Goal: Task Accomplishment & Management: Manage account settings

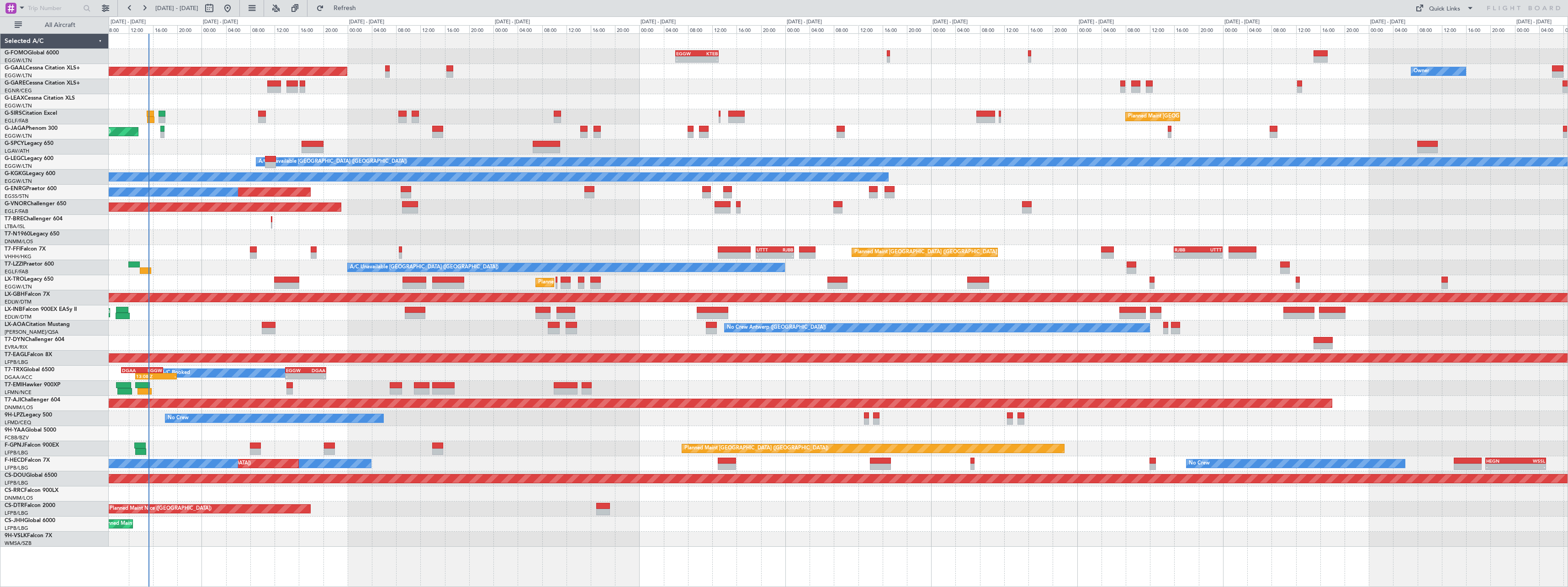
click at [462, 308] on div "- - EGGW 06:00 Z KTEB 13:05 Z 02:30 Z 08:55 Z KTEB 01:30 Z EGGW 08:00 Z Planned…" at bounding box center [838, 290] width 1459 height 513
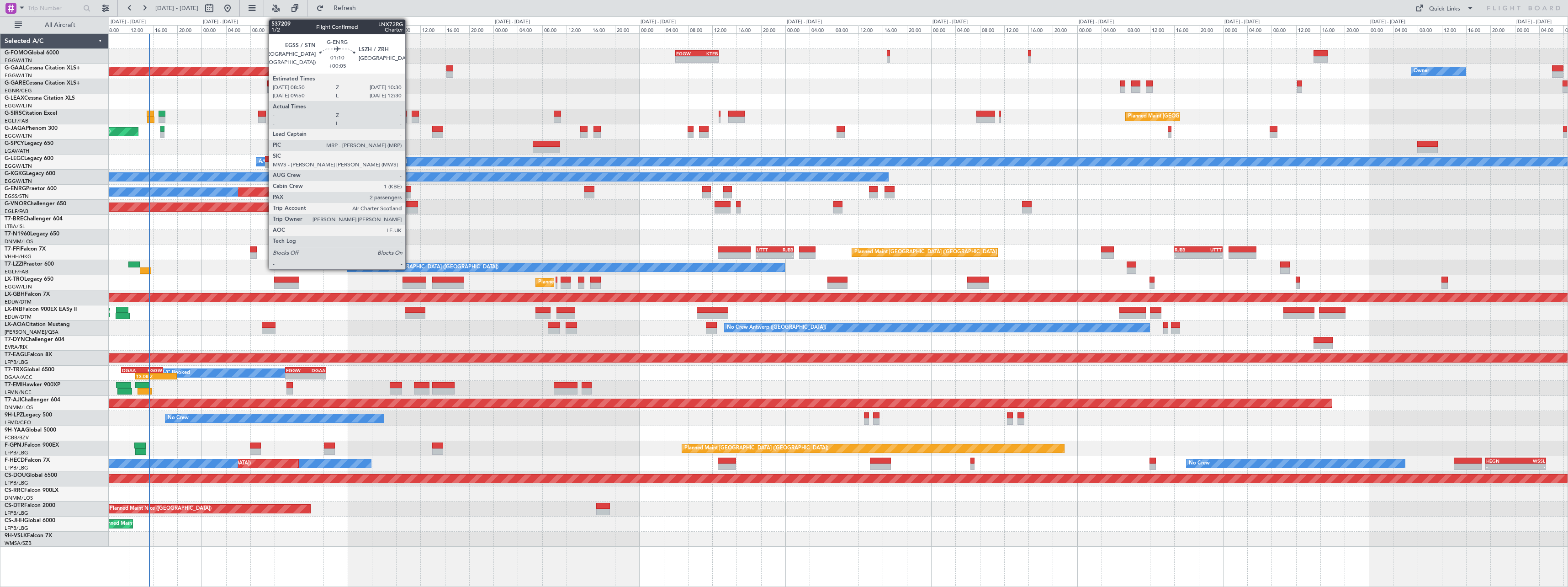
click at [410, 191] on div at bounding box center [405, 189] width 11 height 6
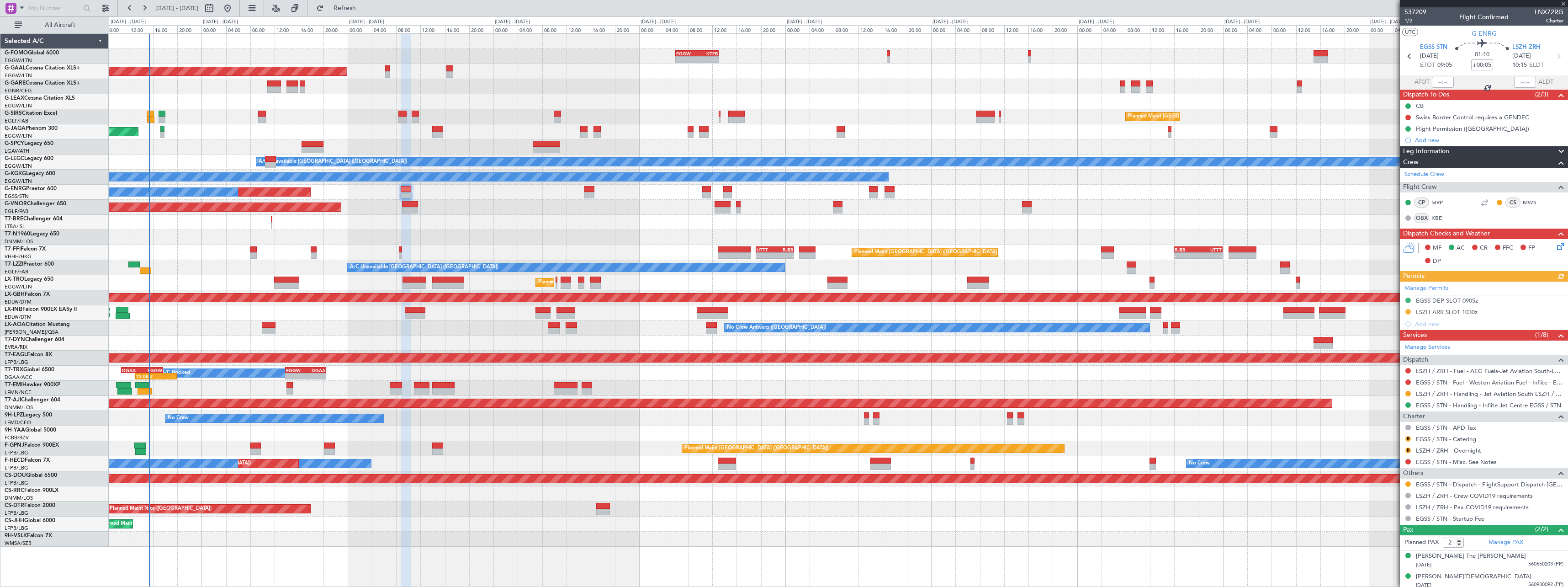
click at [1407, 390] on div at bounding box center [1408, 393] width 7 height 7
click at [1408, 394] on button at bounding box center [1408, 394] width 6 height 6
drag, startPoint x: 1383, startPoint y: 505, endPoint x: 1384, endPoint y: 496, distance: 9.1
click at [1383, 503] on span "Confirmed" at bounding box center [1382, 502] width 28 height 9
click at [1440, 312] on div "LSZH ARR SLOT 1030z" at bounding box center [1446, 312] width 62 height 8
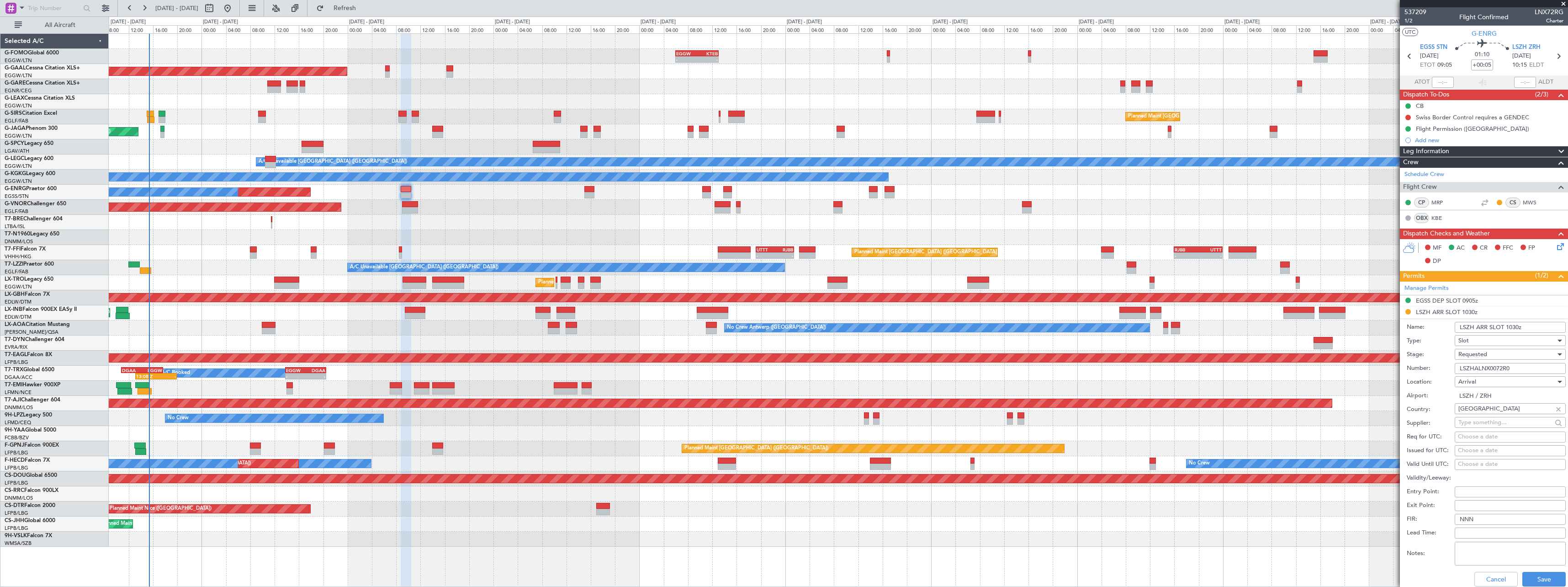
drag, startPoint x: 1515, startPoint y: 365, endPoint x: 1390, endPoint y: 362, distance: 125.0
click at [1390, 362] on fb-app "25 Sep 2025 - 05 Oct 2025 Refresh Quick Links All Aircraft - - EGGW 06:00 Z KTE…" at bounding box center [784, 297] width 1568 height 580
click at [1490, 356] on div "Requested" at bounding box center [1506, 354] width 97 height 14
click at [1507, 418] on span "Received OK" at bounding box center [1506, 424] width 96 height 14
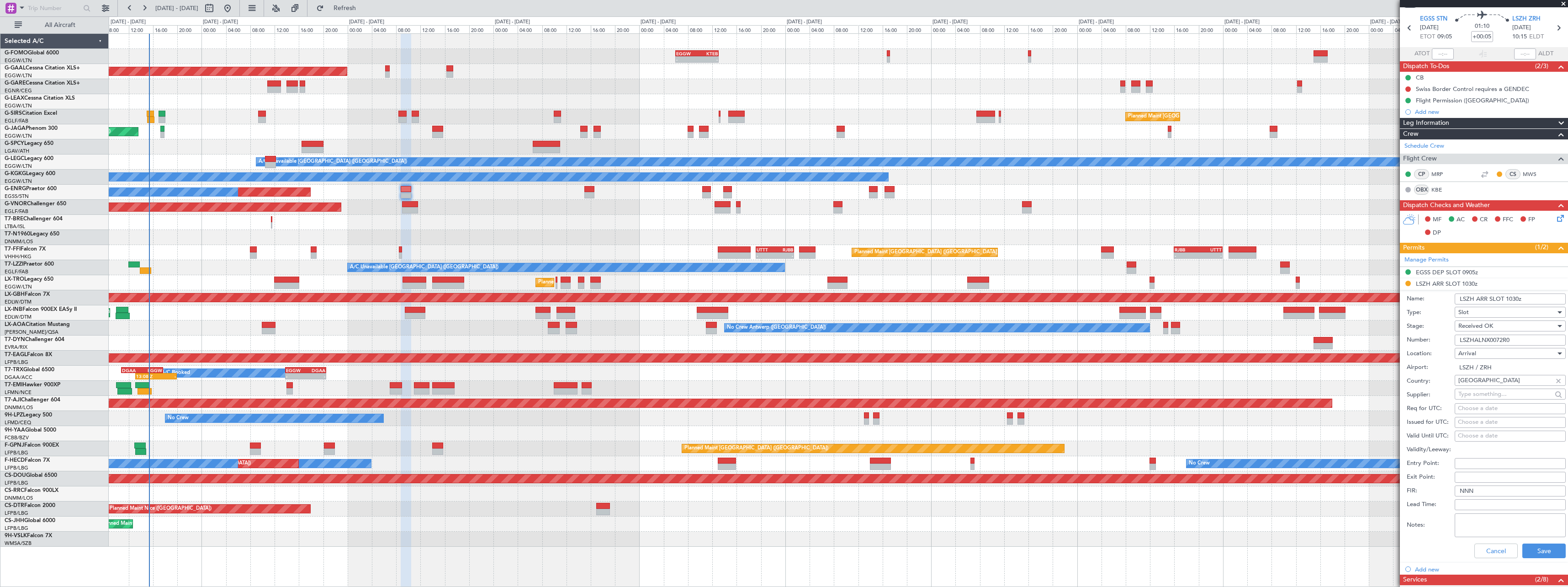
scroll to position [228, 0]
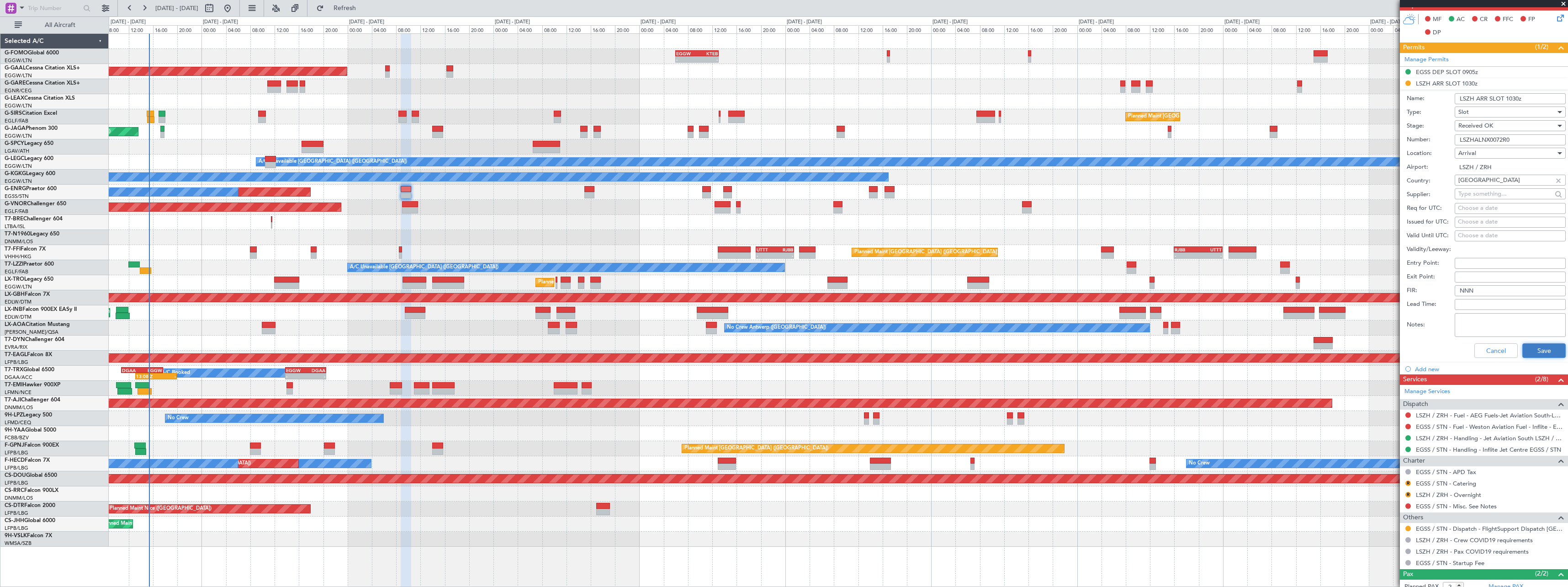
click at [1537, 352] on button "Save" at bounding box center [1544, 351] width 43 height 14
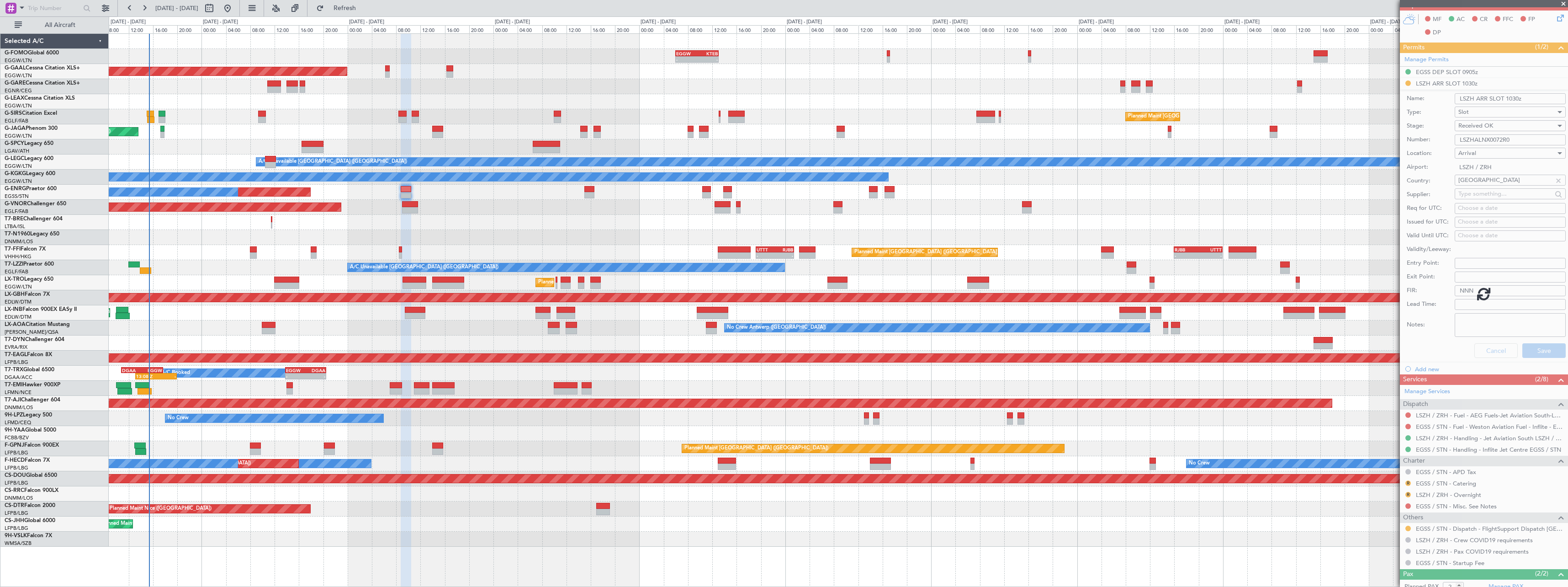
scroll to position [4, 0]
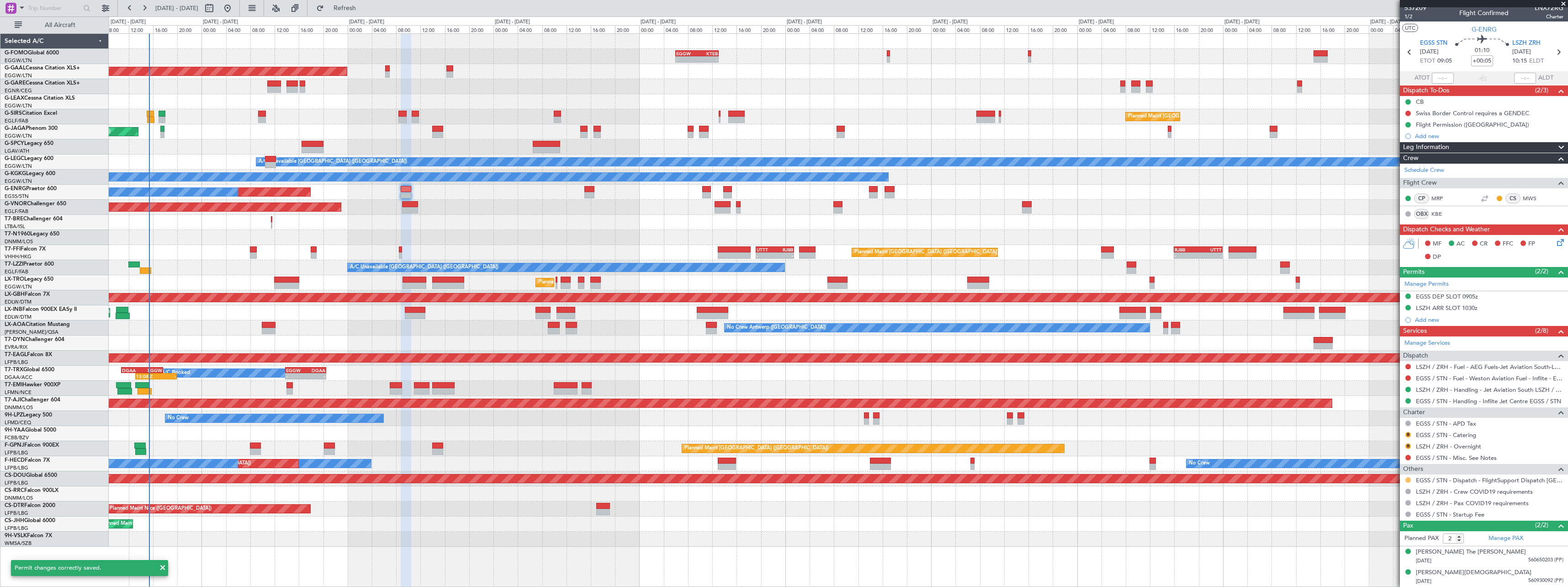
click at [1409, 481] on button at bounding box center [1408, 480] width 6 height 6
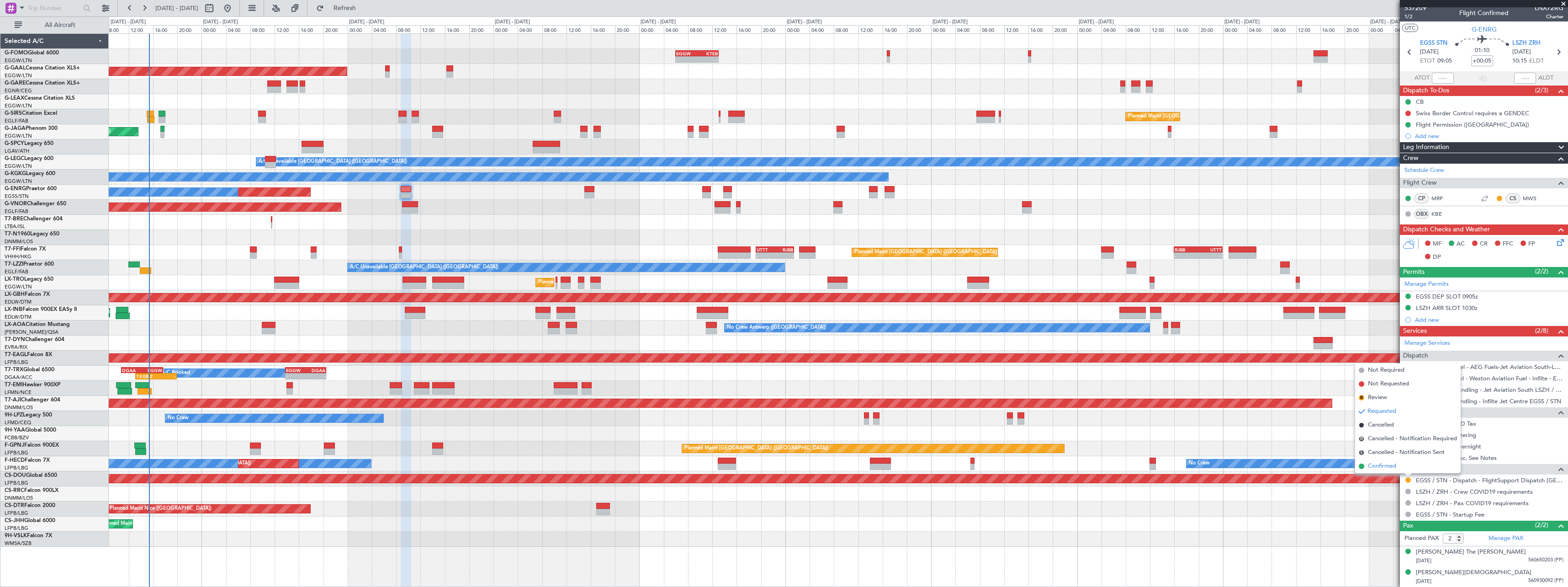
click at [1394, 470] on span "Confirmed" at bounding box center [1382, 466] width 28 height 9
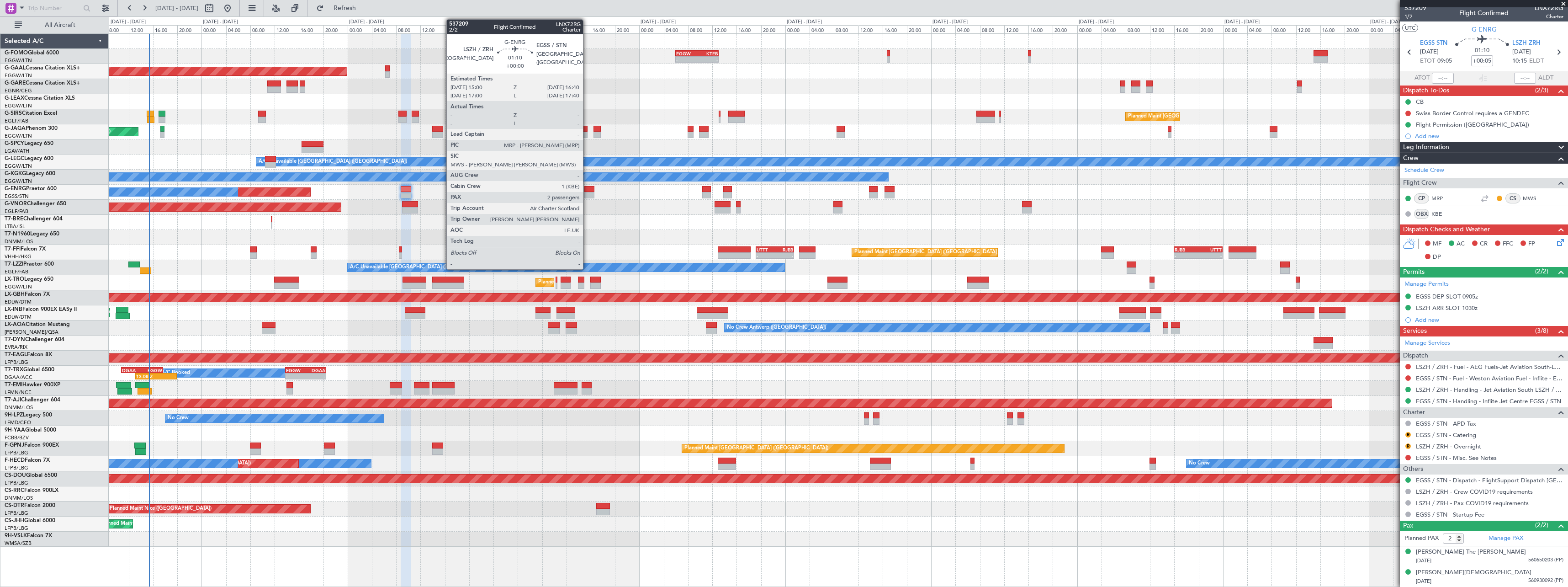
click at [588, 192] on div at bounding box center [590, 195] width 11 height 6
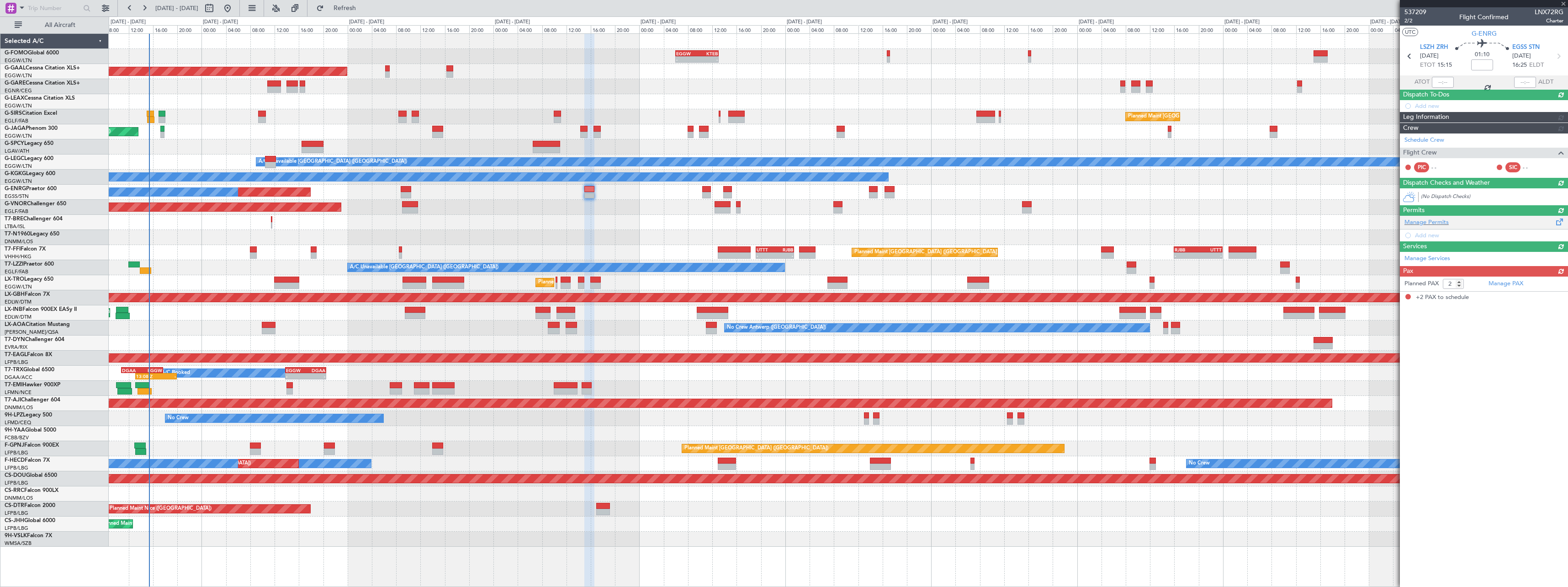
scroll to position [0, 0]
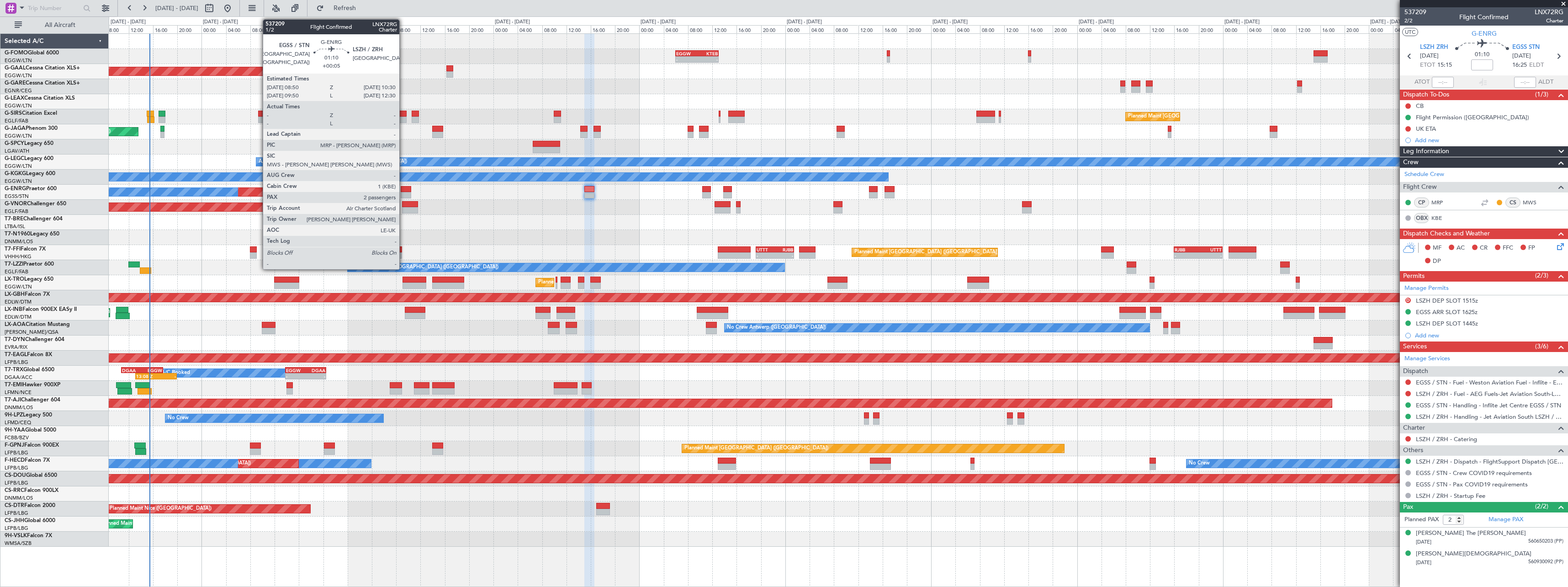
click at [403, 189] on div at bounding box center [405, 189] width 11 height 6
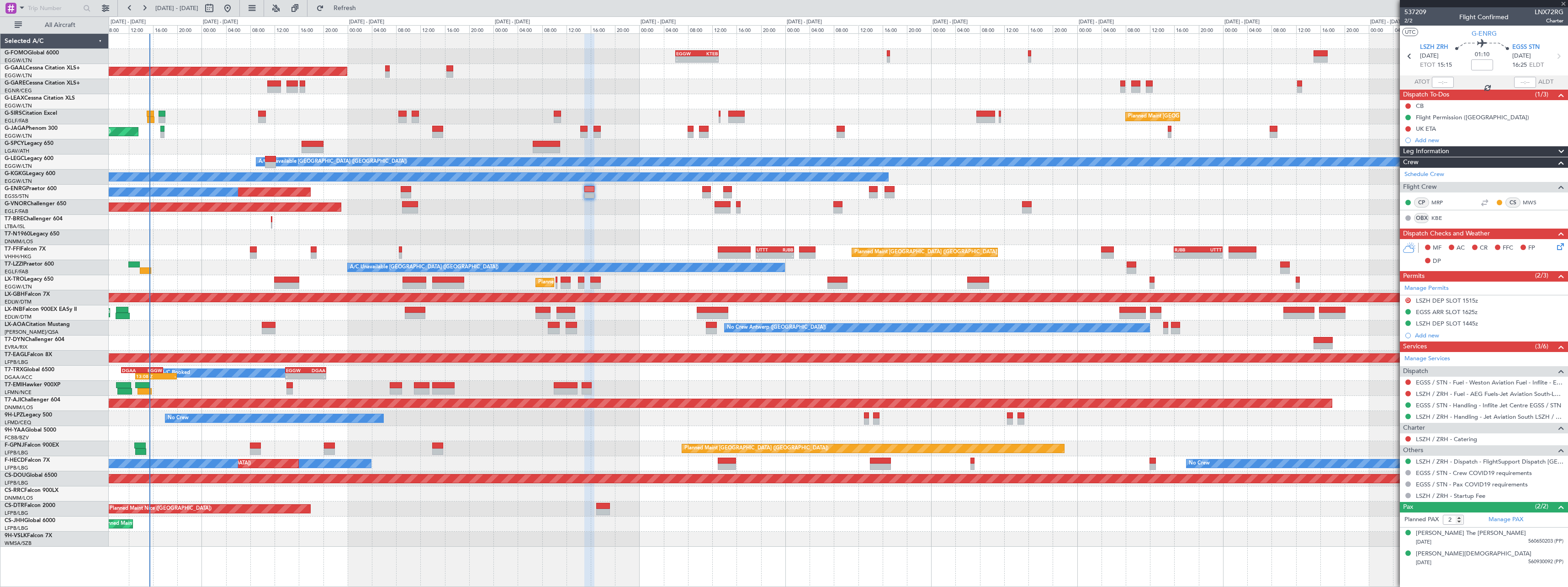
type input "+00:05"
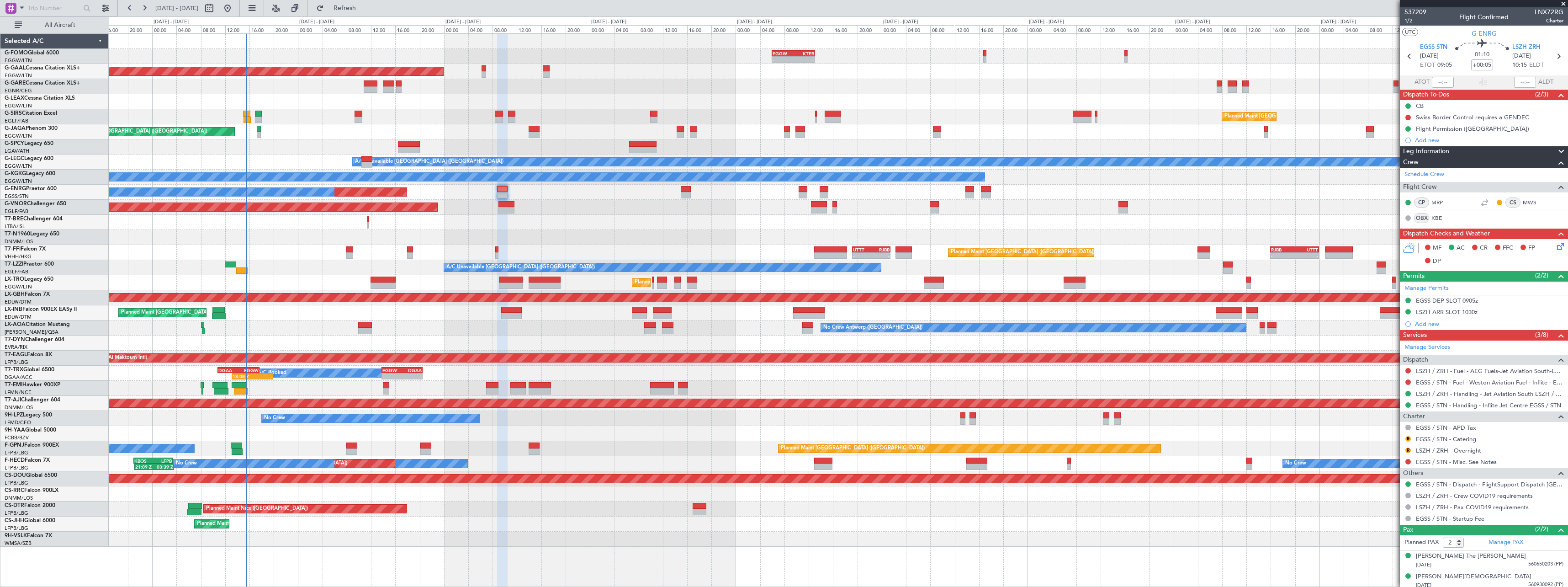
click at [464, 244] on div "- - EGGW 06:00 Z KTEB 13:05 Z 02:30 Z 08:55 Z KTEB 01:30 Z EGGW 08:00 Z Planned…" at bounding box center [838, 290] width 1459 height 513
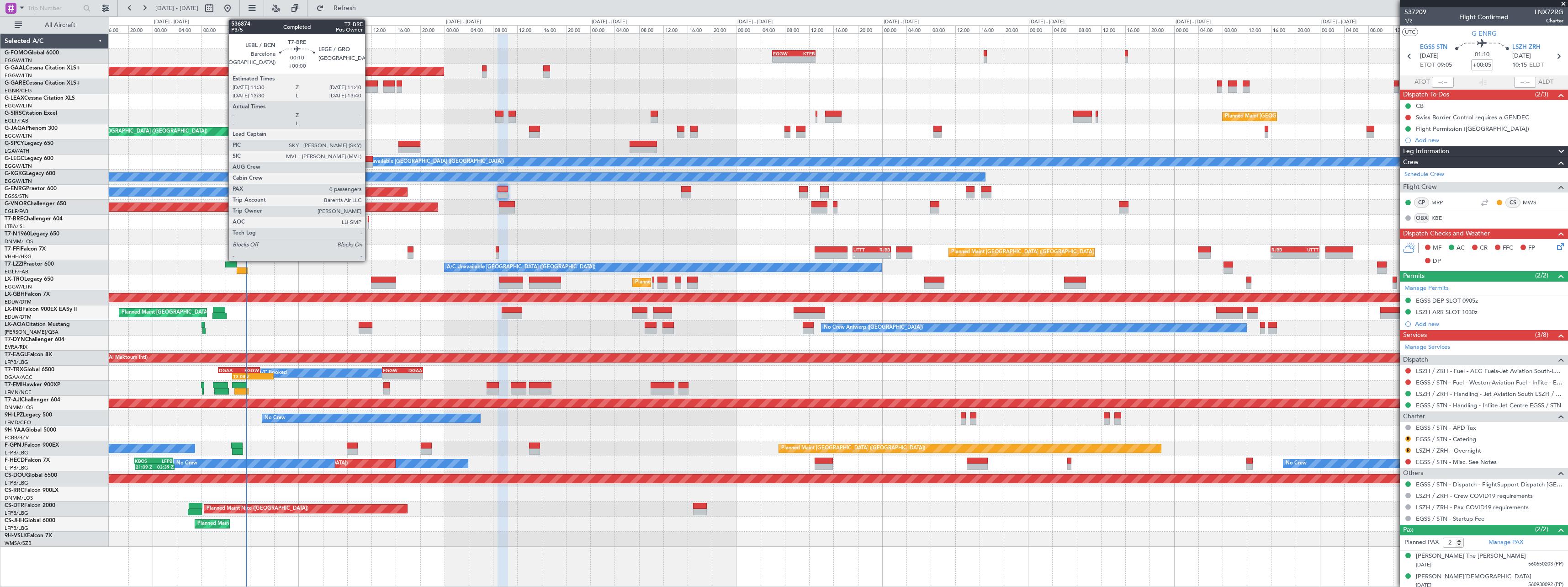
click at [369, 222] on div at bounding box center [369, 225] width 1 height 6
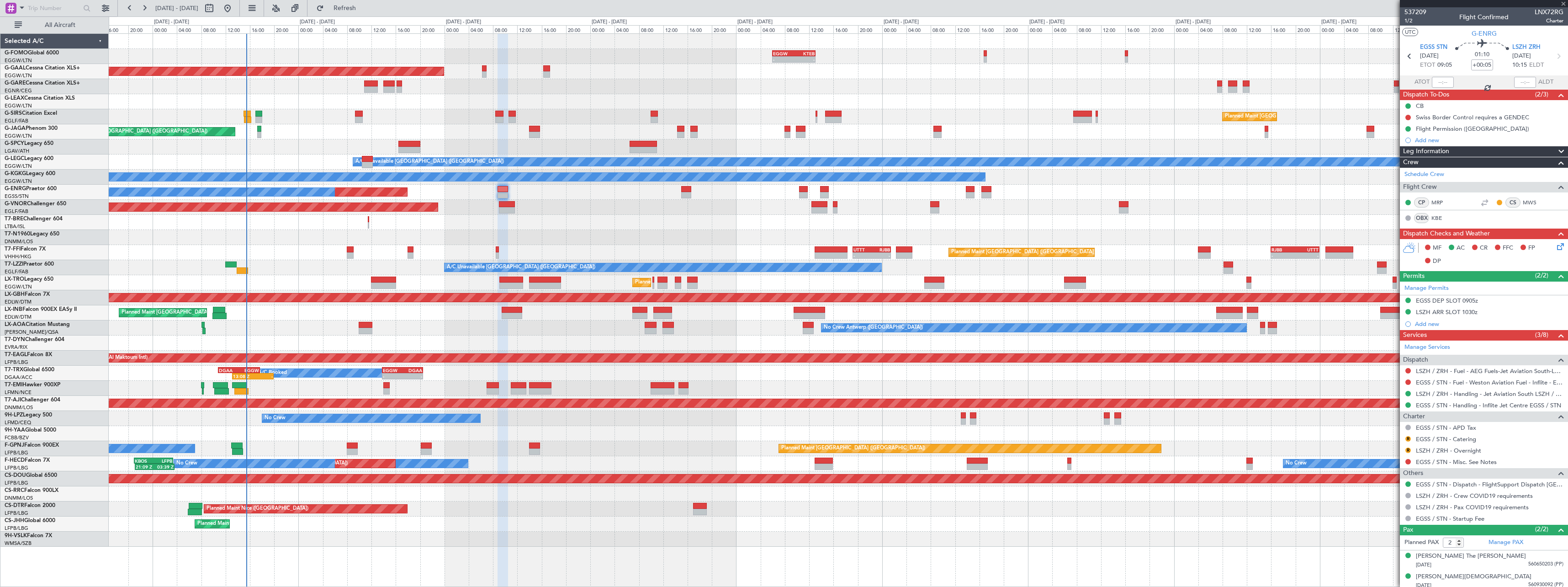
type input "0"
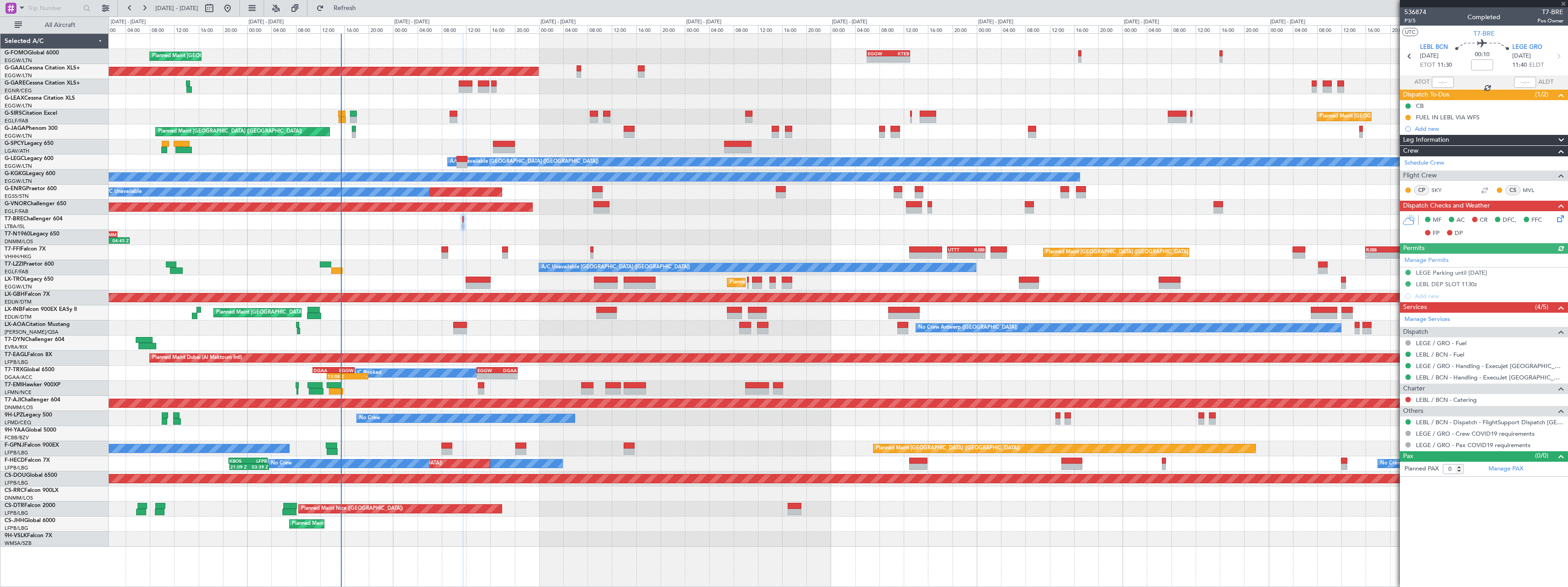
click at [556, 234] on div "21:50 Z 04:45 Z EGSS 20:00 Z DNMM 02:40 Z AOG Maint London (Stansted)" at bounding box center [838, 237] width 1459 height 15
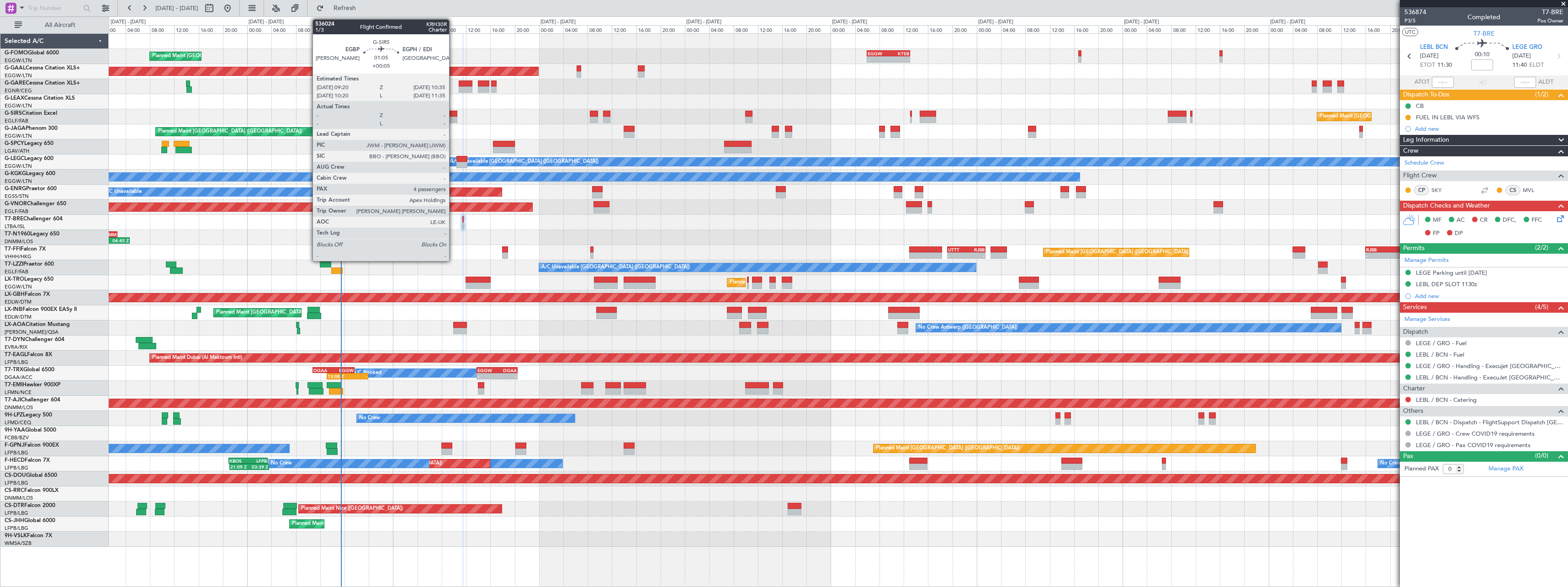
click at [453, 116] on div at bounding box center [453, 114] width 8 height 6
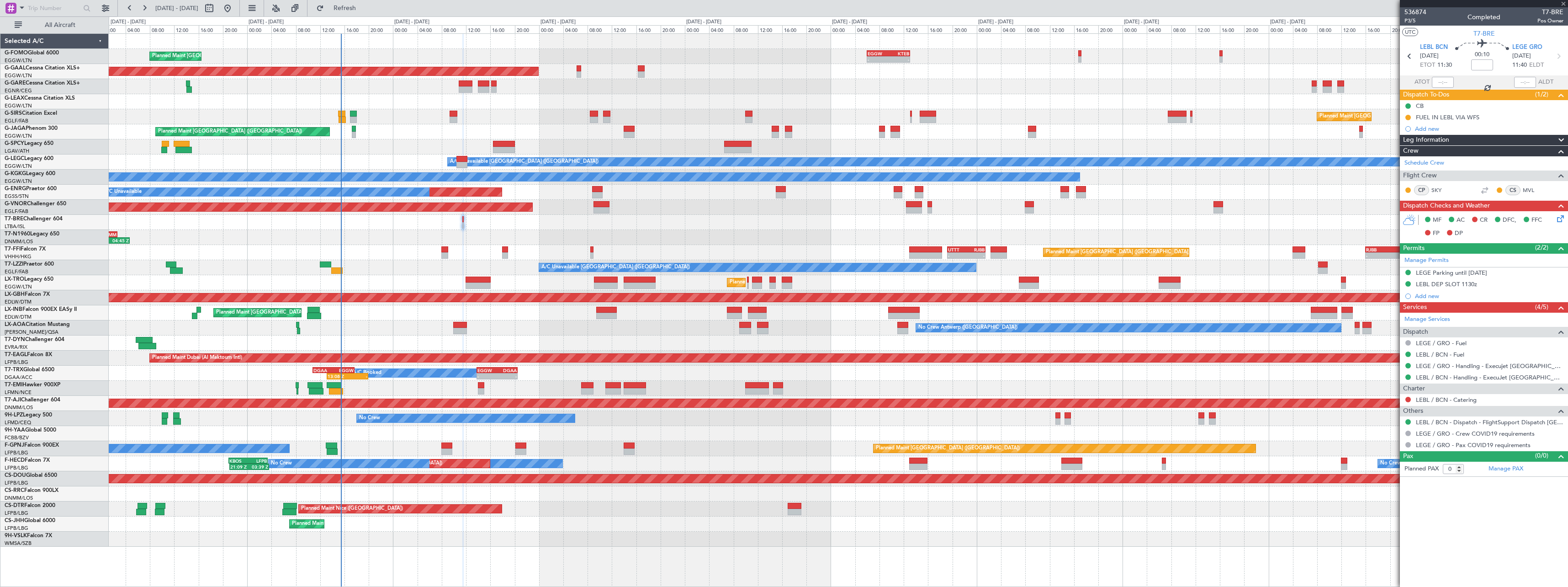
type input "+00:05"
type input "4"
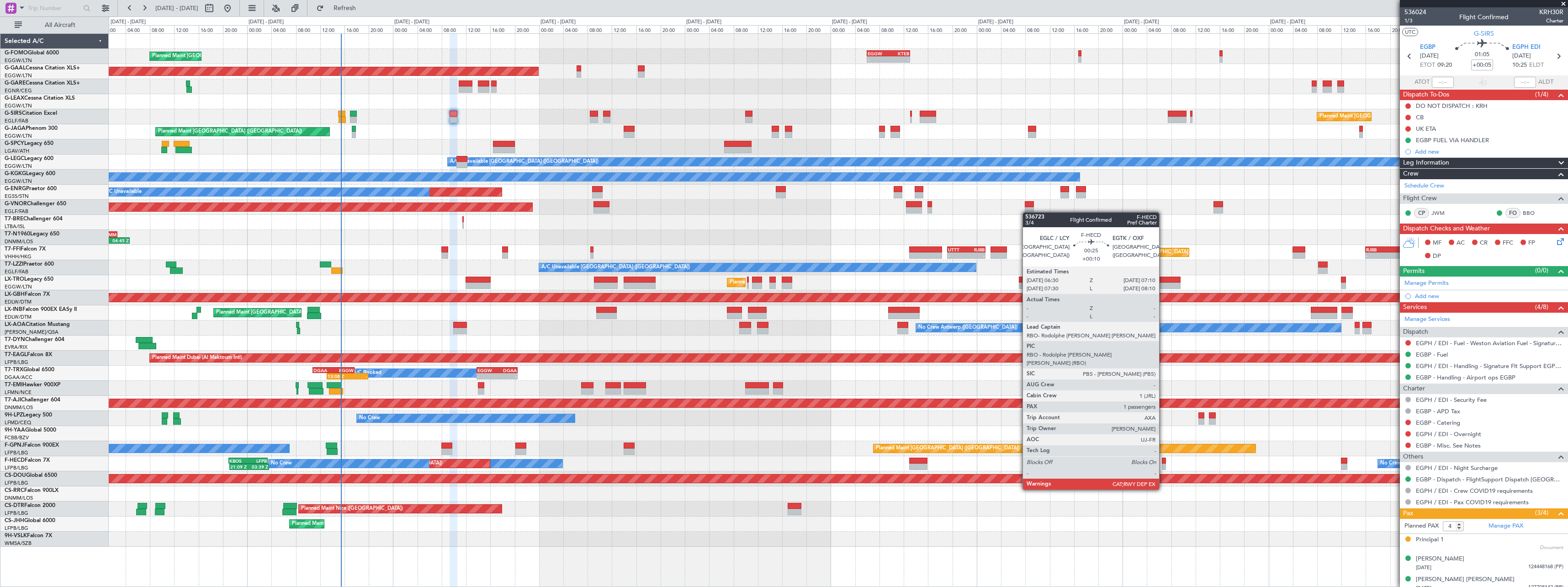
click at [1163, 464] on div at bounding box center [1164, 466] width 4 height 6
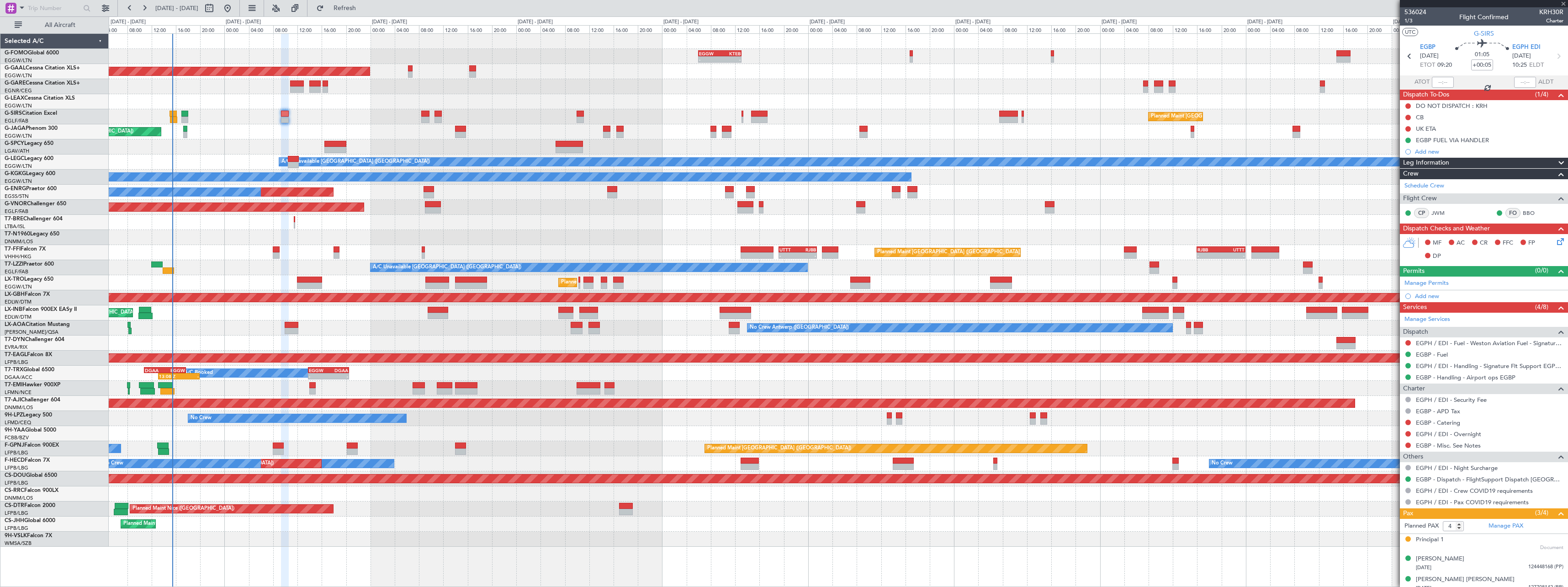
click at [1103, 460] on div "No Crew No Crew Planned Maint Paris (Le Bourget) No Crew - - HEGN 19:15 Z WSSL …" at bounding box center [838, 463] width 1459 height 15
type input "+00:10"
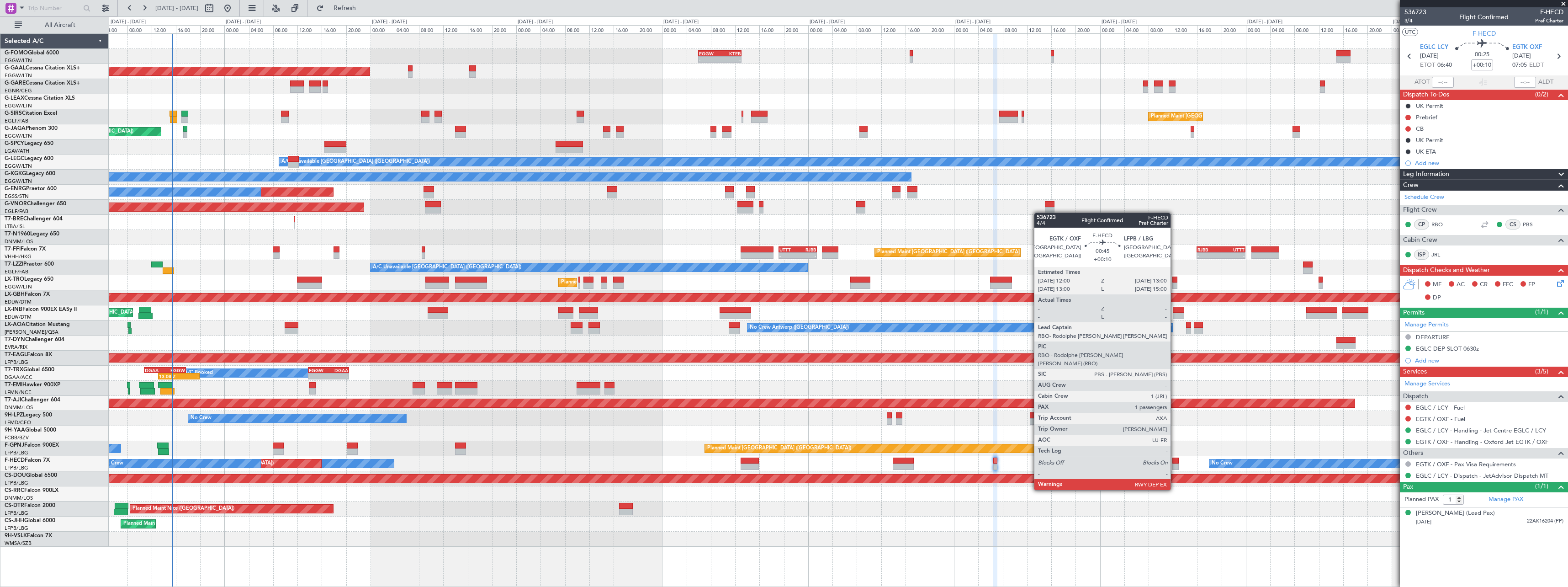
click at [1174, 465] on div at bounding box center [1175, 466] width 6 height 6
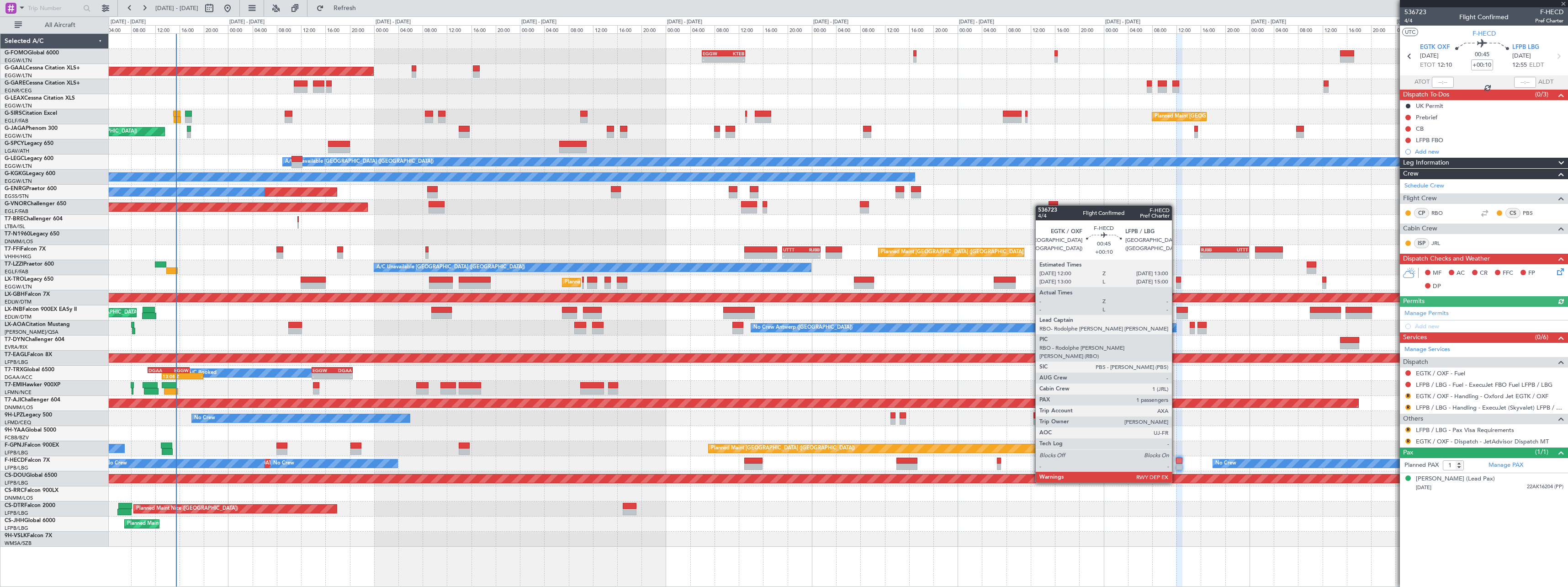
click at [1293, 411] on div "No Crew AOG Maint Cannes (Mandelieu)" at bounding box center [838, 418] width 1459 height 15
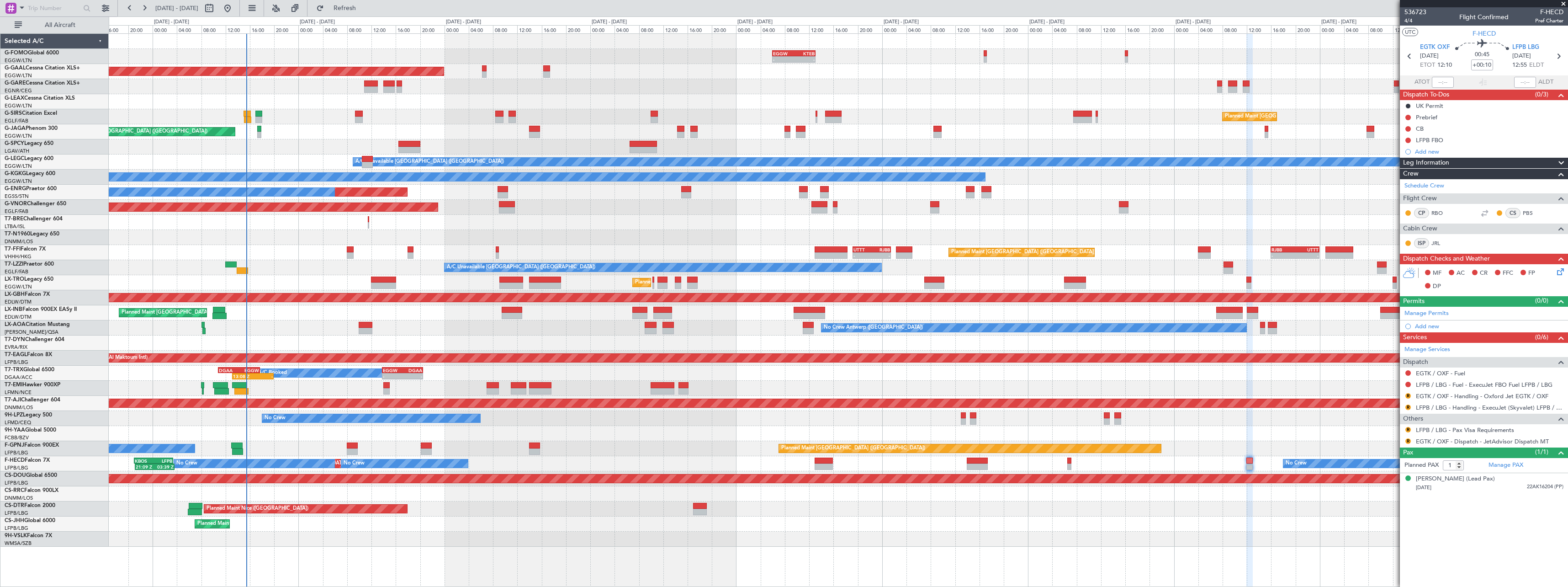
click at [1038, 496] on div at bounding box center [838, 493] width 1459 height 15
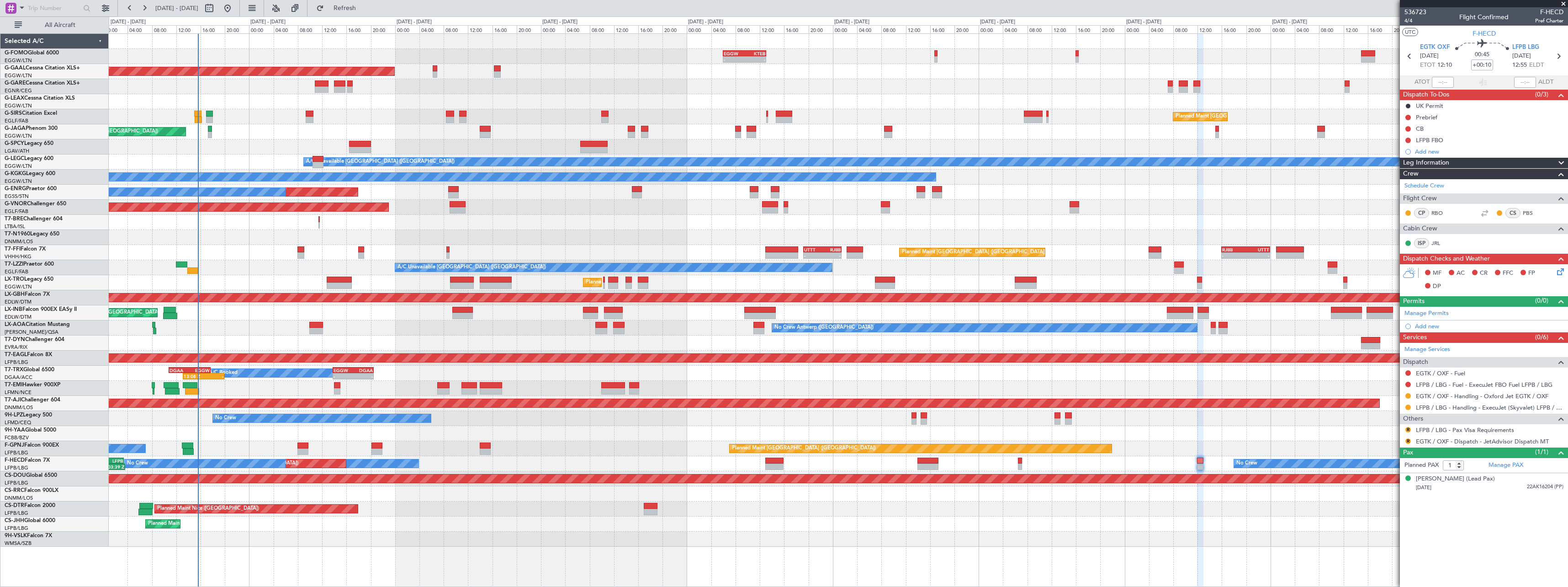
click at [564, 453] on div "- - EGGW 06:00 Z KTEB 13:05 Z 02:30 Z 08:55 Z KTEB 01:30 Z EGGW 08:00 Z Planned…" at bounding box center [838, 290] width 1459 height 513
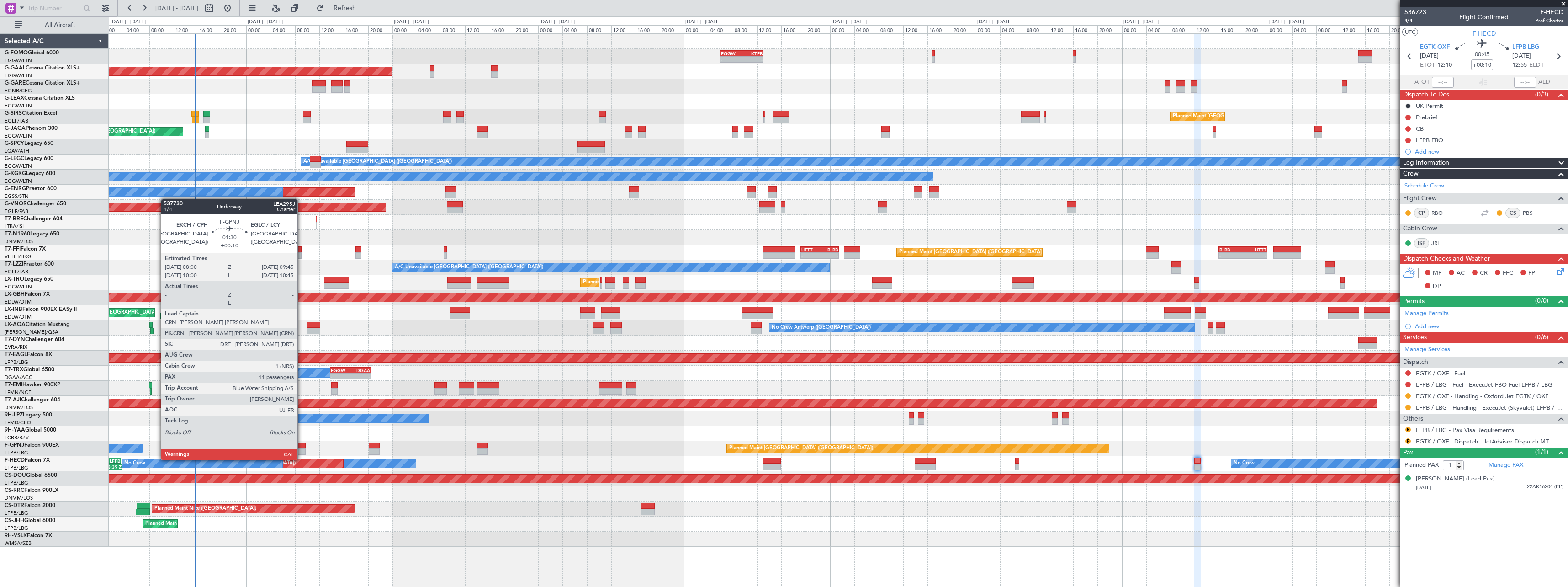
click at [302, 451] on div at bounding box center [299, 451] width 11 height 6
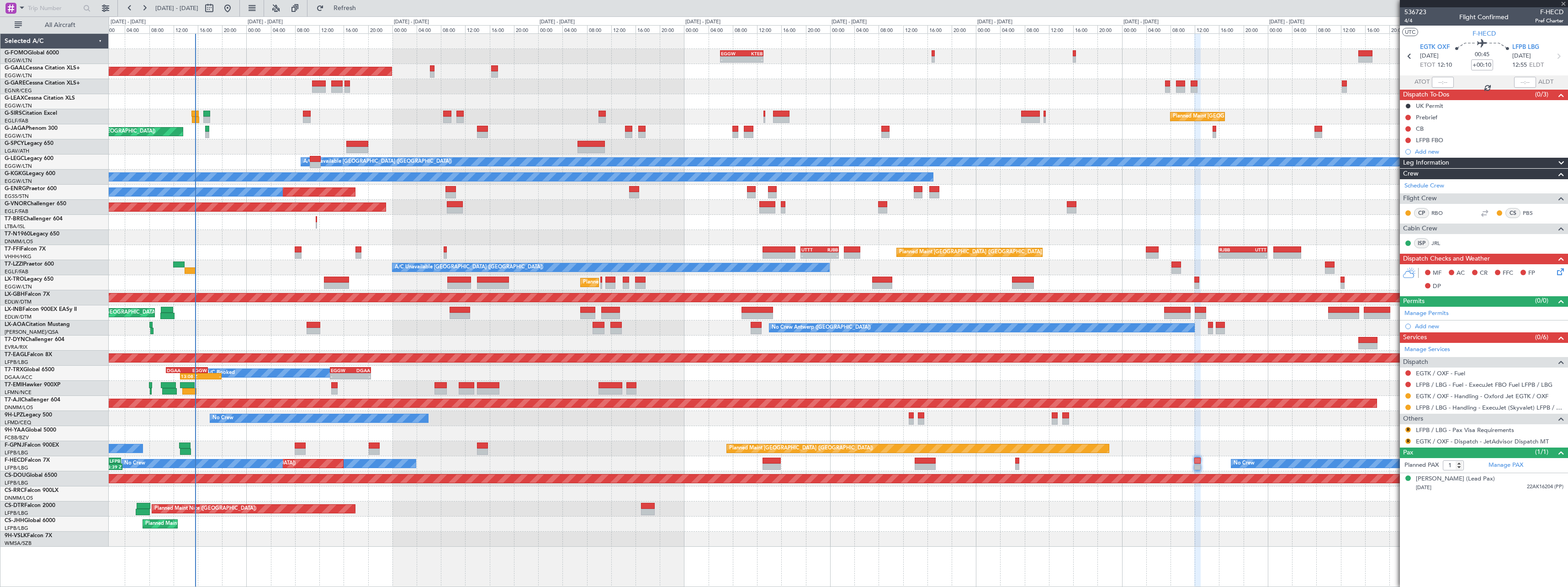
type input "11"
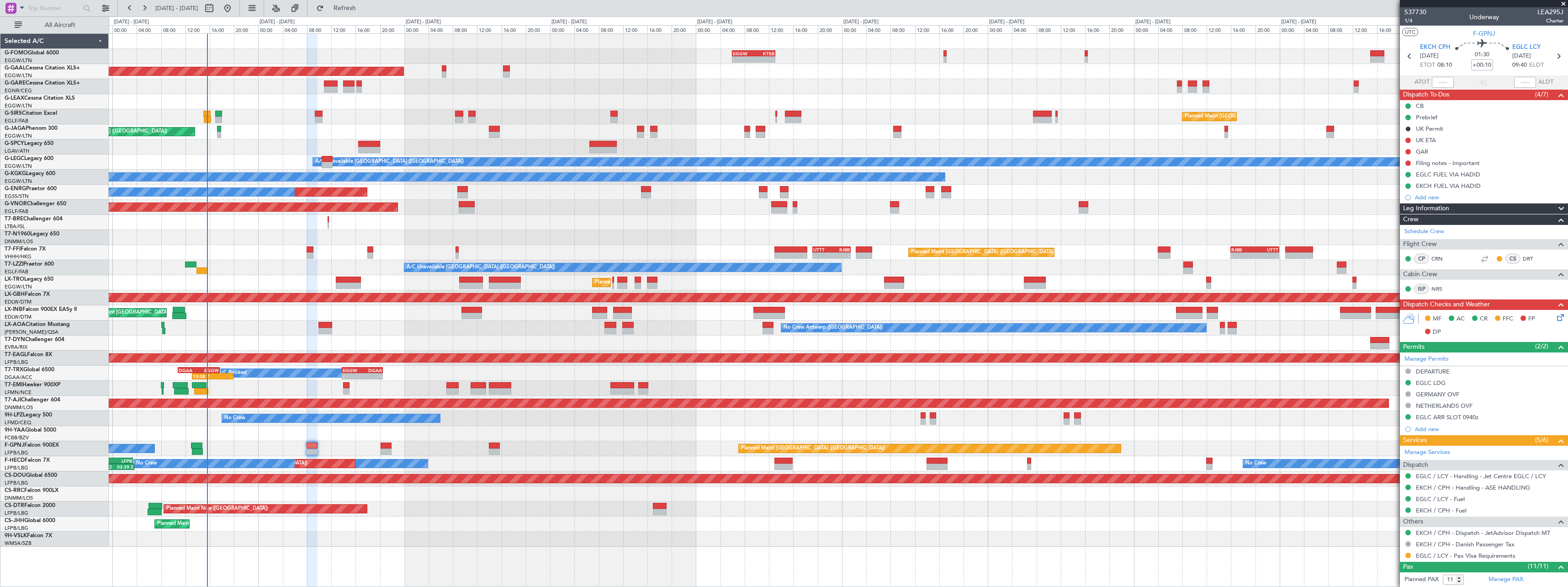
click at [536, 447] on div "Planned Maint Paris (Le Bourget) No Crew No Crew" at bounding box center [838, 448] width 1459 height 15
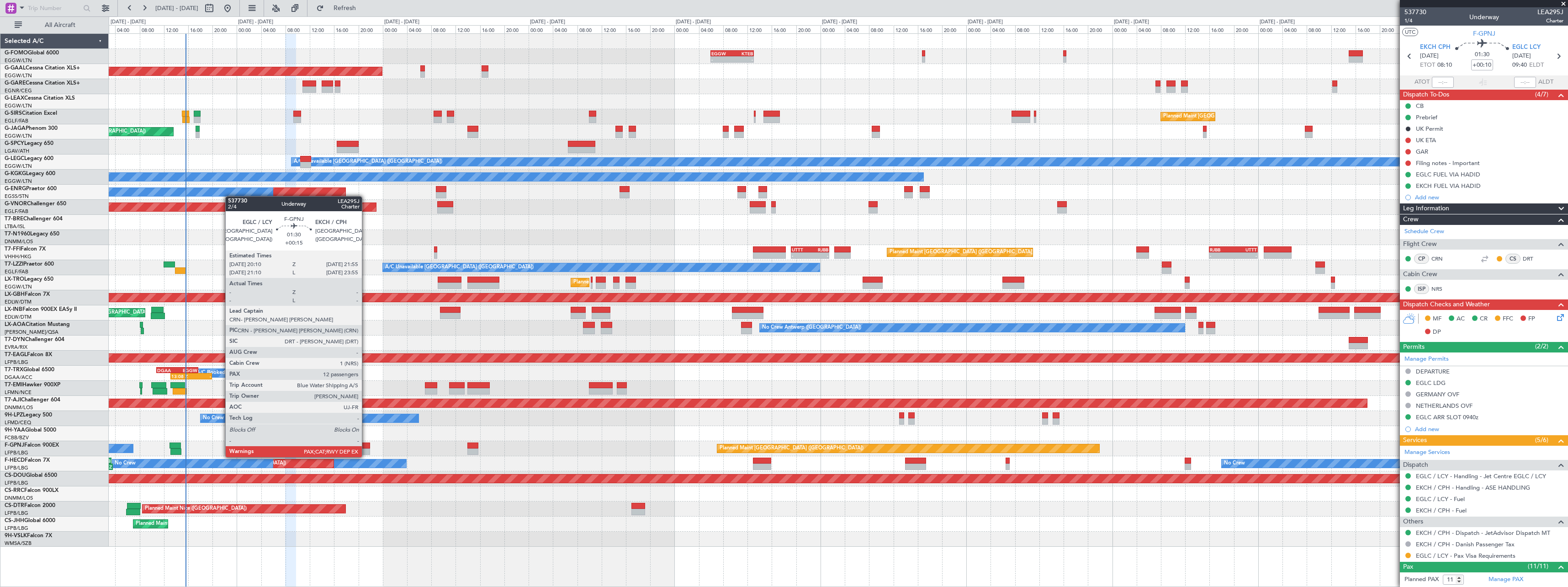
click at [366, 448] on div at bounding box center [364, 445] width 11 height 6
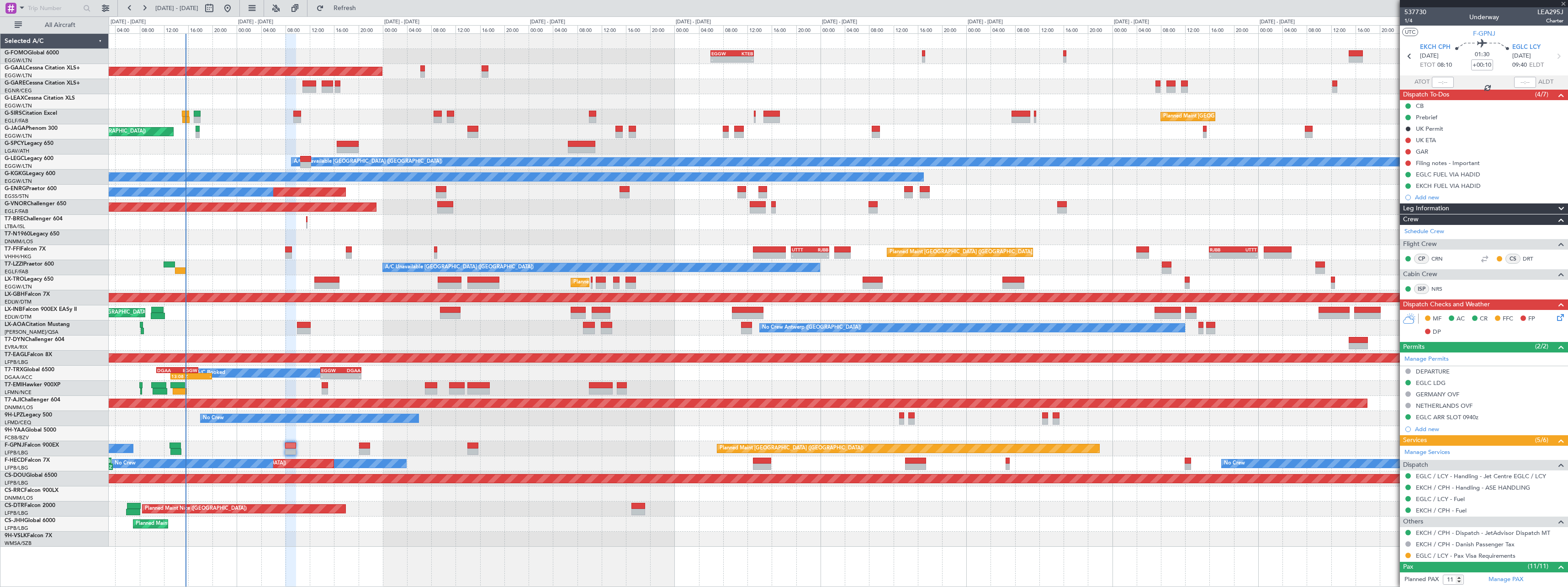
type input "+00:15"
type input "12"
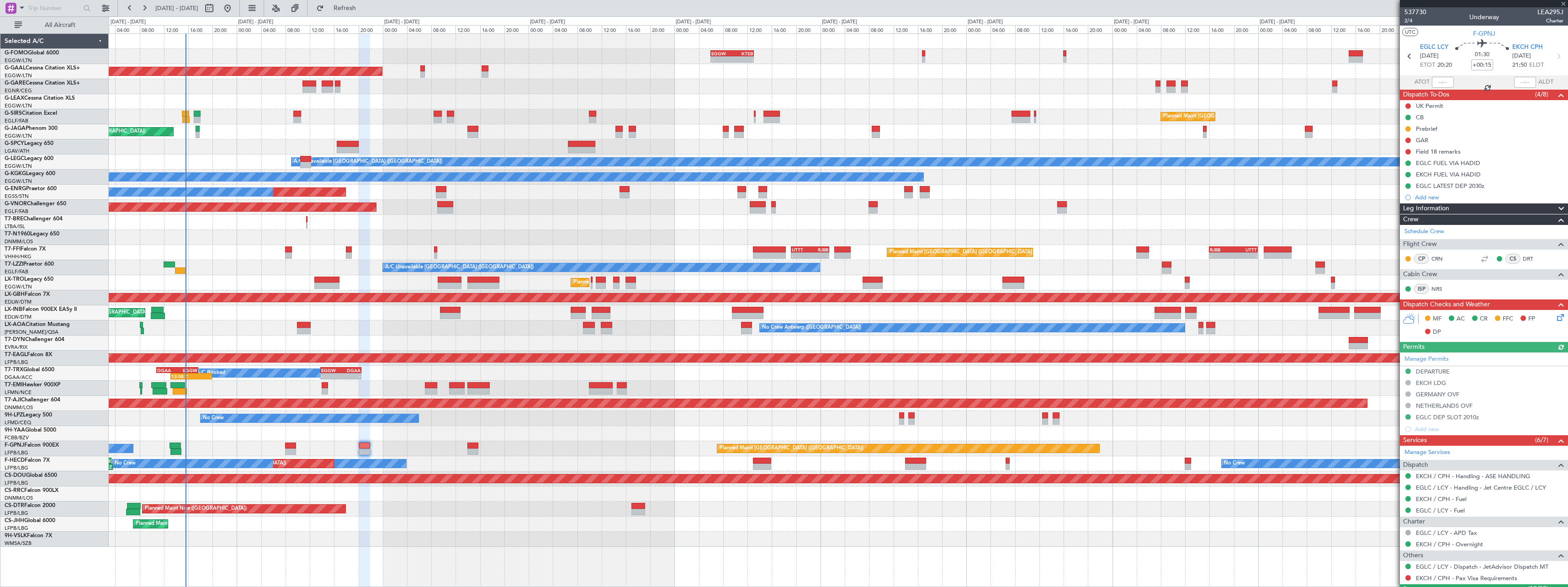
scroll to position [269, 0]
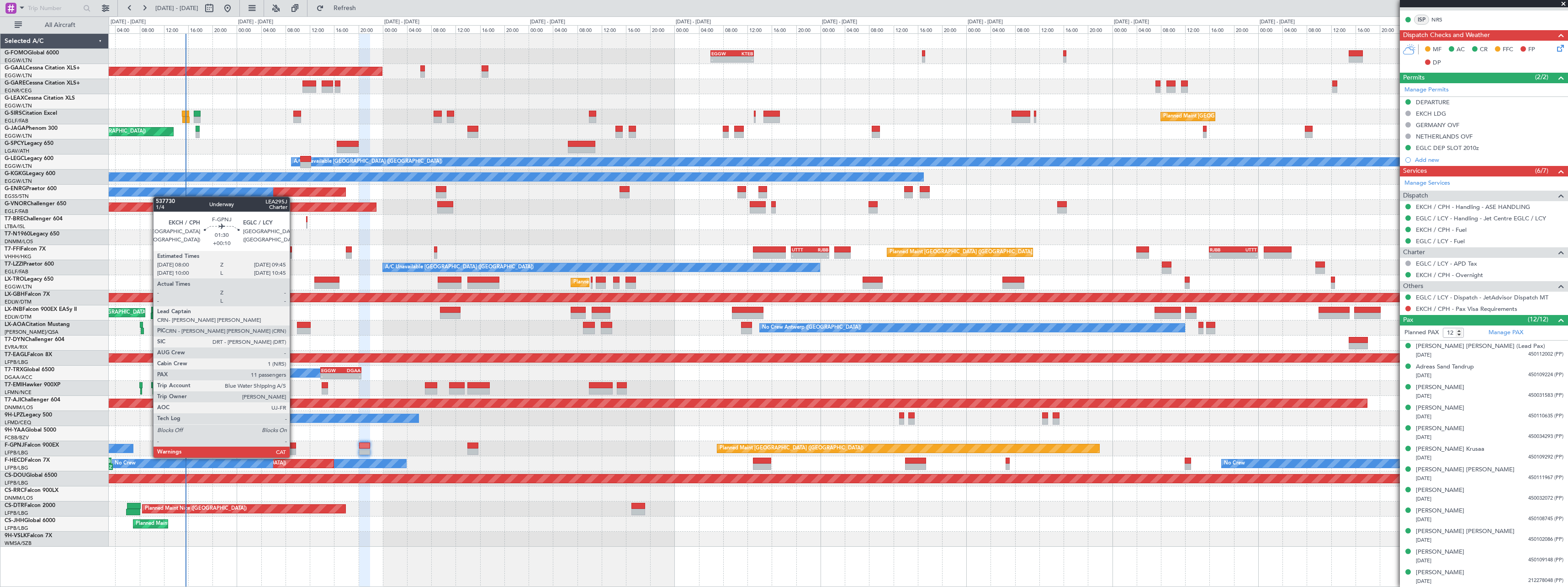
click at [294, 448] on div at bounding box center [290, 451] width 11 height 6
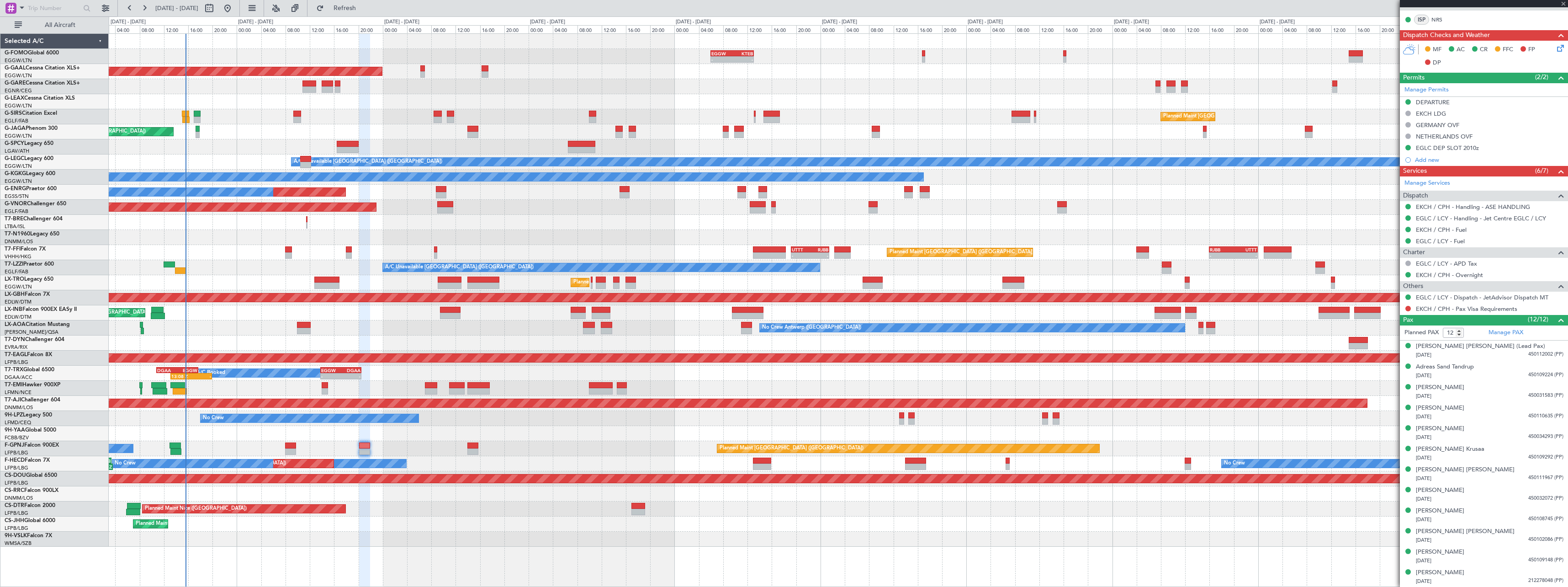
type input "+00:10"
type input "11"
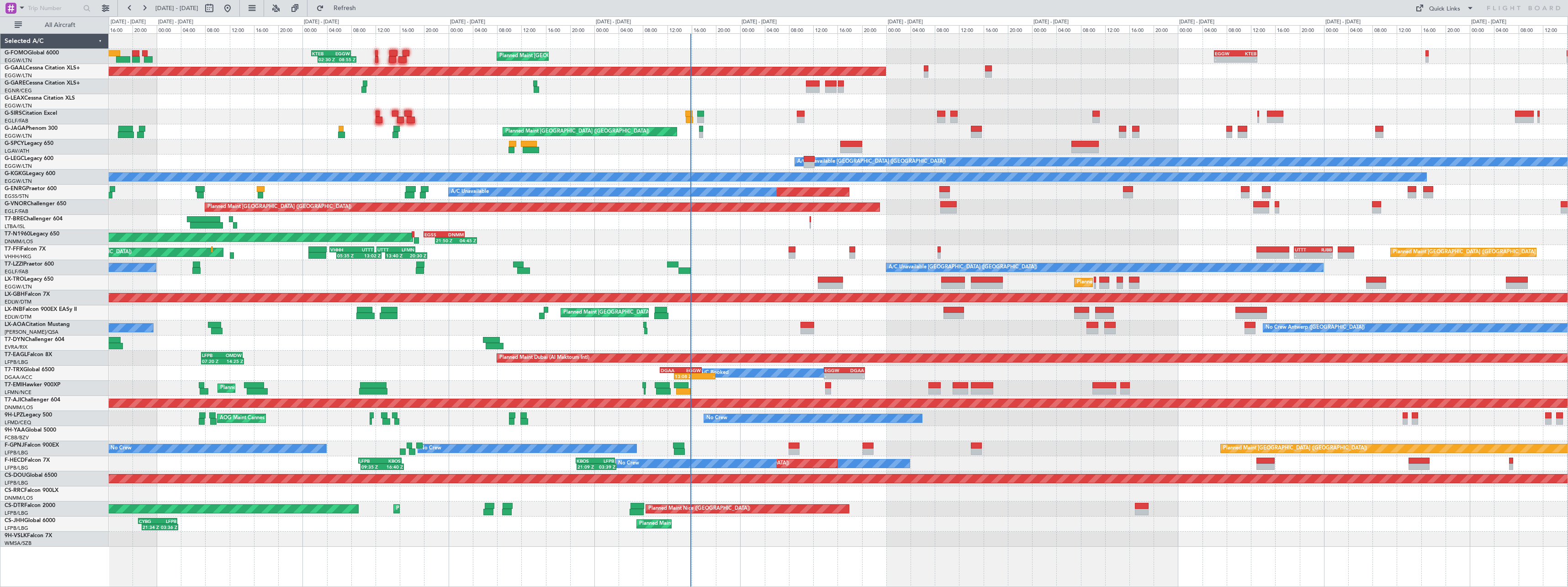
click at [1028, 334] on div "Planned Maint [GEOGRAPHIC_DATA] ([GEOGRAPHIC_DATA]) 02:30 Z 08:55 Z KTEB 01:30 …" at bounding box center [838, 290] width 1459 height 513
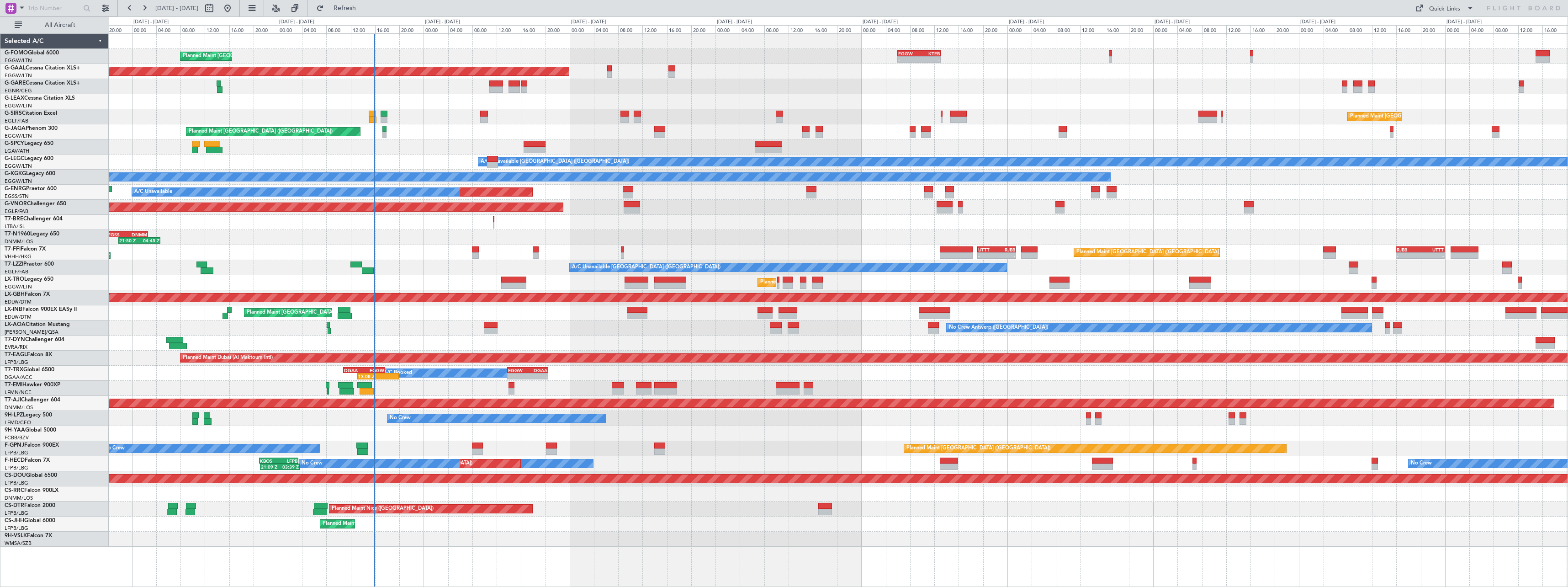
click at [675, 214] on div "Planned Maint [GEOGRAPHIC_DATA] ([GEOGRAPHIC_DATA])" at bounding box center [838, 207] width 1459 height 15
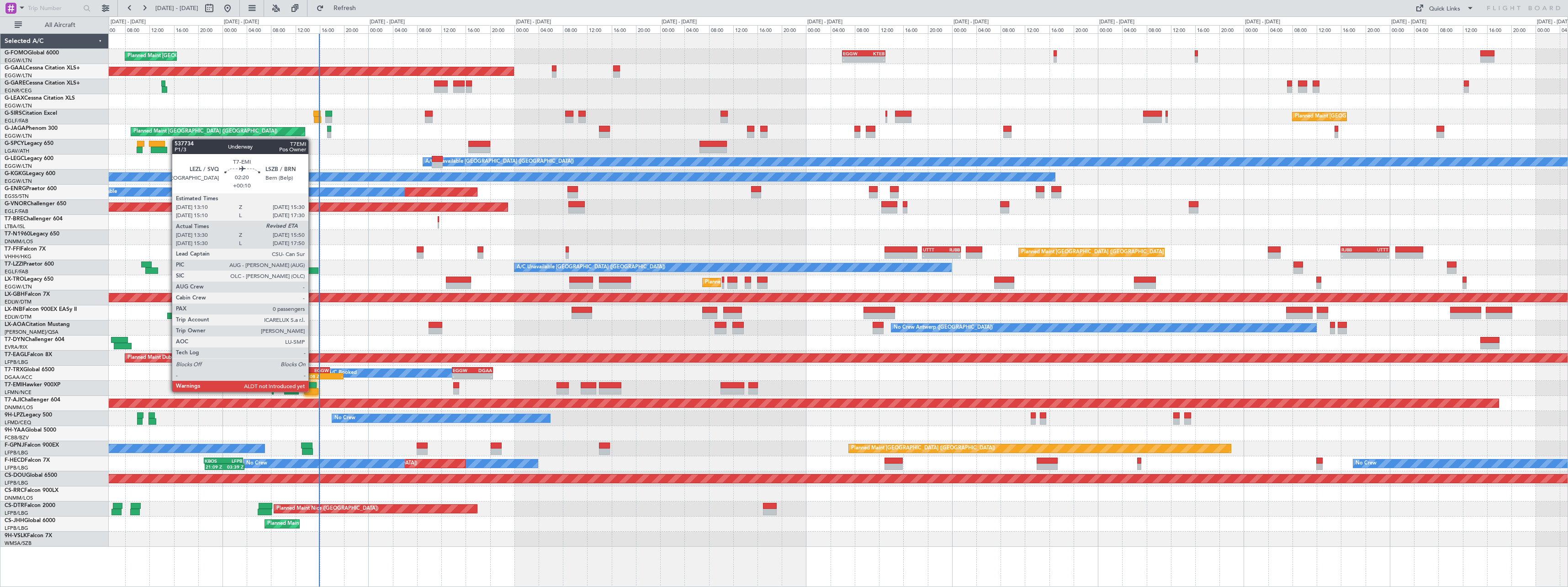
click at [312, 390] on div at bounding box center [312, 391] width 14 height 6
click at [706, 375] on div "Planned Maint [GEOGRAPHIC_DATA] ([GEOGRAPHIC_DATA]) - - EGGW 06:00 Z KTEB 13:05…" at bounding box center [838, 290] width 1459 height 513
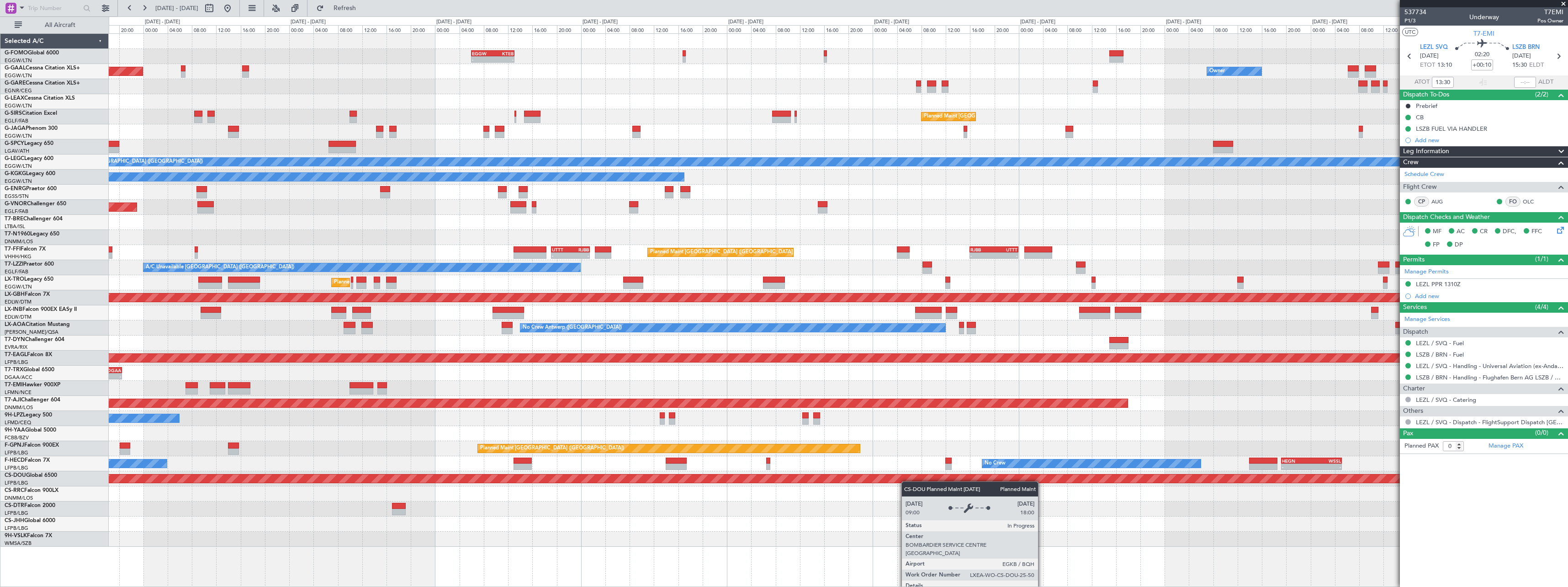
click at [752, 477] on div "- - EGGW 06:00 Z KTEB 13:05 Z Planned Maint [GEOGRAPHIC_DATA] ([GEOGRAPHIC_DATA…" at bounding box center [838, 290] width 1459 height 513
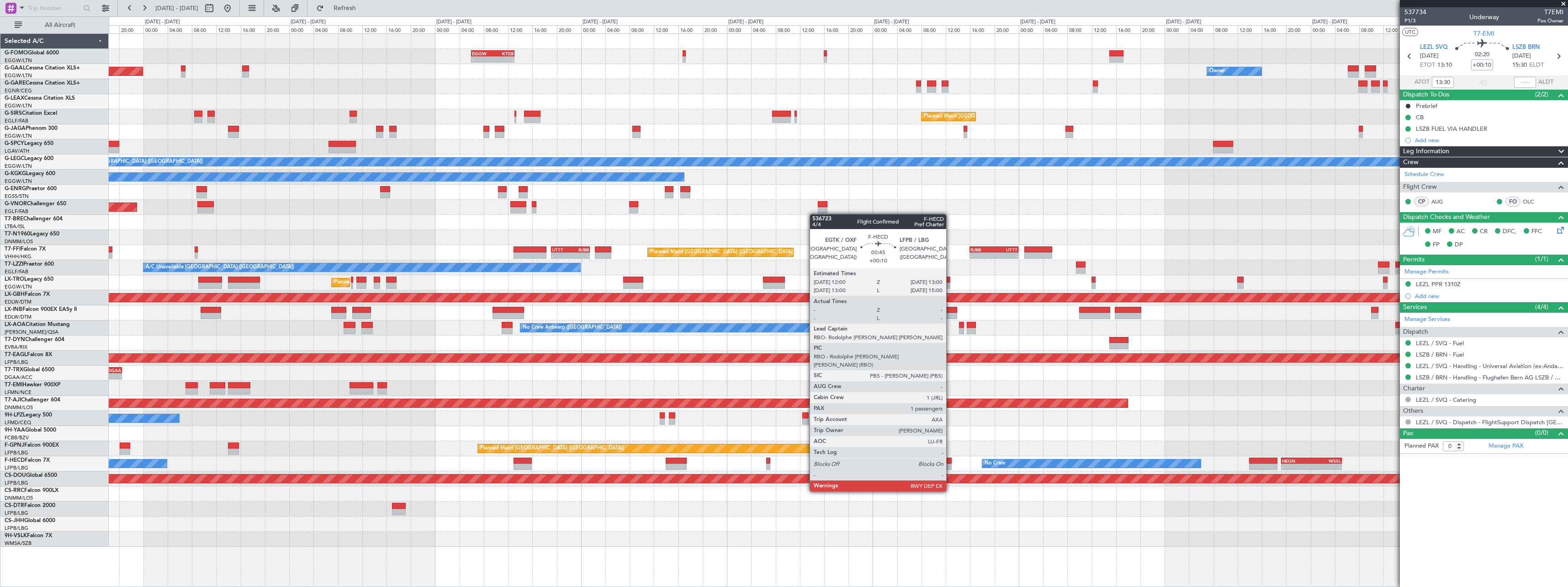
click at [950, 466] on div at bounding box center [948, 466] width 6 height 6
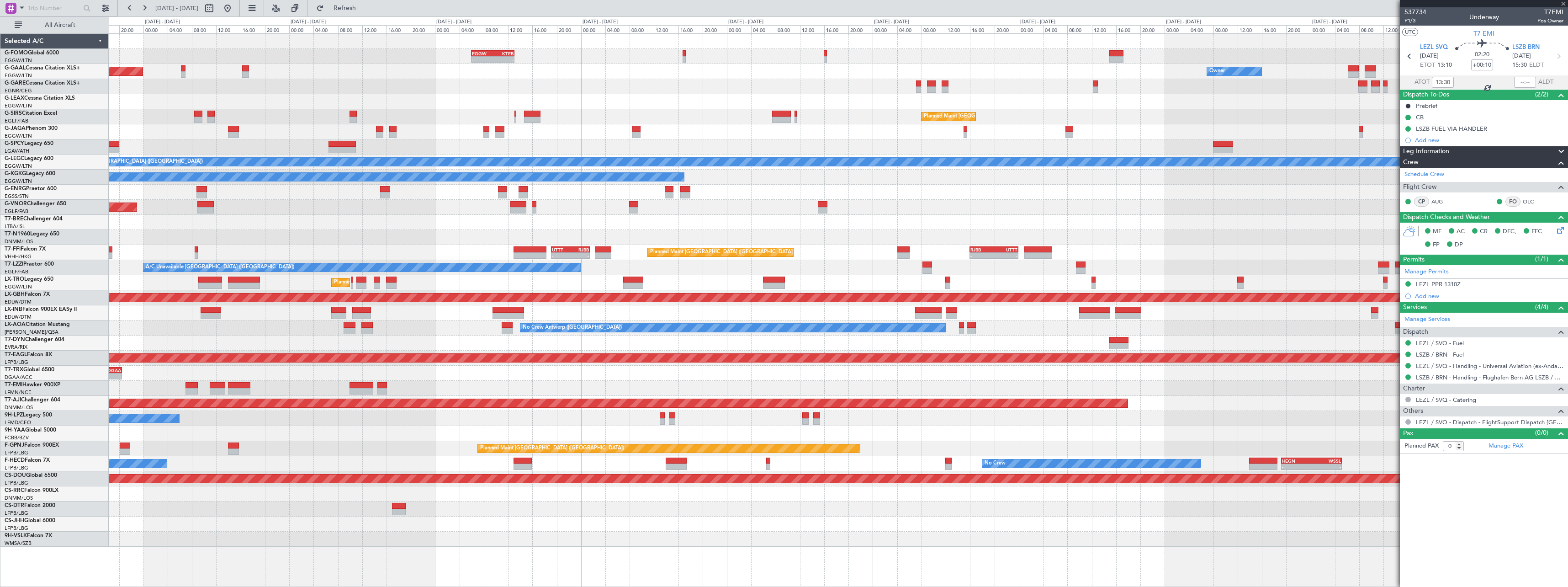
type input "1"
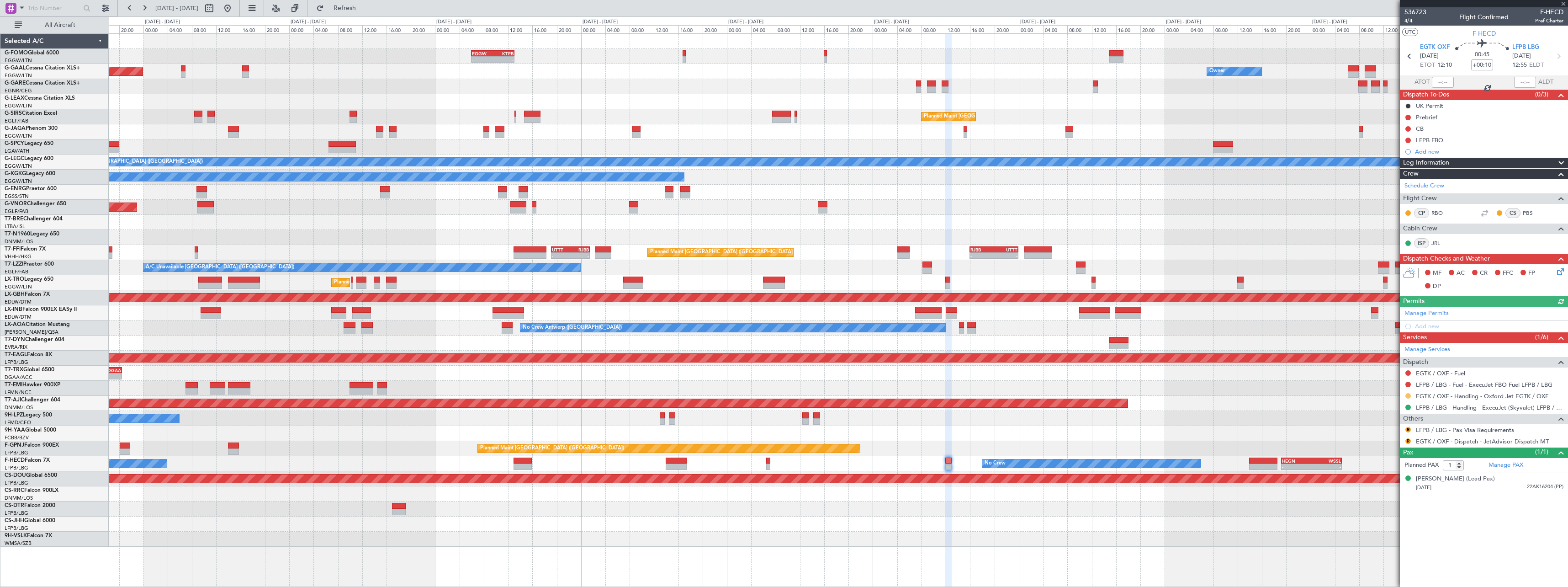
click at [1410, 395] on button at bounding box center [1408, 396] width 6 height 6
click at [1392, 506] on span "Confirmed" at bounding box center [1382, 504] width 28 height 9
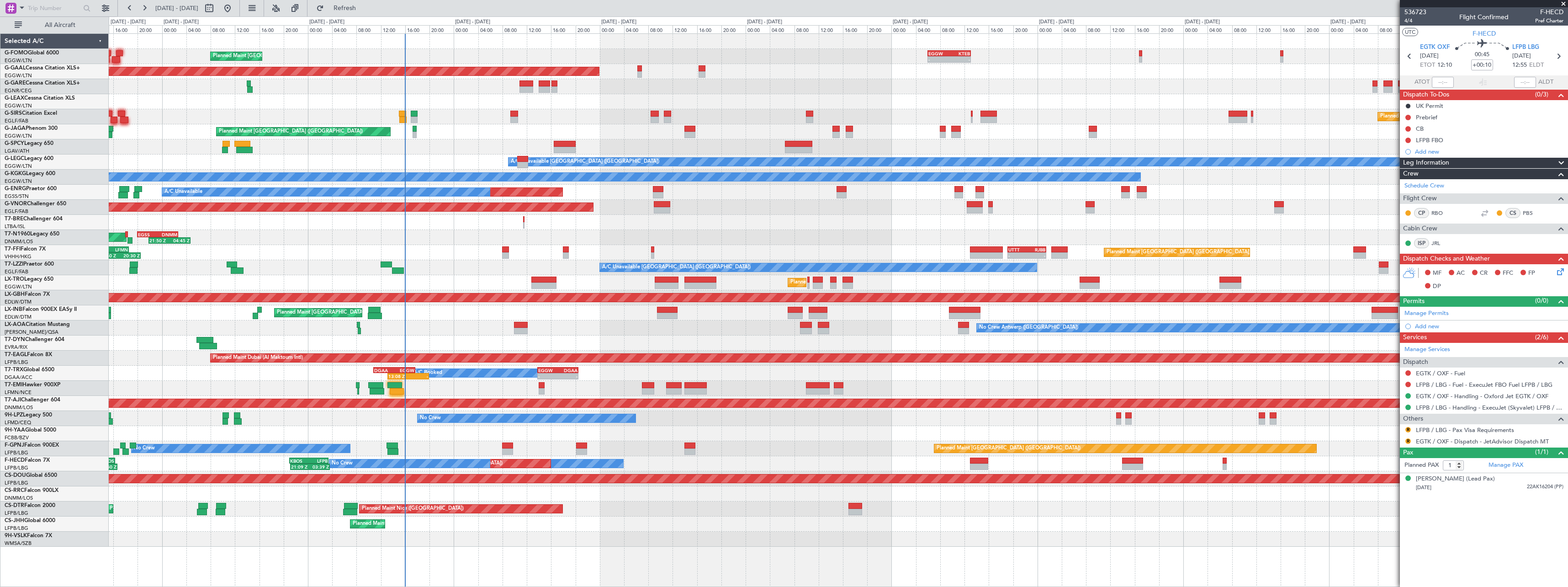
click at [572, 439] on div "- - EGGW 06:00 Z KTEB 13:05 Z Planned Maint [GEOGRAPHIC_DATA] ([GEOGRAPHIC_DATA…" at bounding box center [838, 290] width 1459 height 513
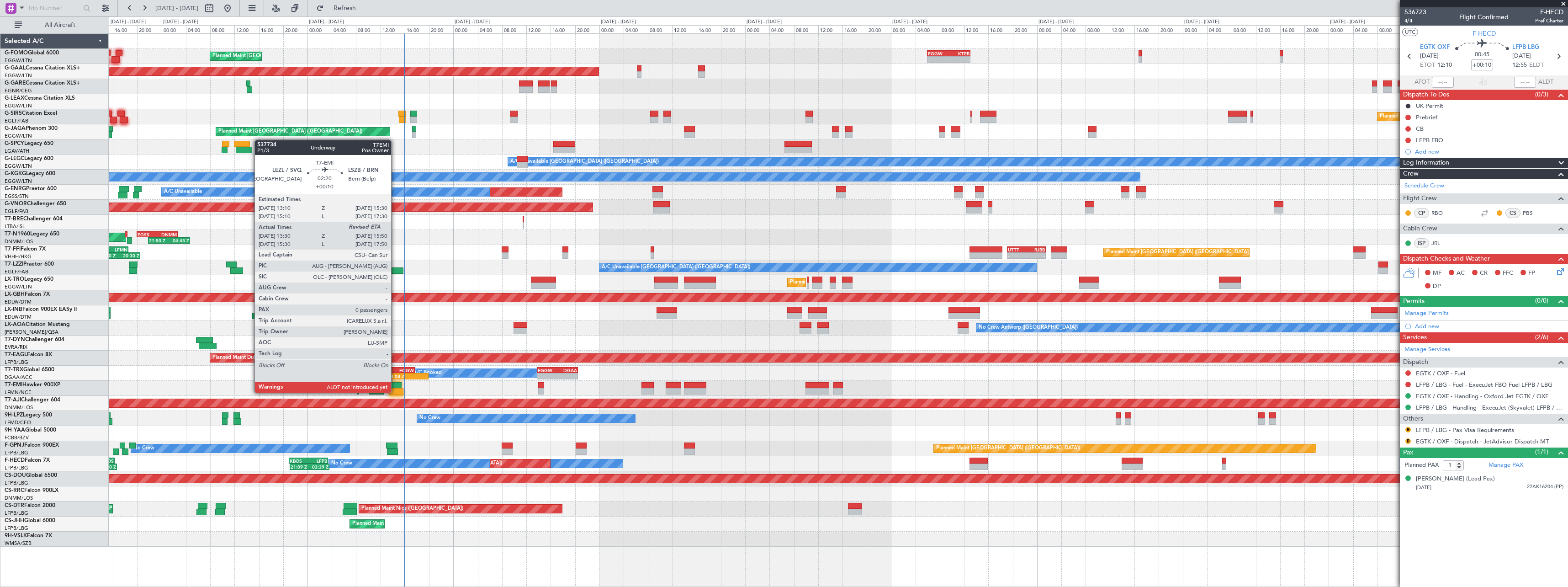
click at [396, 392] on div at bounding box center [397, 391] width 14 height 6
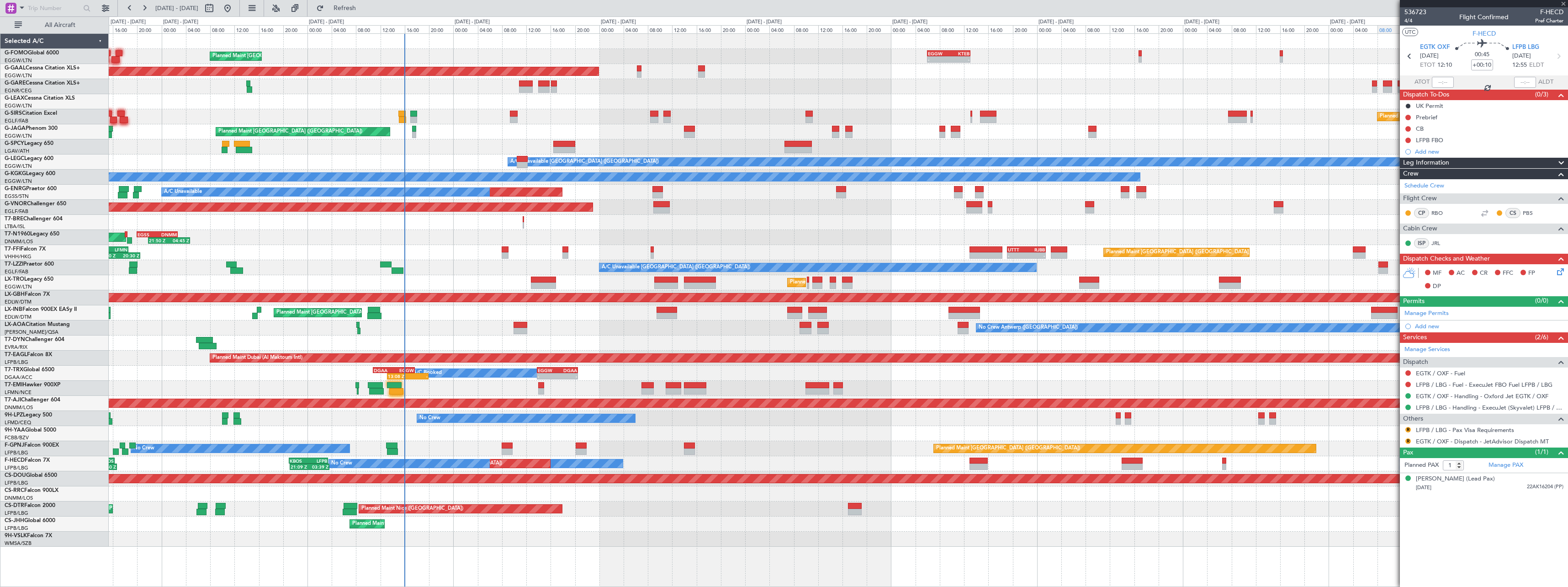
type input "13:30"
type input "0"
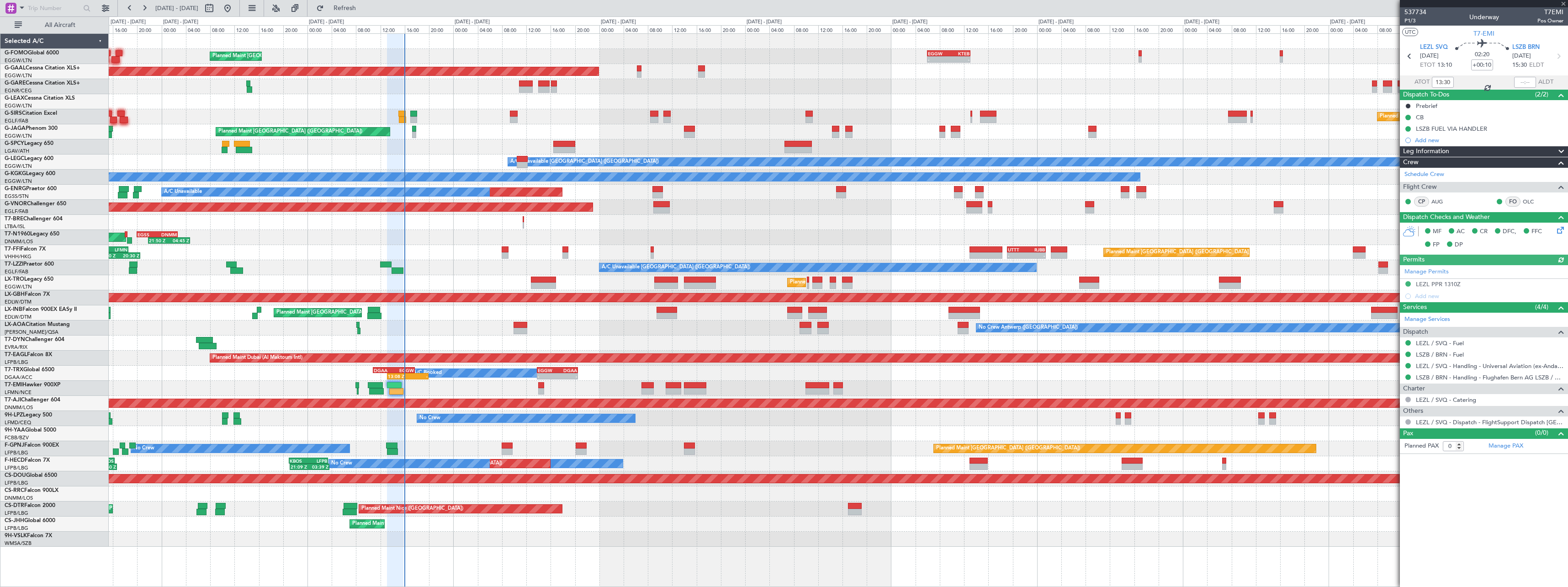
click at [1531, 83] on div at bounding box center [1525, 82] width 22 height 11
click at [1528, 82] on div at bounding box center [1525, 82] width 22 height 11
click at [1528, 82] on input "text" at bounding box center [1525, 82] width 22 height 11
type input "15:52"
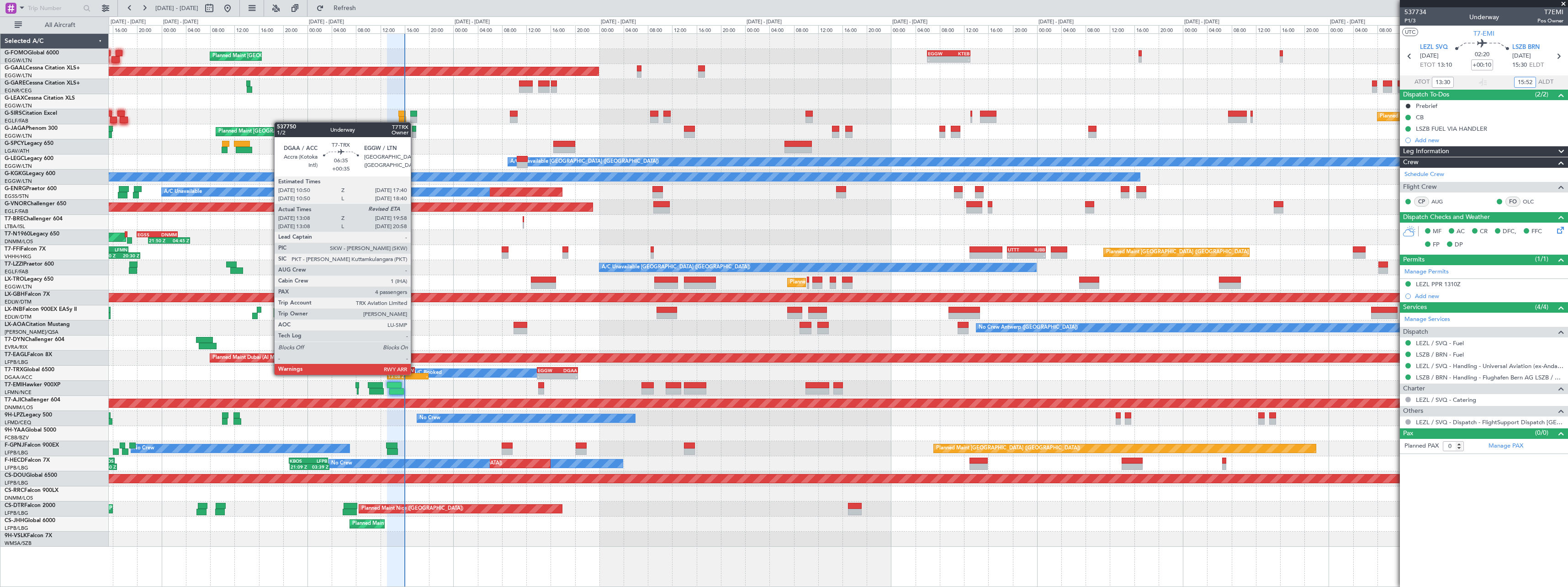
click at [415, 374] on div "-" at bounding box center [418, 376] width 20 height 6
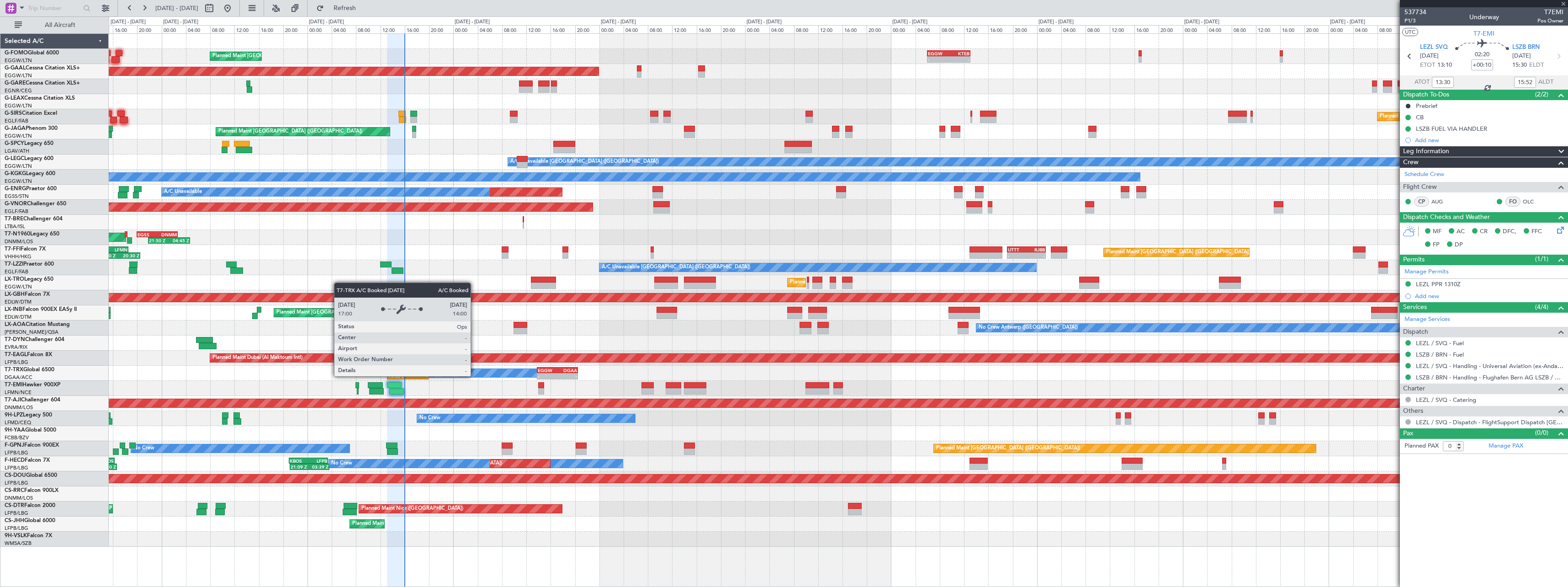
type input "+00:35"
type input "13:18"
type input "4"
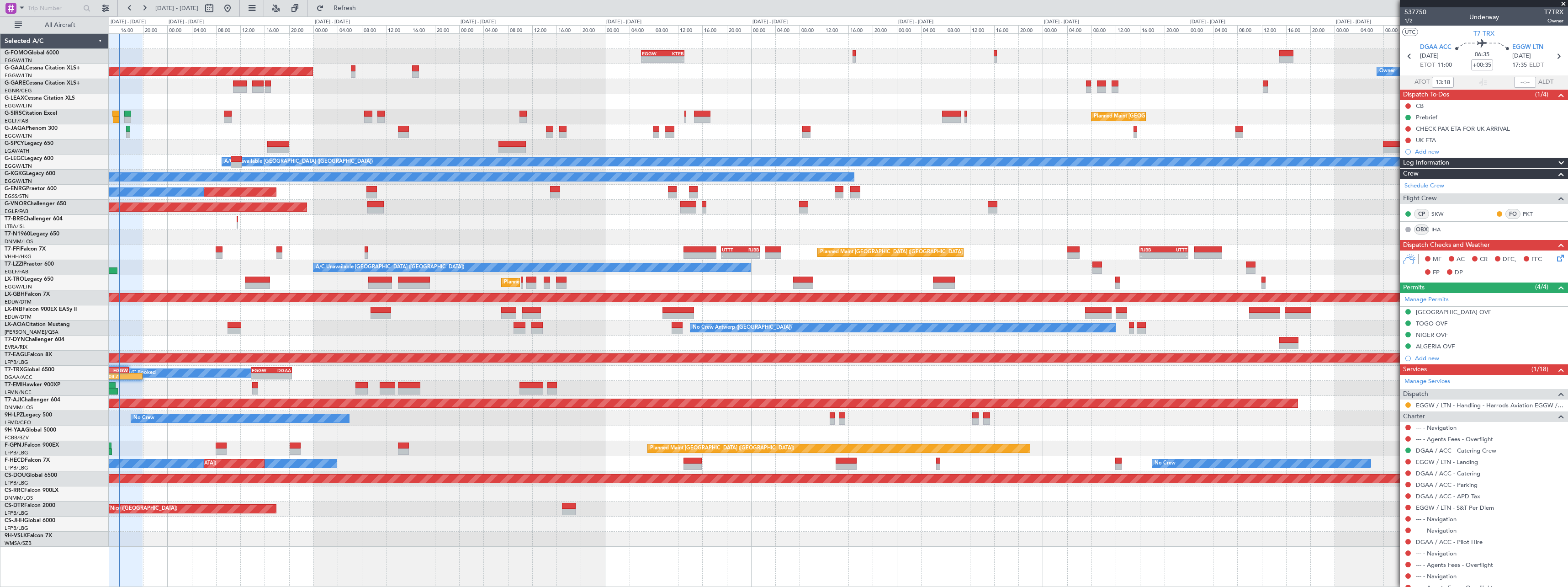
click at [258, 424] on div "- - EGGW 06:00 Z KTEB 13:05 Z 02:30 Z 08:55 Z Planned Maint [GEOGRAPHIC_DATA] (…" at bounding box center [838, 290] width 1459 height 513
click at [472, 187] on div "Unplanned Maint [GEOGRAPHIC_DATA] ([GEOGRAPHIC_DATA]) A/C Unavailable" at bounding box center [838, 192] width 1459 height 15
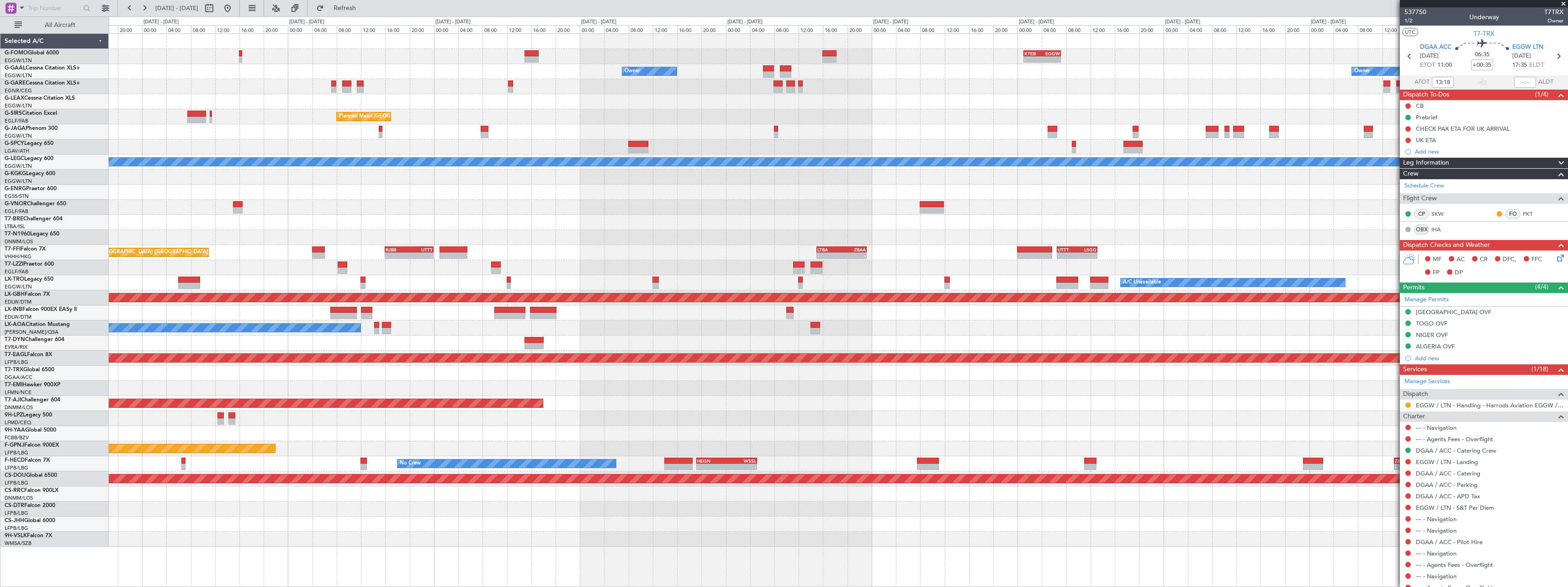
click at [366, 187] on div "- - KTEB 01:00 Z EGGW 07:10 Z EGGW 06:00 Z KTEB 13:05 Z - - Owner Owner Owner P…" at bounding box center [838, 290] width 1459 height 513
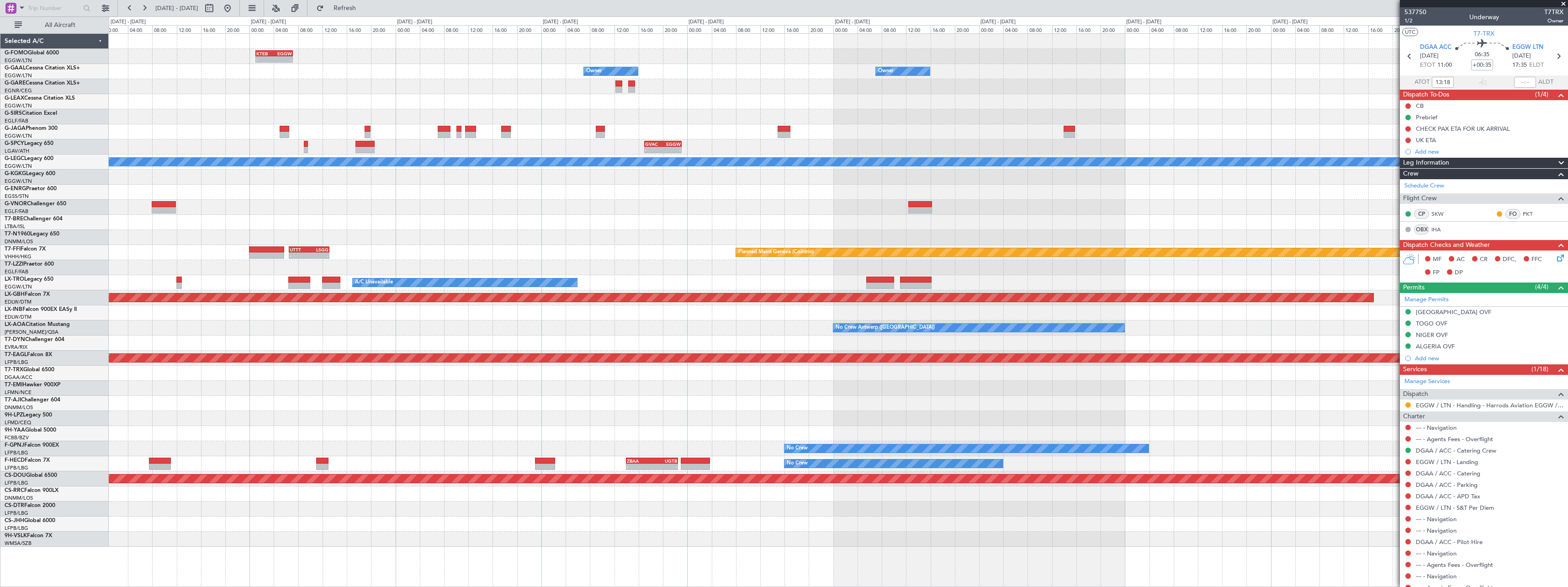
click at [452, 185] on div at bounding box center [838, 192] width 1459 height 15
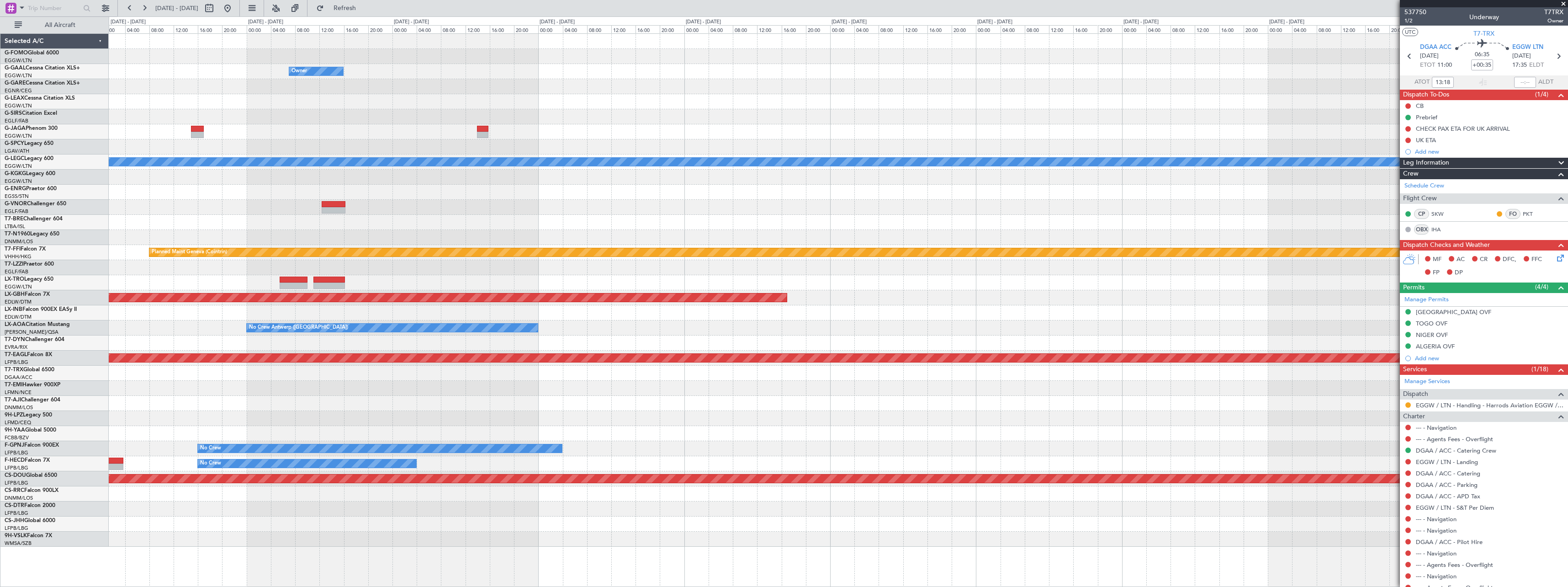
click at [494, 194] on div "Owner Owner - - GVAC 17:00 Z EGGW 23:05 Z A/C Unavailable [GEOGRAPHIC_DATA] ([G…" at bounding box center [838, 290] width 1459 height 513
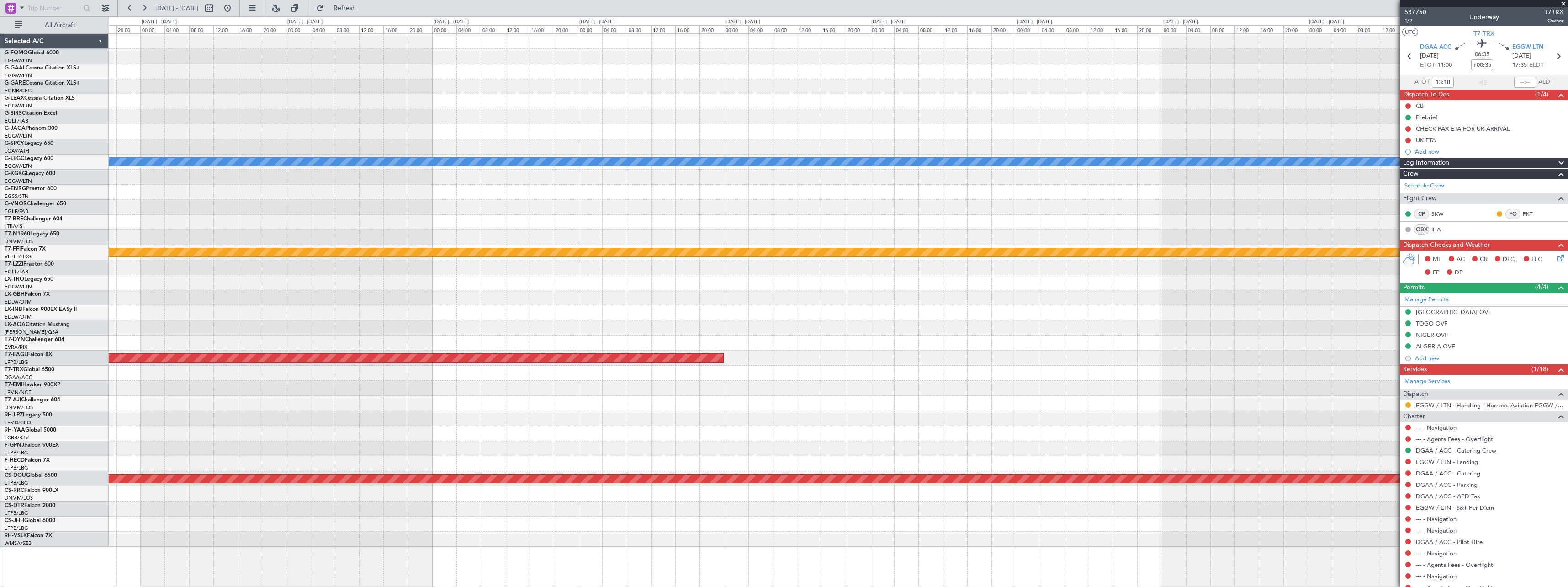
click at [418, 190] on div "A/C Unavailable [GEOGRAPHIC_DATA] ([GEOGRAPHIC_DATA]) Planned Maint Geneva ([GE…" at bounding box center [838, 290] width 1459 height 513
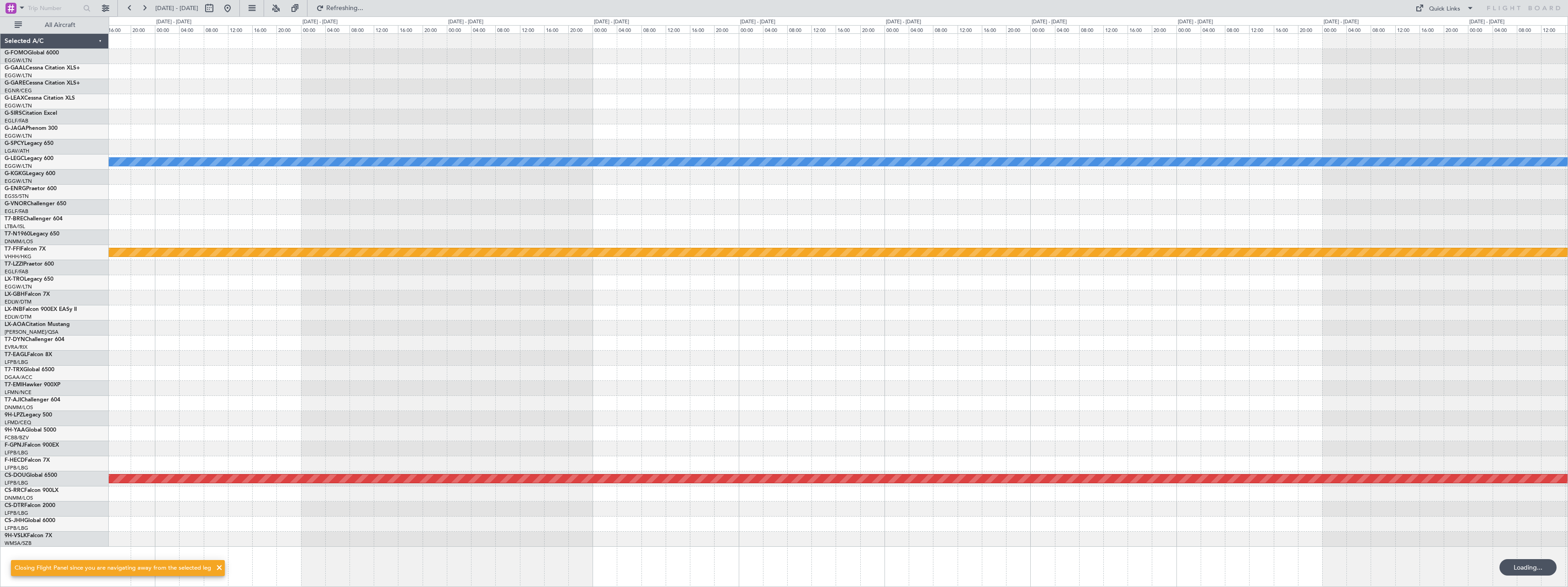
click at [234, 183] on div at bounding box center [838, 176] width 1459 height 15
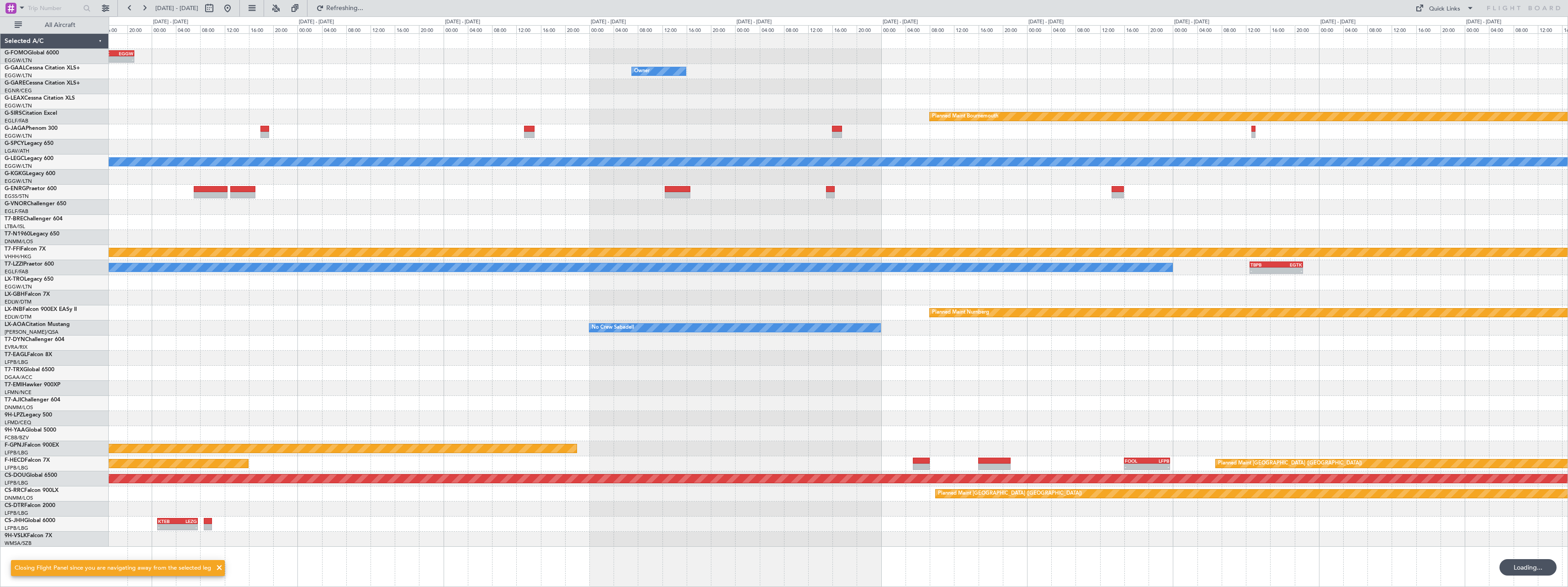
click at [353, 189] on div at bounding box center [838, 192] width 1459 height 15
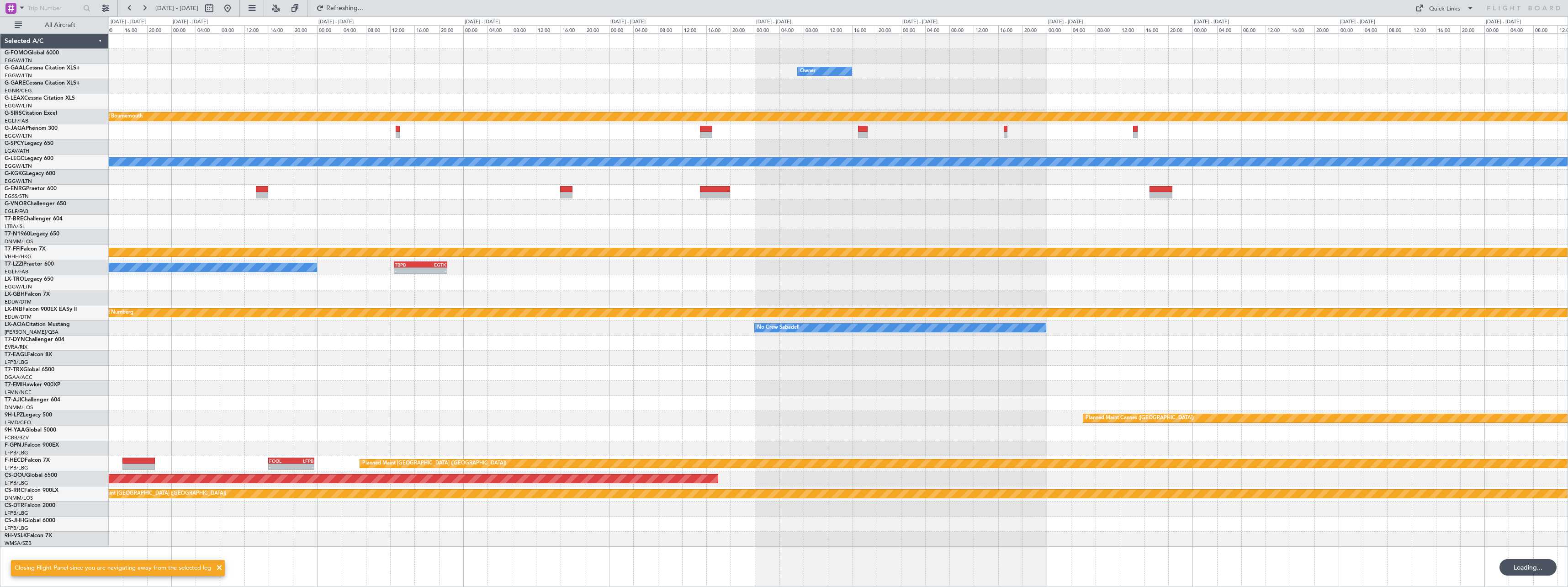
click at [513, 185] on div "Owner Owner Planned Maint [GEOGRAPHIC_DATA] Planned Maint [GEOGRAPHIC_DATA] A/C…" at bounding box center [838, 290] width 1459 height 513
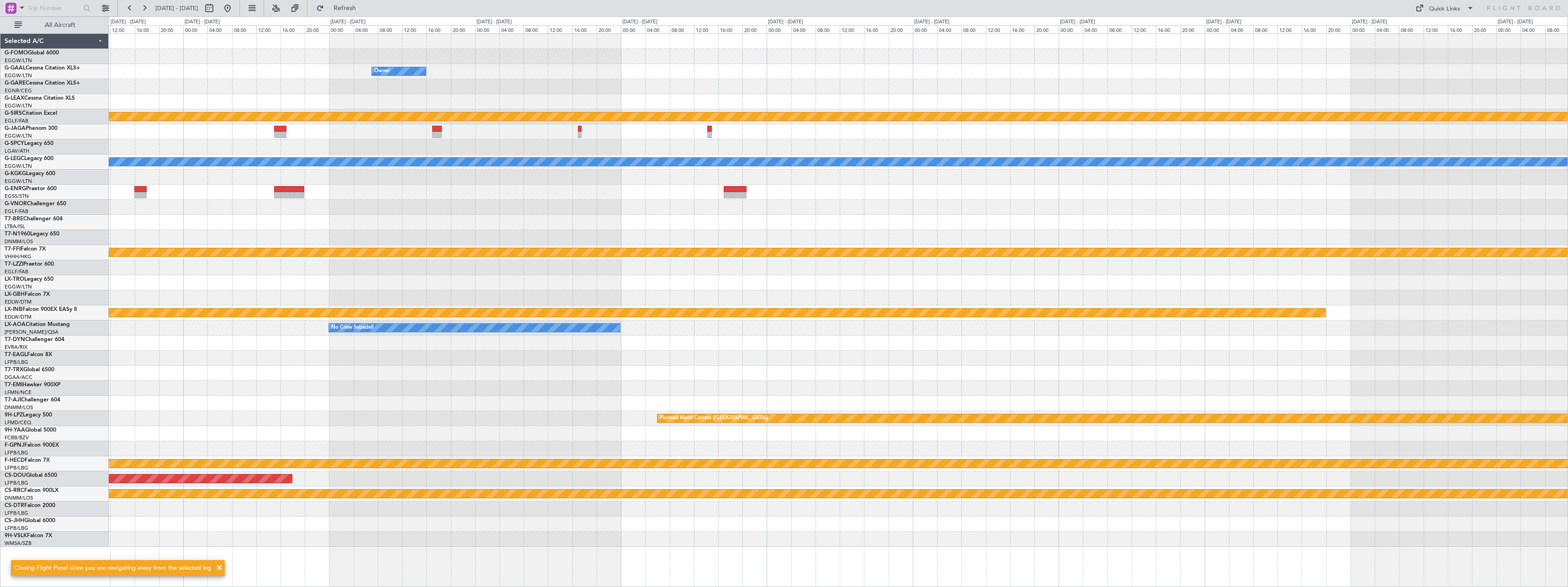
click at [616, 190] on div at bounding box center [838, 192] width 1459 height 15
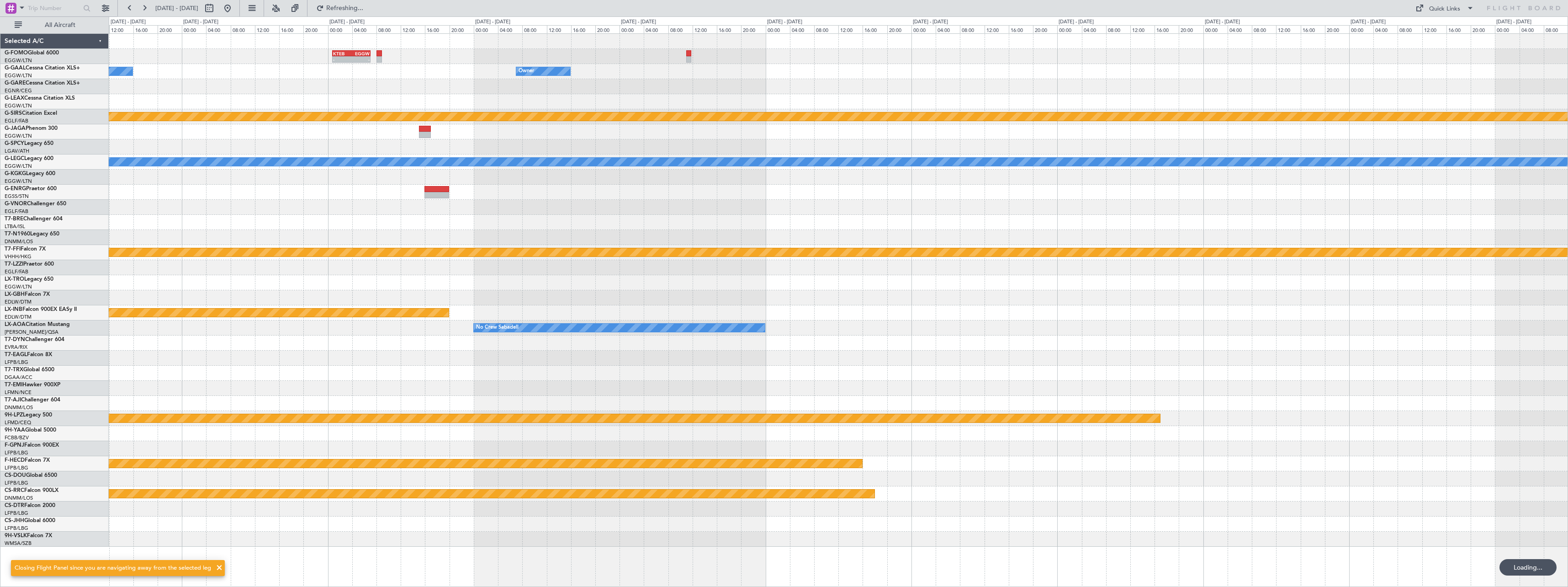
click at [557, 205] on div "- - KTEB 00:45 Z EGGW 07:05 Z Owner Owner Planned Maint [GEOGRAPHIC_DATA] Plann…" at bounding box center [838, 290] width 1459 height 513
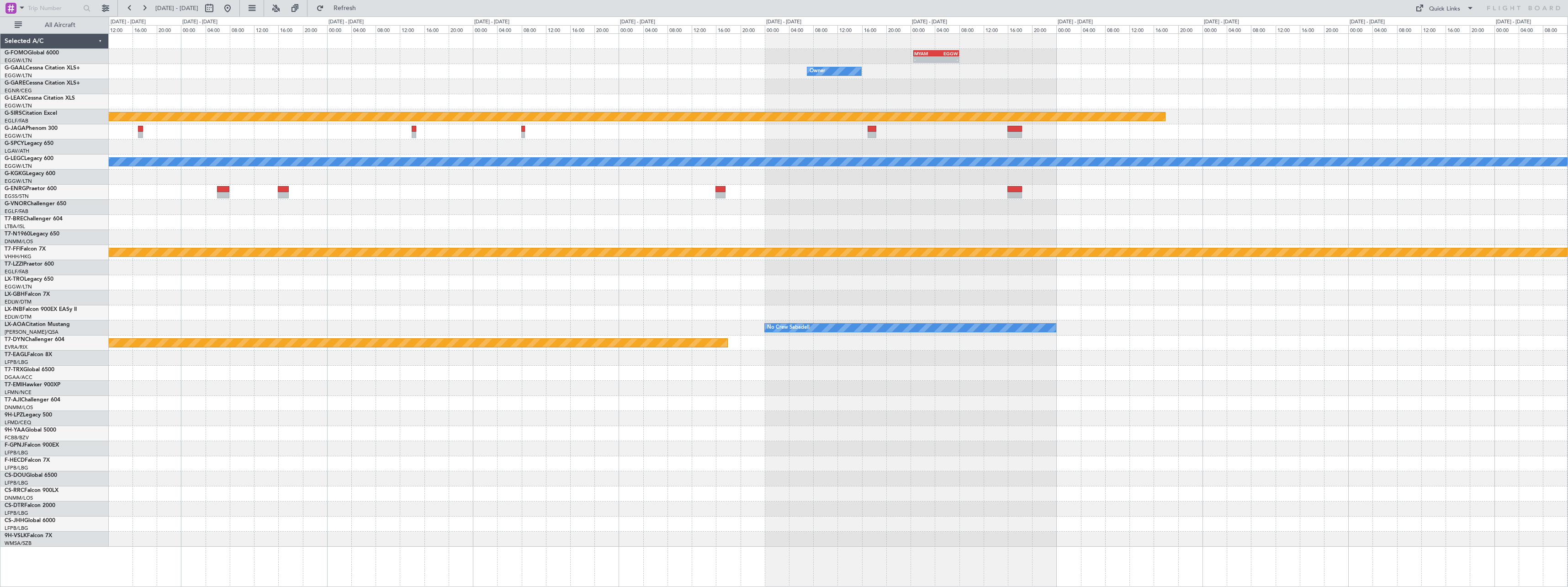
click at [623, 213] on div at bounding box center [838, 207] width 1459 height 15
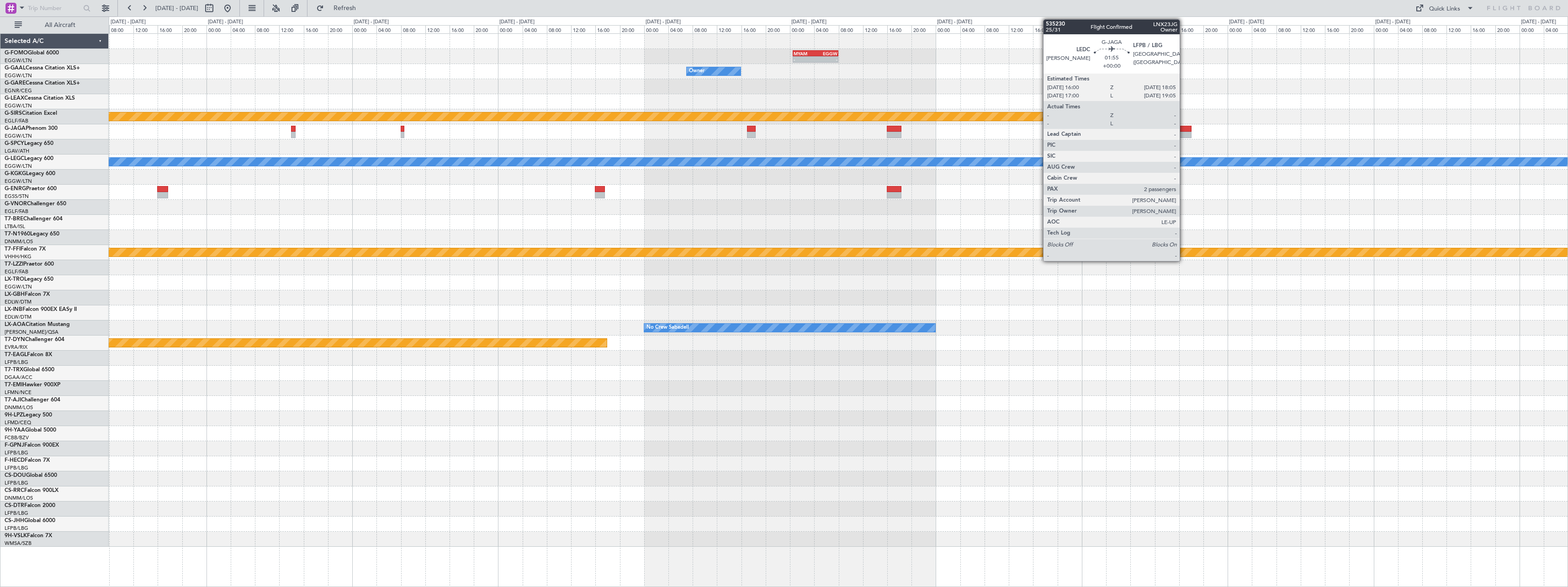
click at [1184, 132] on div at bounding box center [1185, 135] width 13 height 6
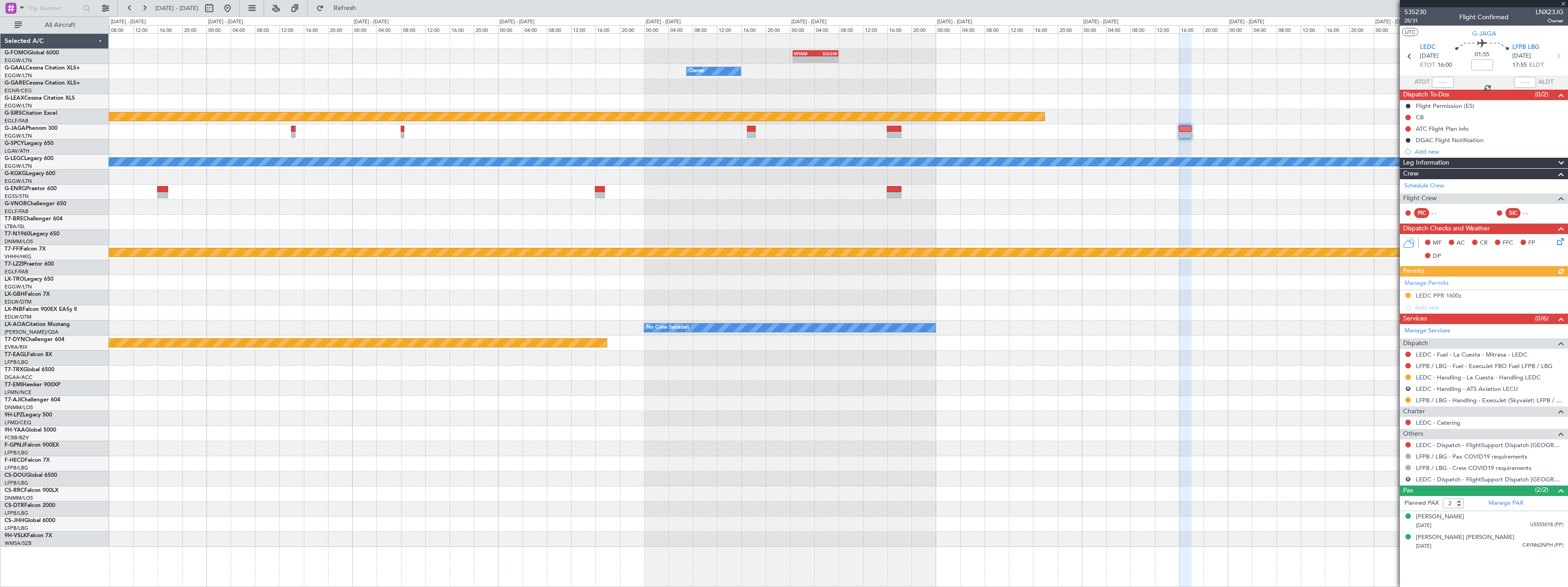
click at [1407, 403] on mat-tooltip-component "Requested" at bounding box center [1407, 414] width 41 height 24
click at [1408, 402] on button at bounding box center [1408, 400] width 6 height 6
click at [1387, 508] on span "Confirmed" at bounding box center [1382, 508] width 28 height 9
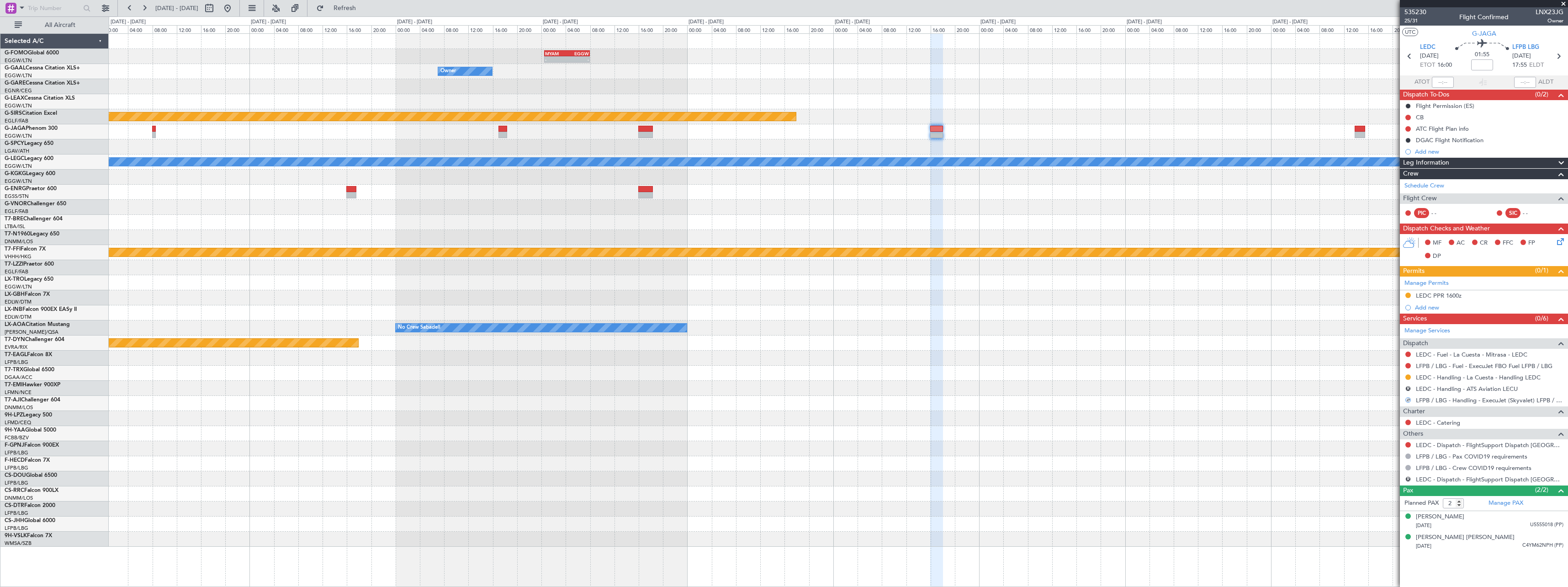
click at [829, 135] on div "- - MYAM 00:30 Z EGGW 08:00 Z Owner Planned Maint [GEOGRAPHIC_DATA] A/C Unavail…" at bounding box center [838, 290] width 1459 height 513
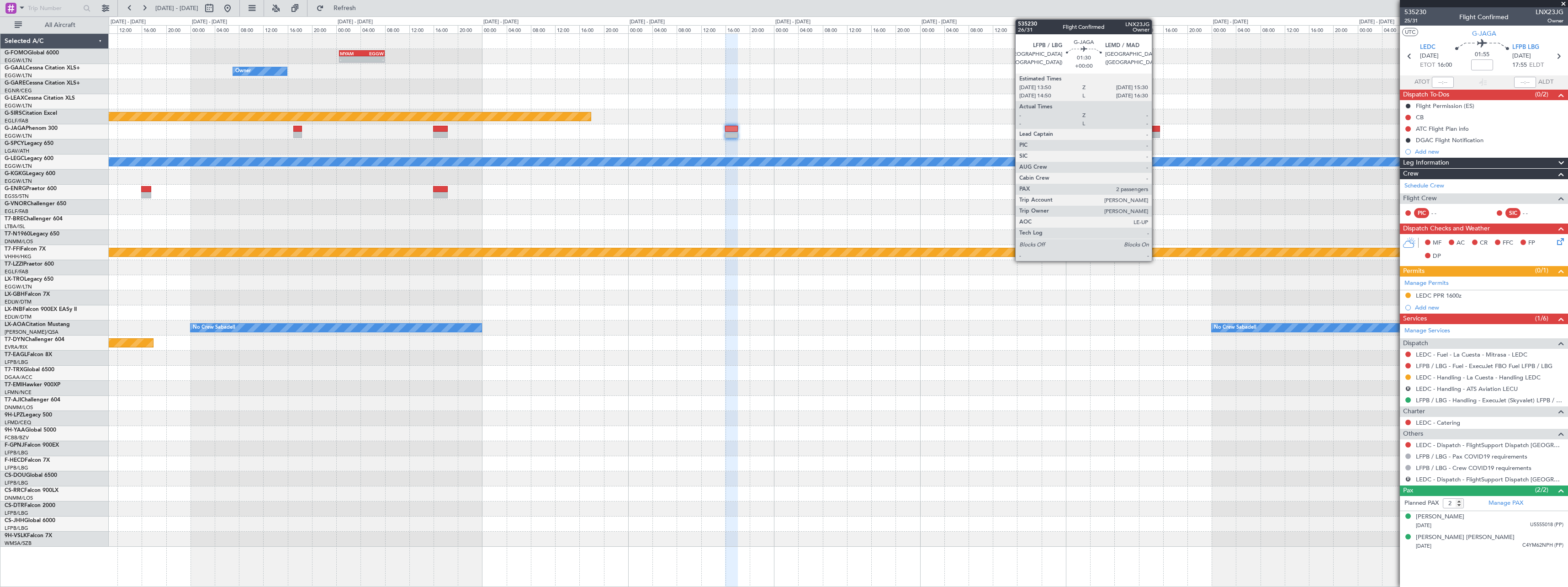
click at [1155, 132] on div at bounding box center [1154, 135] width 11 height 6
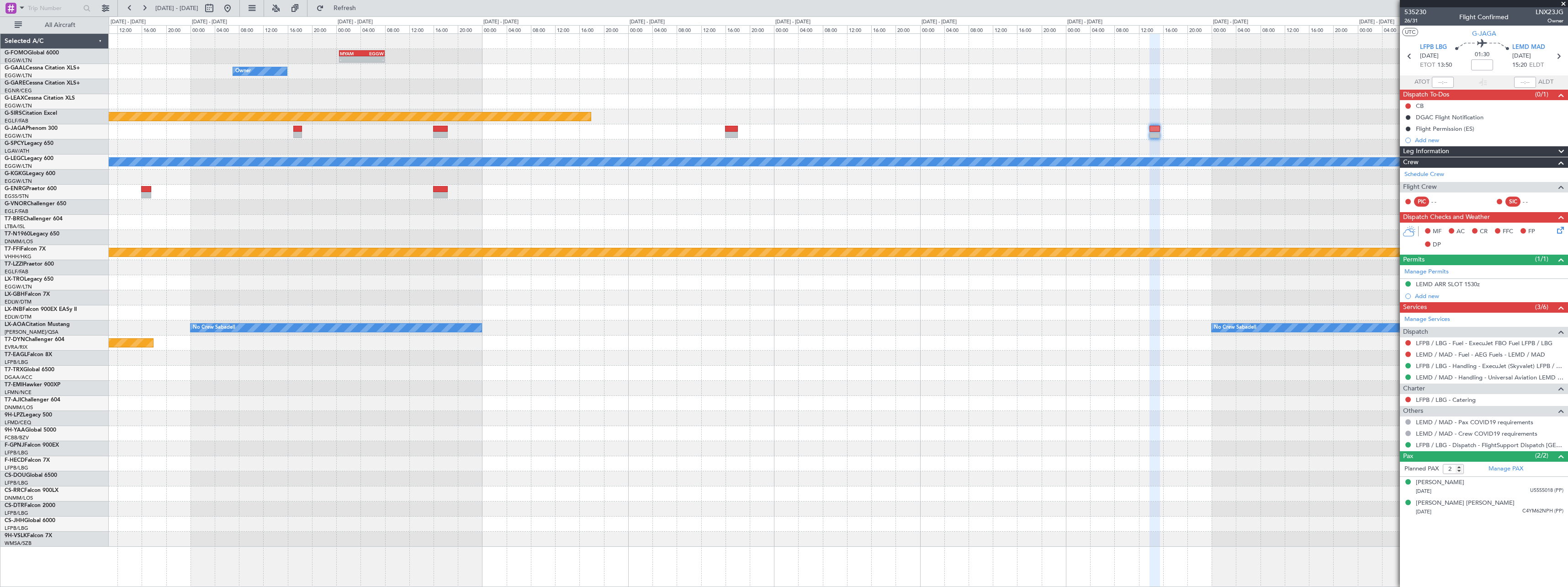
drag, startPoint x: 251, startPoint y: 7, endPoint x: 248, endPoint y: 12, distance: 5.8
click at [235, 7] on div at bounding box center [218, 8] width 33 height 14
click at [235, 4] on button at bounding box center [227, 8] width 14 height 14
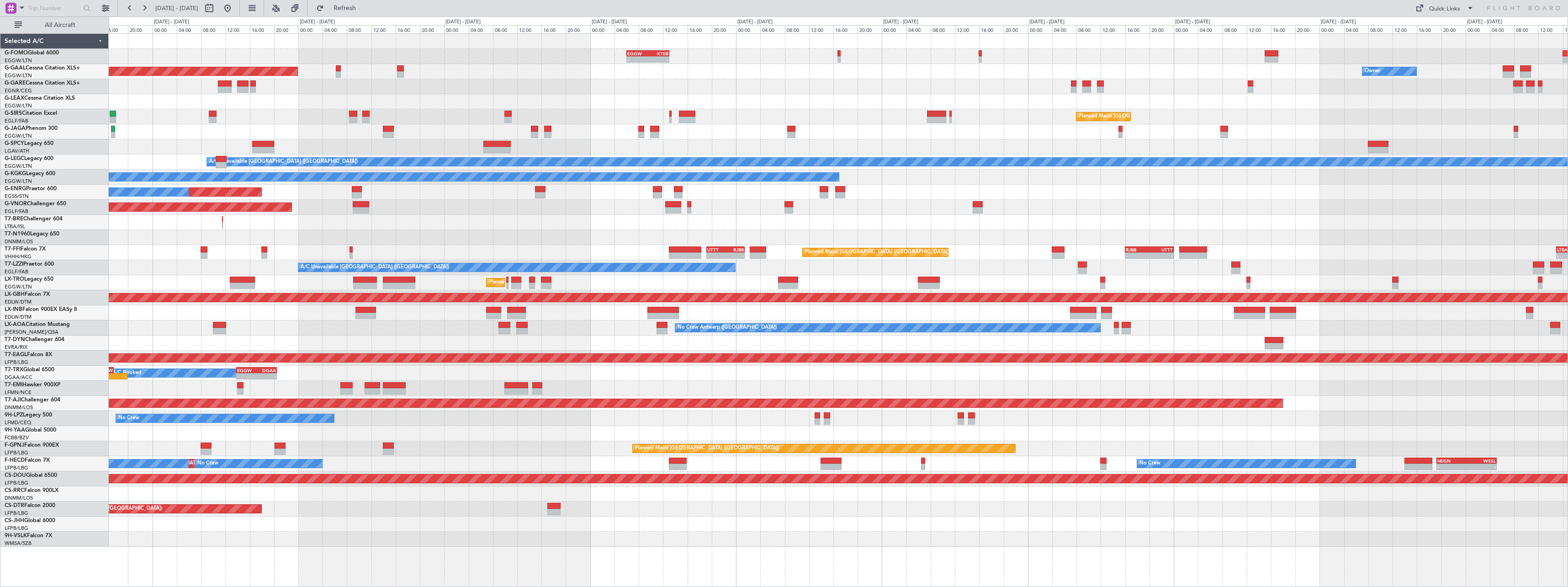
click at [415, 439] on div "- - EGGW 06:00 Z KTEB 13:05 Z Planned Maint [GEOGRAPHIC_DATA] ([GEOGRAPHIC_DATA…" at bounding box center [838, 290] width 1459 height 513
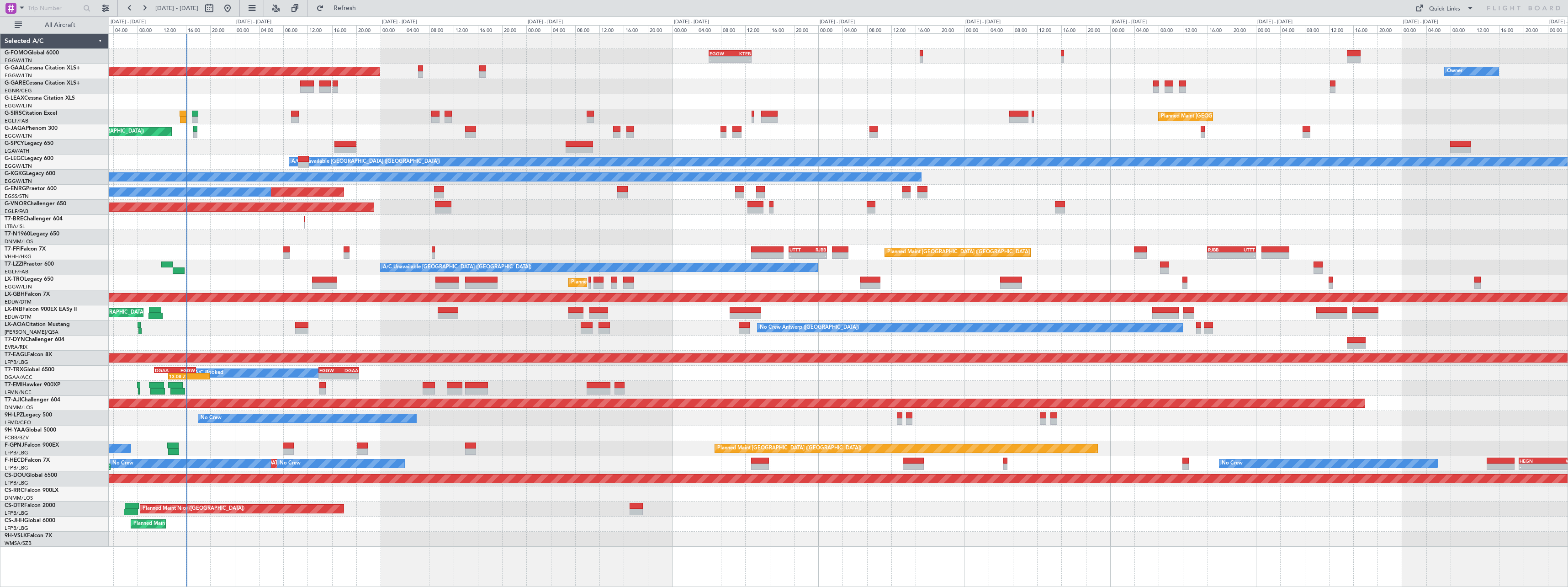
click at [422, 239] on div "EGSS 20:00 Z DNMM 02:40 Z 21:50 Z 04:45 Z AOG Maint [GEOGRAPHIC_DATA] ([GEOGRAP…" at bounding box center [838, 237] width 1459 height 15
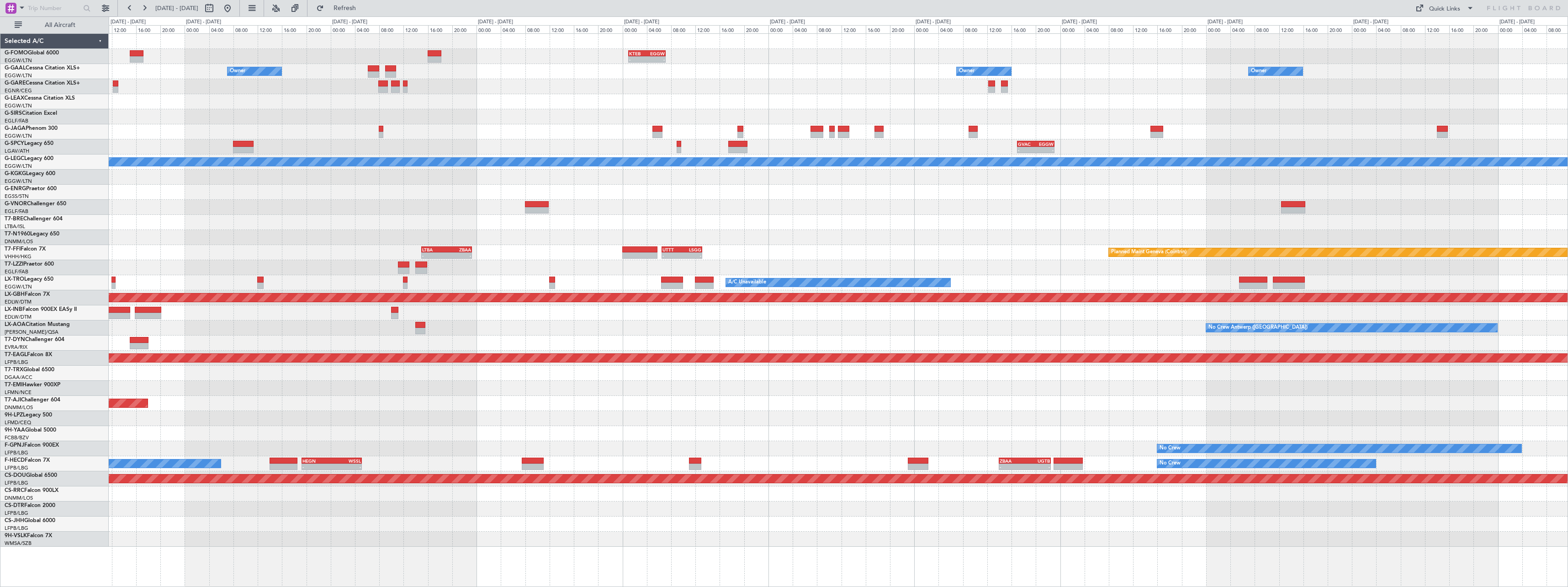
click at [0, 429] on html "[DATE] - [DATE] Refresh Quick Links All Aircraft - - KTEB 01:00 Z EGGW 07:10 Z …" at bounding box center [784, 293] width 1568 height 587
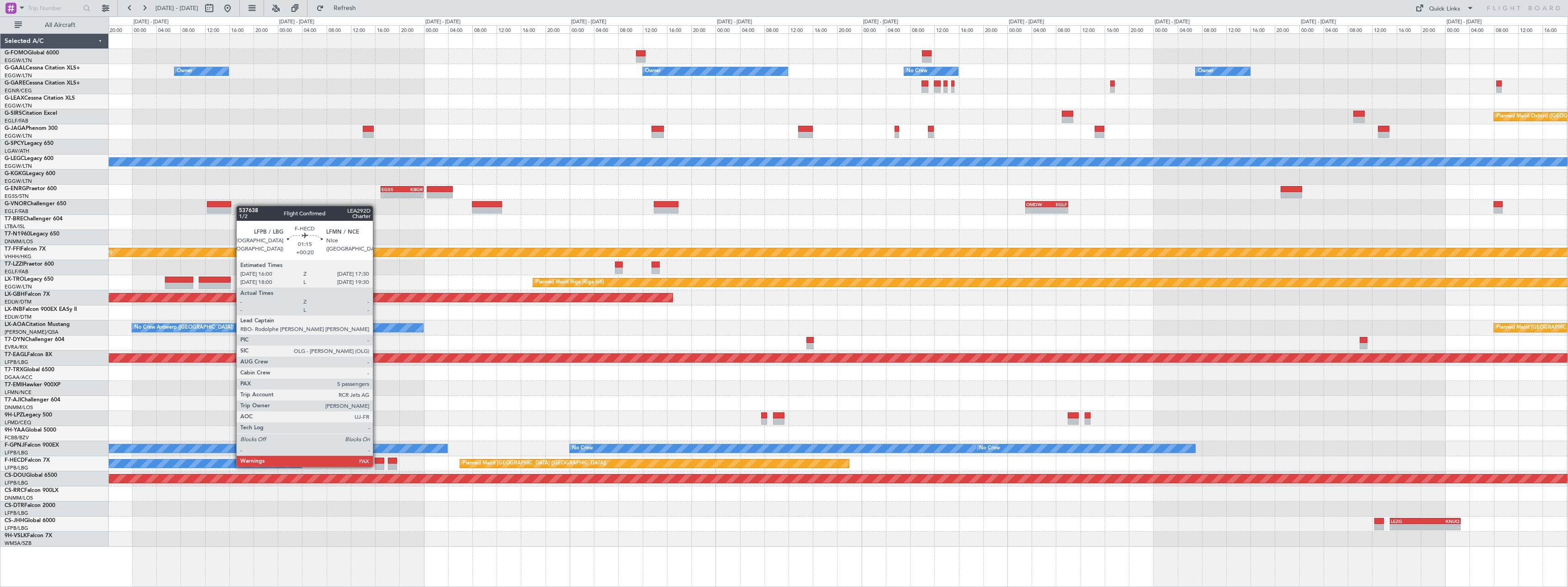
click at [377, 457] on div at bounding box center [379, 460] width 9 height 6
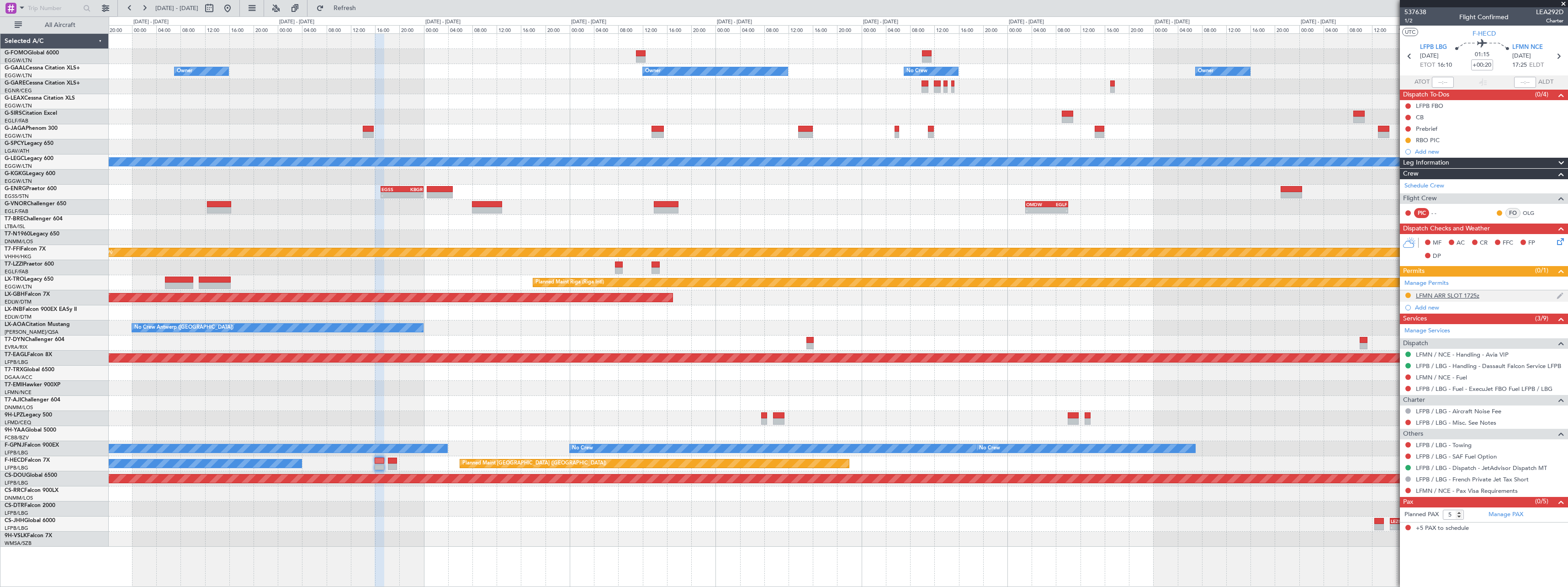
click at [1454, 298] on div "LFMN ARR SLOT 1725z" at bounding box center [1447, 295] width 63 height 8
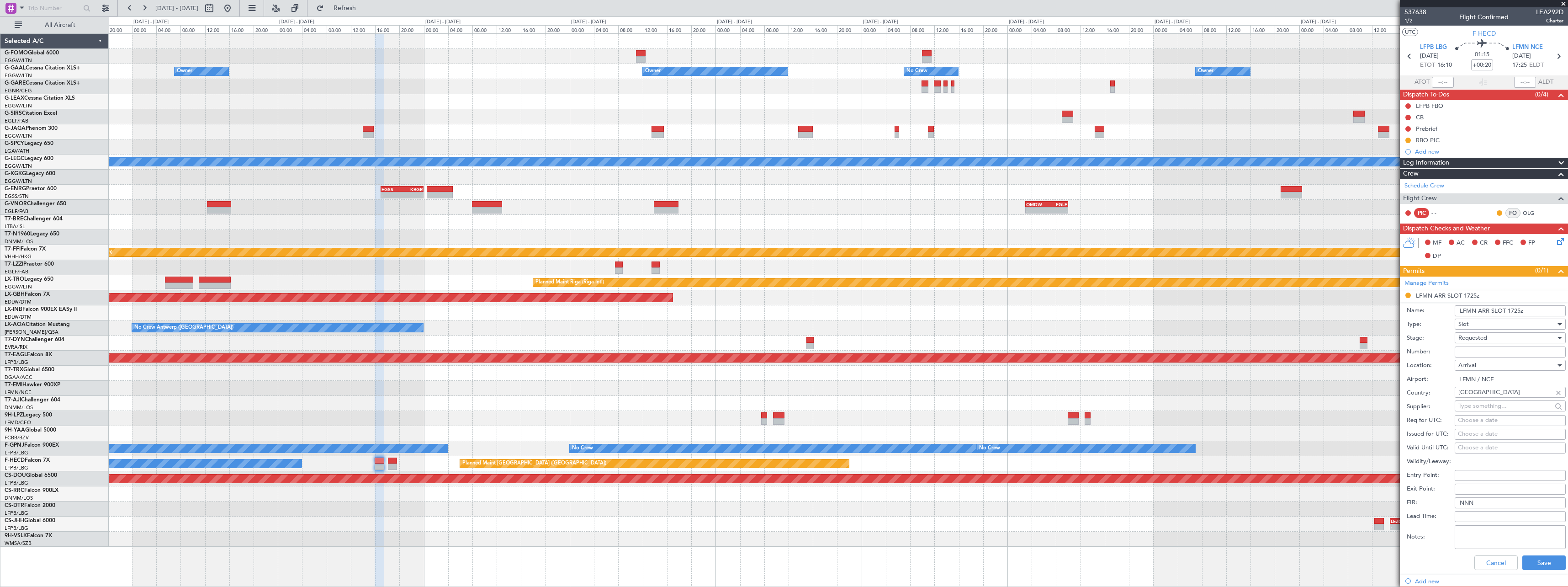
click at [1508, 349] on input "Number:" at bounding box center [1510, 351] width 111 height 11
paste input "LFMNA000092362"
type input "LFMNA000092362"
drag, startPoint x: 1520, startPoint y: 308, endPoint x: 1520, endPoint y: 367, distance: 59.0
click at [1513, 308] on input "LFMN ARR SLOT 1725z" at bounding box center [1510, 310] width 111 height 11
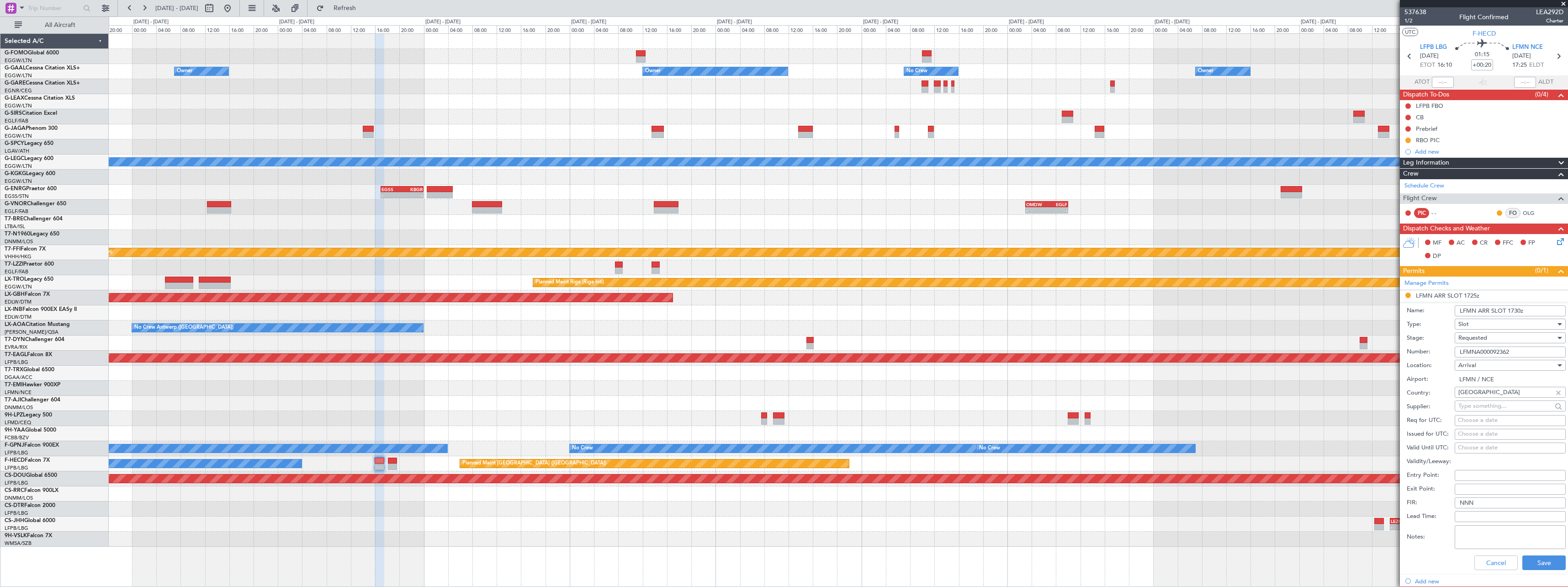
scroll to position [45, 0]
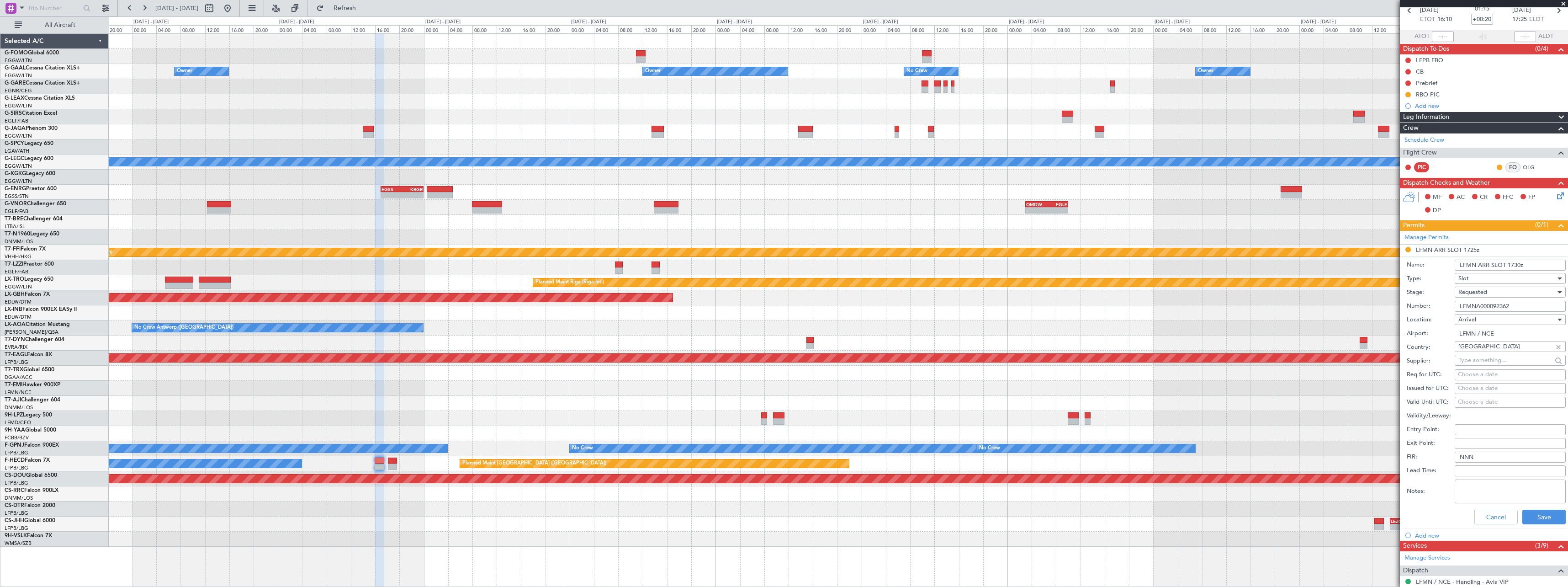
type input "LFMN ARR SLOT 1730z"
click at [1503, 295] on div "Requested" at bounding box center [1506, 292] width 97 height 14
click at [1507, 358] on span "Received OK" at bounding box center [1506, 361] width 96 height 14
click at [1537, 513] on button "Save" at bounding box center [1544, 517] width 43 height 14
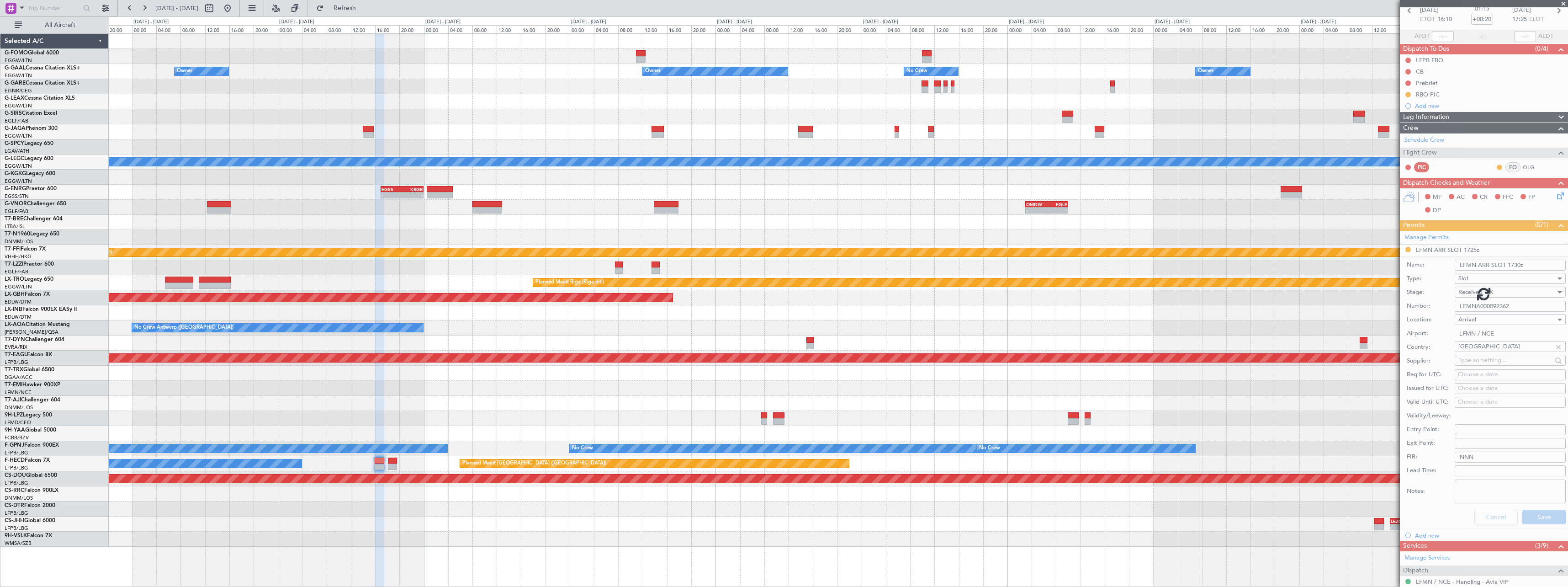
scroll to position [0, 0]
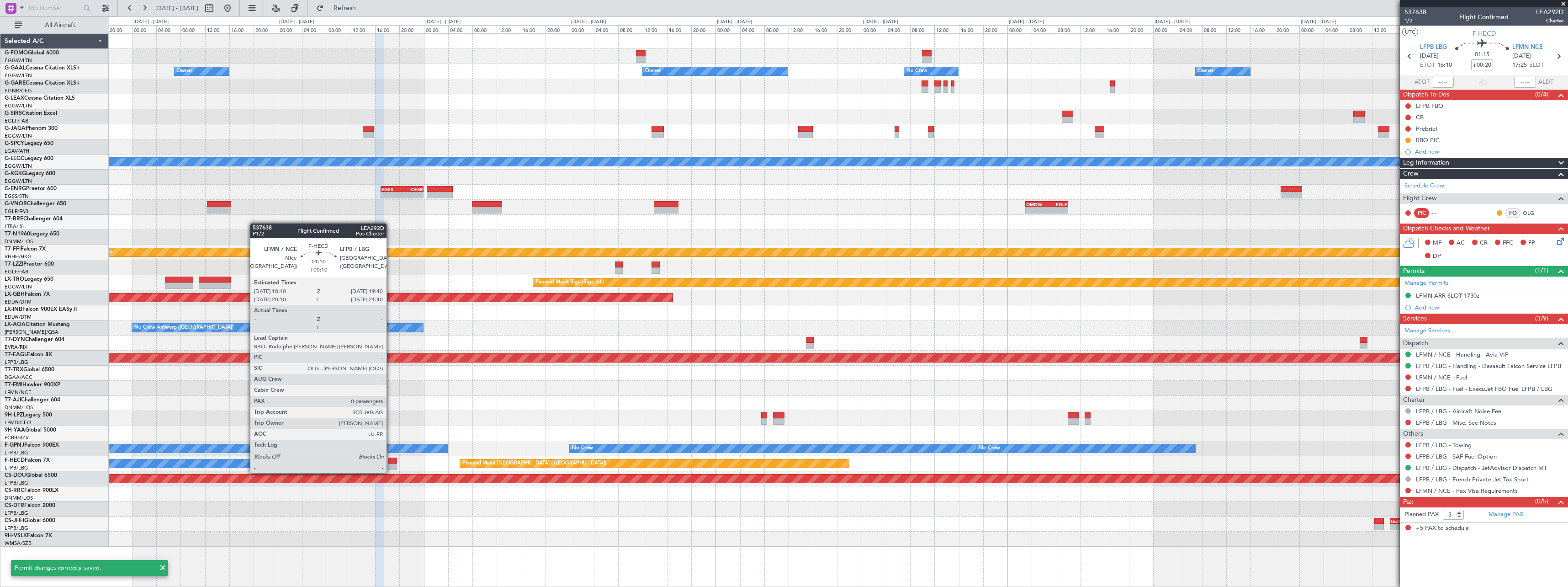
click at [391, 464] on div at bounding box center [392, 466] width 9 height 6
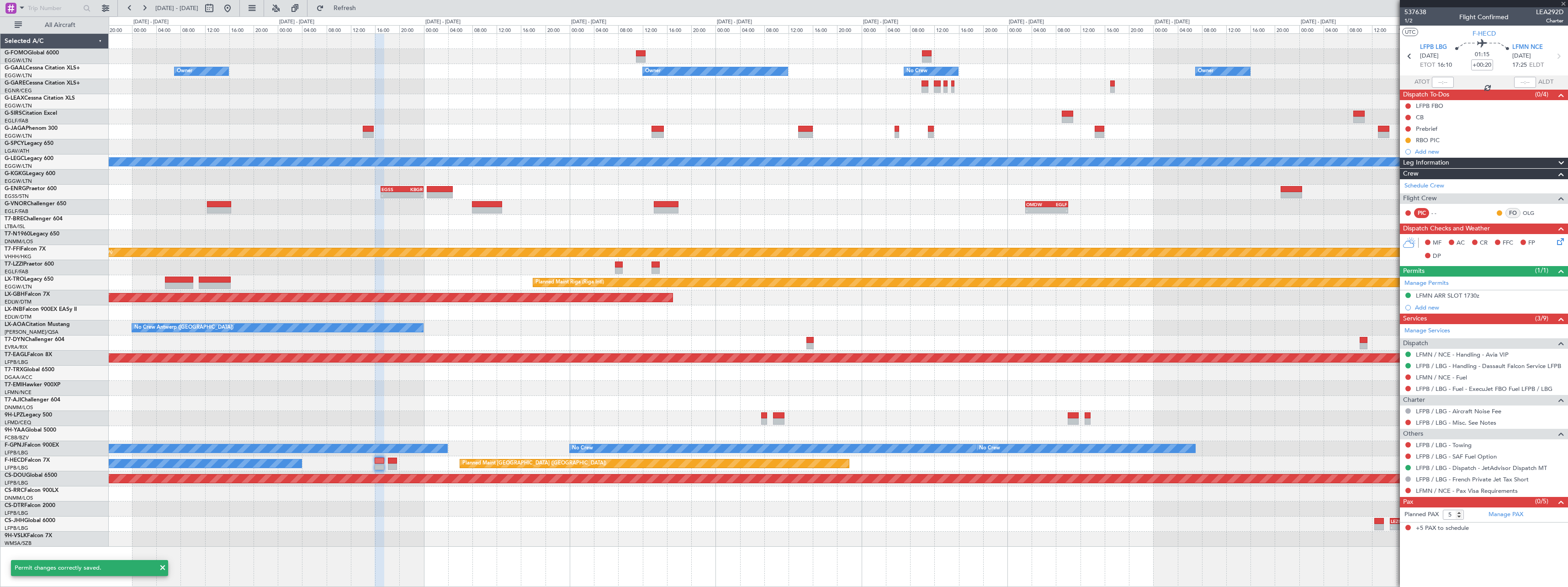
type input "+00:10"
type input "0"
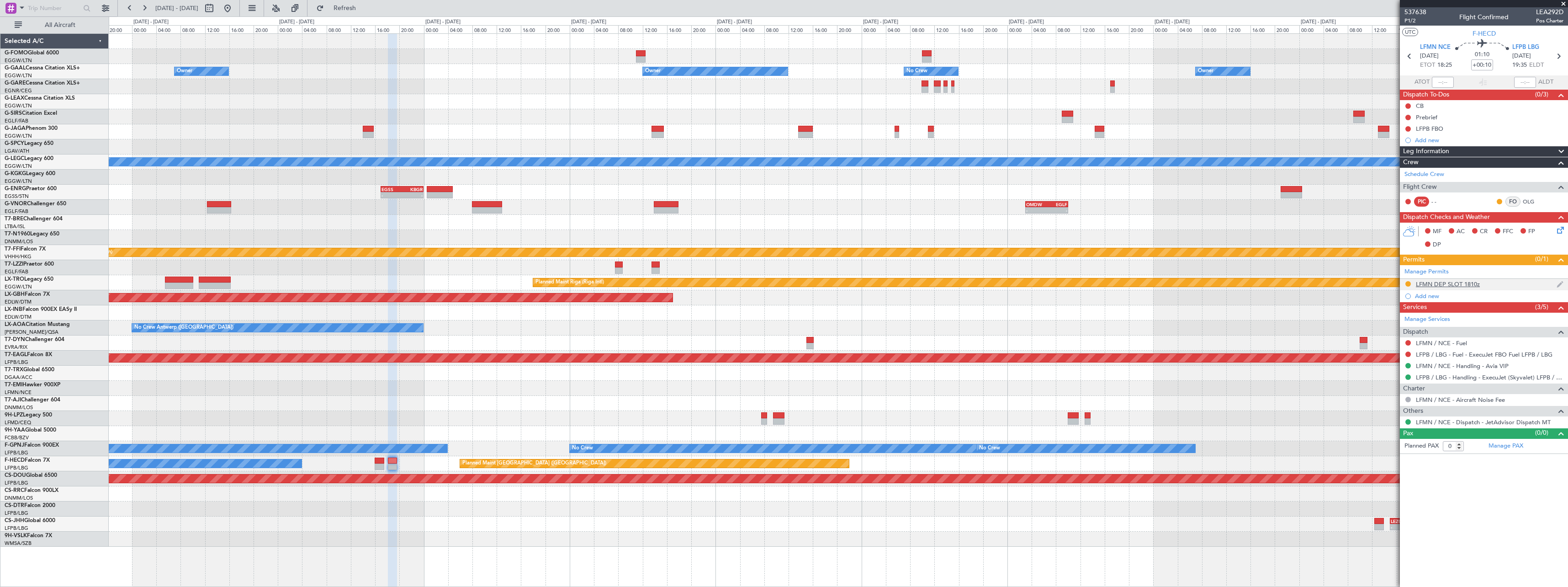
click at [1469, 286] on div "LFMN DEP SLOT 1810z" at bounding box center [1447, 284] width 64 height 8
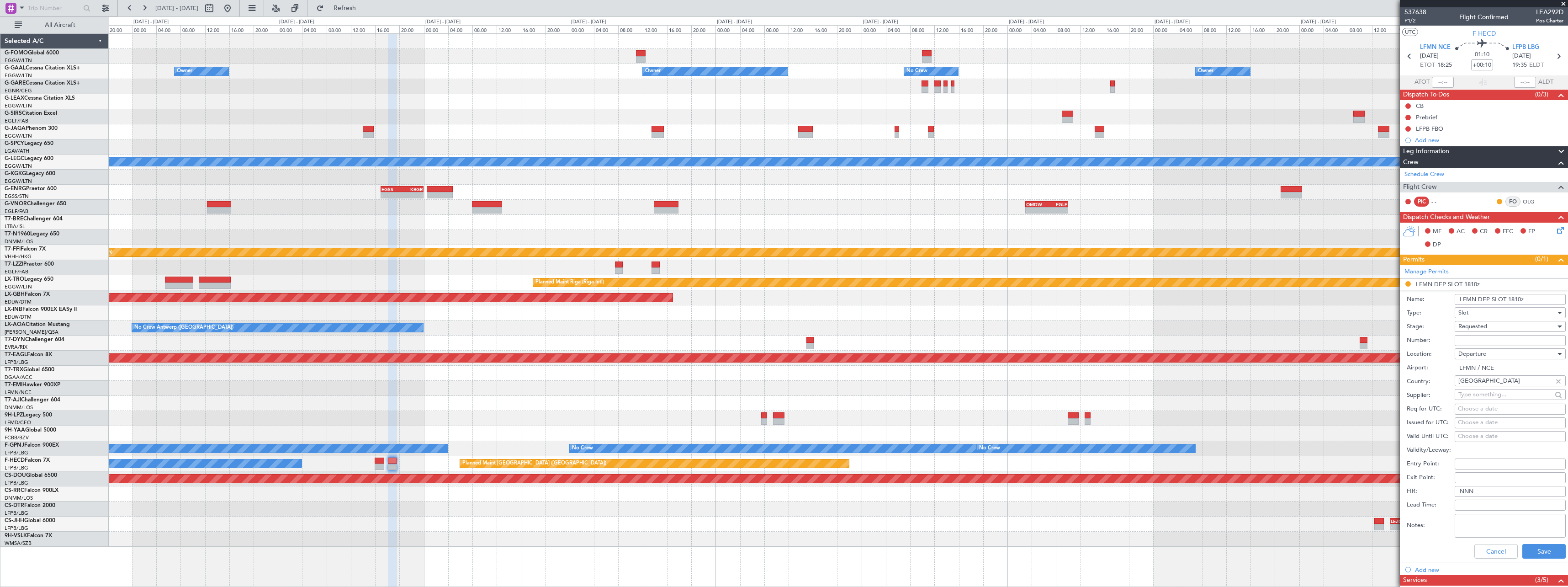
click at [1513, 341] on input "Number:" at bounding box center [1510, 340] width 111 height 11
paste input "LFMND000092363"
type input "LFMND000092363"
click at [1491, 322] on div "Requested" at bounding box center [1506, 326] width 97 height 14
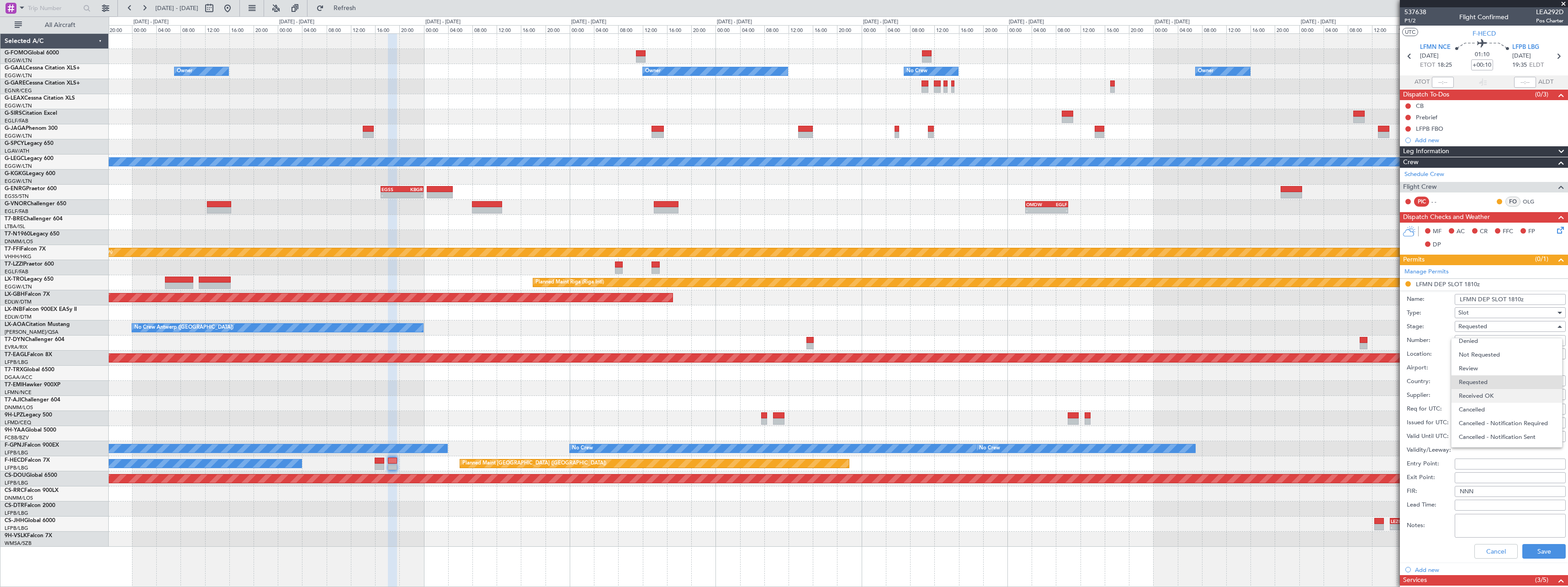
click at [1503, 392] on span "Received OK" at bounding box center [1506, 395] width 96 height 14
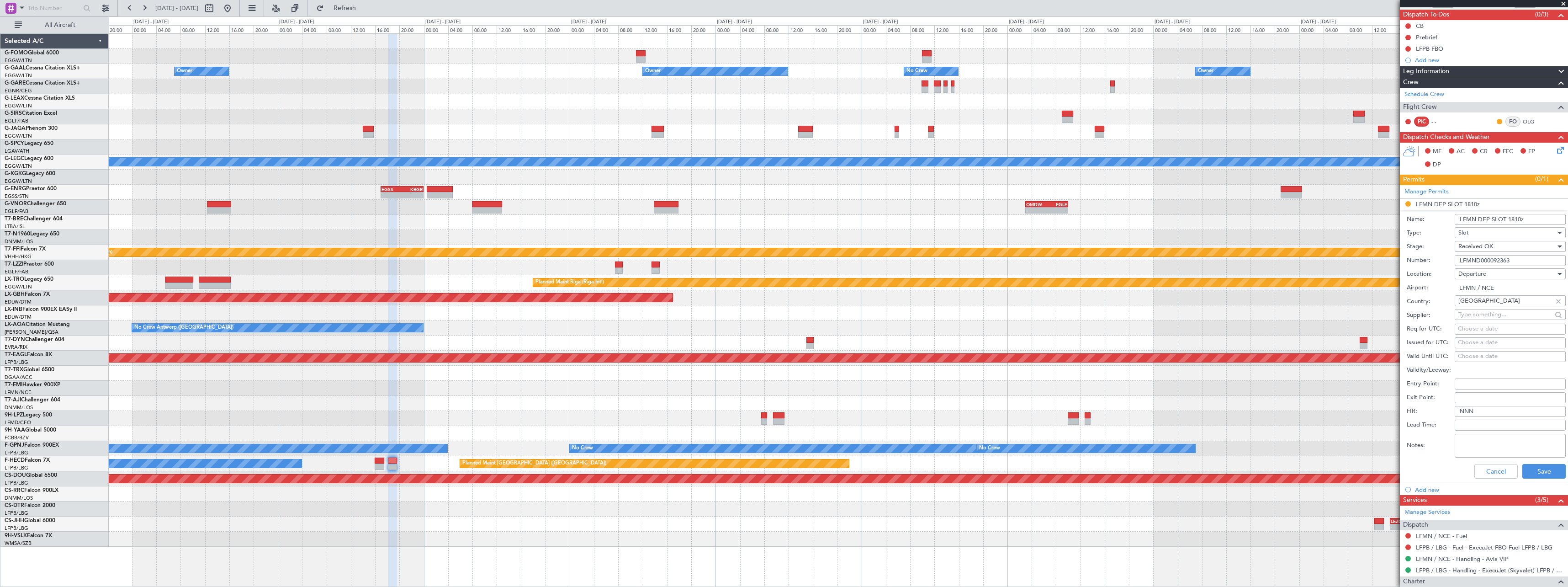
scroll to position [137, 0]
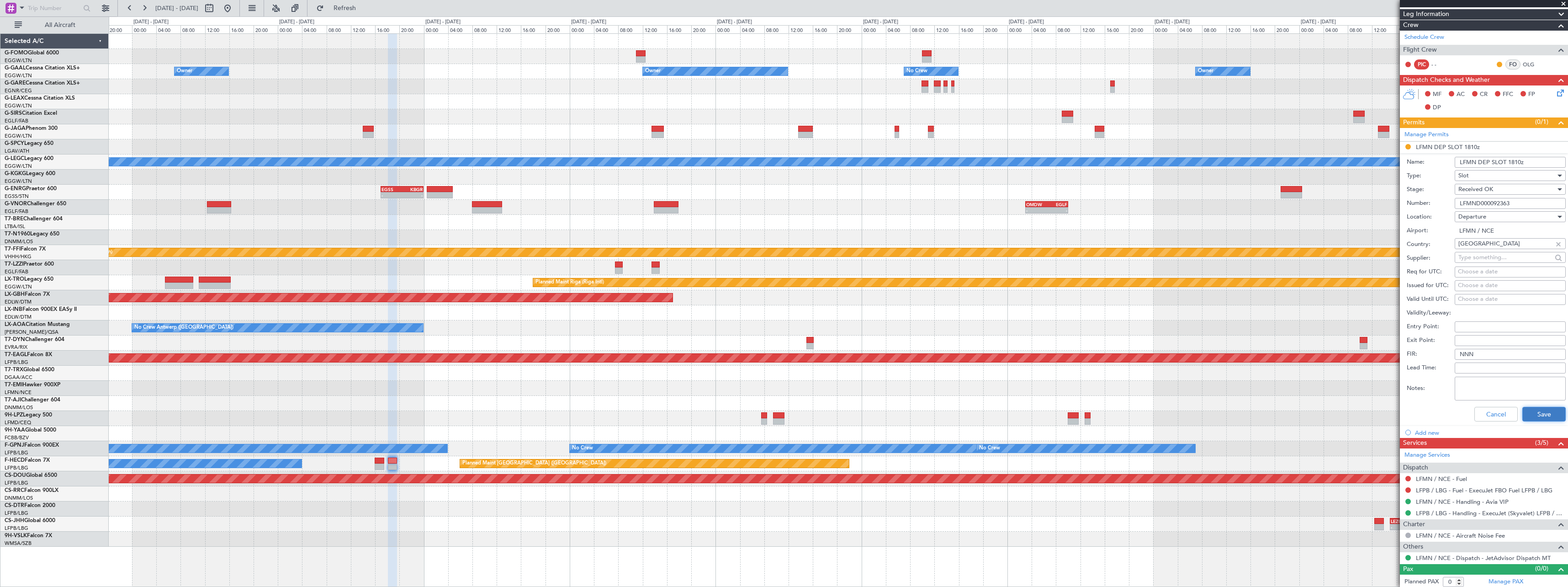
click at [1547, 411] on button "Save" at bounding box center [1544, 414] width 43 height 14
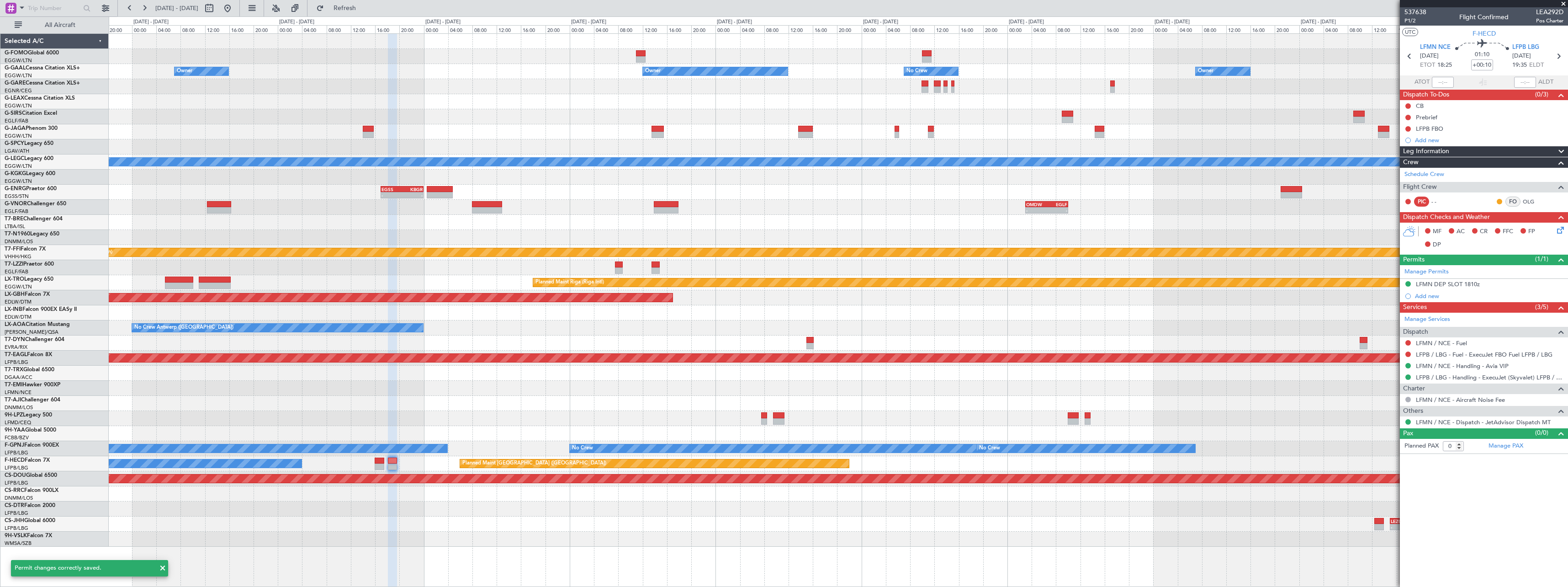
scroll to position [0, 0]
drag, startPoint x: 256, startPoint y: 6, endPoint x: 261, endPoint y: 63, distance: 57.2
click at [235, 6] on button at bounding box center [227, 8] width 14 height 14
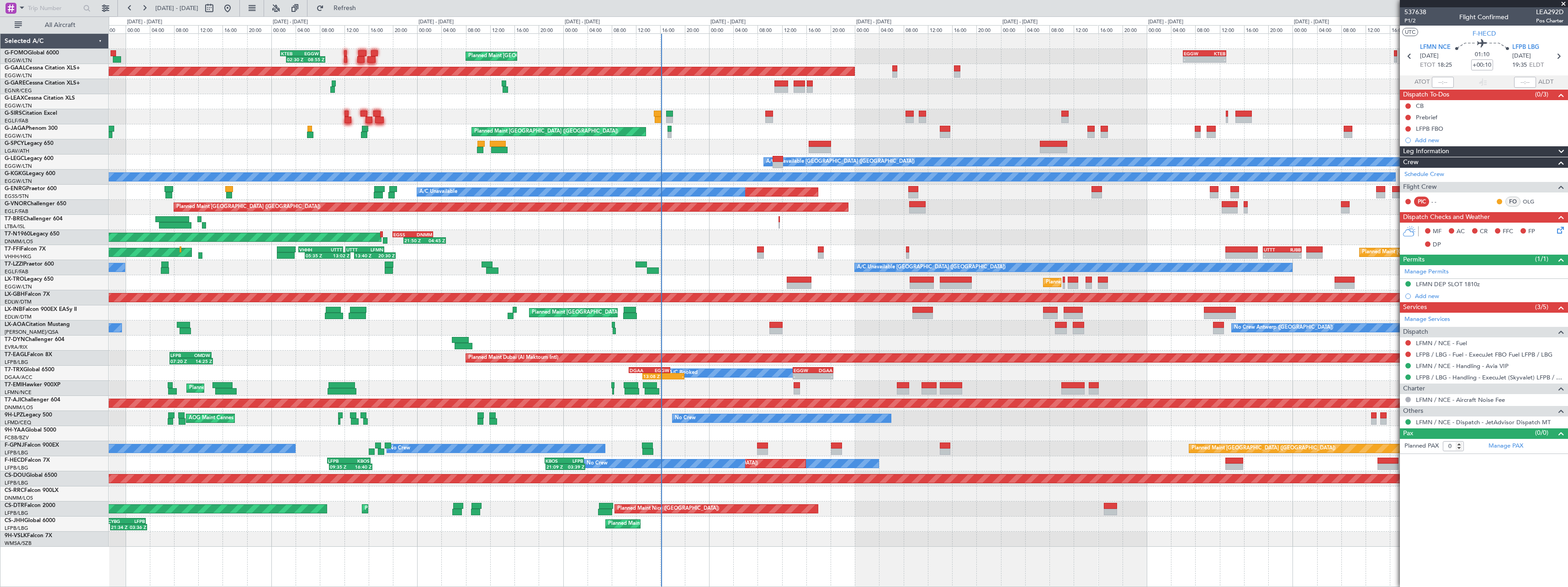
click at [879, 352] on div "Planned Maint London (Luton) 02:30 Z 08:55 Z KTEB 01:30 Z EGGW 08:00 Z - - EGGW…" at bounding box center [838, 290] width 1459 height 513
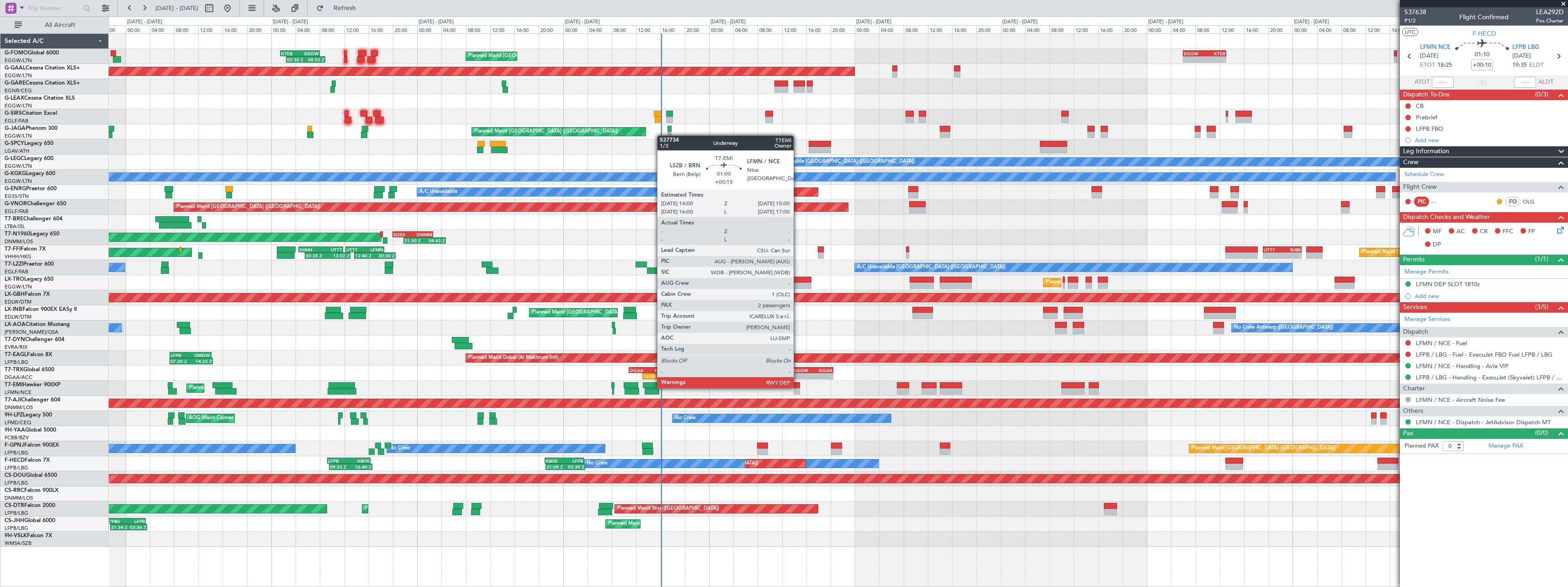
click at [798, 387] on div at bounding box center [796, 385] width 6 height 6
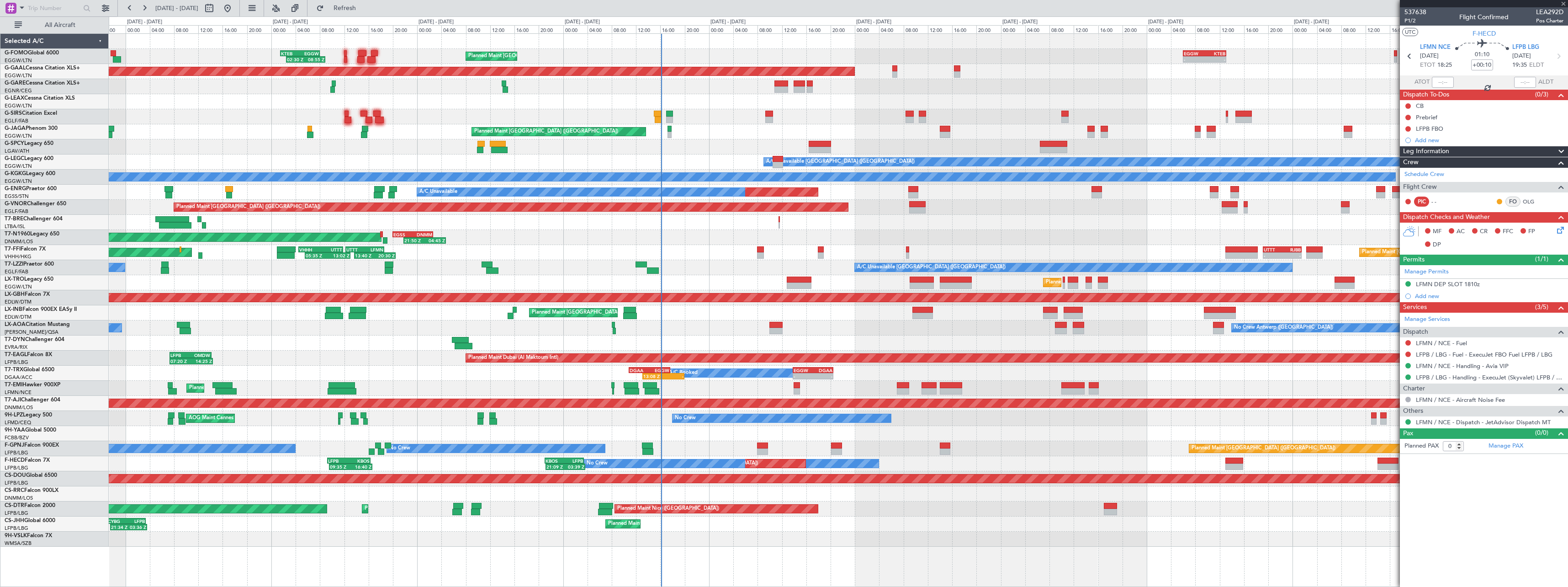
type input "+00:15"
type input "2"
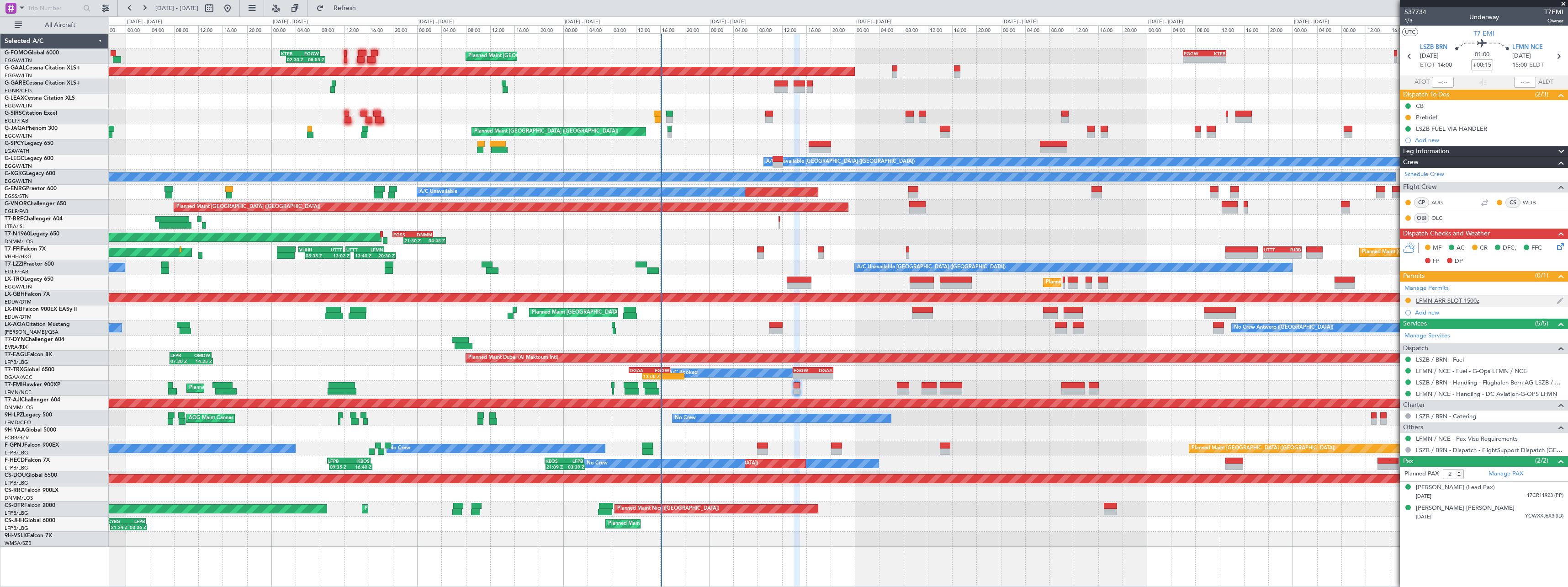
click at [1460, 302] on div "LFMN ARR SLOT 1500z" at bounding box center [1447, 300] width 63 height 8
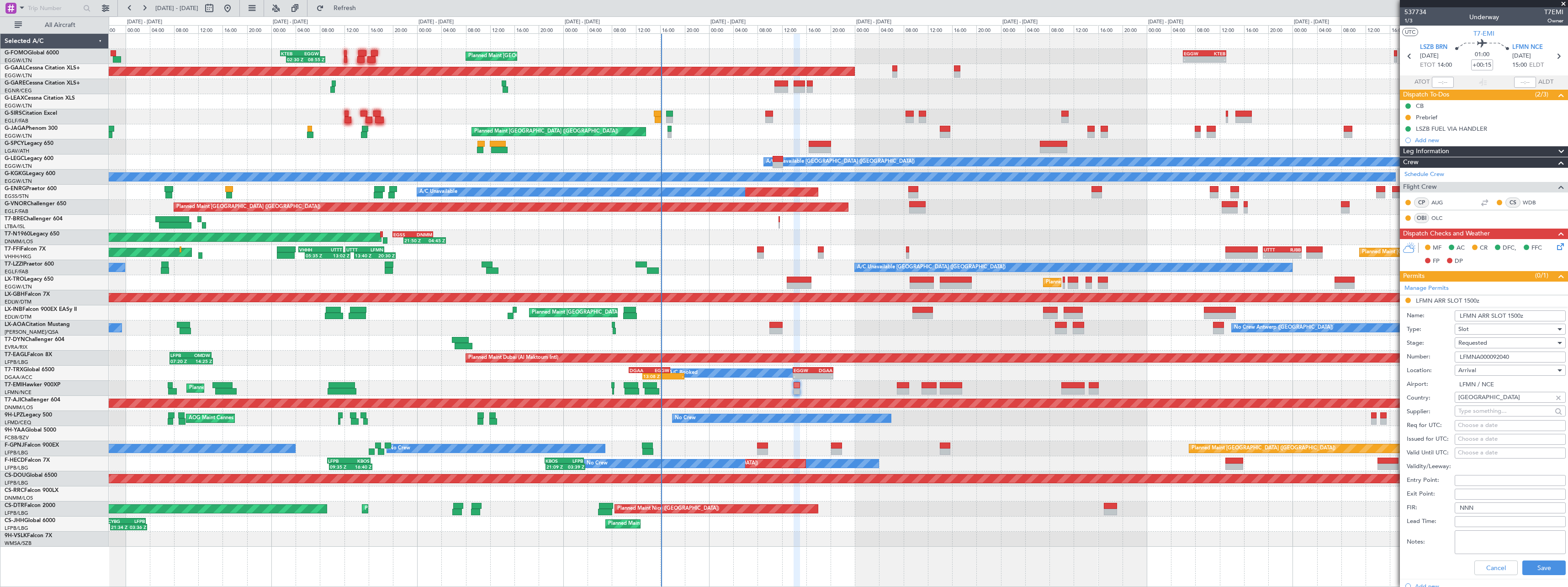
drag, startPoint x: 1495, startPoint y: 359, endPoint x: 1371, endPoint y: 357, distance: 124.0
click at [1366, 358] on fb-app "21 Sep 2025 - 01 Oct 2025 Refresh Quick Links All Aircraft Planned Maint London…" at bounding box center [784, 297] width 1568 height 580
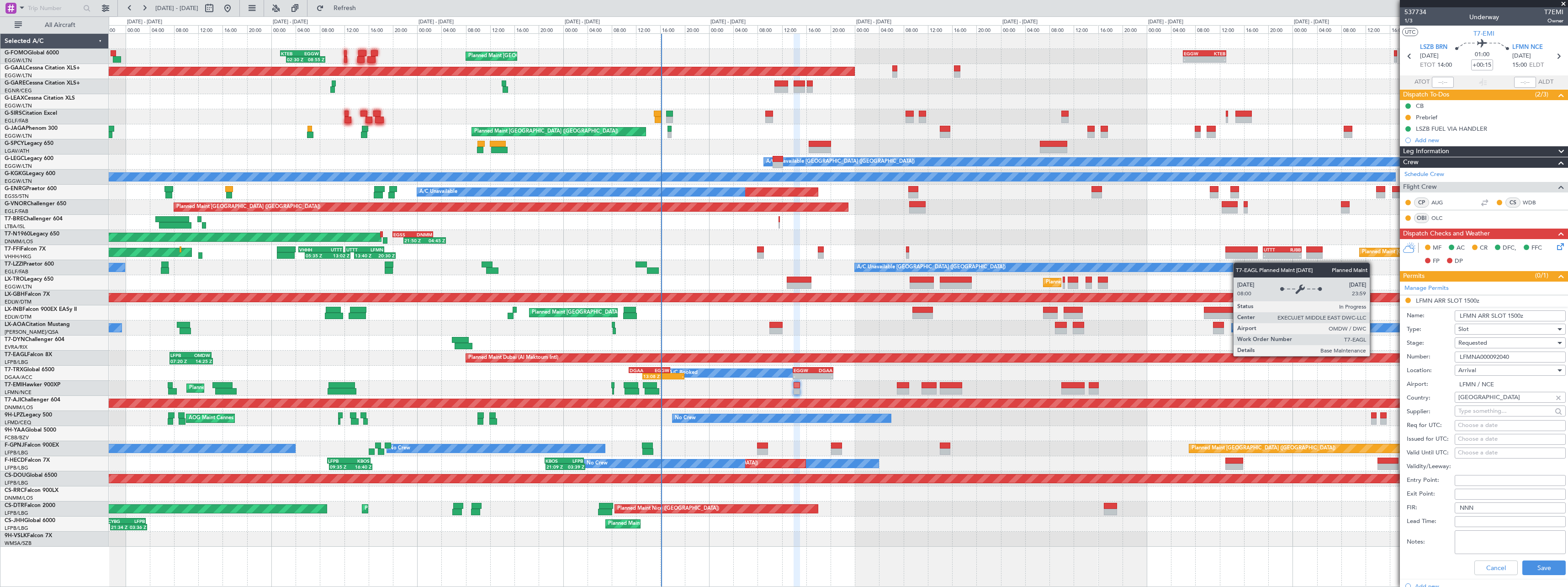
paste input "text"
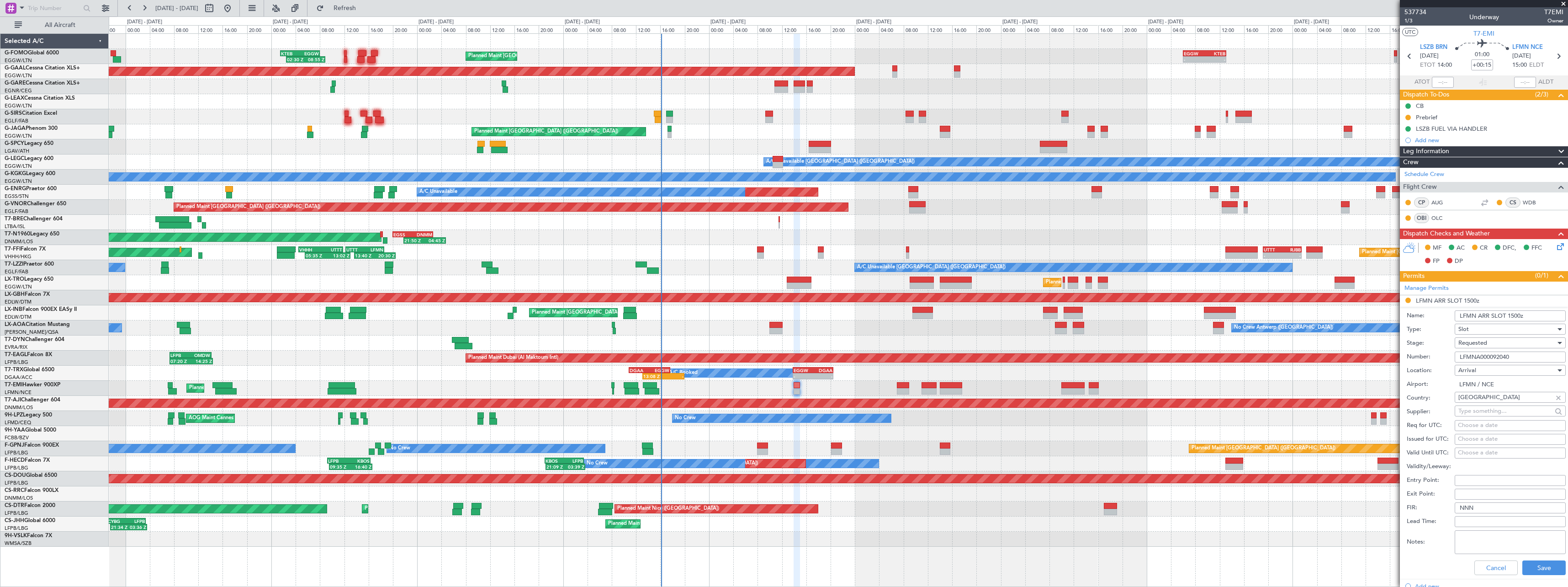
type input "LFMNA000092040"
click at [1495, 344] on div "Requested" at bounding box center [1506, 342] width 97 height 14
click at [1497, 413] on span "Received OK" at bounding box center [1506, 412] width 96 height 14
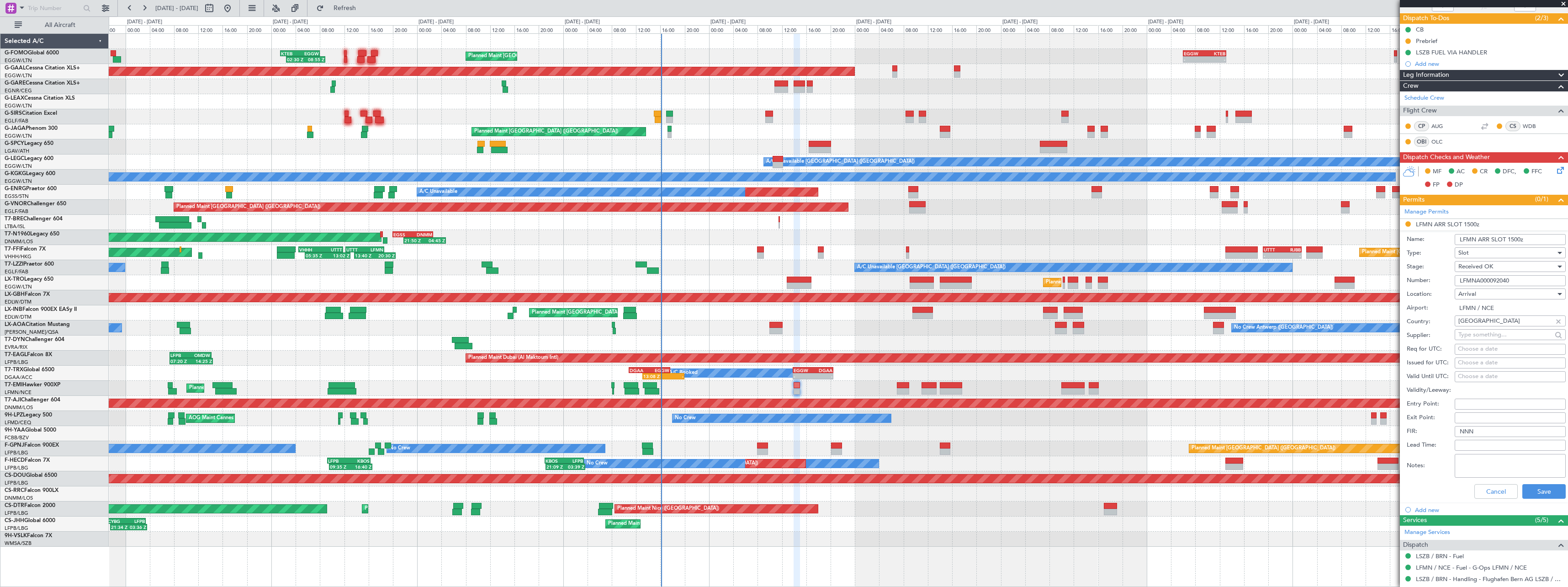
scroll to position [183, 0]
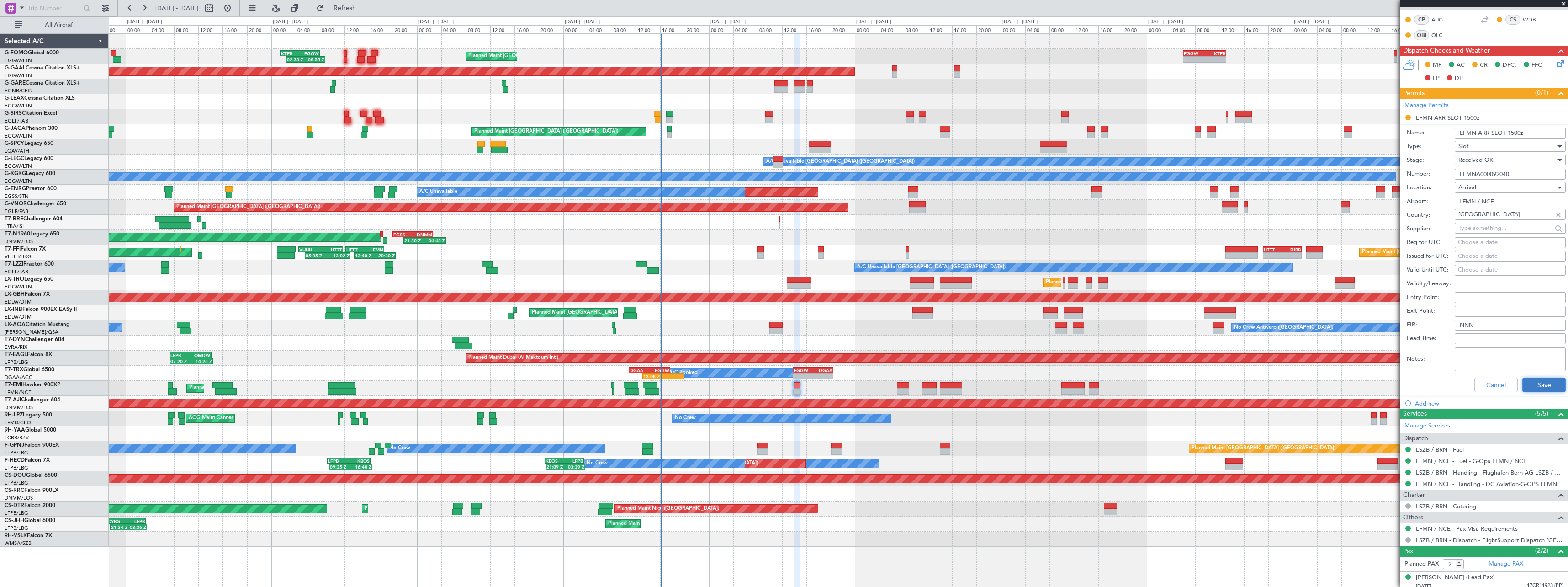
click at [1538, 390] on button "Save" at bounding box center [1544, 385] width 43 height 14
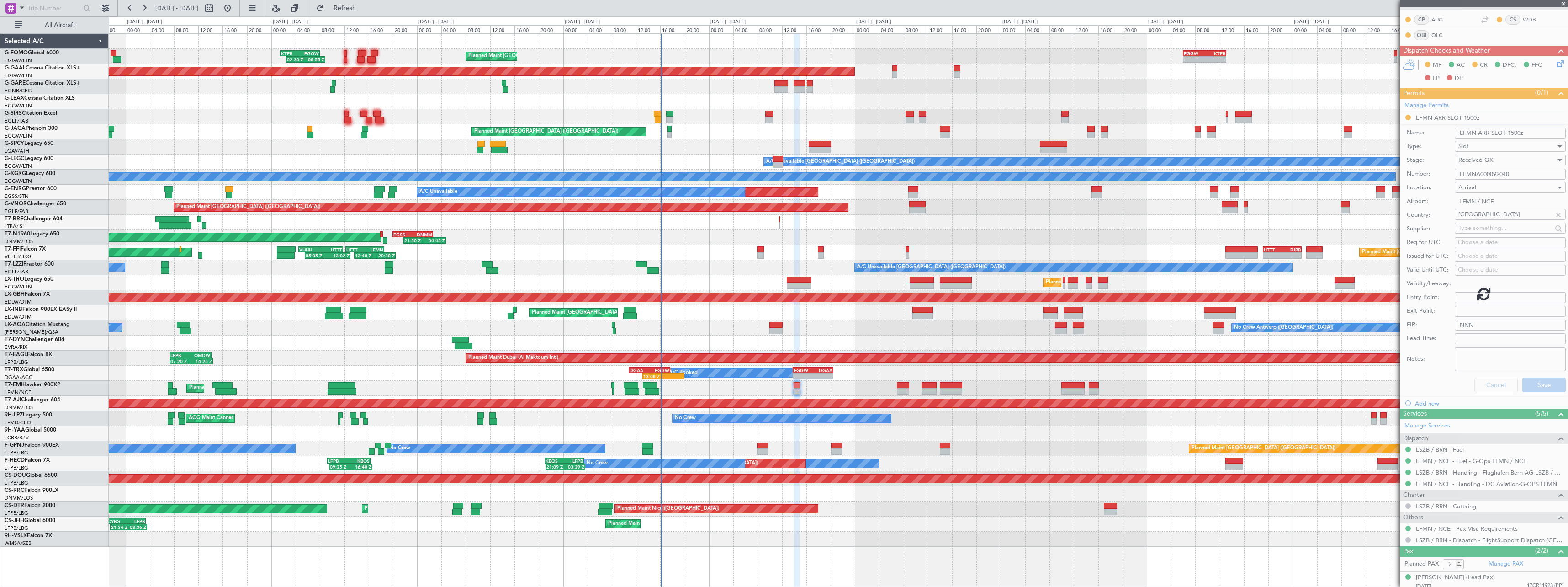
scroll to position [0, 0]
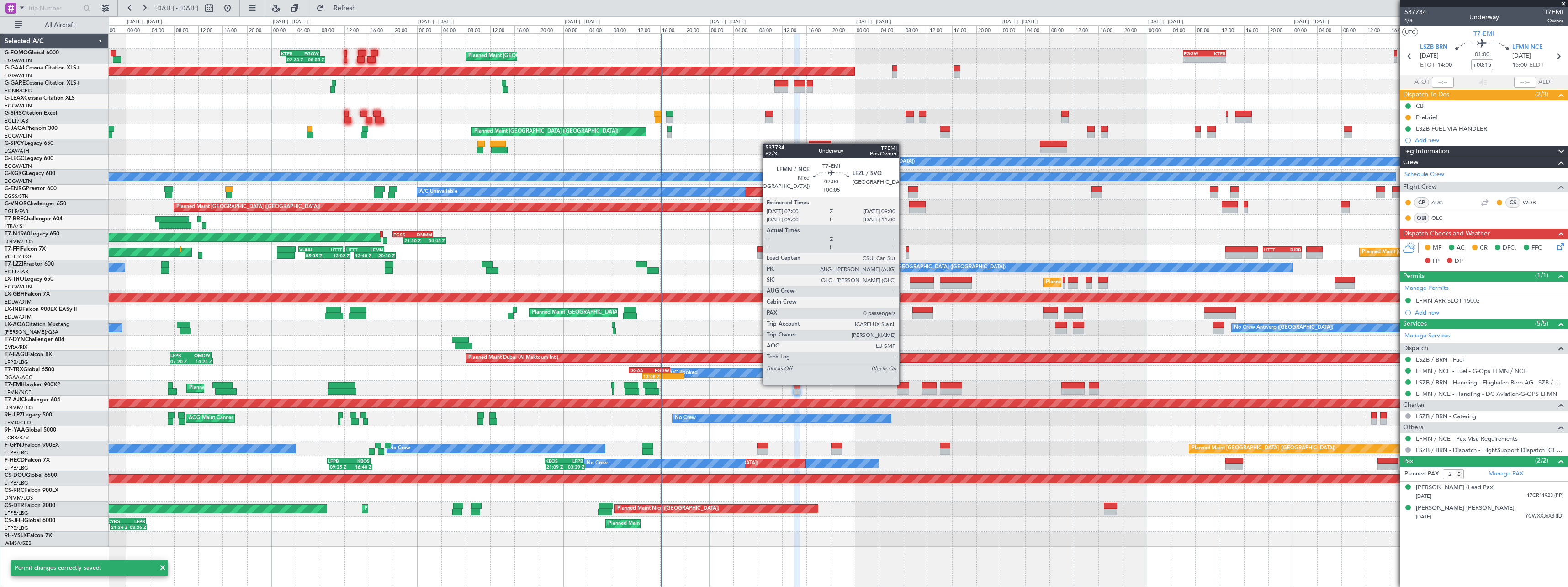
click at [903, 384] on div at bounding box center [903, 385] width 12 height 6
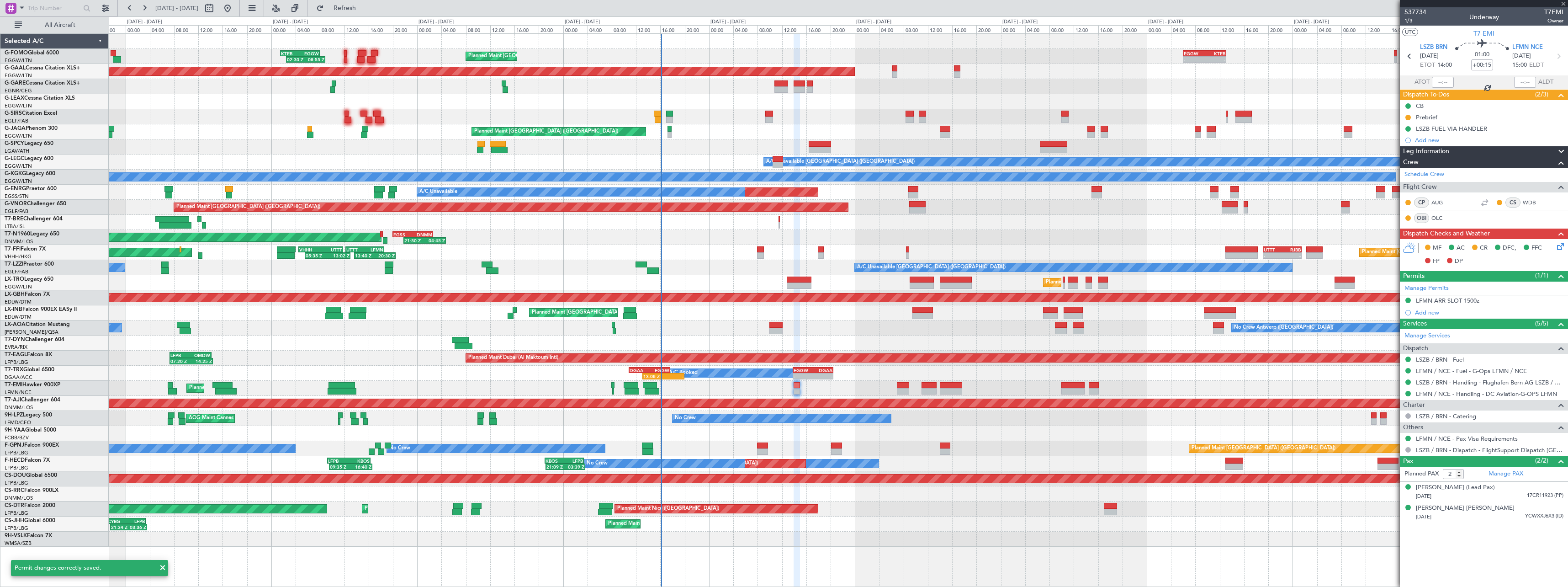
type input "+00:05"
type input "0"
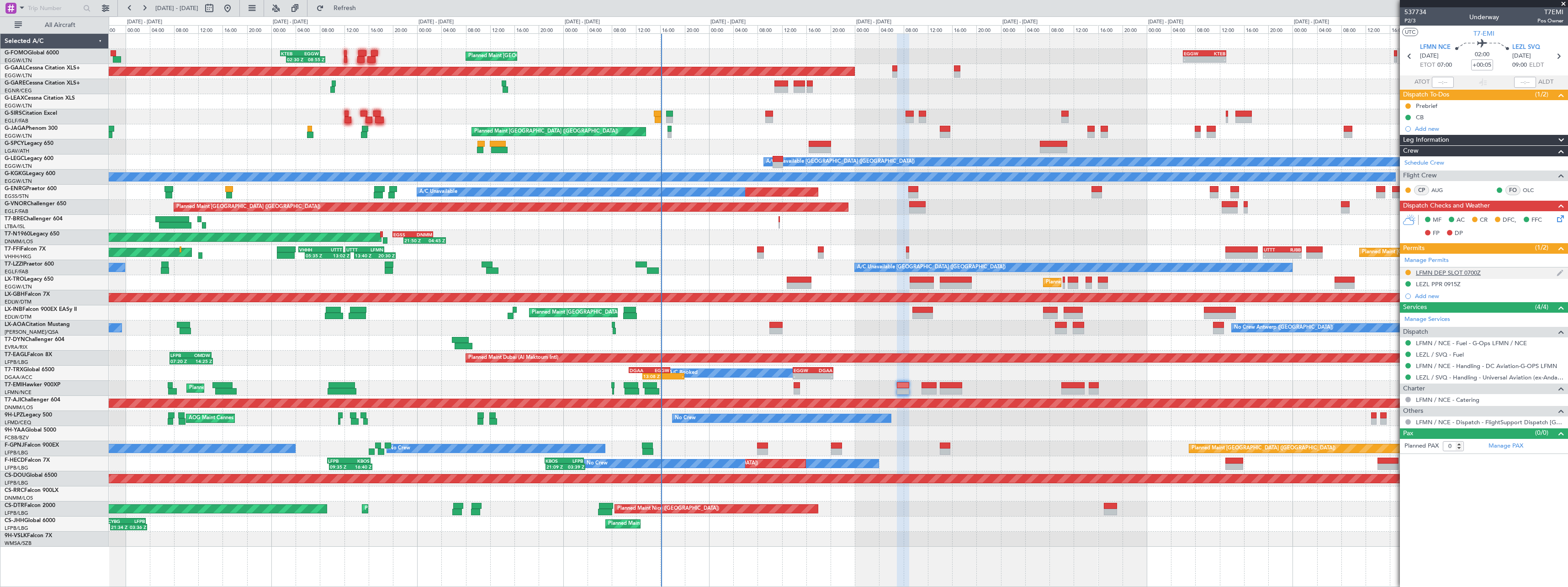
click at [1453, 274] on div "LFMN DEP SLOT 0700Z" at bounding box center [1448, 272] width 65 height 8
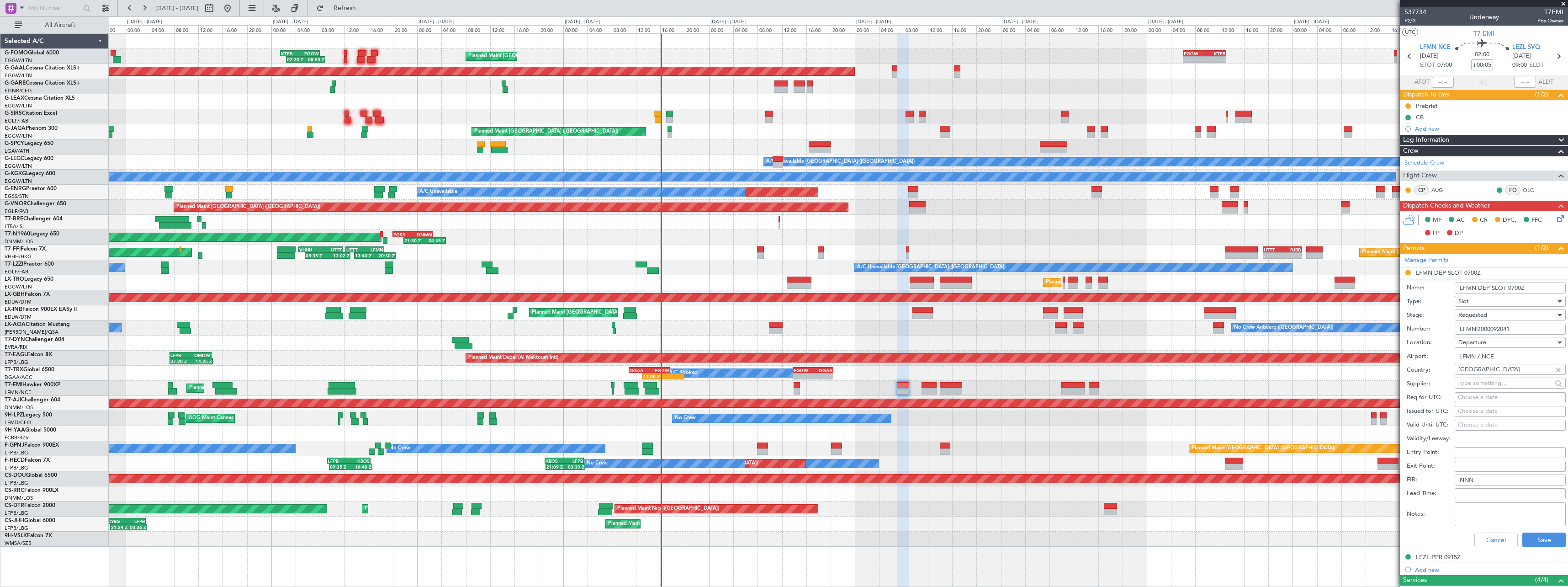
drag, startPoint x: 1479, startPoint y: 329, endPoint x: 1376, endPoint y: 328, distance: 103.0
click at [1376, 328] on fb-app "21 Sep 2025 - 01 Oct 2025 Refresh Quick Links All Aircraft Planned Maint London…" at bounding box center [784, 297] width 1568 height 580
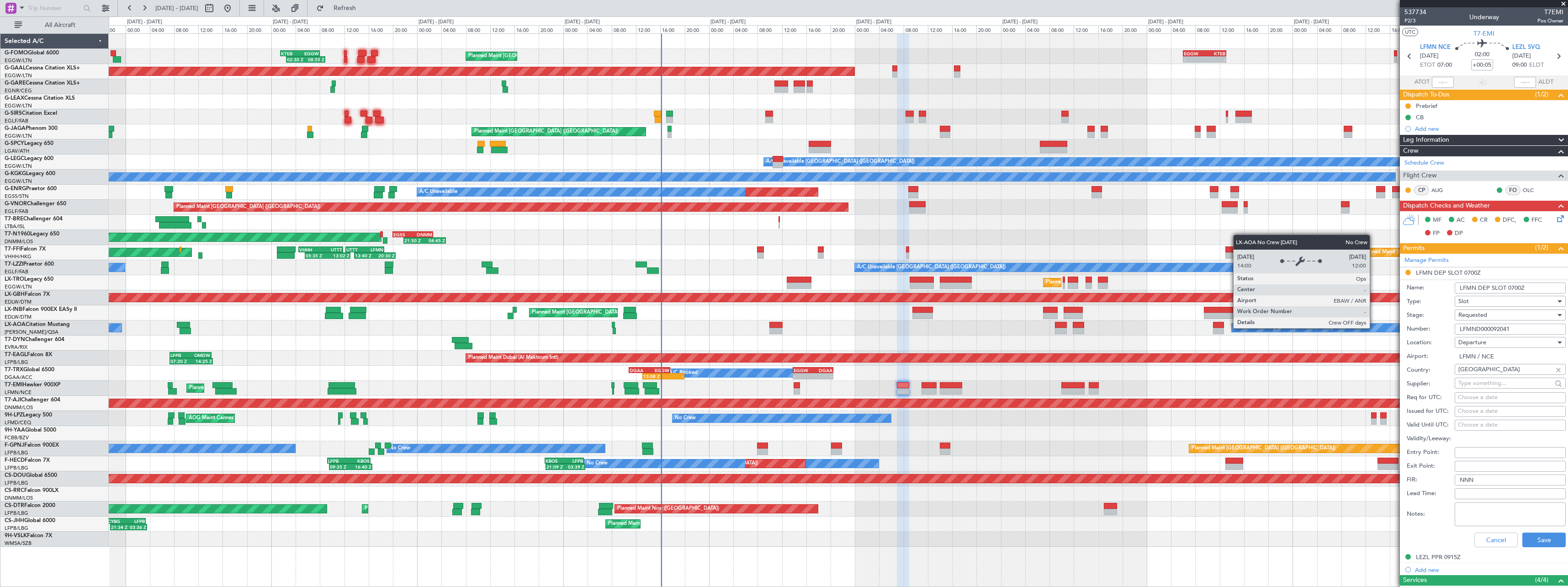
paste input "text"
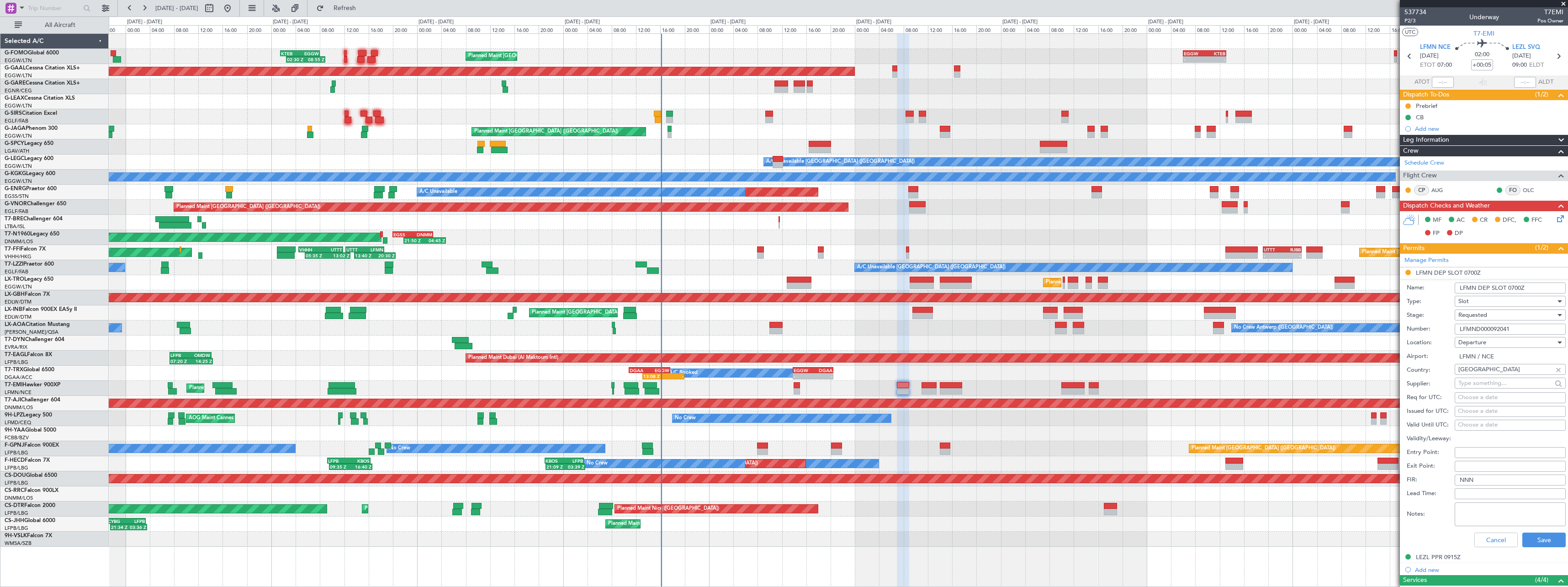
type input "LFMND000092041"
click at [1502, 315] on div "Requested" at bounding box center [1506, 315] width 97 height 14
click at [1512, 387] on span "Received OK" at bounding box center [1506, 384] width 96 height 14
click at [1546, 542] on button "Save" at bounding box center [1544, 539] width 43 height 14
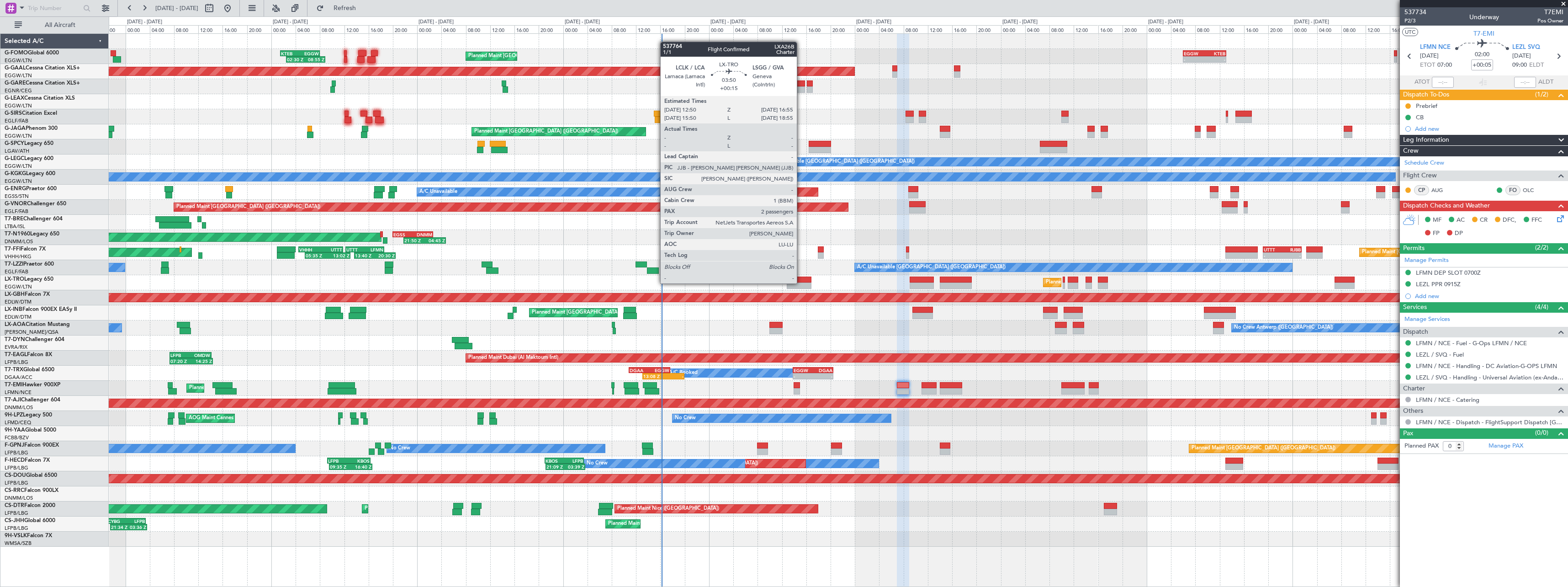
click at [801, 282] on div at bounding box center [799, 285] width 25 height 6
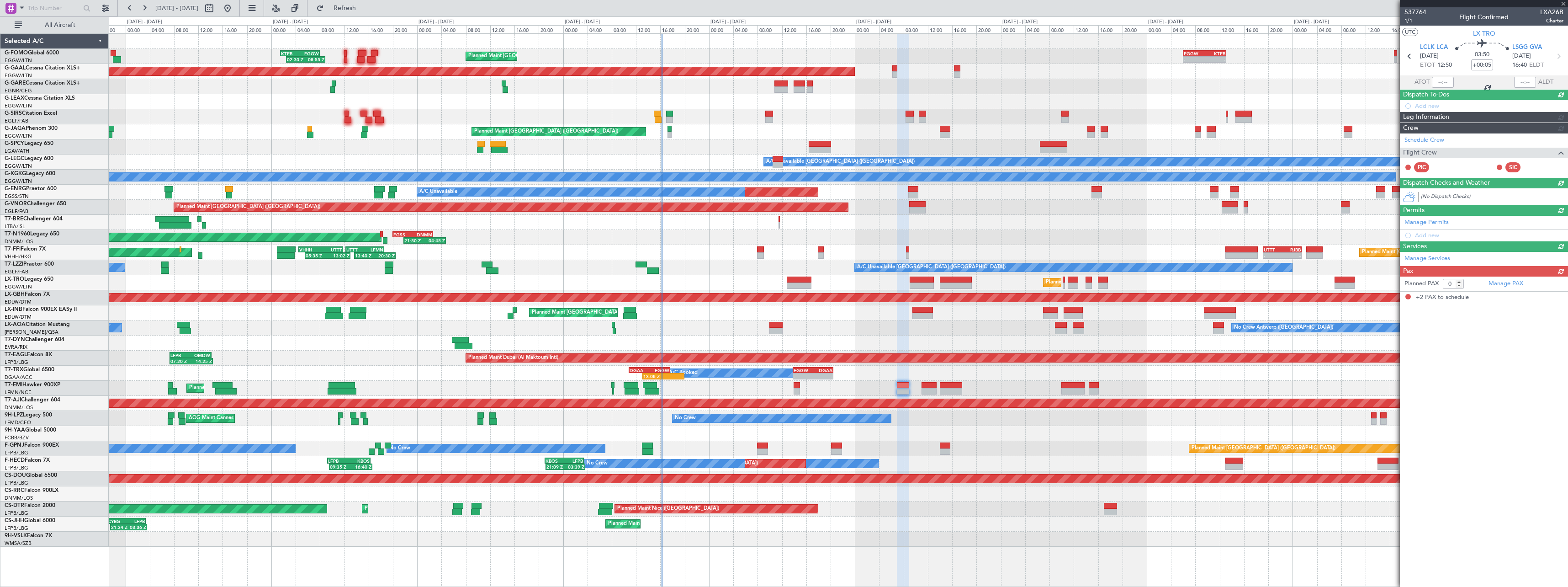
type input "+00:15"
type input "2"
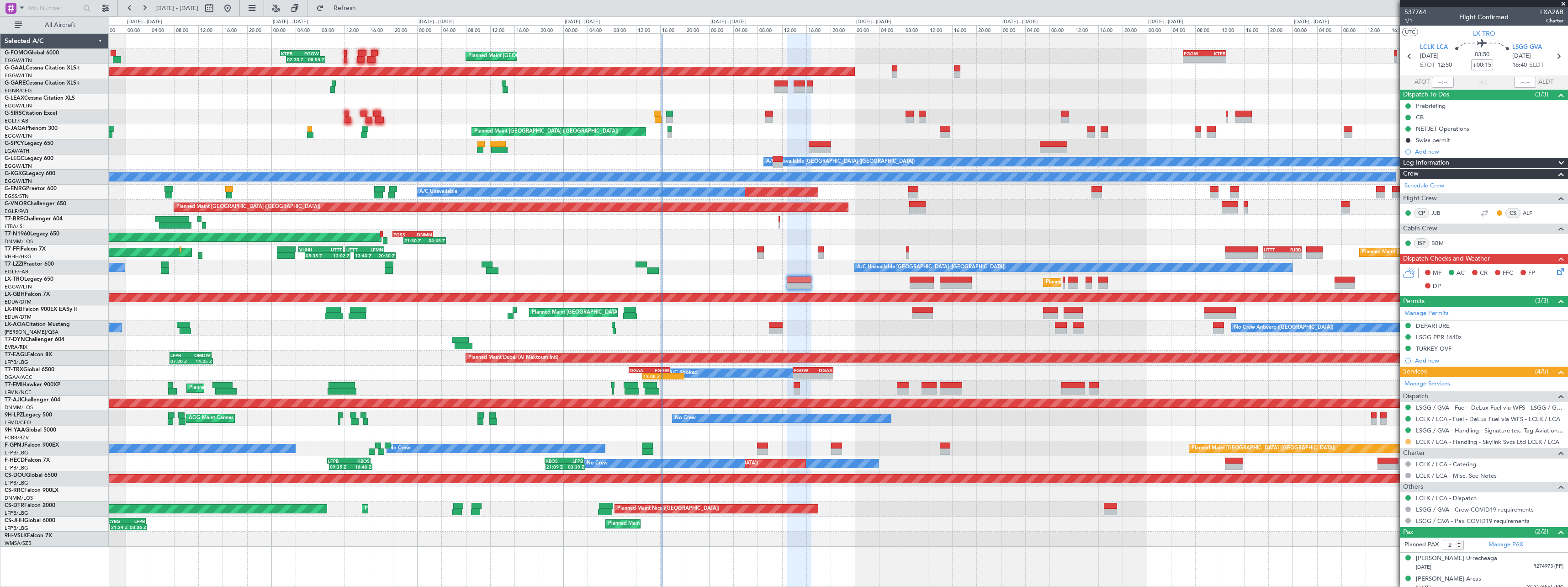
click at [1408, 442] on button at bounding box center [1408, 442] width 6 height 6
click at [1386, 553] on span "Confirmed" at bounding box center [1382, 550] width 28 height 9
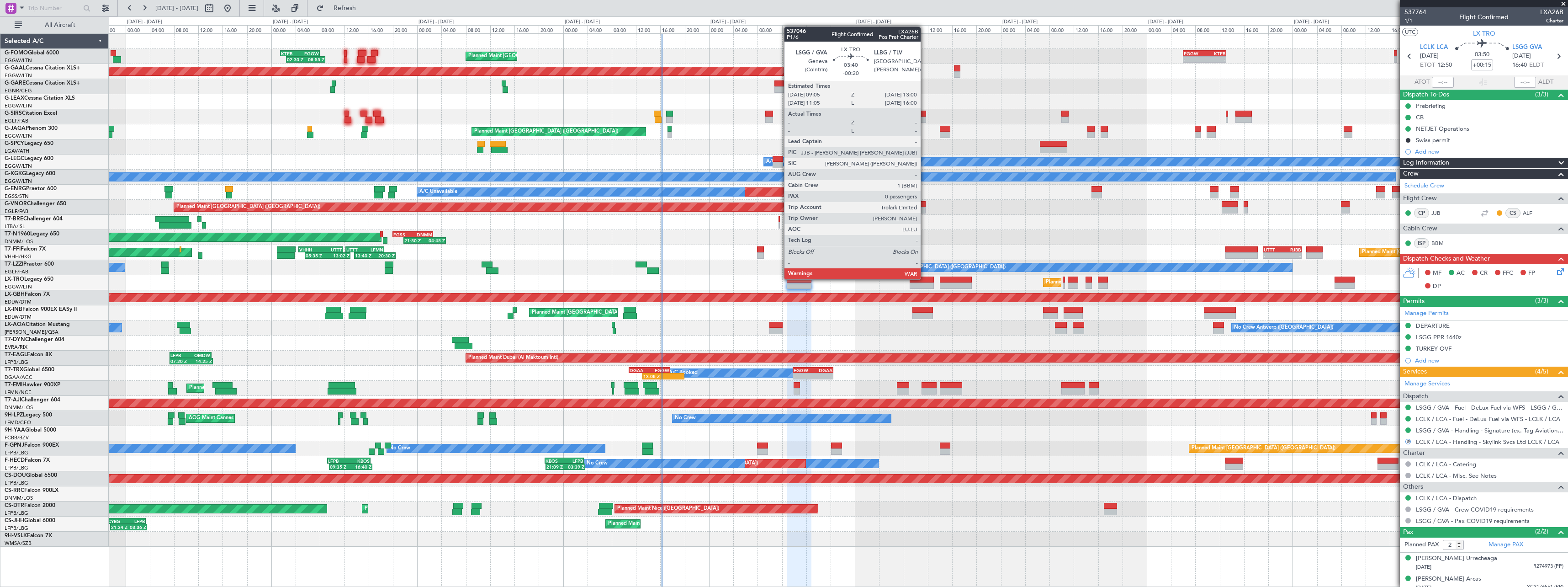
click at [924, 278] on div at bounding box center [922, 279] width 24 height 6
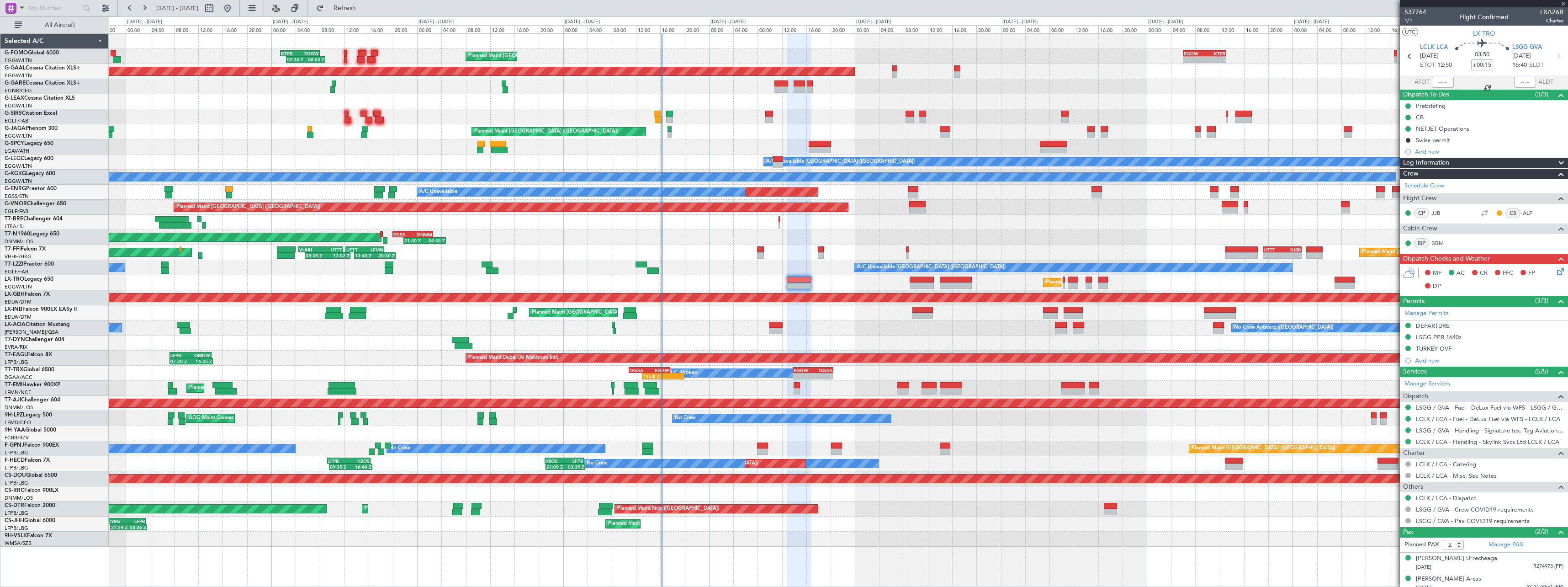
type input "-00:20"
type input "0"
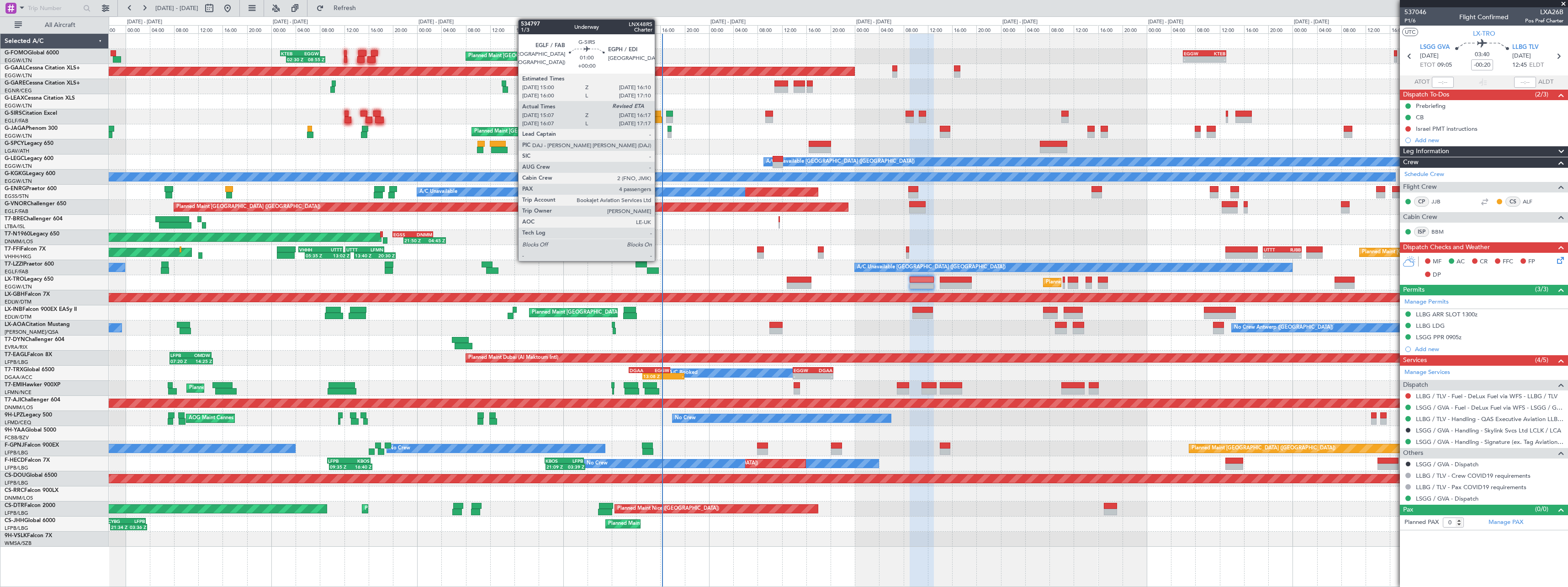
click at [659, 117] on div at bounding box center [658, 120] width 7 height 6
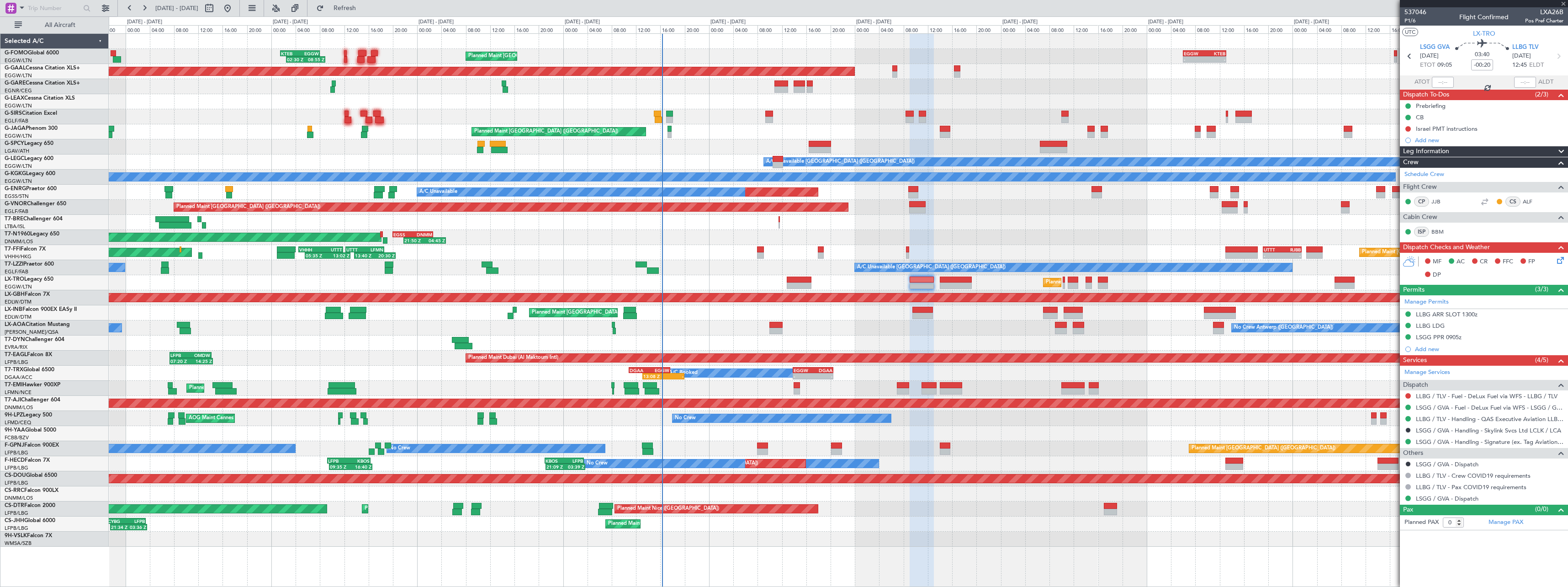
type input "15:07"
type input "4"
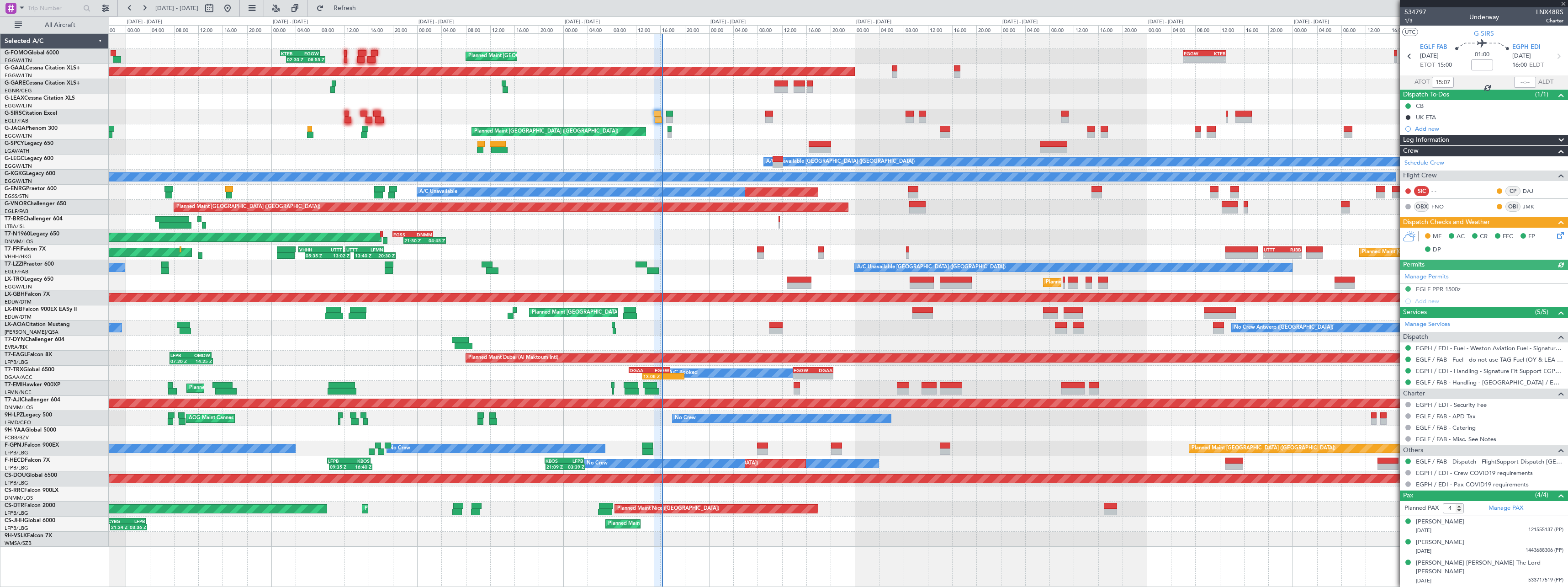
click at [1528, 82] on div at bounding box center [1525, 82] width 22 height 11
click at [1523, 86] on input "text" at bounding box center [1525, 82] width 22 height 11
type input "16:14"
click at [1488, 82] on section "ATOT 15:07 16:14 ALDT" at bounding box center [1484, 82] width 168 height 14
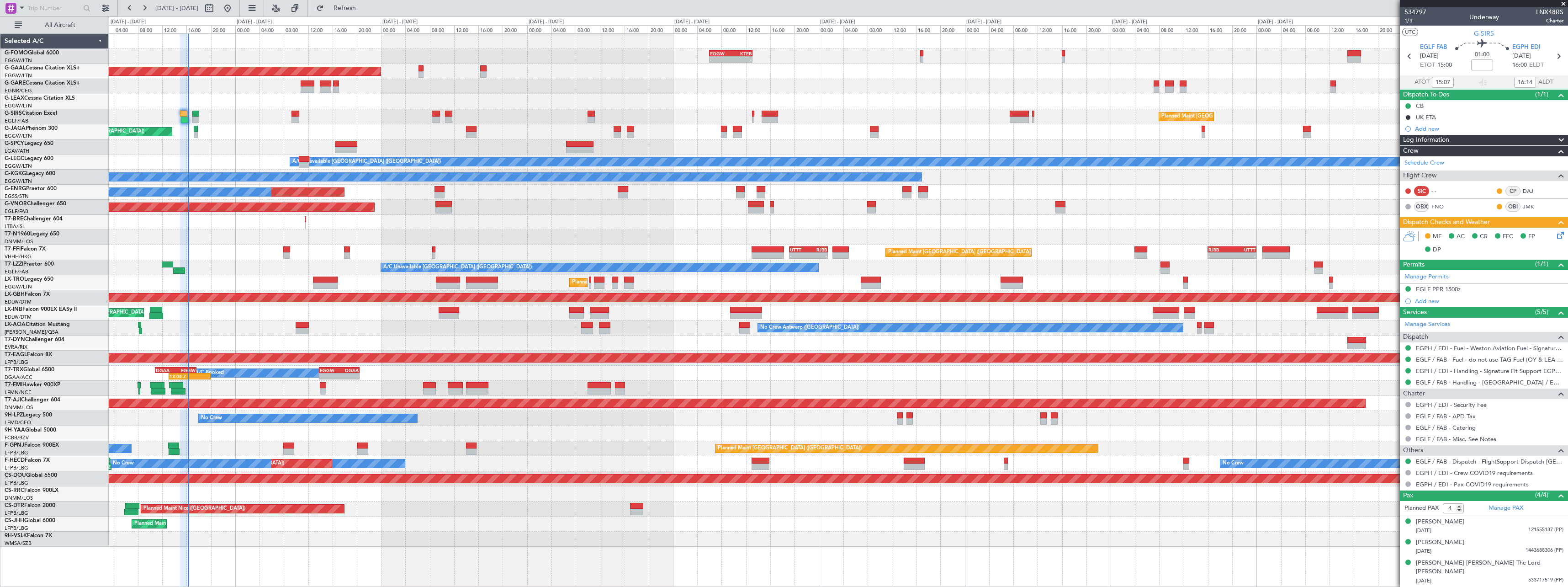
click at [439, 242] on div "EGSS 20:00 Z DNMM 02:40 Z 21:50 Z 04:45 Z AOG Maint [GEOGRAPHIC_DATA] ([GEOGRAP…" at bounding box center [838, 237] width 1459 height 15
click at [364, 9] on span "Refresh" at bounding box center [344, 8] width 38 height 6
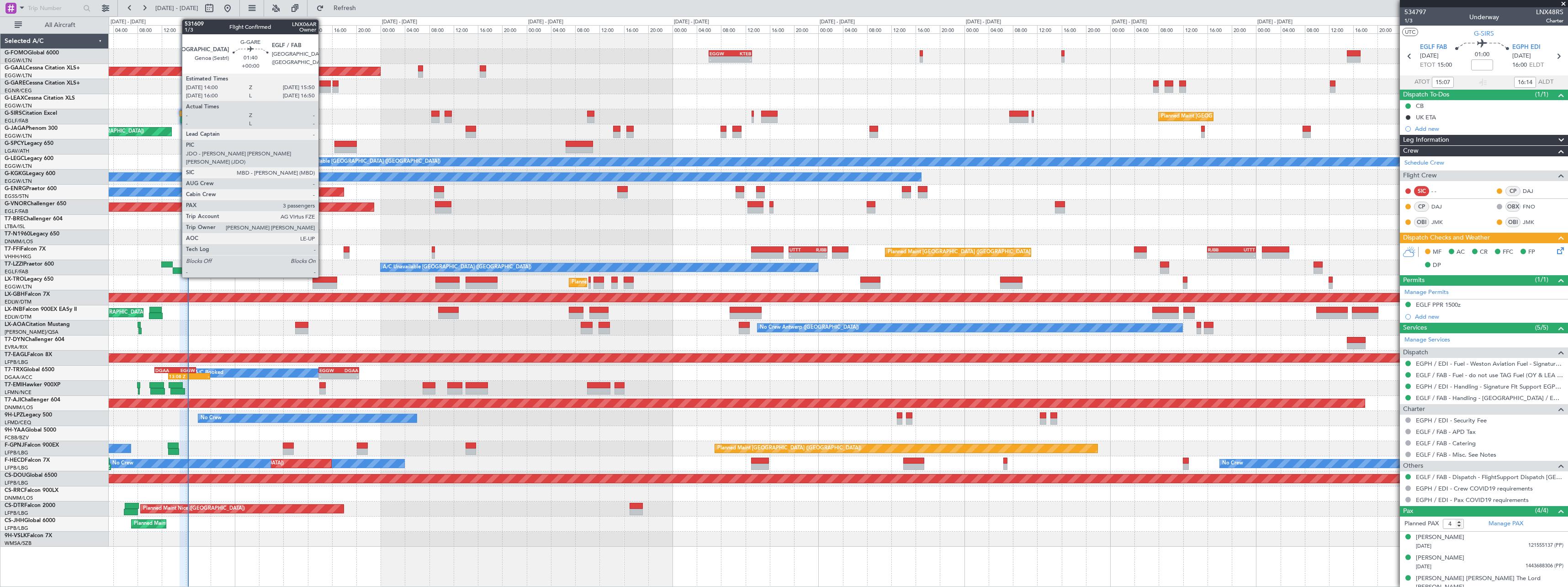
click at [323, 87] on div at bounding box center [325, 89] width 12 height 6
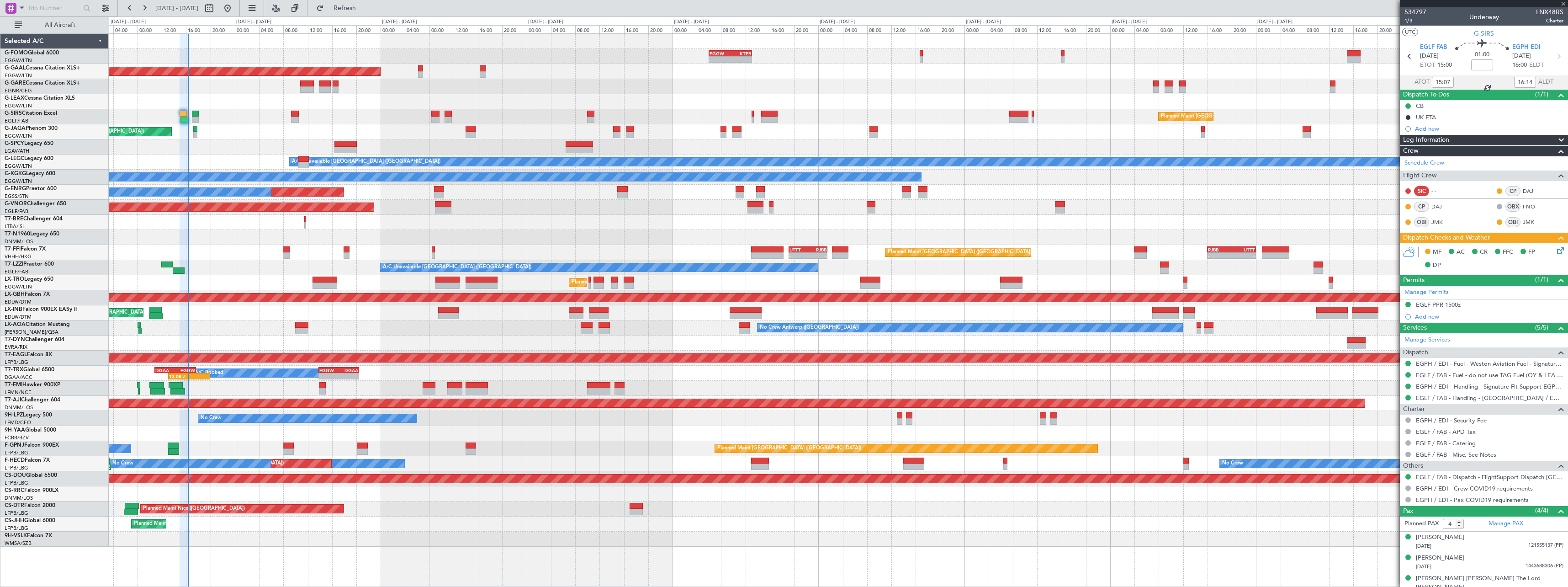
type input "3"
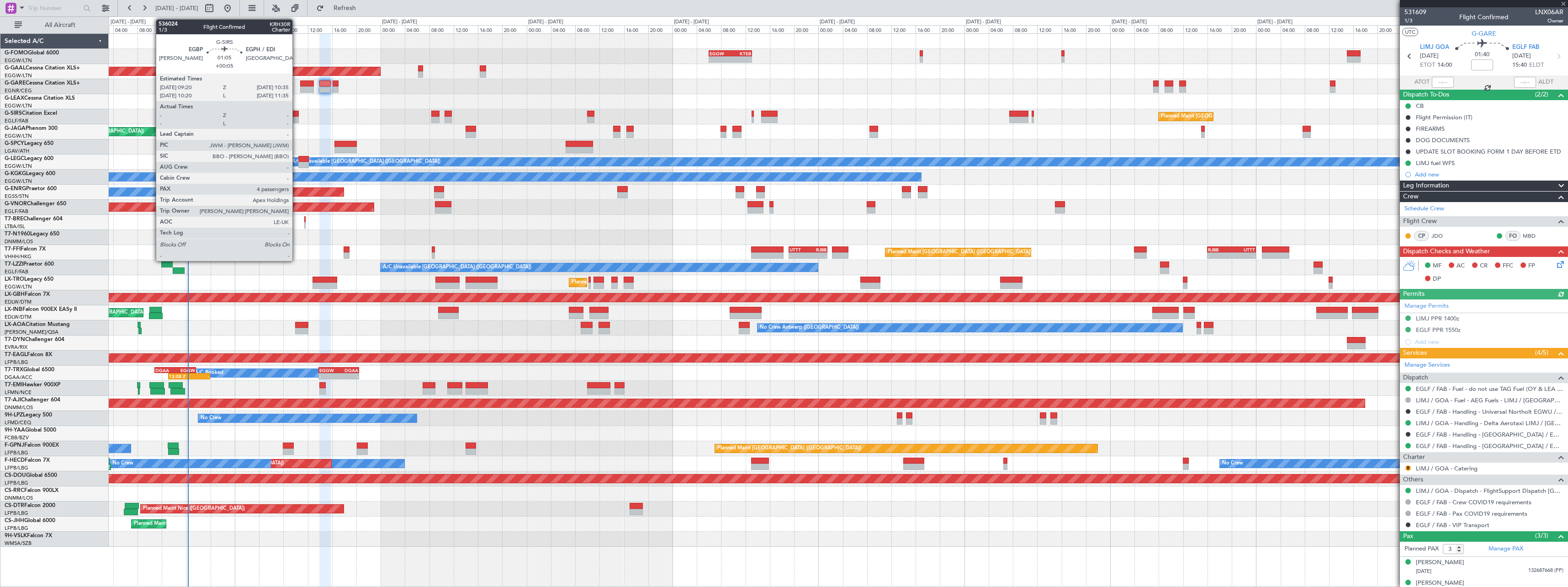
click at [297, 118] on div at bounding box center [294, 120] width 8 height 6
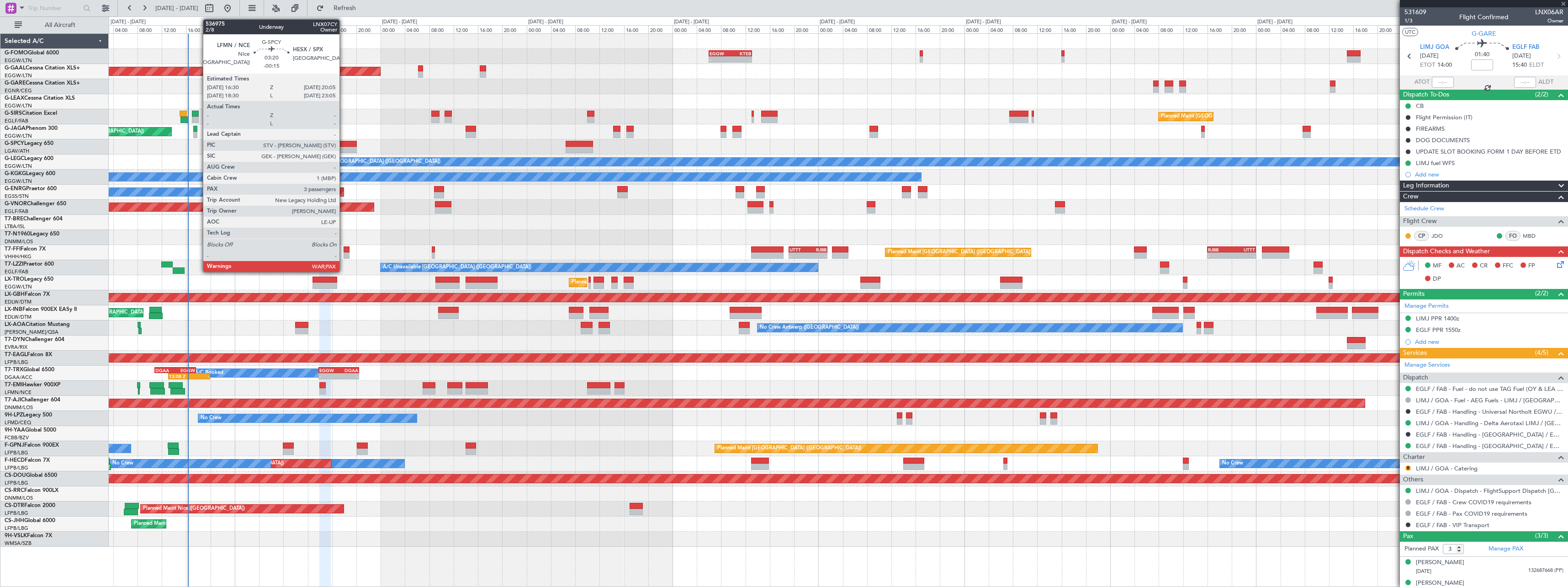
type input "+00:05"
type input "4"
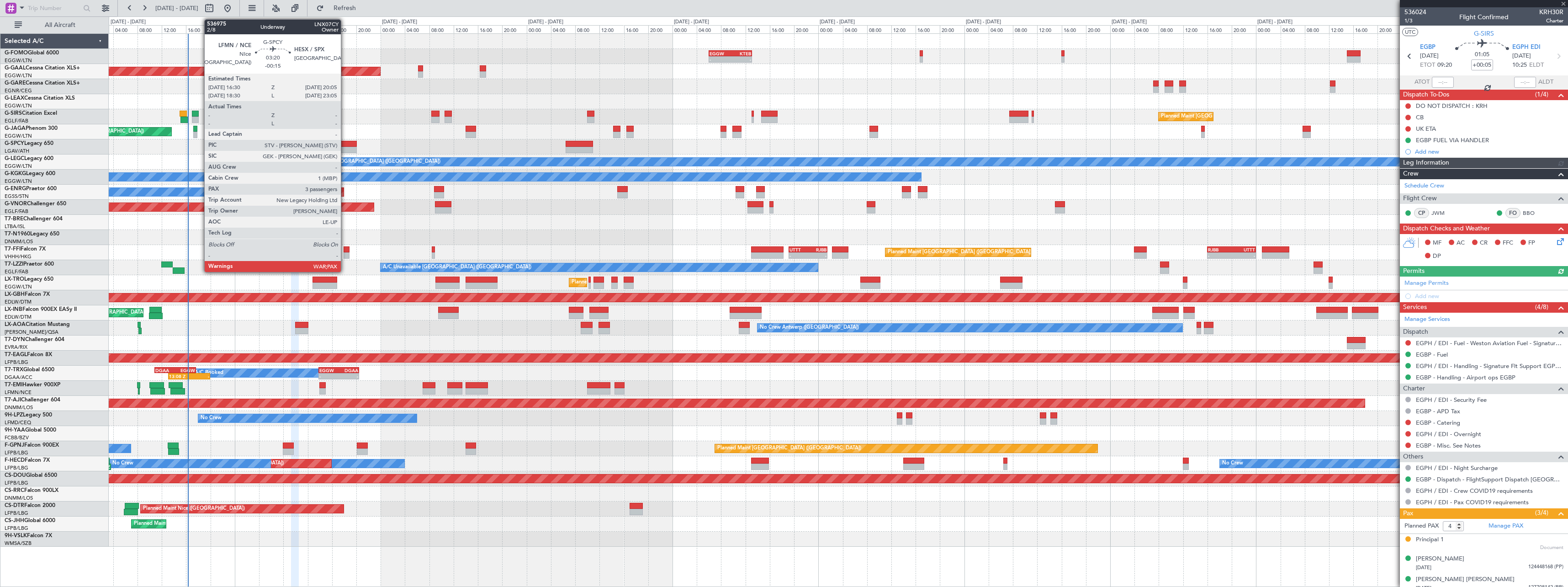
click at [345, 148] on div at bounding box center [345, 150] width 22 height 6
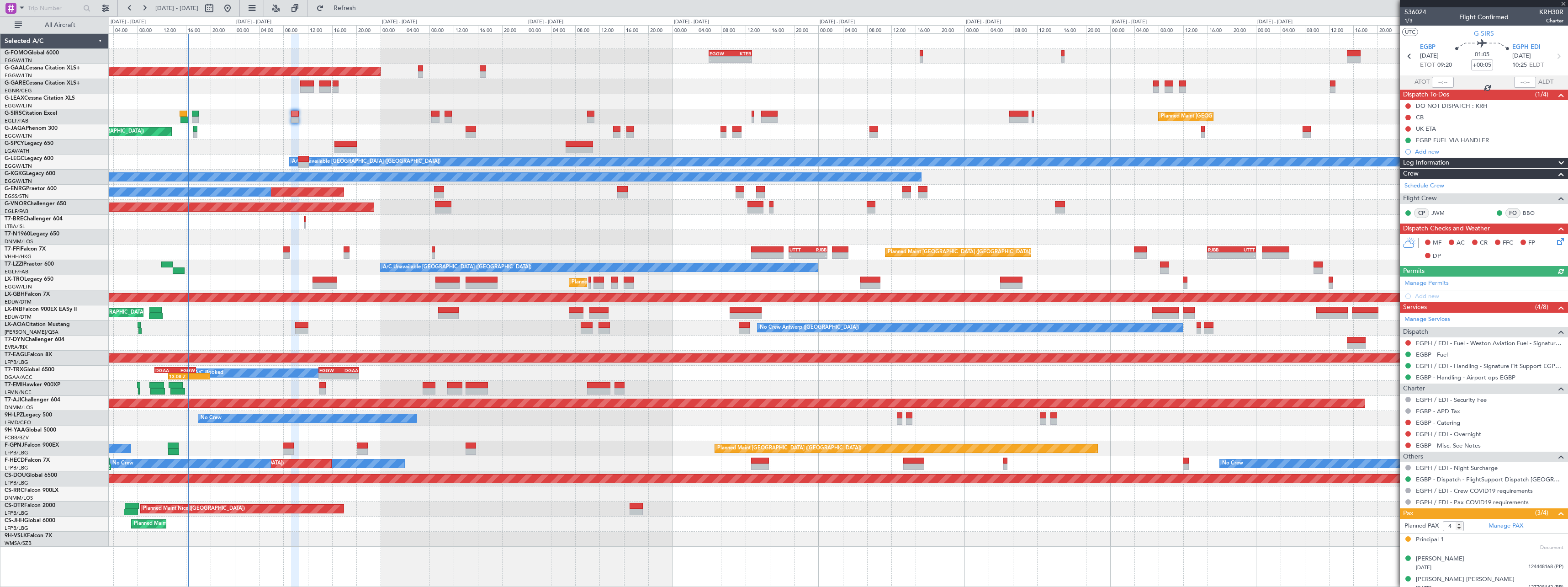
type input "-00:15"
type input "3"
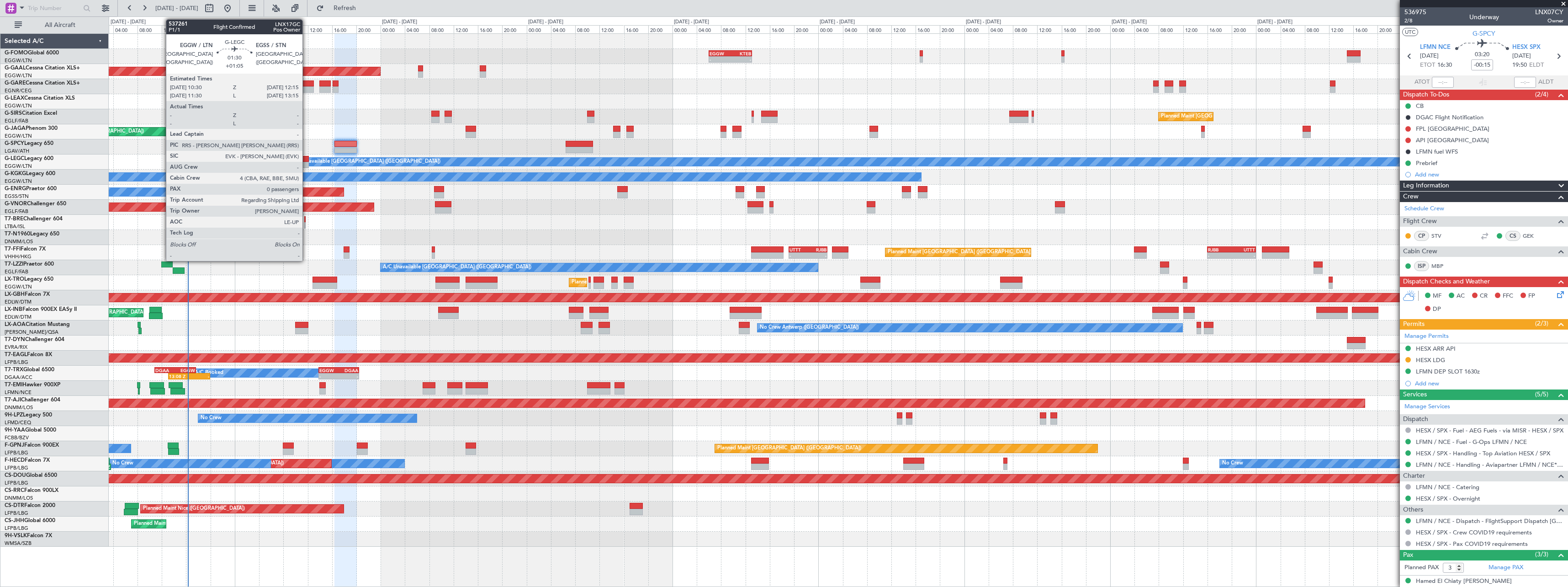
click at [307, 162] on div at bounding box center [303, 165] width 11 height 6
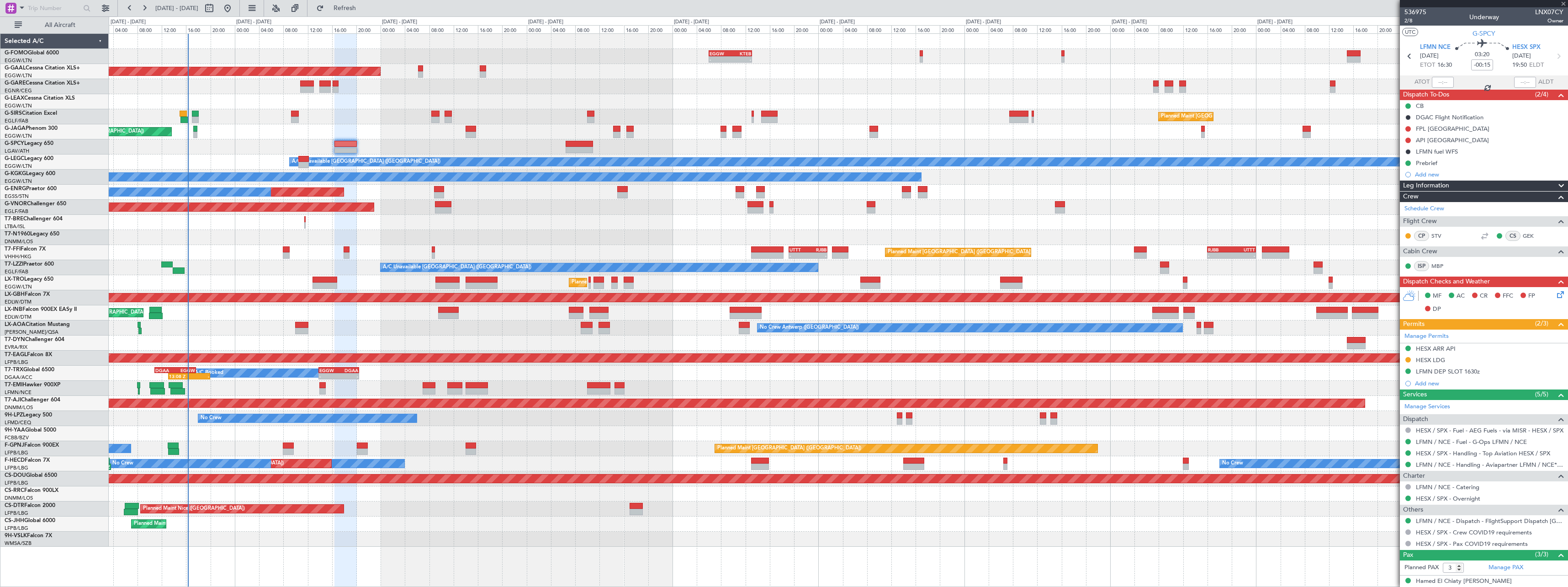
type input "+01:05"
type input "0"
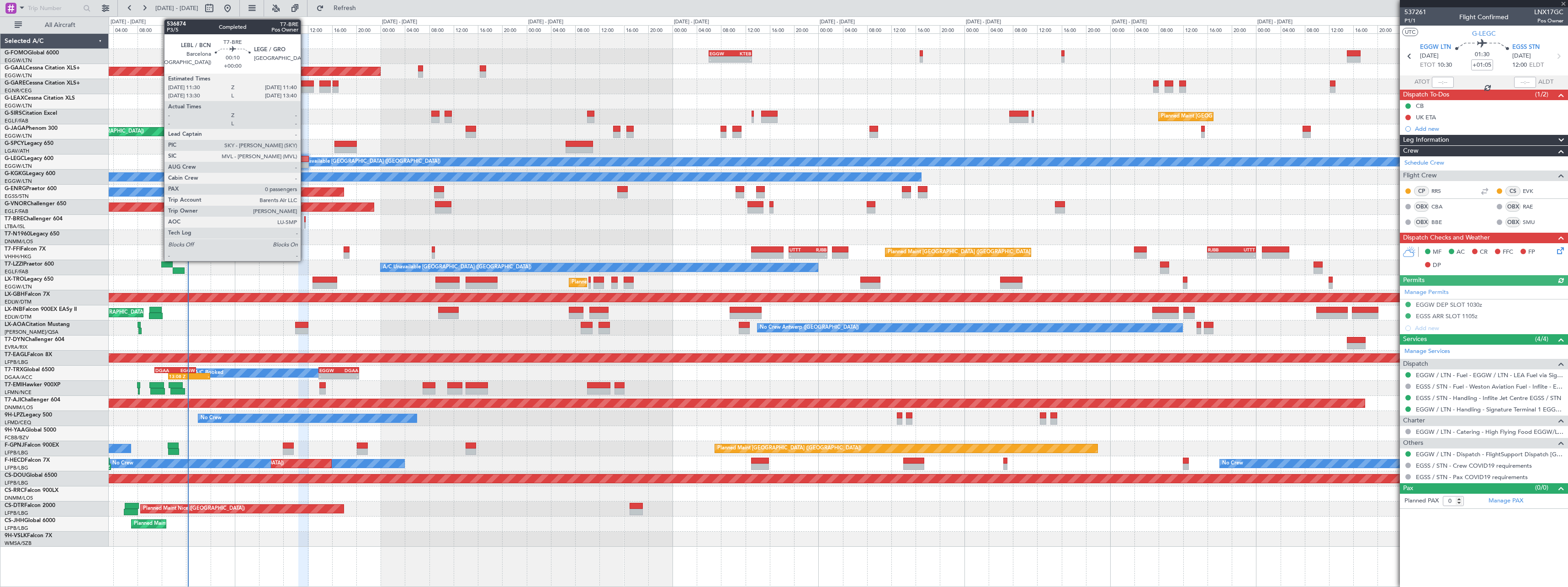
click at [305, 225] on div at bounding box center [305, 225] width 1 height 6
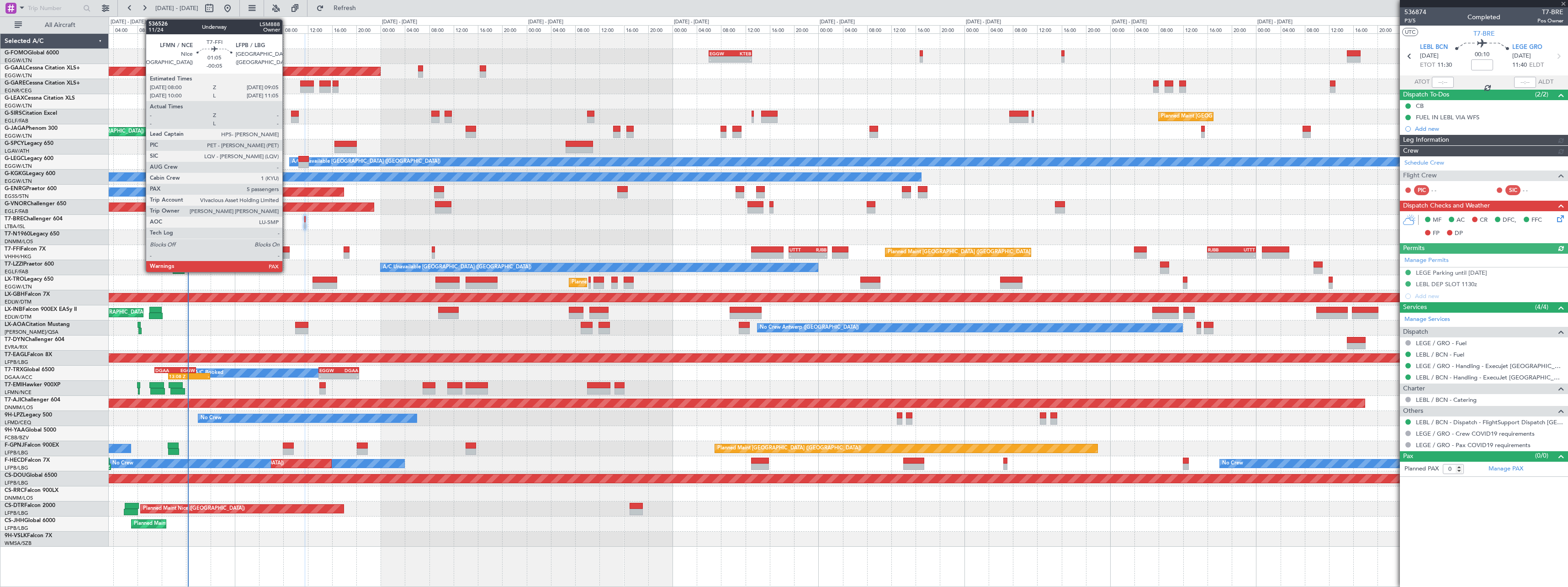
click at [287, 253] on div at bounding box center [287, 255] width 7 height 6
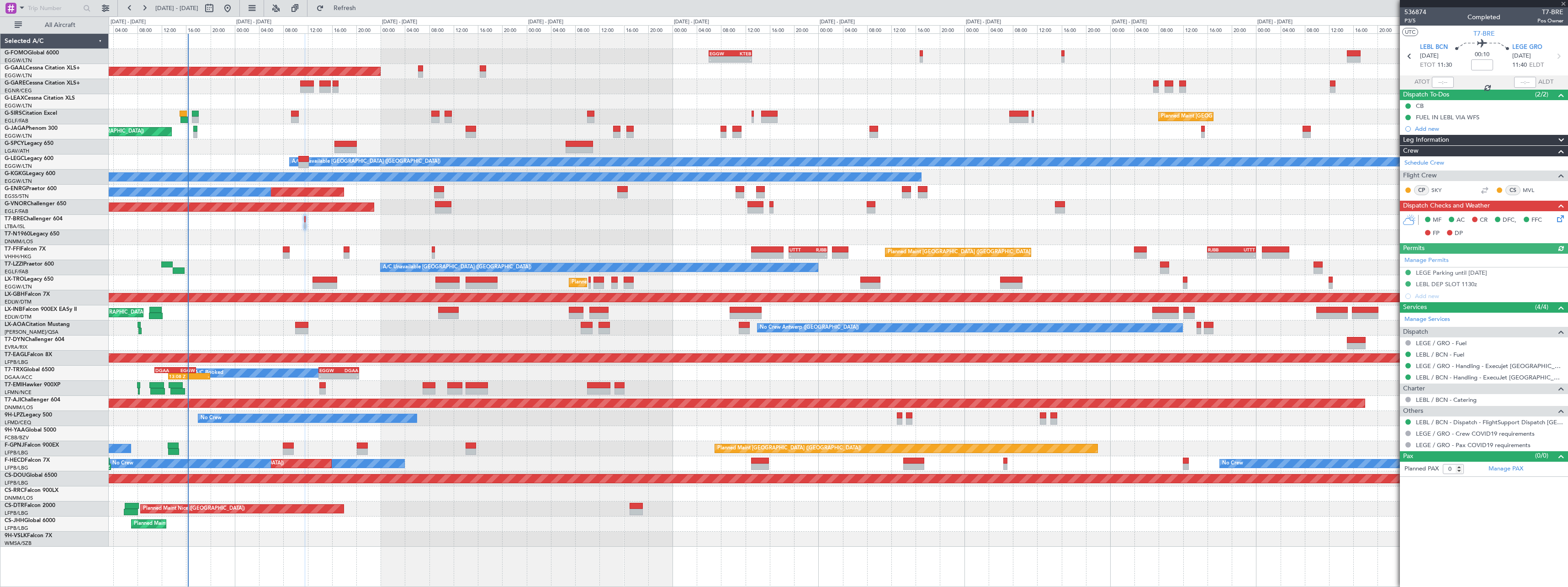
type input "-00:05"
type input "5"
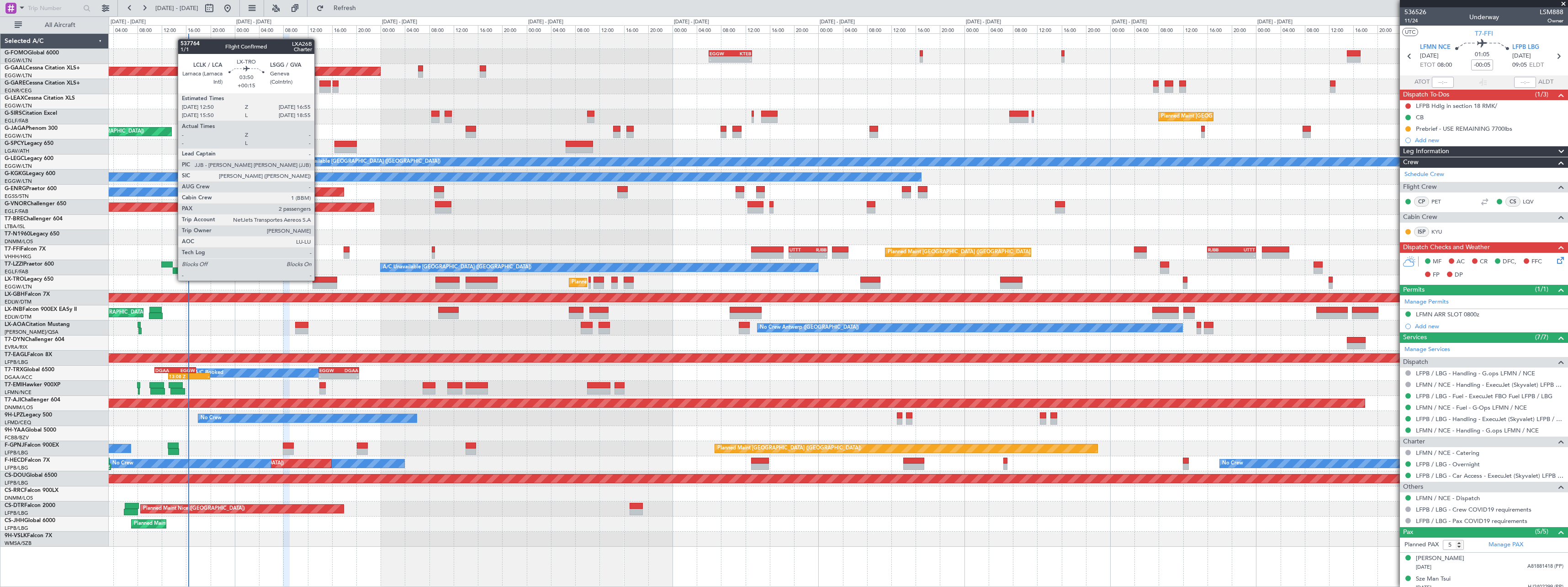
click at [320, 279] on div at bounding box center [325, 279] width 25 height 6
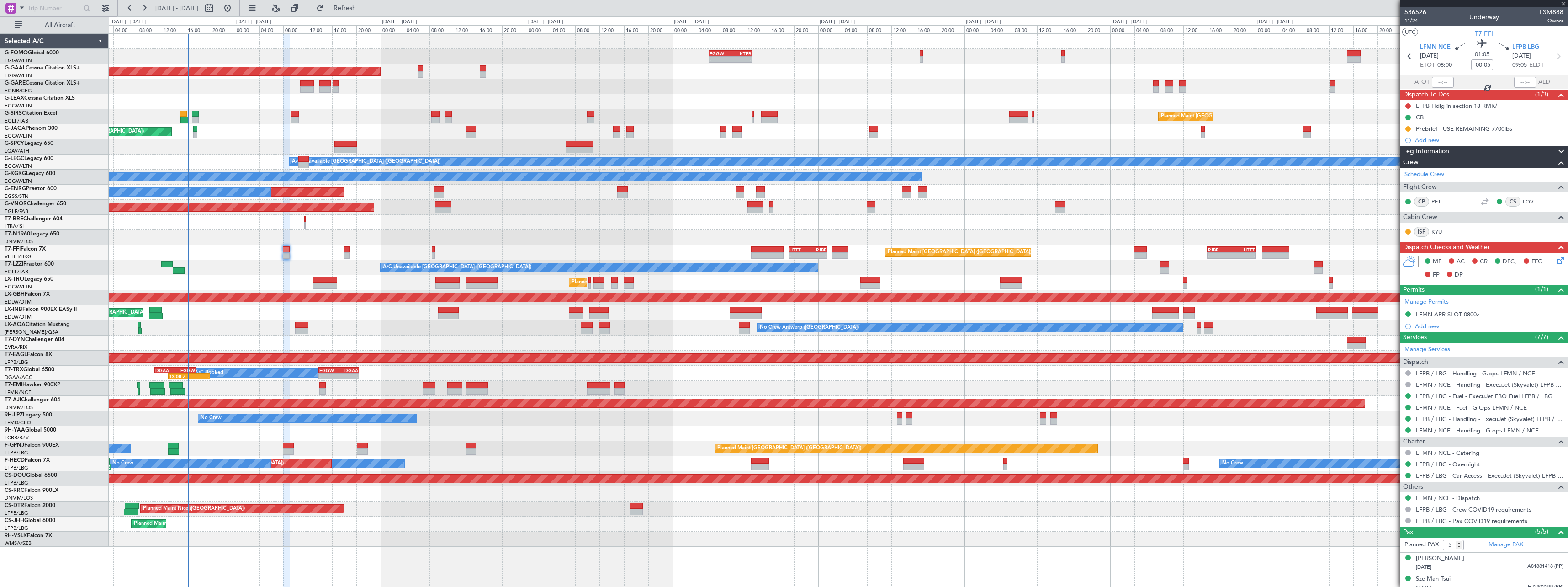
type input "+00:15"
type input "2"
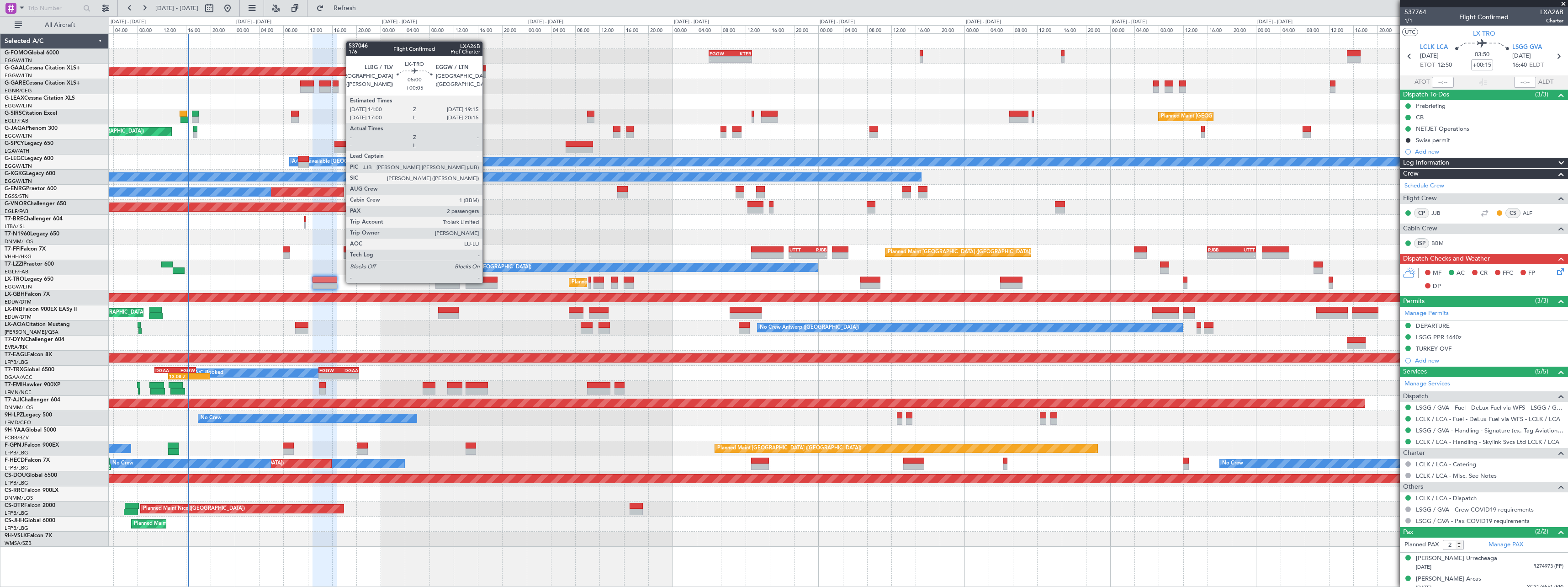
click at [487, 282] on div at bounding box center [482, 279] width 32 height 6
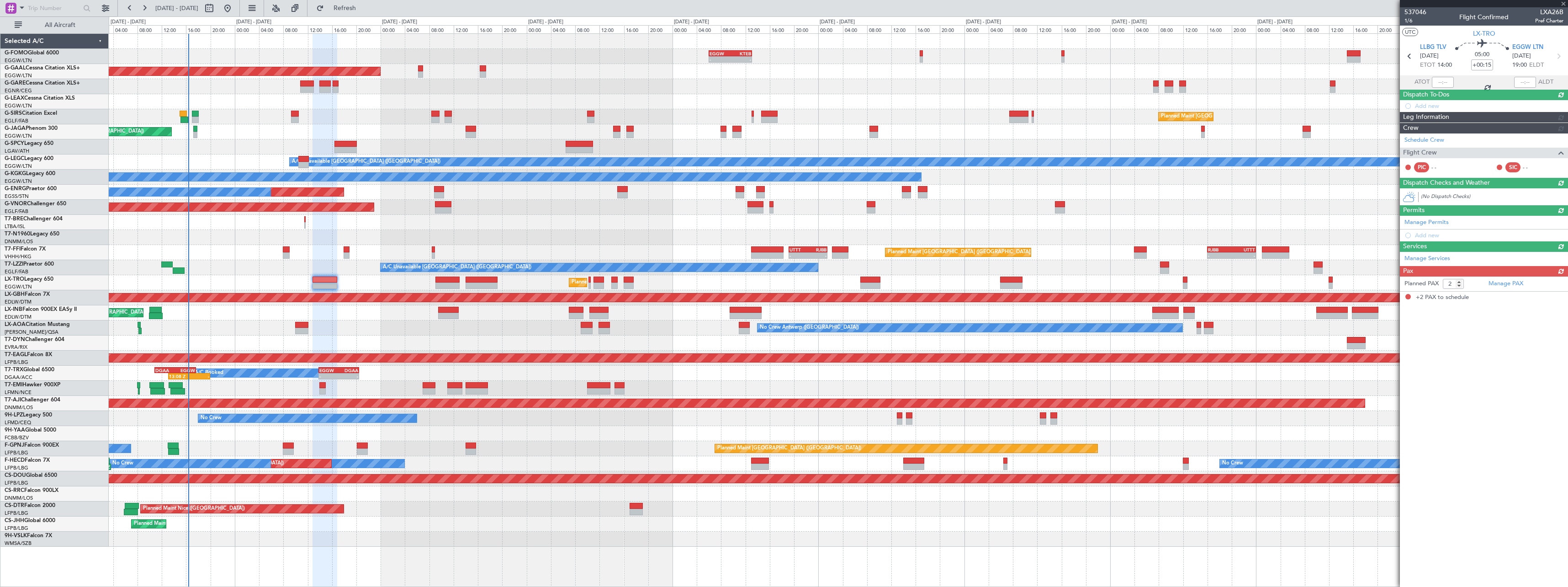
type input "+00:05"
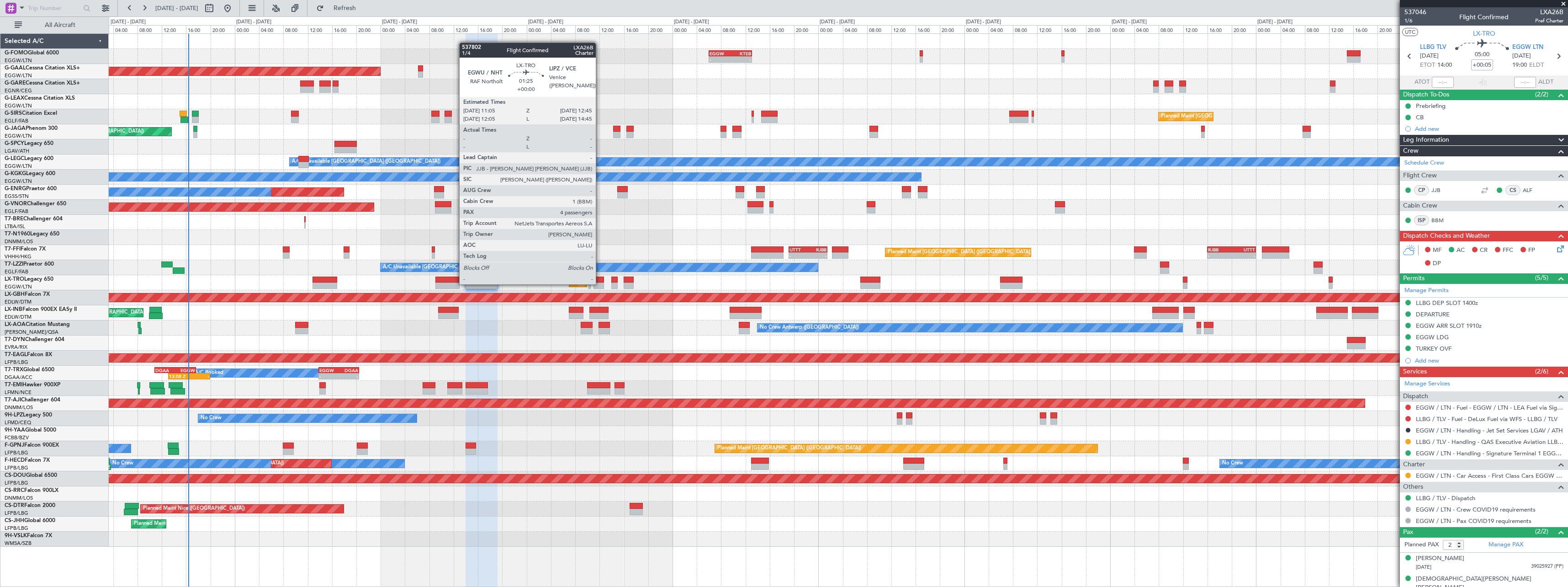
click at [600, 283] on div at bounding box center [598, 285] width 11 height 6
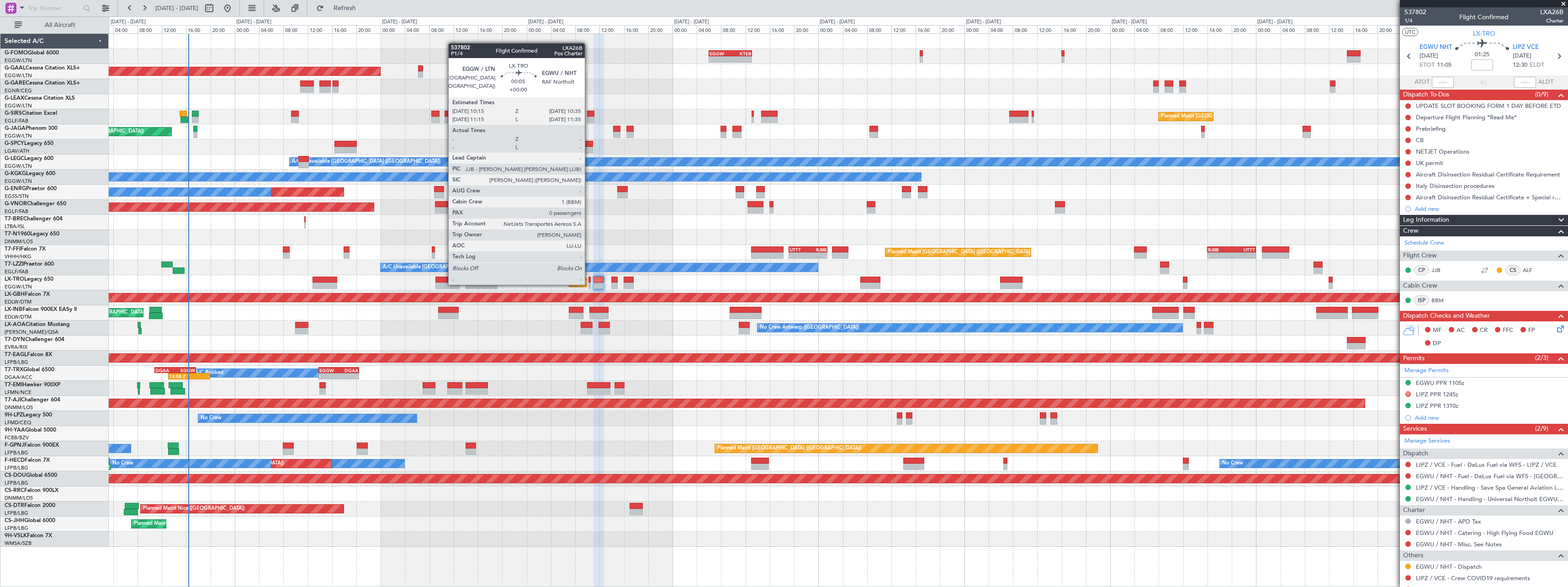
click at [589, 284] on div at bounding box center [589, 285] width 2 height 6
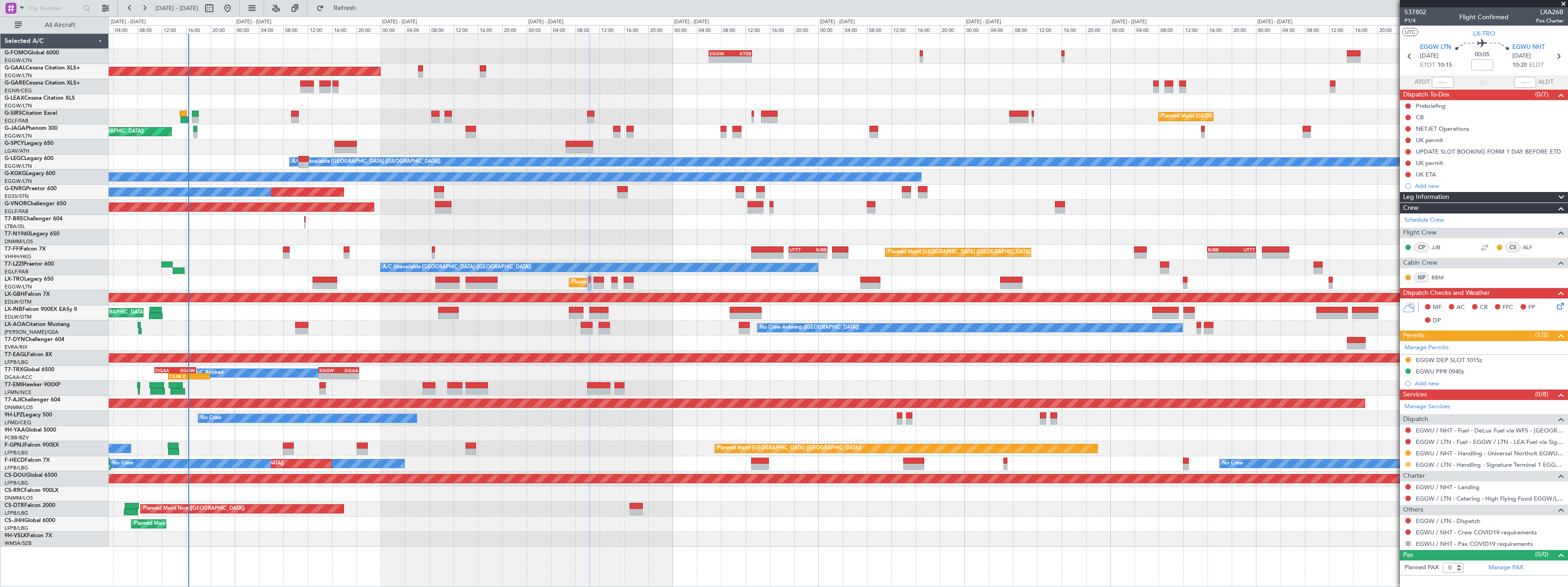
click at [1408, 465] on button at bounding box center [1408, 465] width 6 height 6
click at [1379, 575] on span "Confirmed" at bounding box center [1382, 573] width 28 height 9
click at [1407, 453] on button at bounding box center [1408, 453] width 6 height 6
click at [1378, 558] on span "Confirmed" at bounding box center [1382, 561] width 28 height 9
click at [1408, 519] on button at bounding box center [1408, 521] width 6 height 6
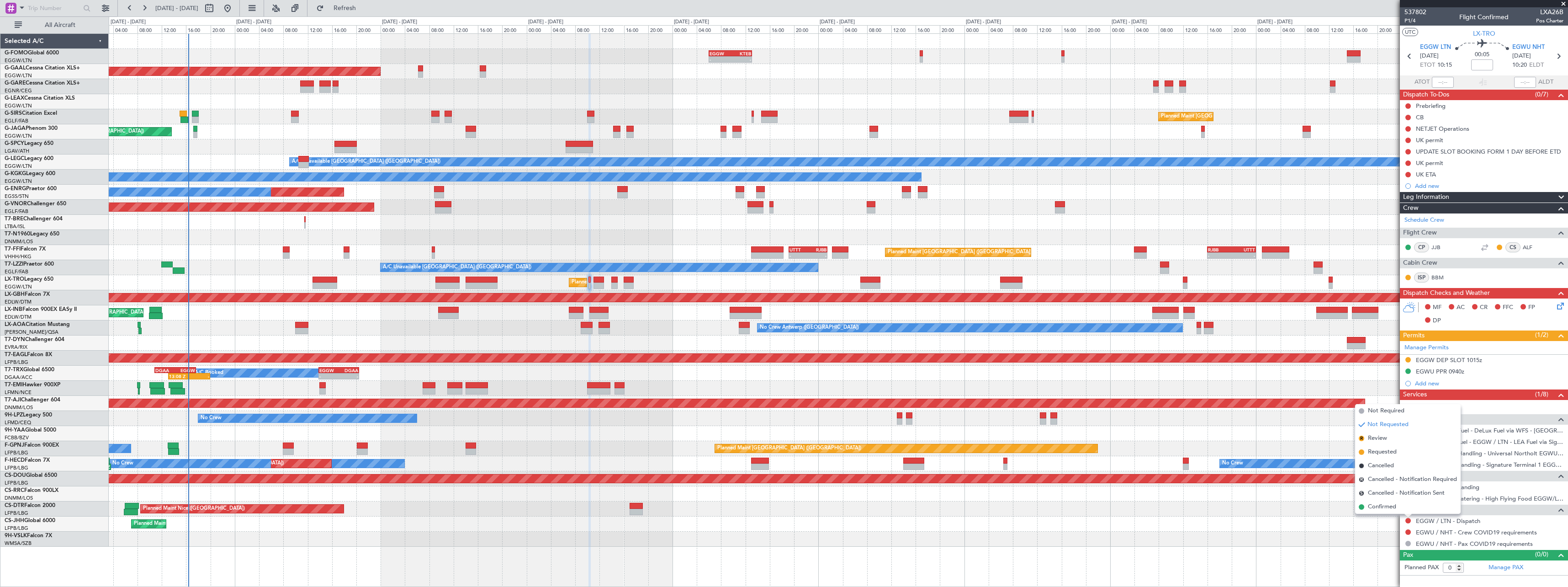
drag, startPoint x: 1392, startPoint y: 506, endPoint x: 1261, endPoint y: 452, distance: 141.7
click at [1391, 506] on span "Confirmed" at bounding box center [1382, 506] width 28 height 9
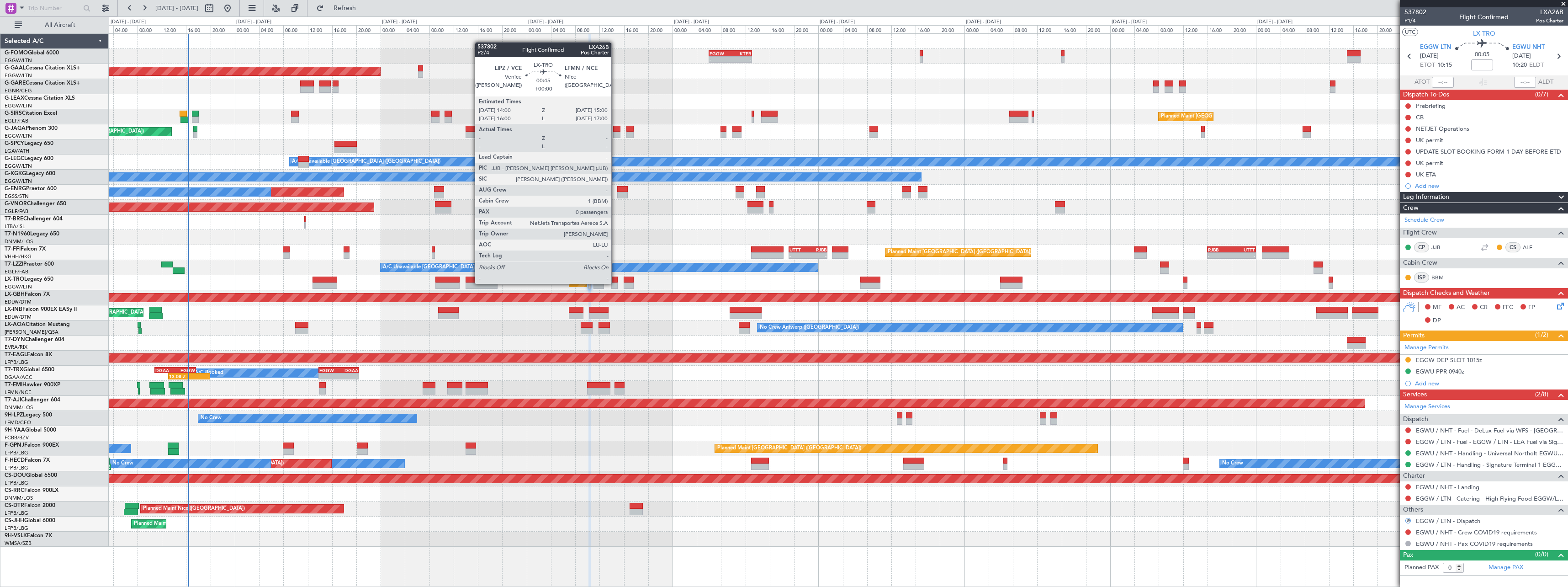
click at [616, 283] on div at bounding box center [614, 285] width 6 height 6
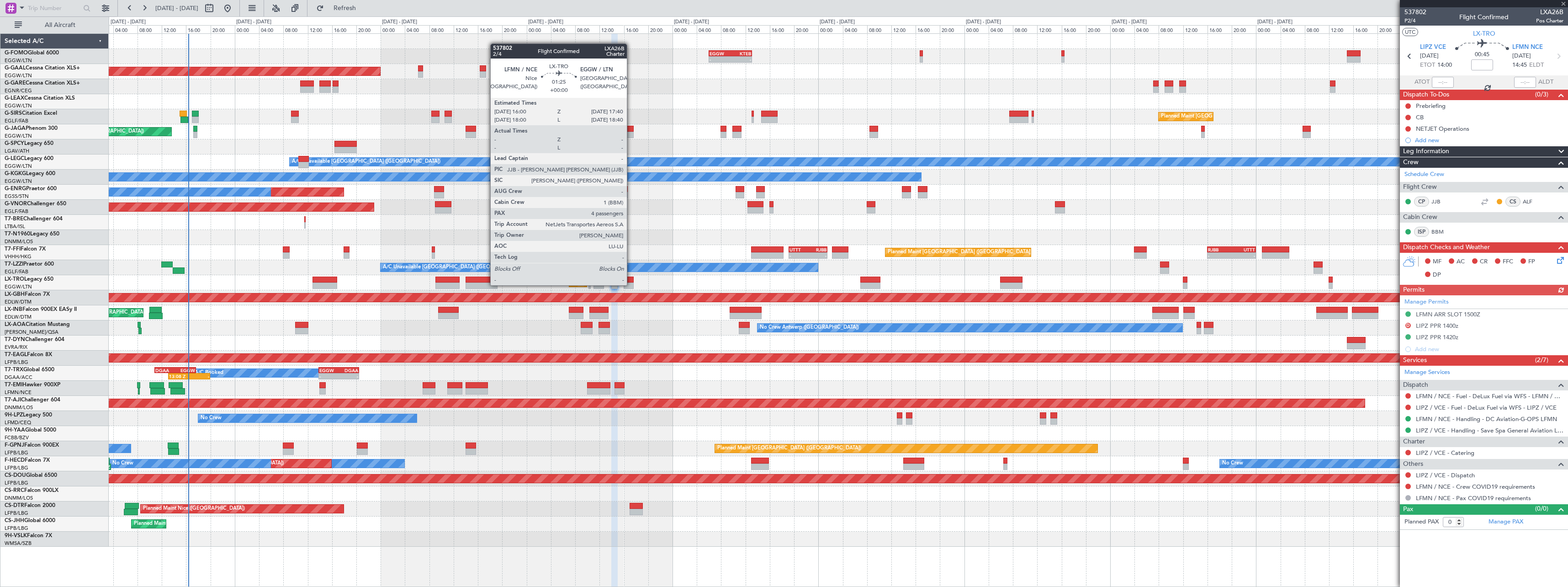
click at [631, 284] on div at bounding box center [628, 285] width 11 height 6
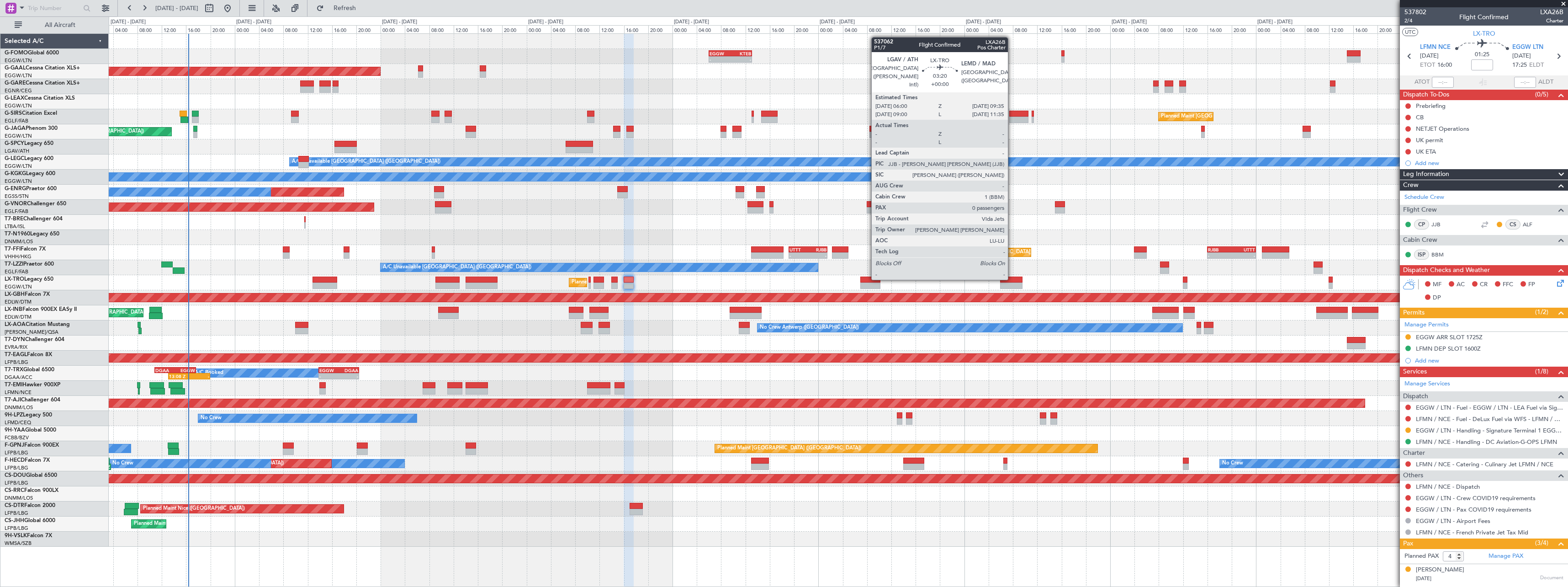
click at [1011, 279] on div at bounding box center [1011, 279] width 22 height 6
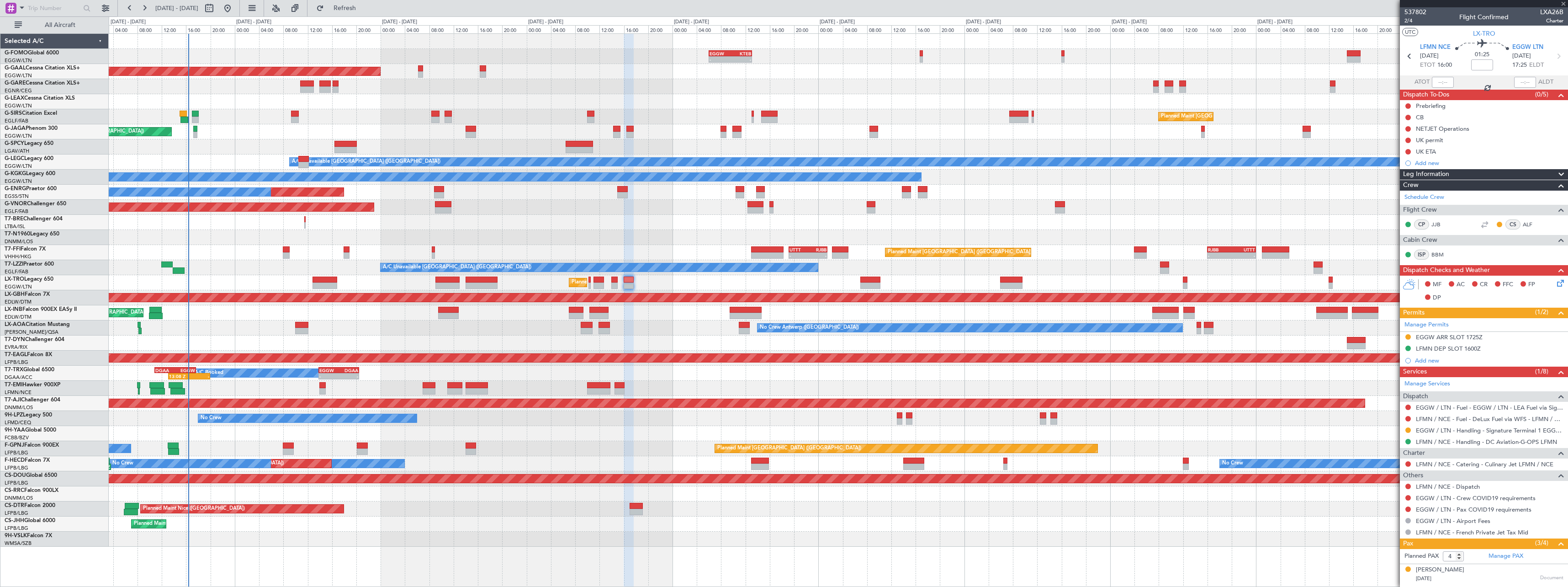
type input "0"
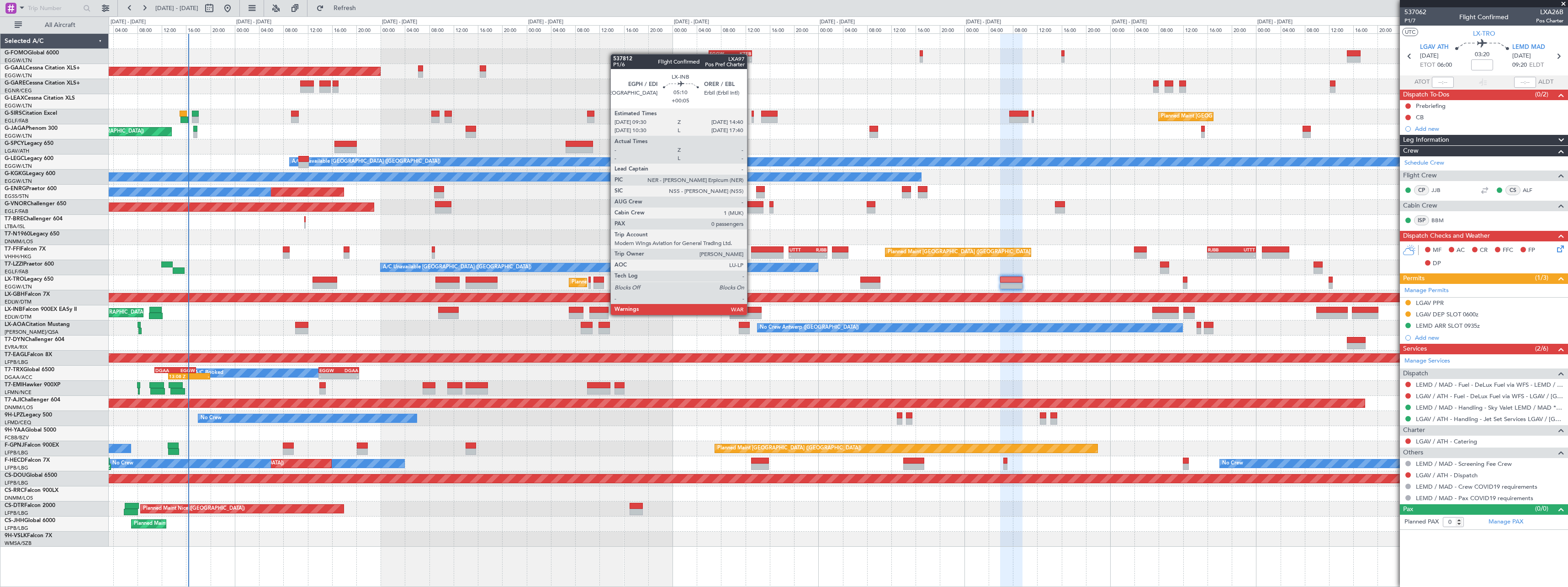
click at [752, 314] on div at bounding box center [745, 315] width 32 height 6
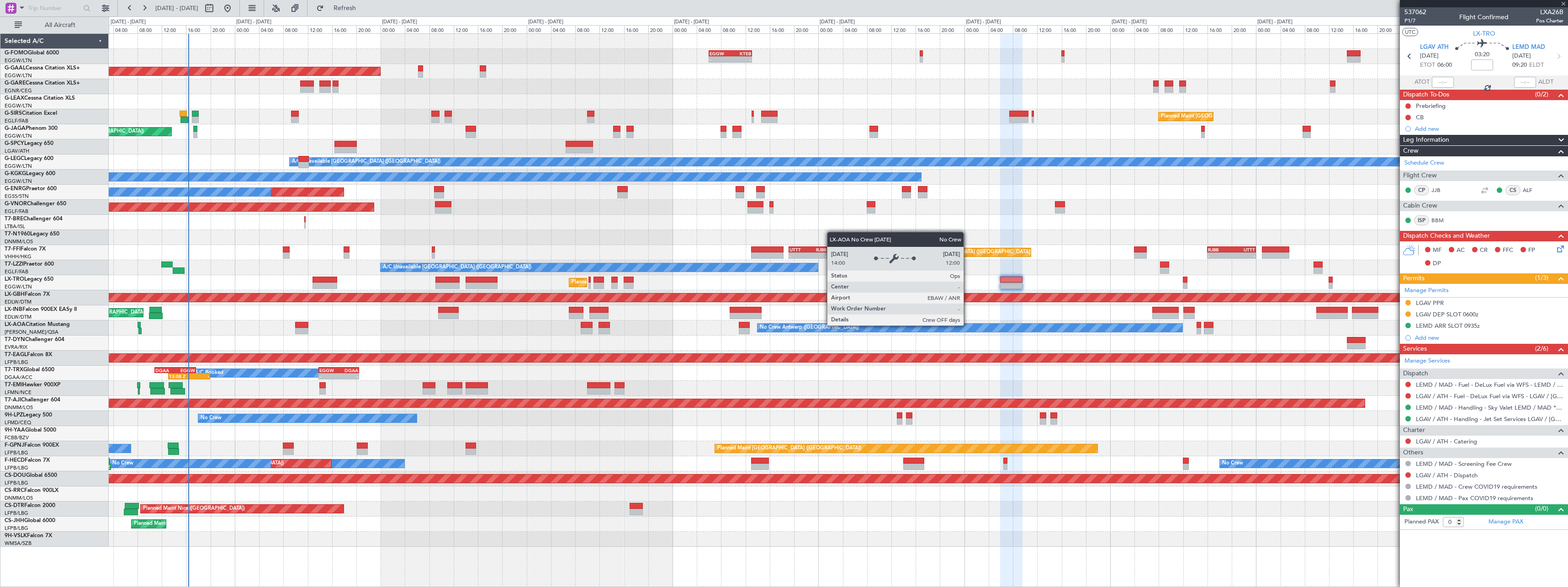
type input "+00:05"
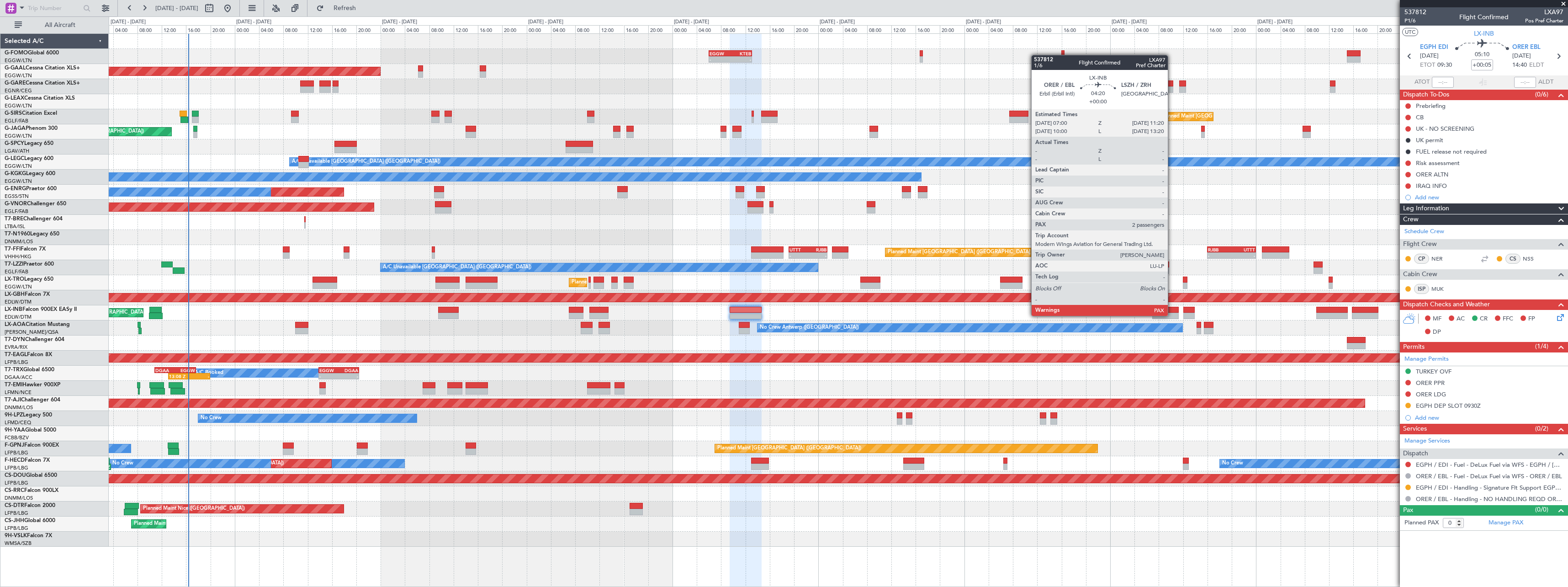
click at [1172, 315] on div at bounding box center [1165, 315] width 27 height 6
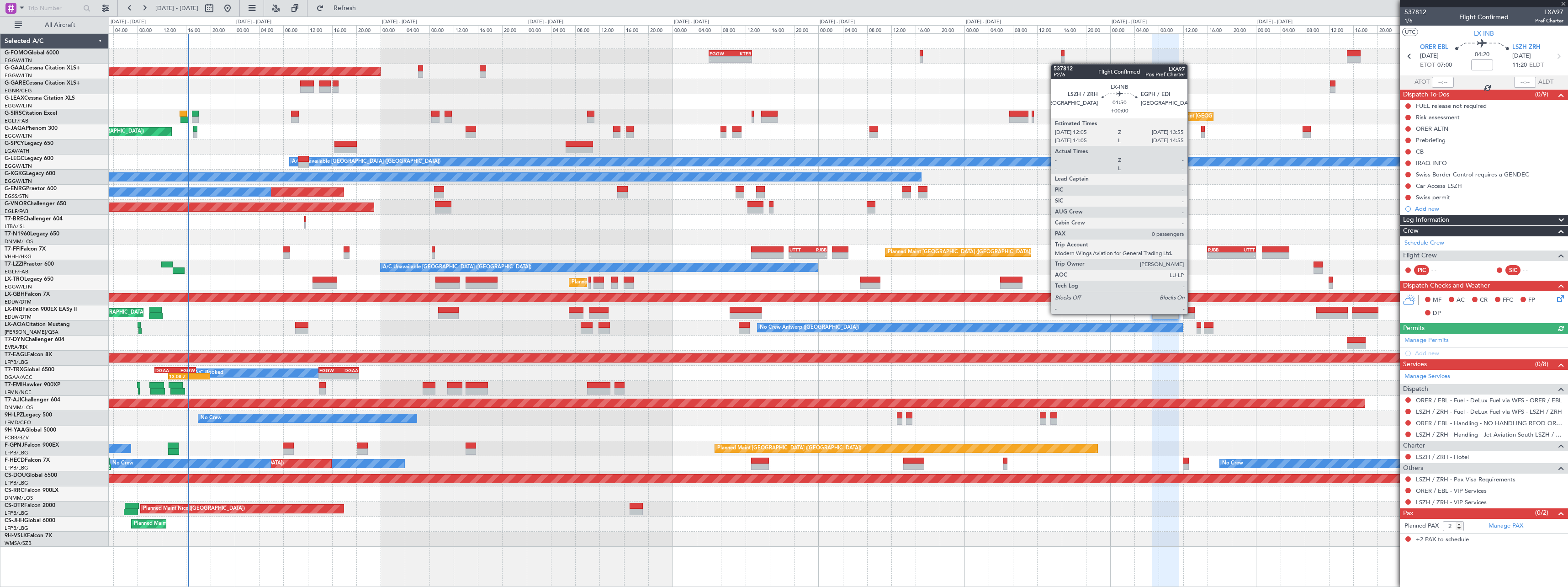
click at [1191, 313] on div at bounding box center [1189, 315] width 12 height 6
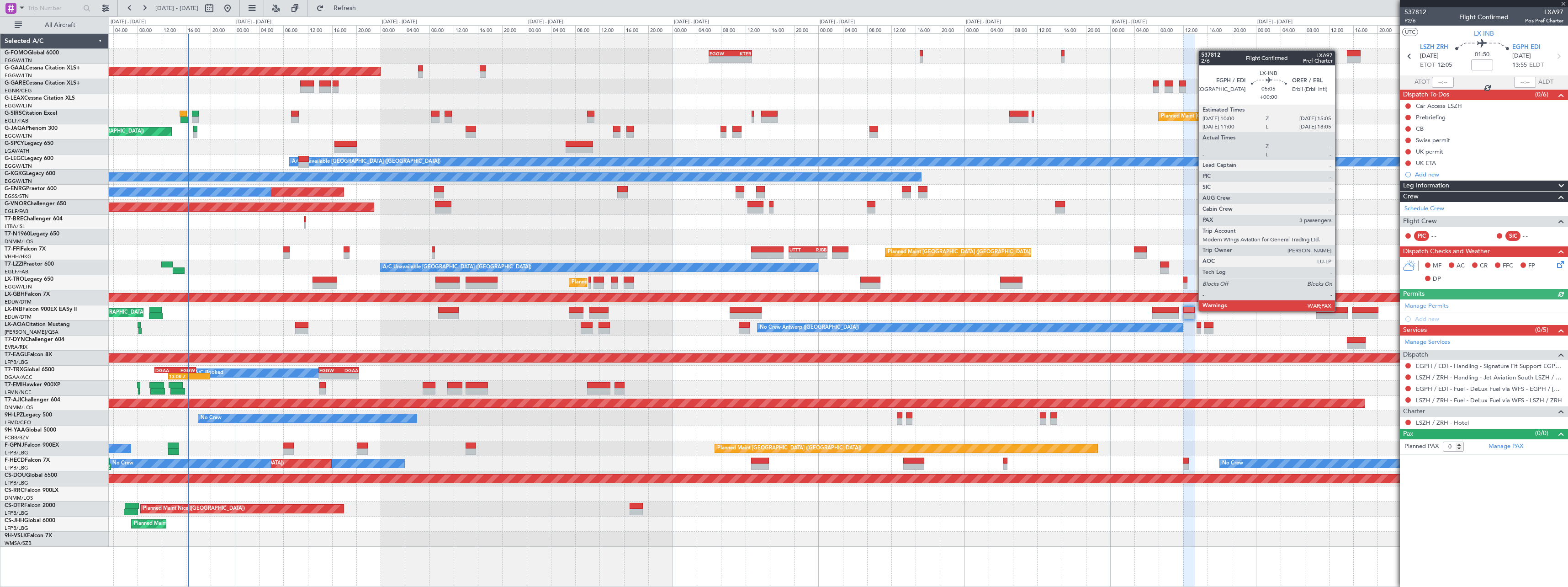
click at [1339, 310] on div at bounding box center [1331, 310] width 31 height 6
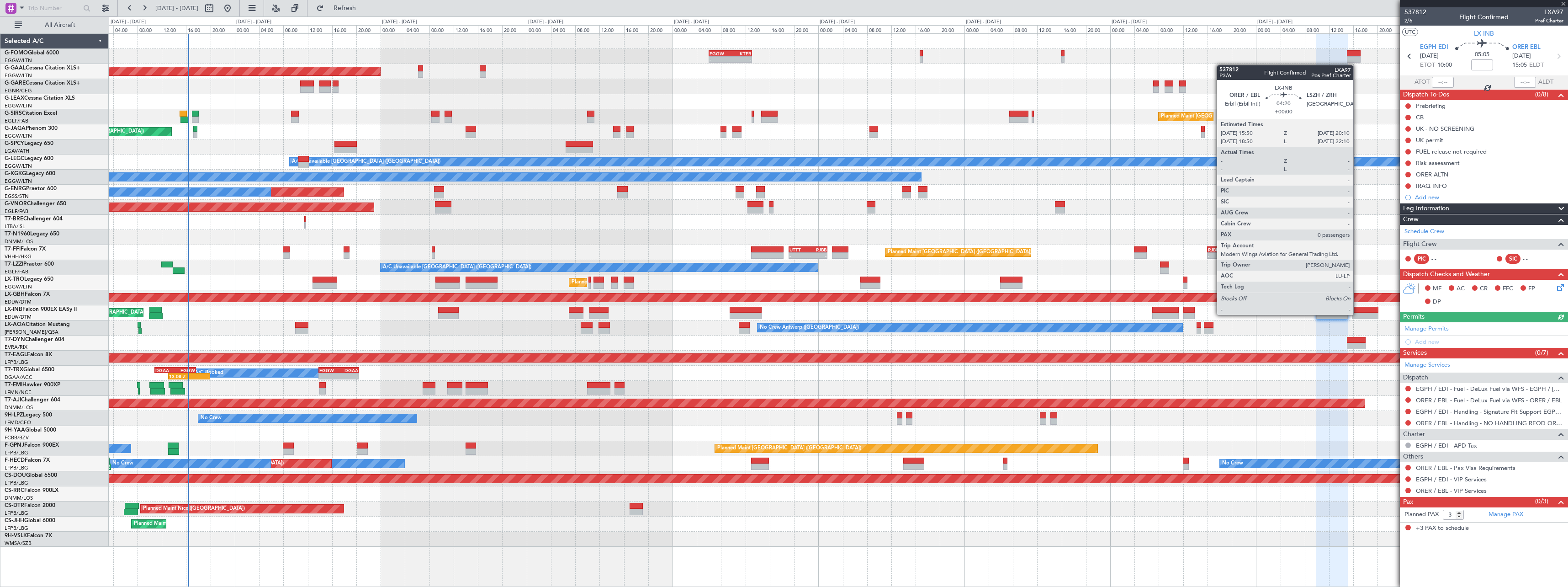
click at [1357, 314] on div at bounding box center [1365, 315] width 27 height 6
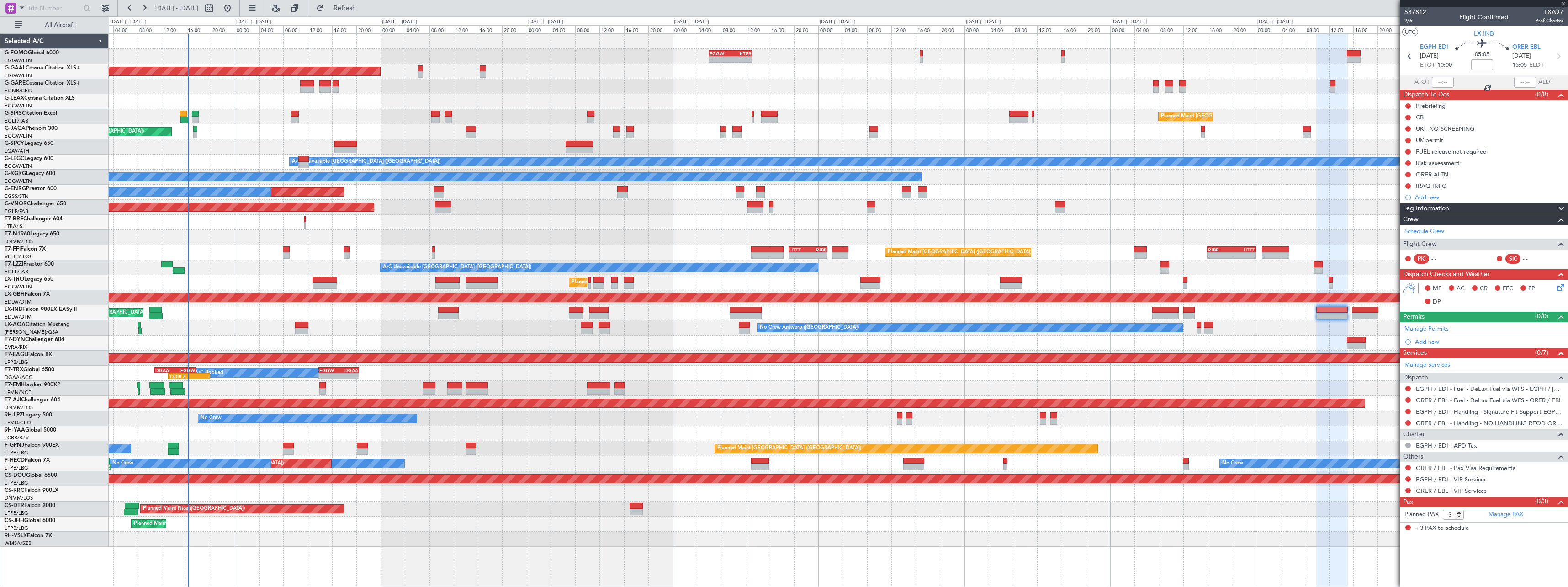
type input "0"
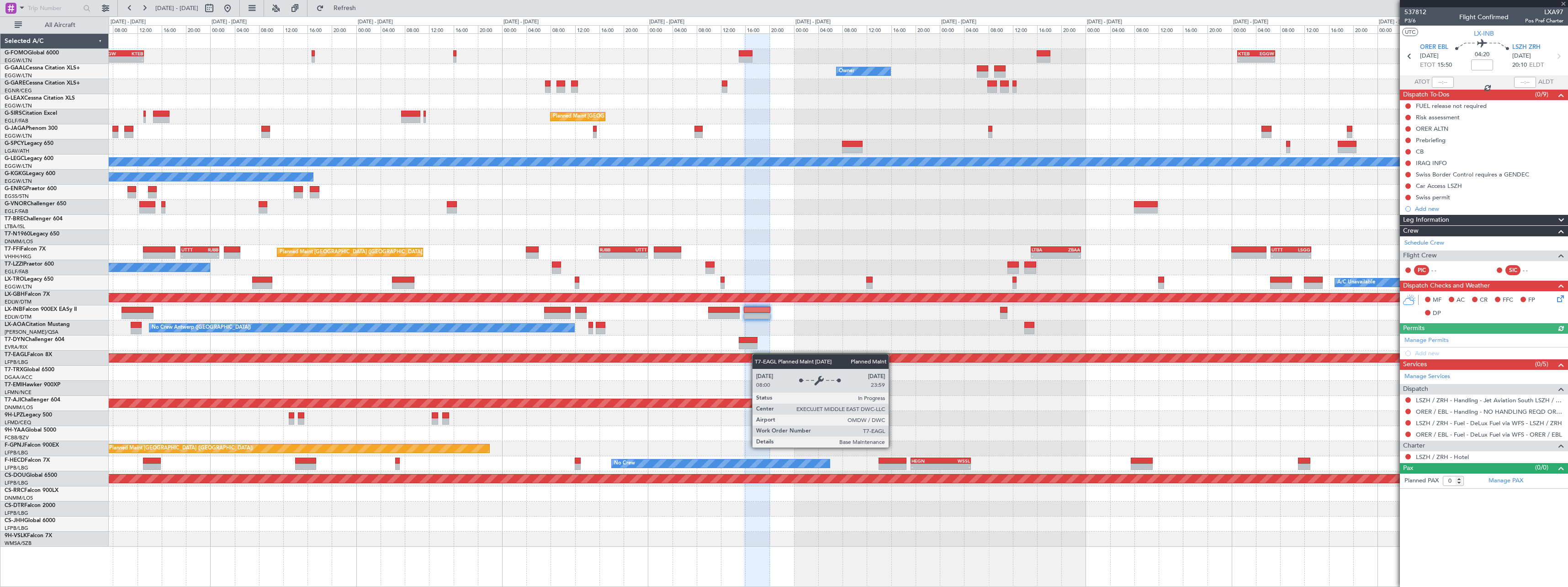
click at [731, 354] on div "- - EGGW 06:00 Z KTEB 13:05 Z - - KTEB 01:00 Z EGGW 07:10 Z Owner Owner Owner P…" at bounding box center [838, 290] width 1459 height 513
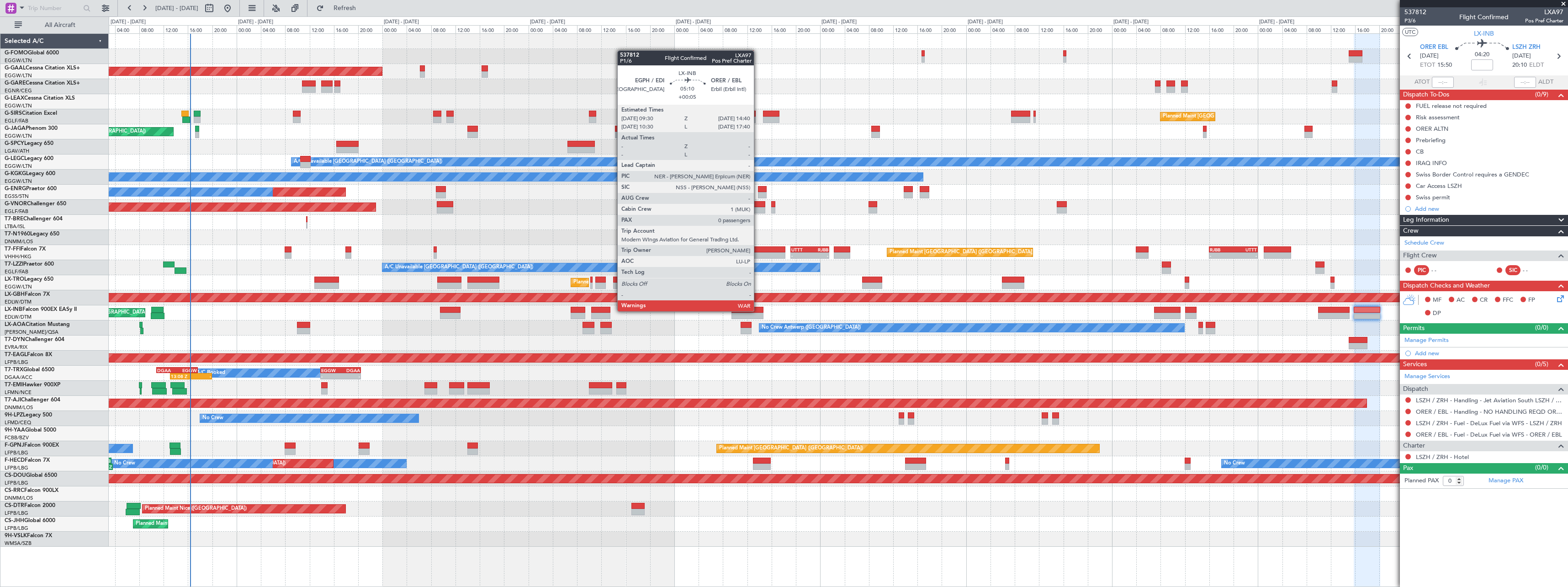
click at [758, 310] on div at bounding box center [747, 310] width 32 height 6
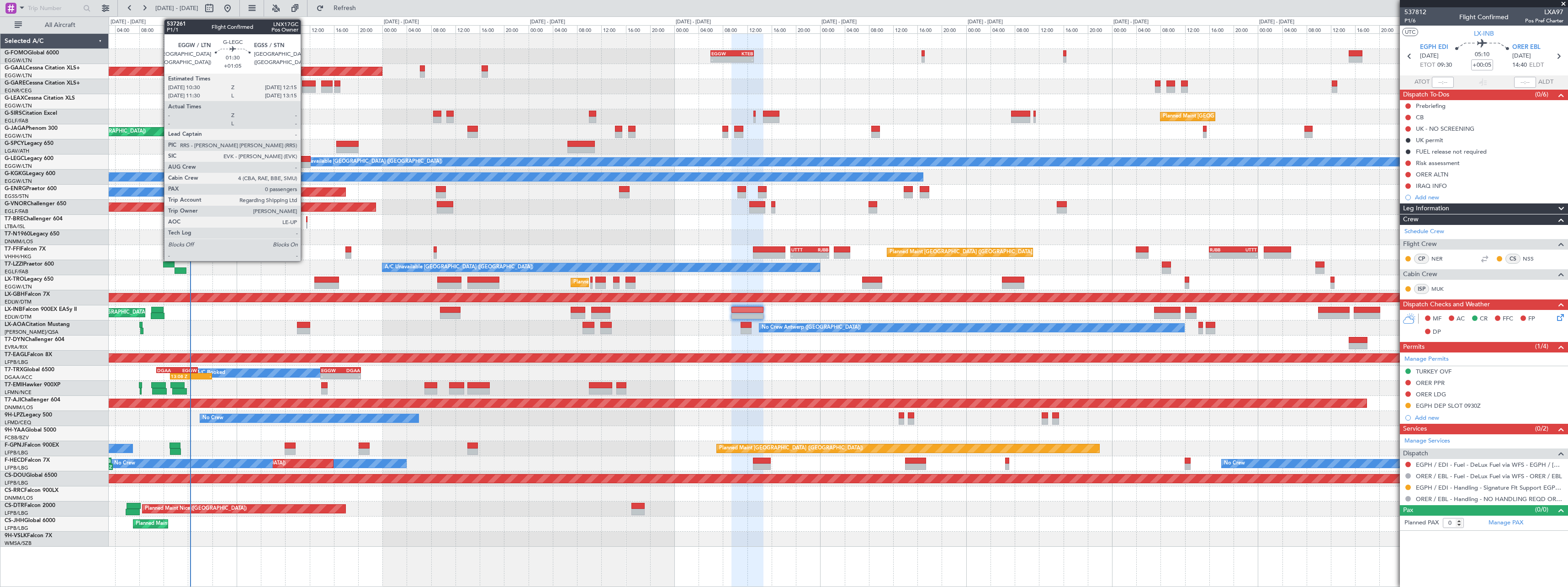
click at [305, 161] on div at bounding box center [305, 158] width 11 height 6
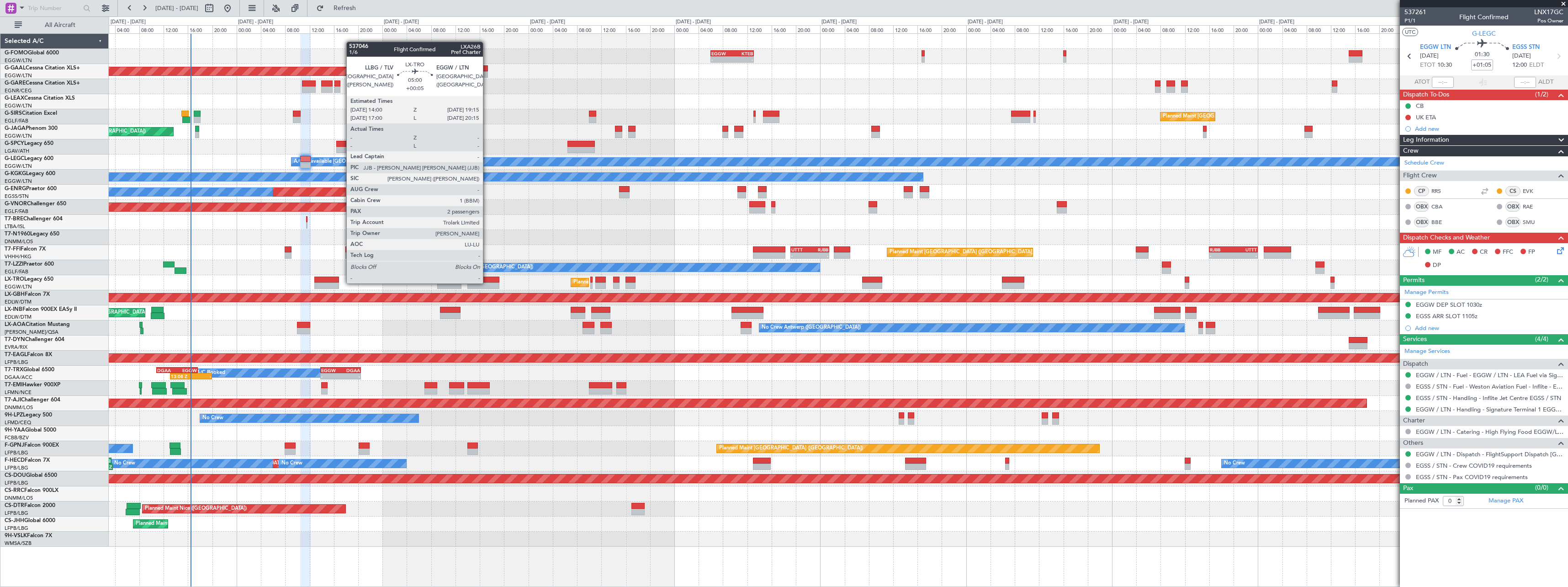
click at [487, 282] on div at bounding box center [483, 285] width 32 height 6
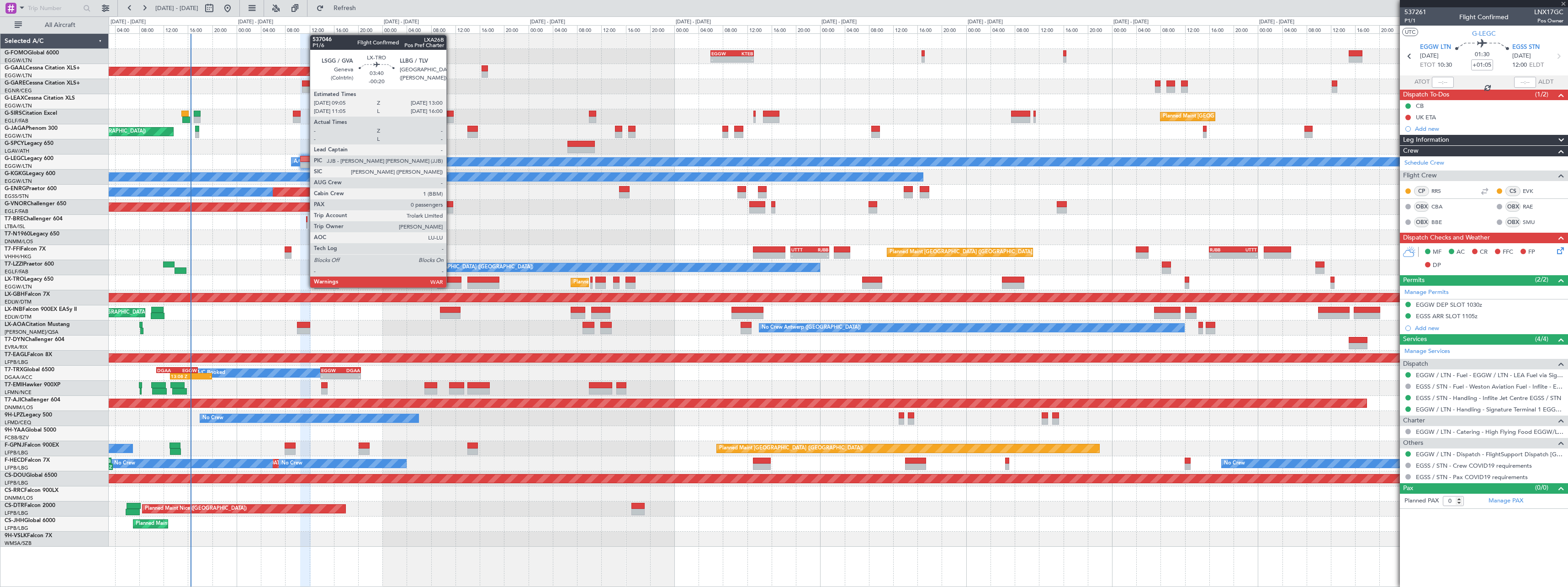
type input "+00:05"
type input "2"
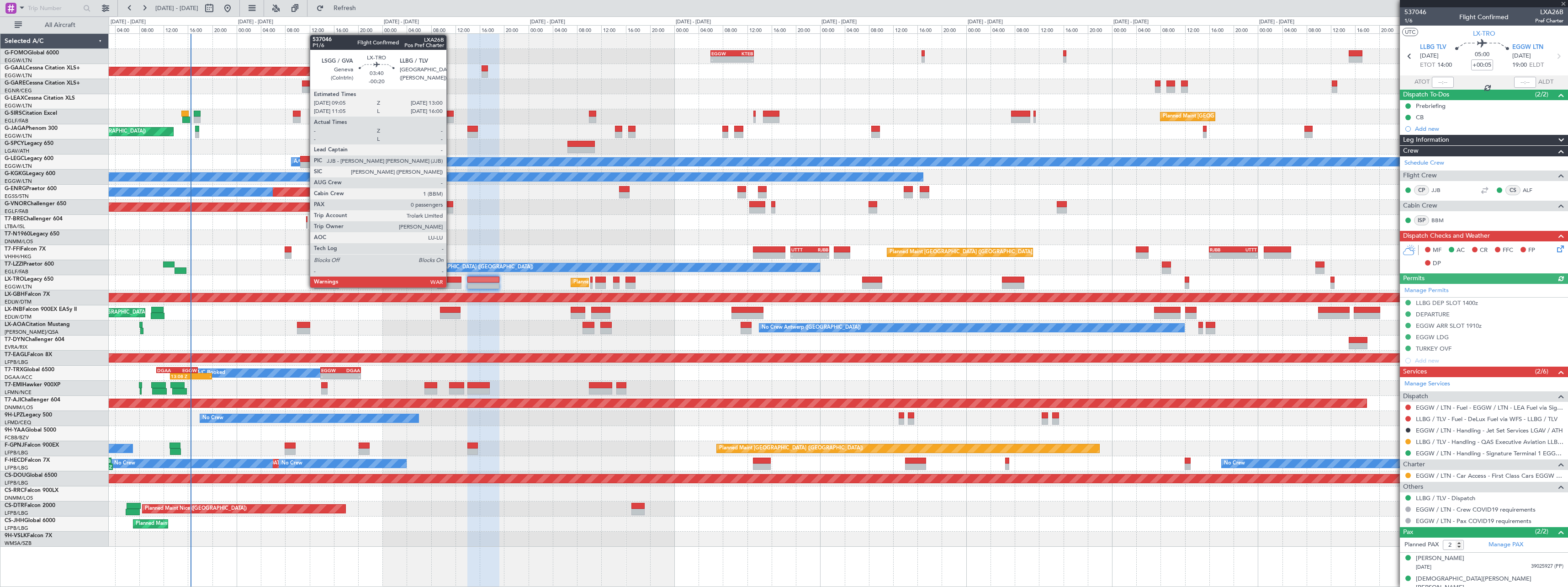
click at [451, 287] on div at bounding box center [449, 285] width 24 height 6
type input "-00:20"
type input "0"
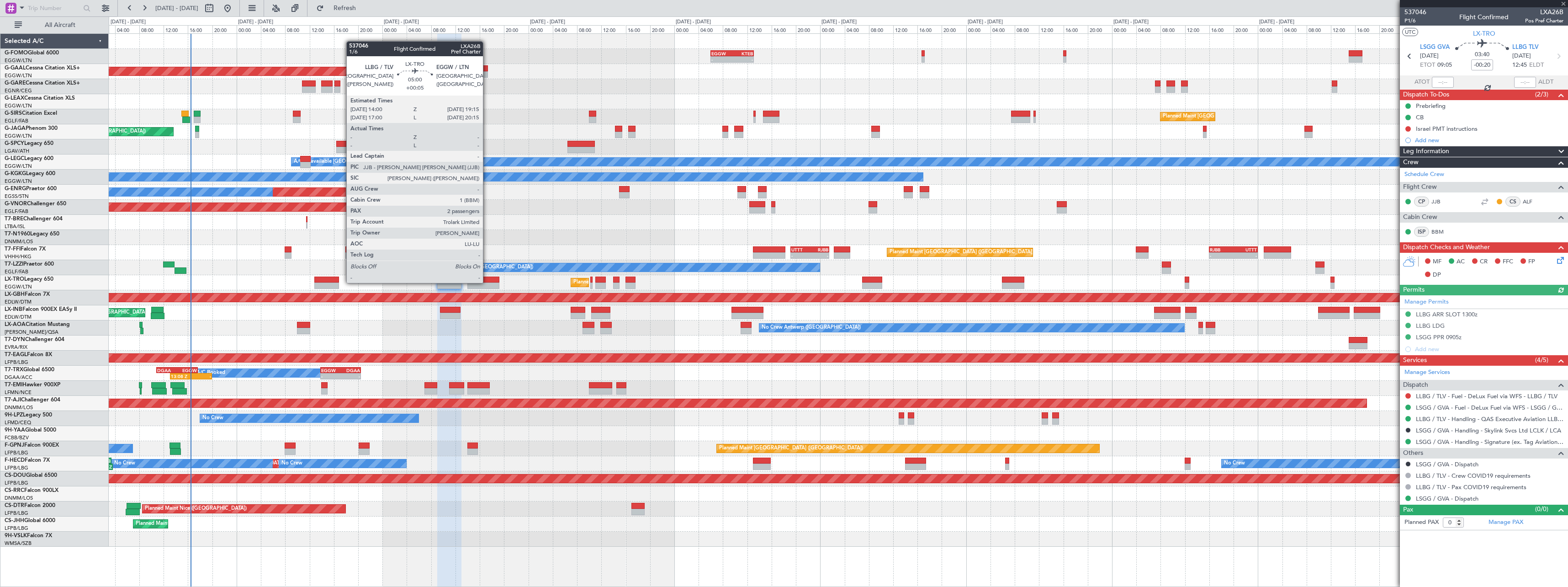
click at [487, 282] on div at bounding box center [483, 279] width 32 height 6
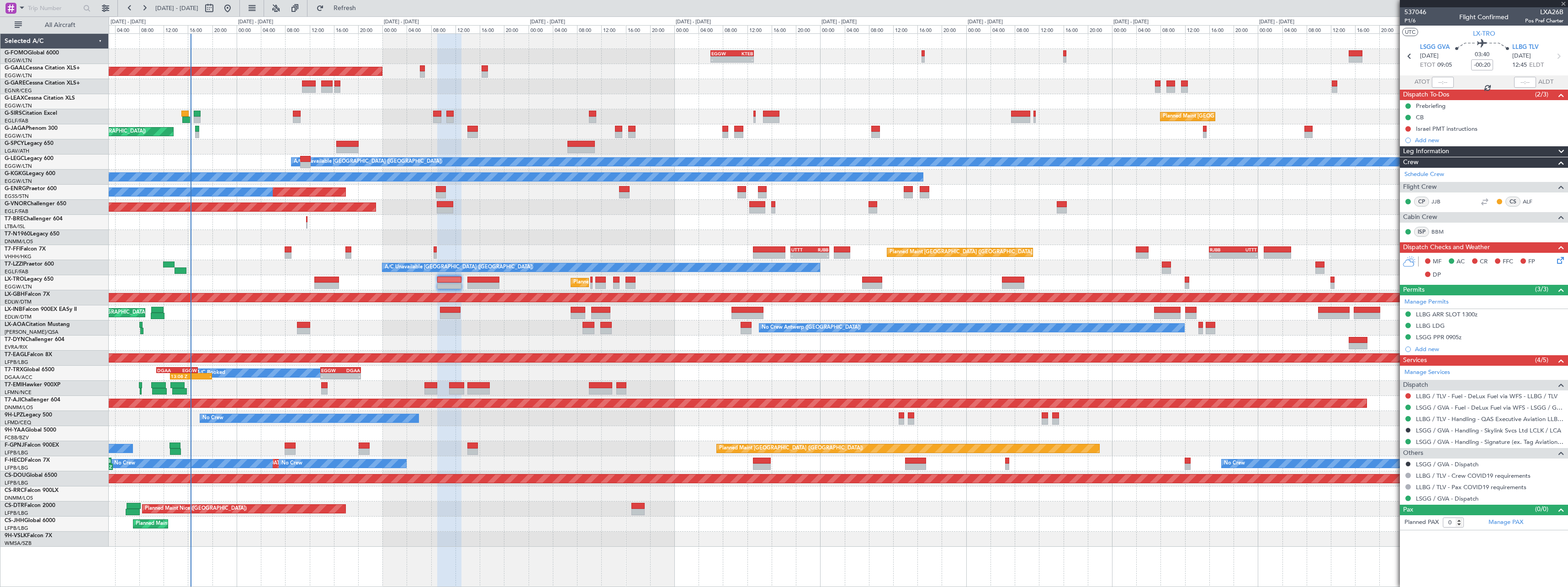
type input "+00:05"
type input "2"
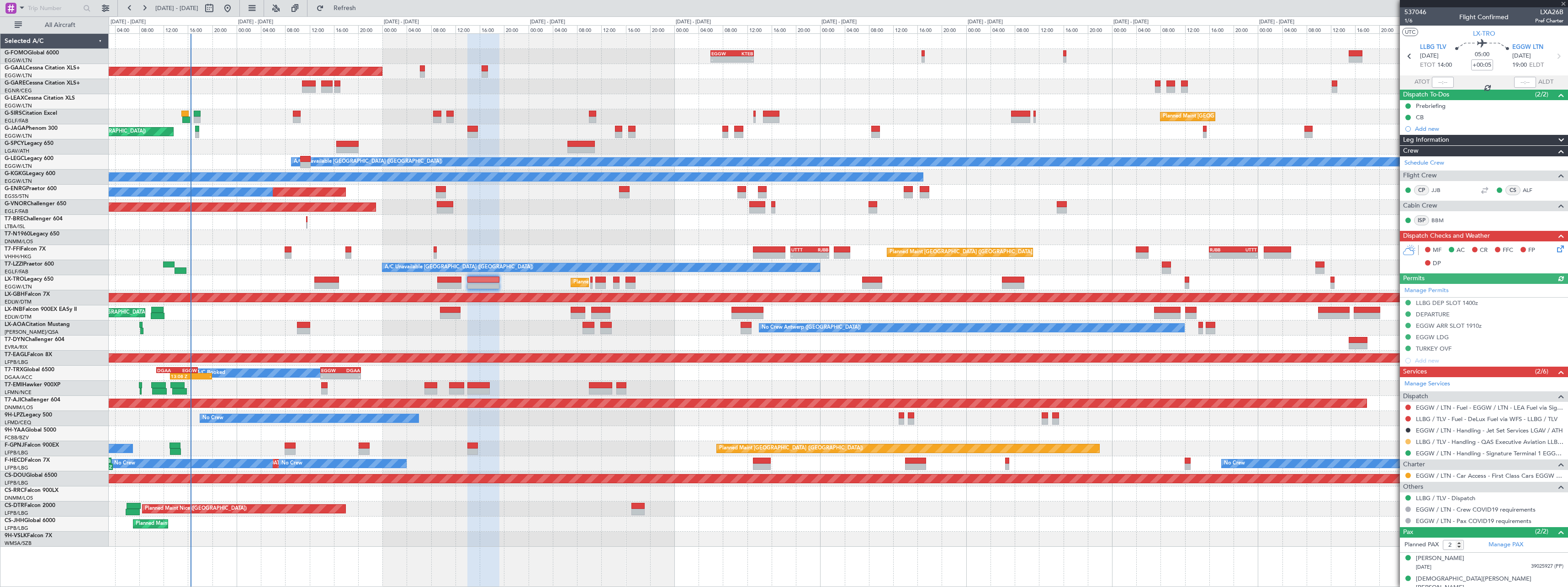
click at [1408, 443] on button at bounding box center [1408, 442] width 6 height 6
click at [1385, 553] on span "Confirmed" at bounding box center [1382, 550] width 28 height 9
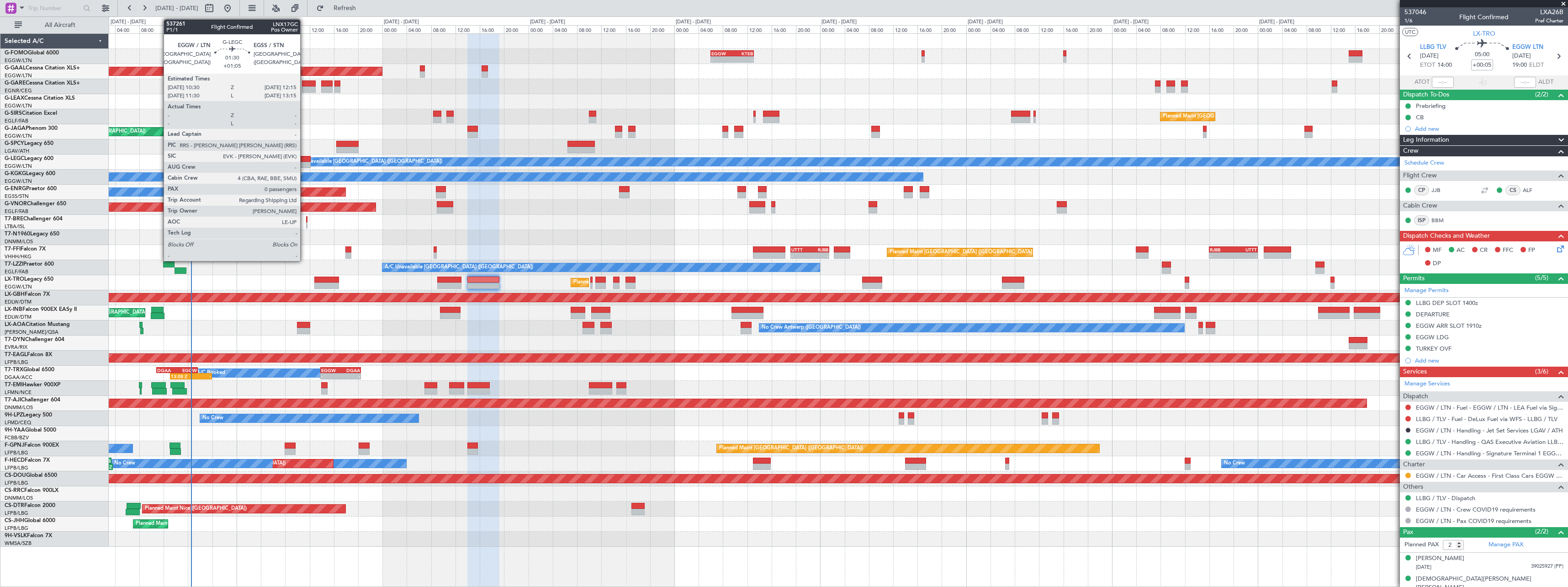
click at [305, 164] on div at bounding box center [305, 165] width 11 height 6
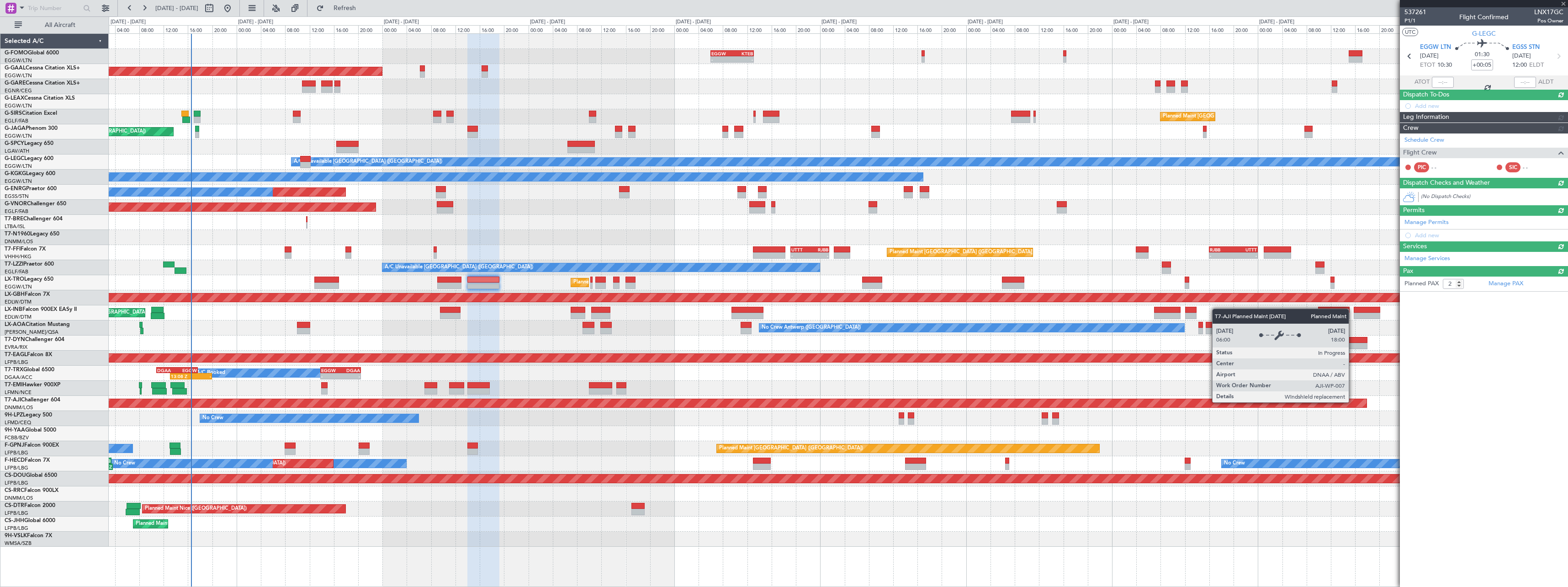
type input "+01:05"
type input "0"
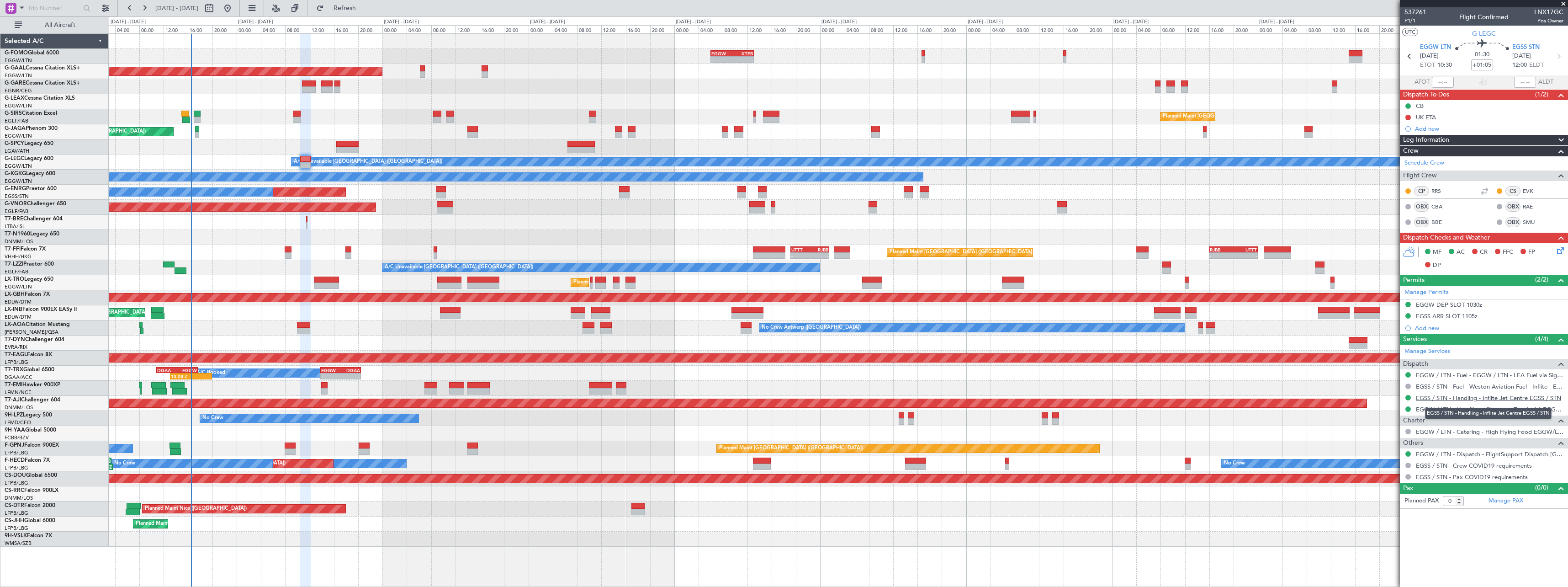
click at [1461, 396] on link "EGSS / STN - Handling - Inflite Jet Centre EGSS / STN" at bounding box center [1488, 398] width 145 height 8
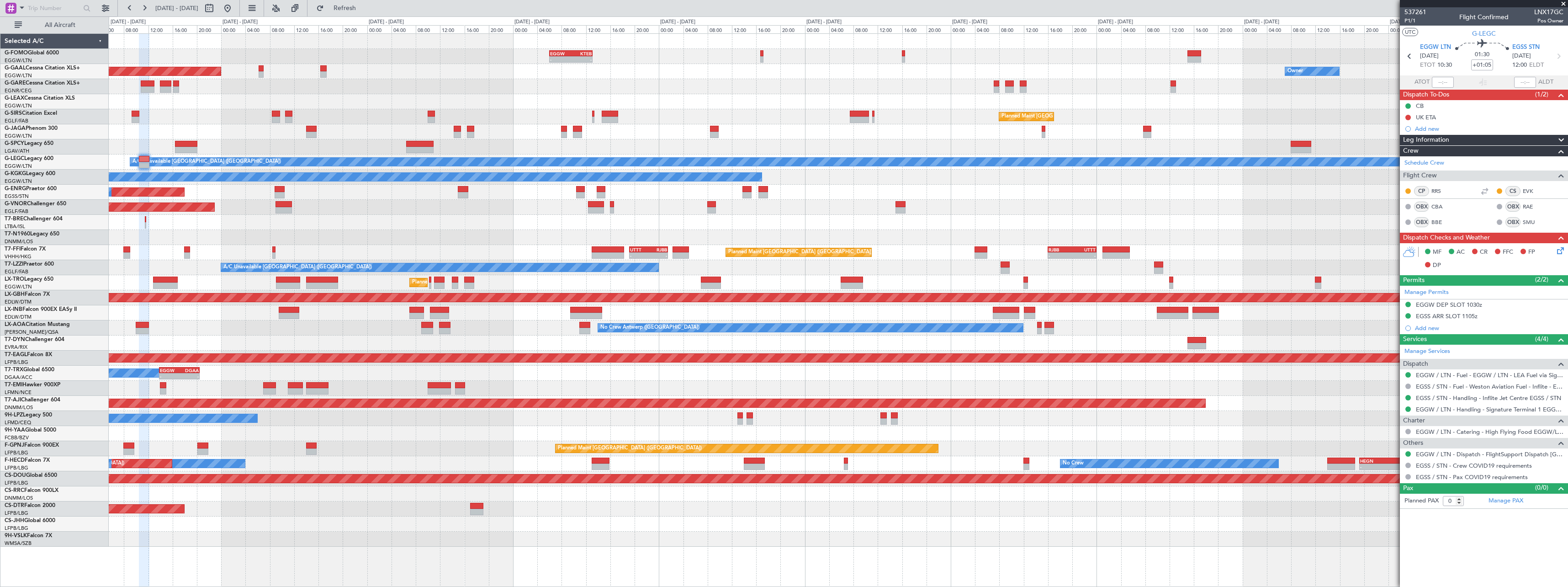
click at [1124, 326] on div "- - EGGW 06:00 Z KTEB 13:05 Z Planned Maint London (Luton) - - KTEB 01:00 Z EGG…" at bounding box center [838, 290] width 1459 height 513
click at [1482, 398] on link "EGSS / STN - Handling - Inflite Jet Centre EGSS / STN" at bounding box center [1488, 398] width 145 height 8
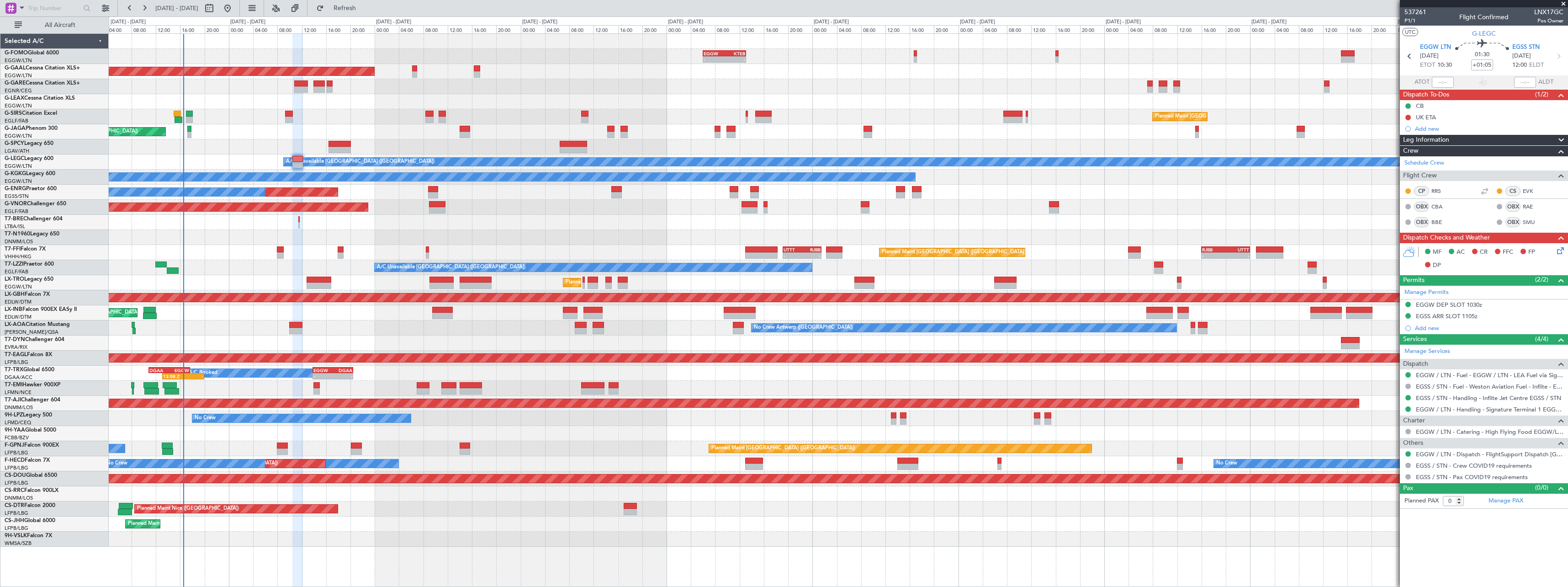
click at [537, 346] on div at bounding box center [838, 343] width 1459 height 15
click at [1472, 315] on div "EGSS ARR SLOT 1105z" at bounding box center [1446, 315] width 62 height 8
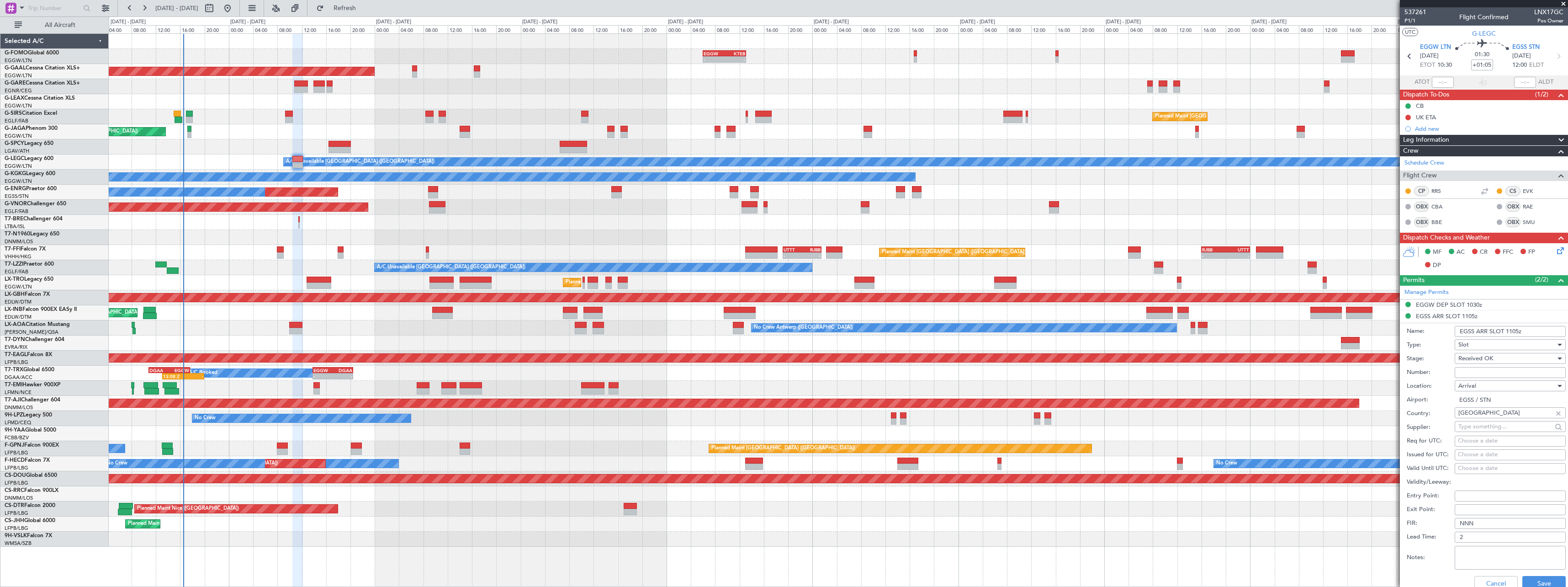
drag, startPoint x: 1519, startPoint y: 331, endPoint x: 1510, endPoint y: 331, distance: 9.0
click at [1510, 331] on input "EGSS ARR SLOT 1105z" at bounding box center [1510, 331] width 111 height 11
type input "EGSS ARR SLOT 120z"
click at [1484, 357] on span "Received OK" at bounding box center [1475, 358] width 35 height 8
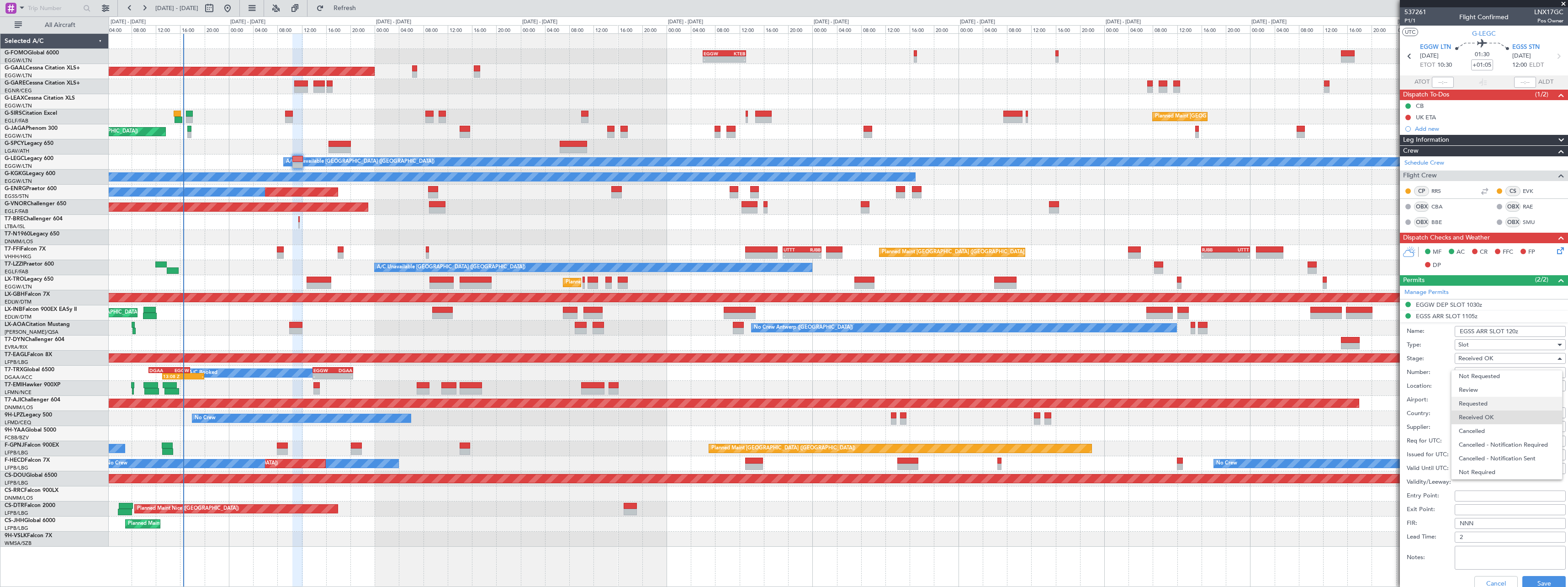
click at [1487, 405] on span "Requested" at bounding box center [1506, 403] width 96 height 14
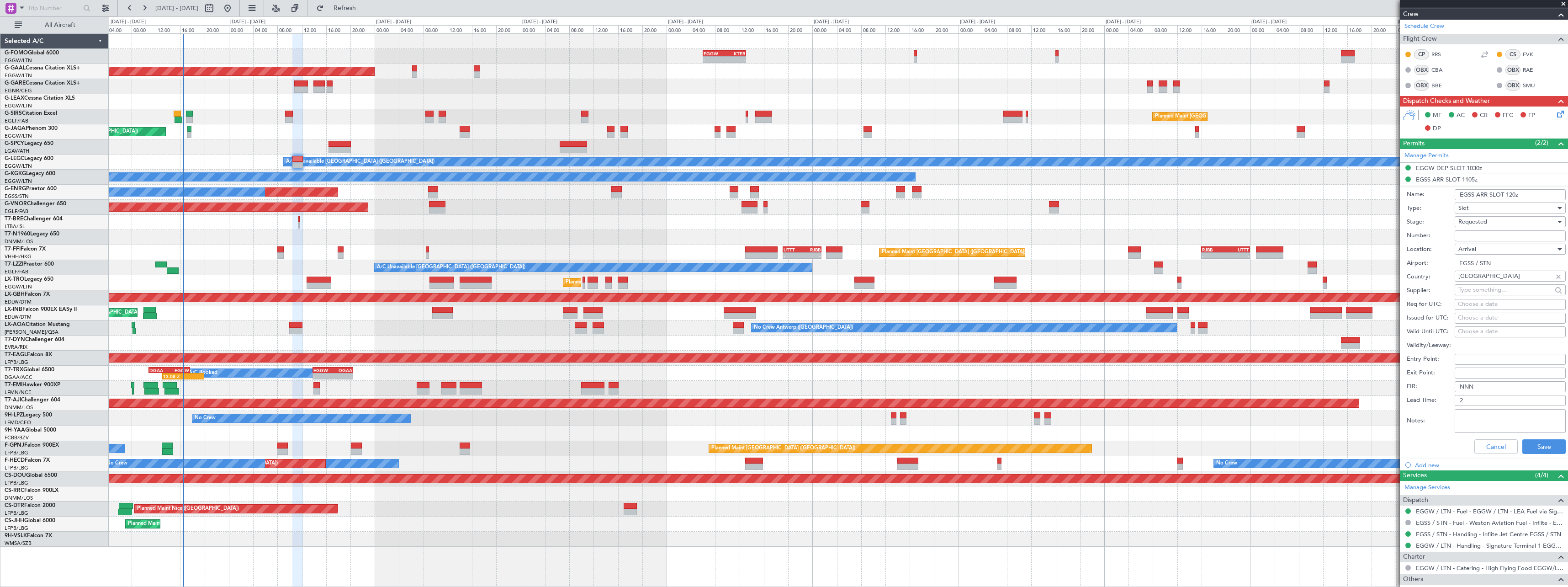
scroll to position [137, 0]
click at [1531, 444] on button "Save" at bounding box center [1544, 446] width 43 height 14
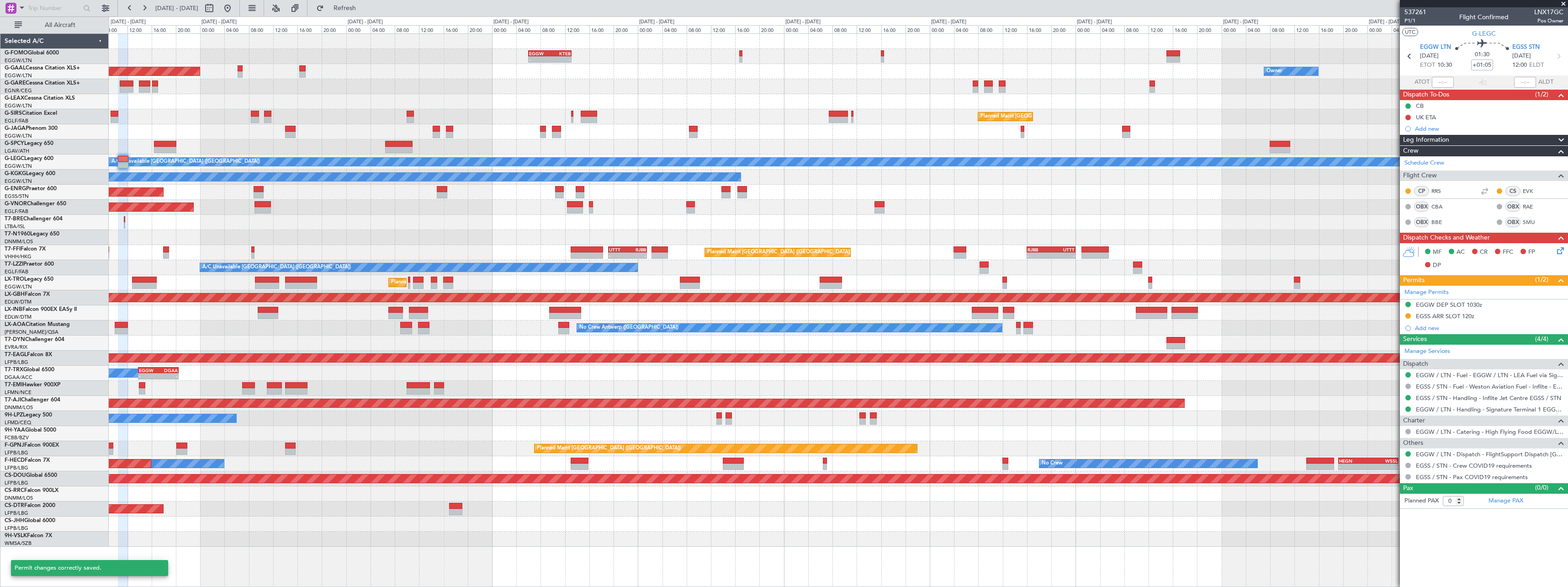
scroll to position [0, 0]
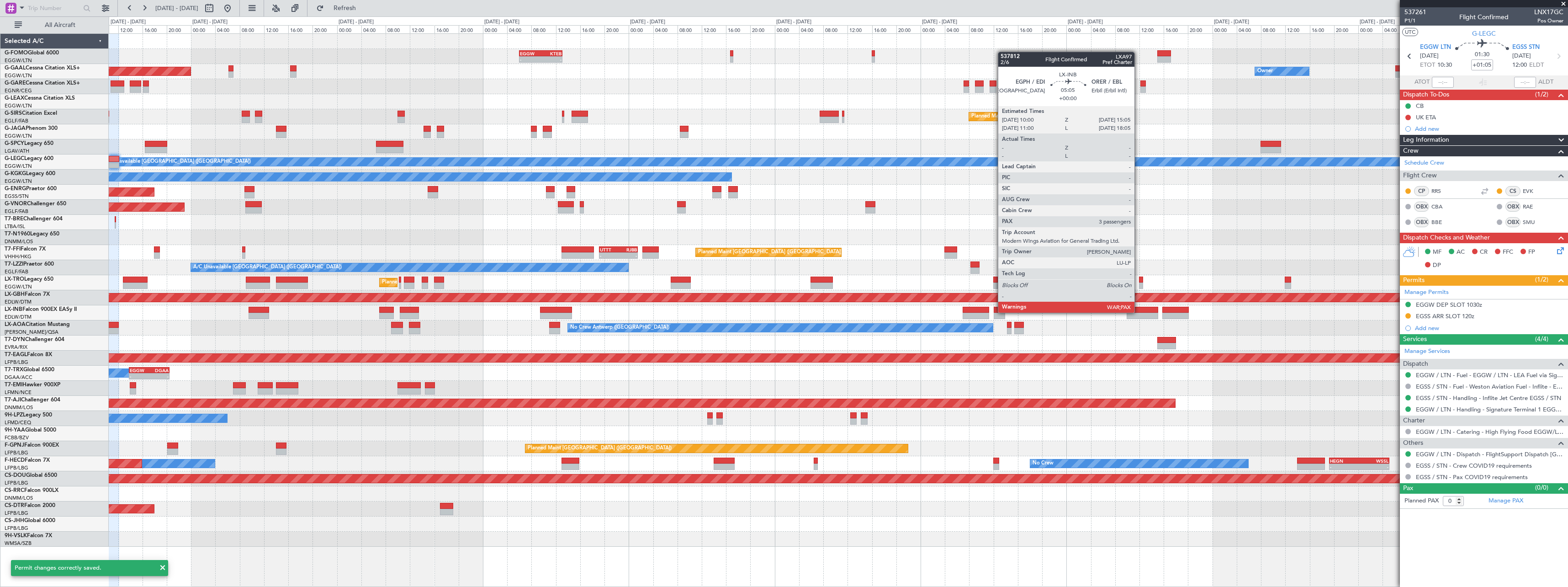
click at [1139, 312] on div at bounding box center [1142, 310] width 31 height 6
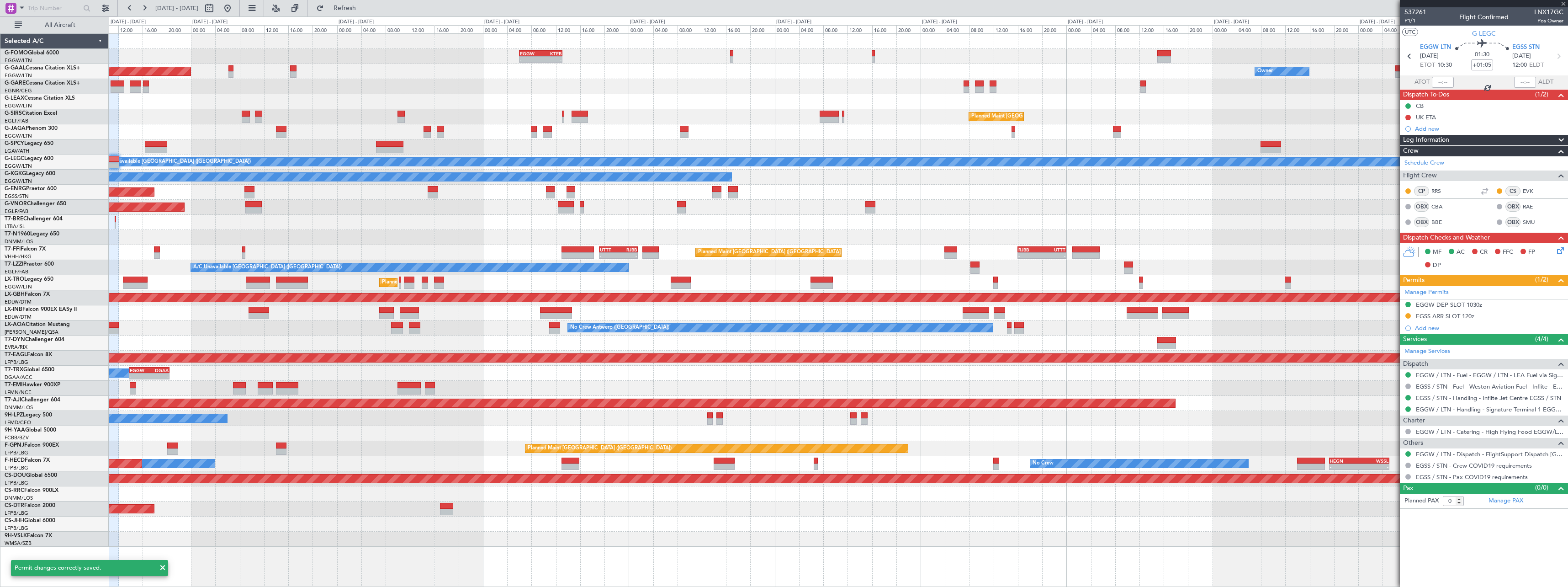
type input "3"
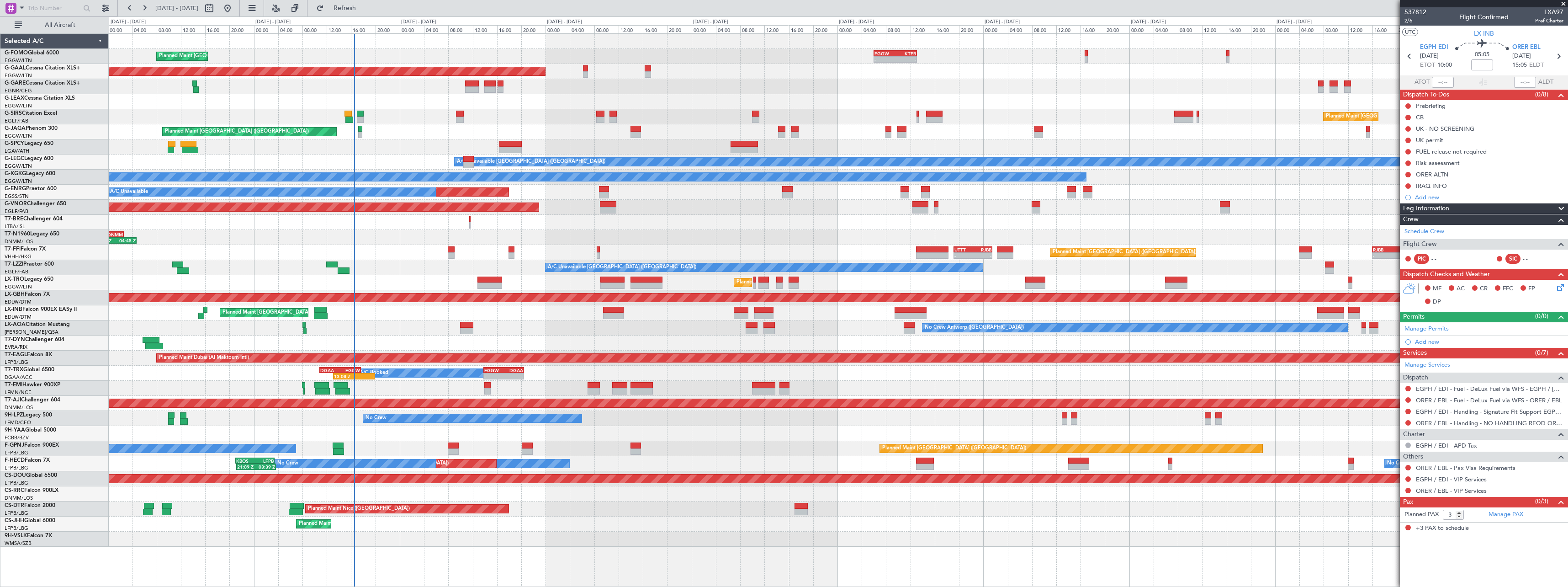
click at [1122, 338] on div at bounding box center [838, 343] width 1459 height 15
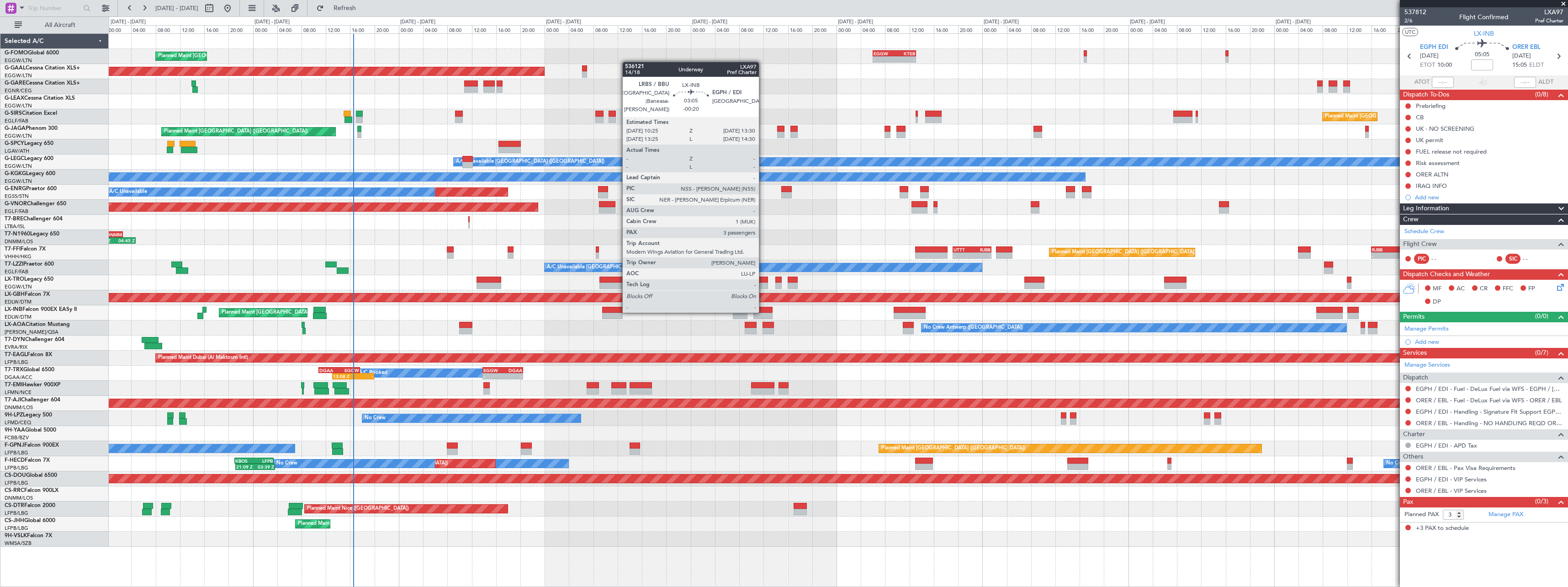
click at [763, 312] on div at bounding box center [762, 310] width 19 height 6
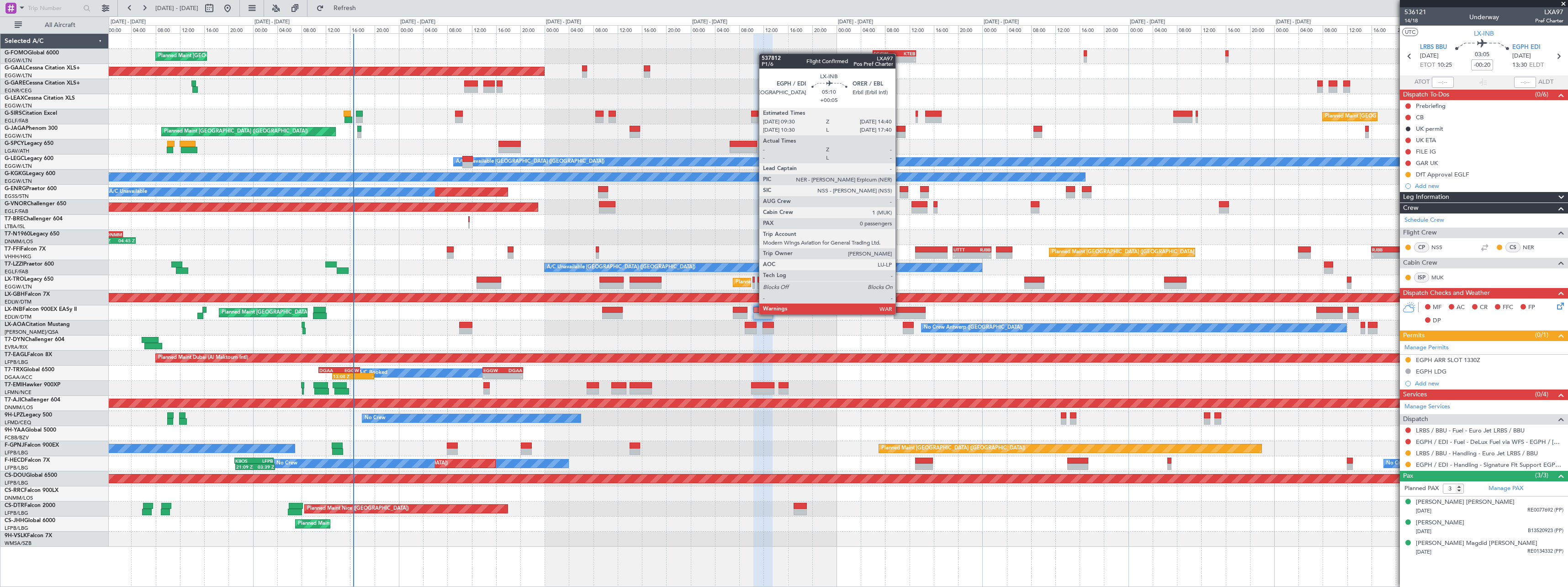
click at [899, 313] on div at bounding box center [909, 315] width 32 height 6
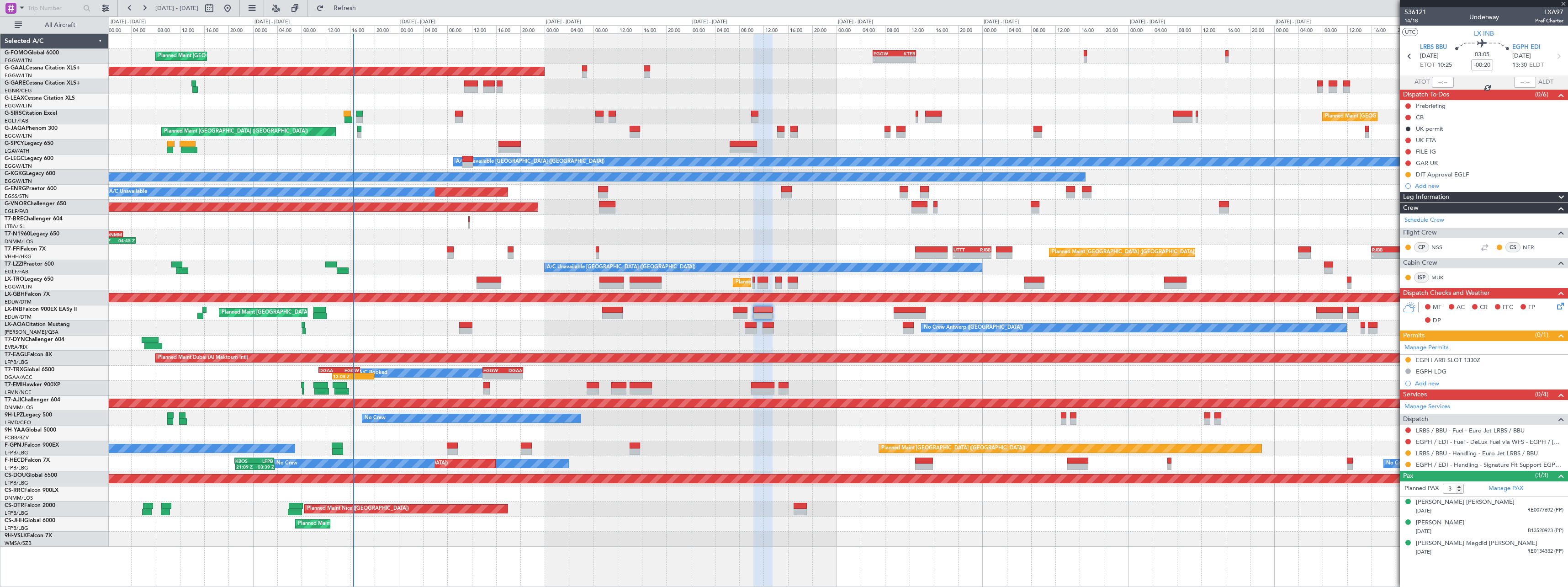
type input "+00:05"
type input "0"
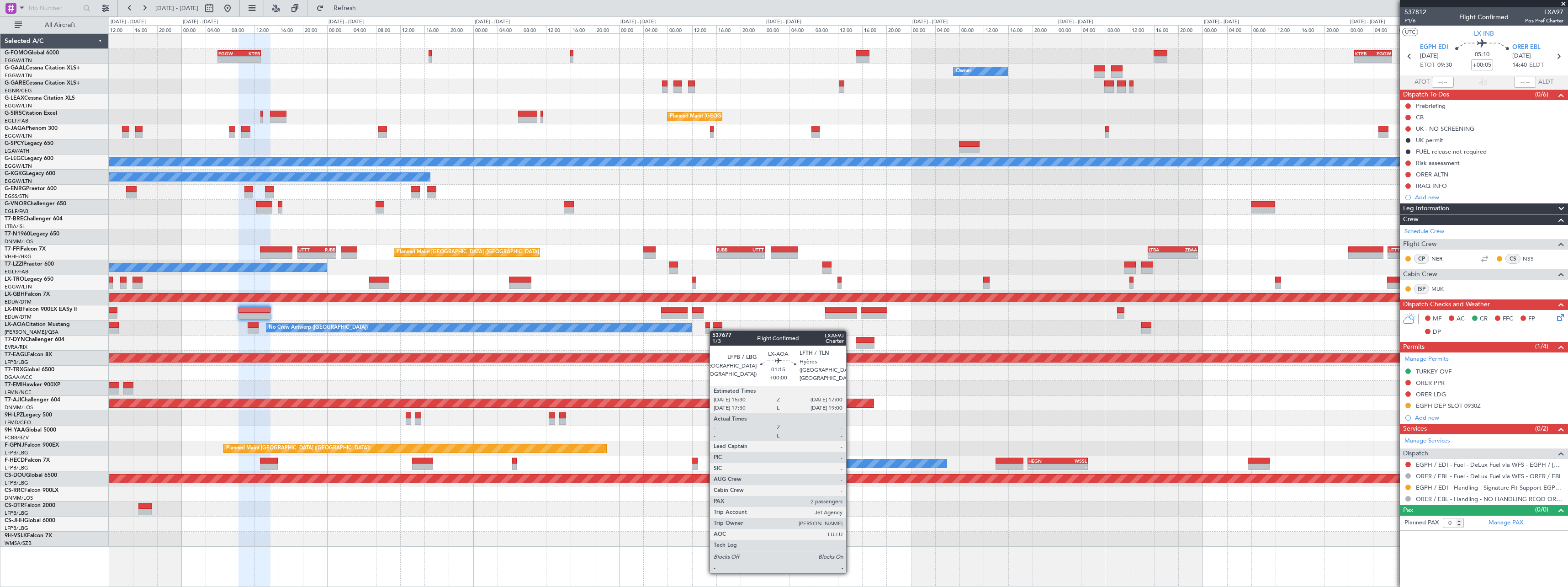
click at [714, 331] on div "- - EGGW 06:00 Z KTEB 13:05 Z - - KTEB 01:00 Z EGGW 07:10 Z Owner Owner Planned…" at bounding box center [838, 290] width 1459 height 513
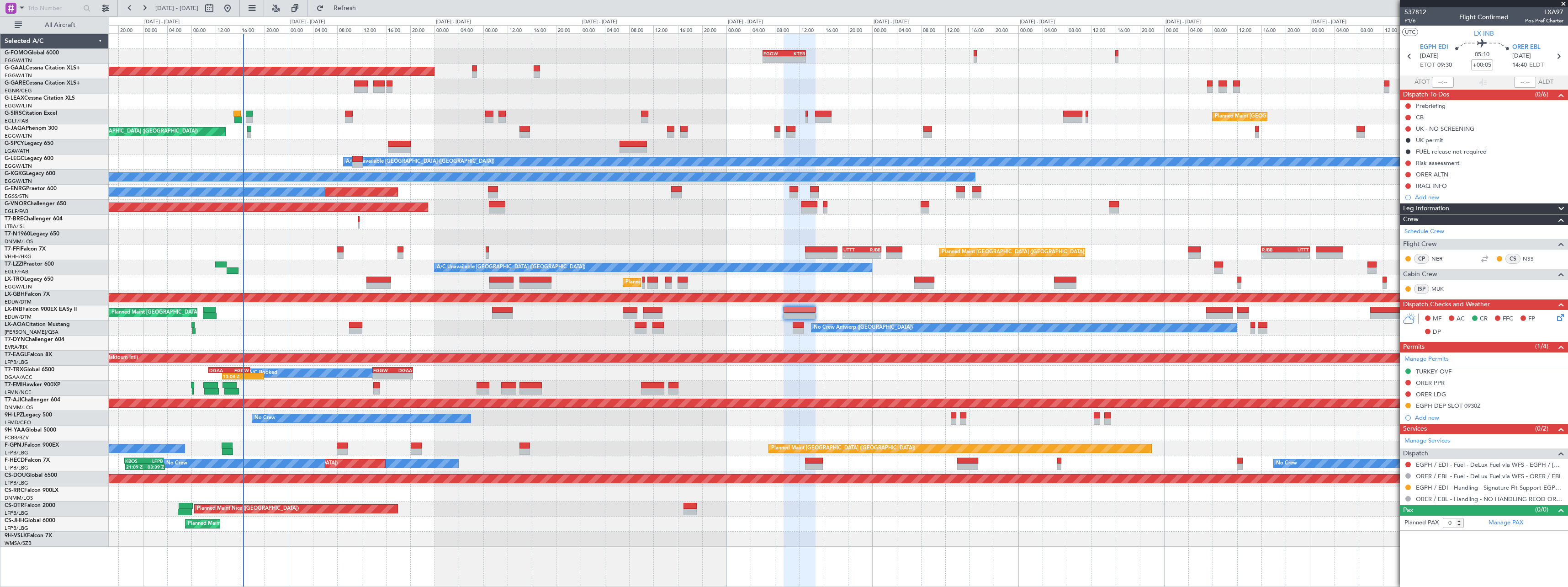
click at [1306, 328] on div "No Crew Antwerp ([GEOGRAPHIC_DATA])" at bounding box center [838, 328] width 1459 height 15
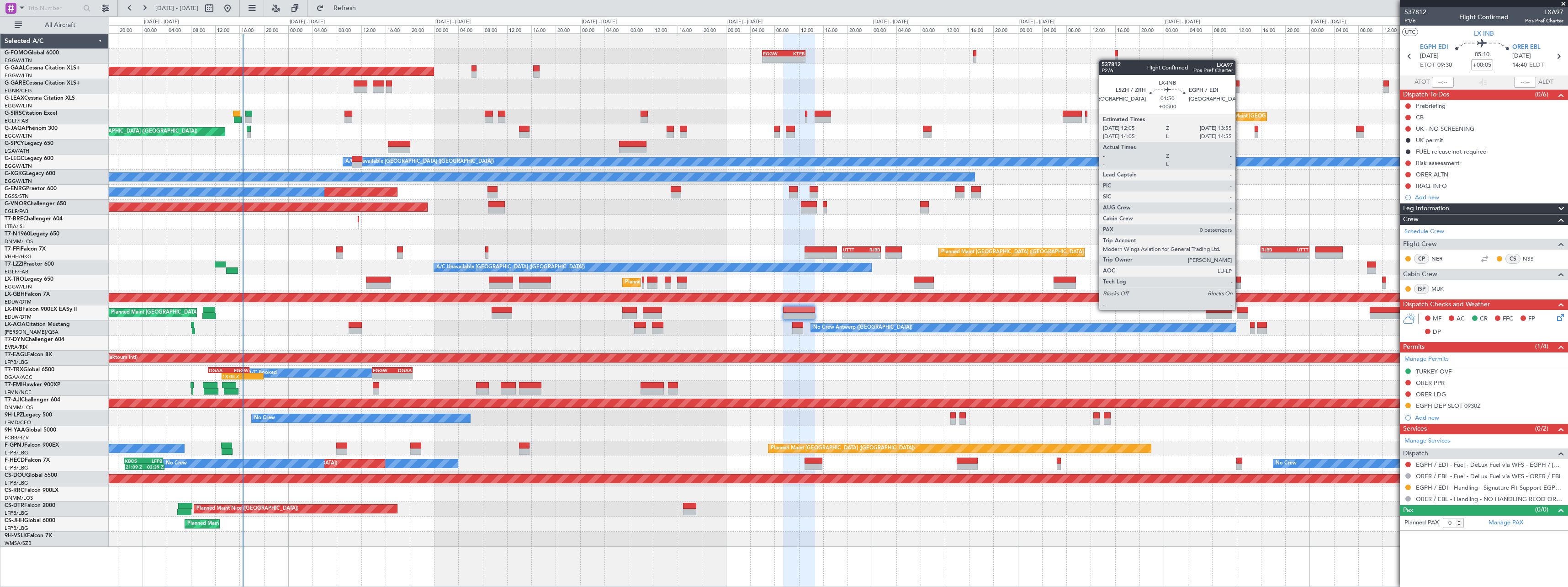
click at [1239, 309] on div at bounding box center [1243, 310] width 12 height 6
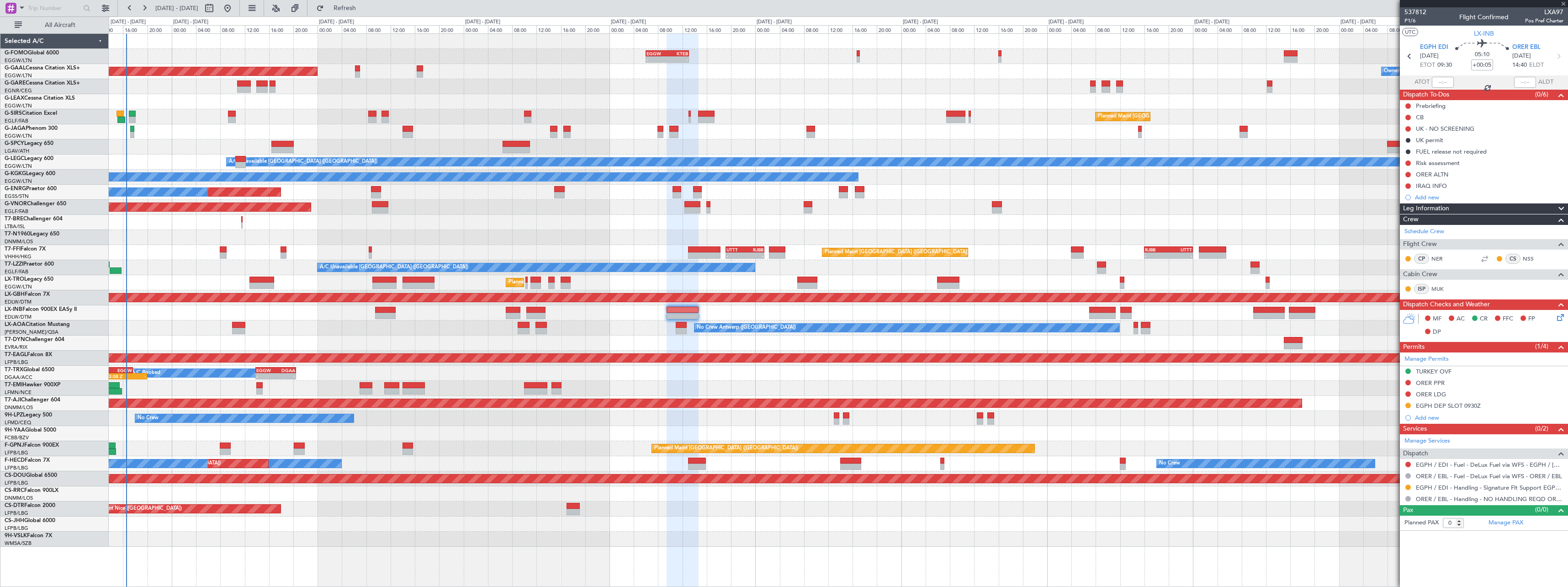
click at [1220, 314] on div "Planned Maint [GEOGRAPHIC_DATA] ([GEOGRAPHIC_DATA])" at bounding box center [838, 313] width 1459 height 15
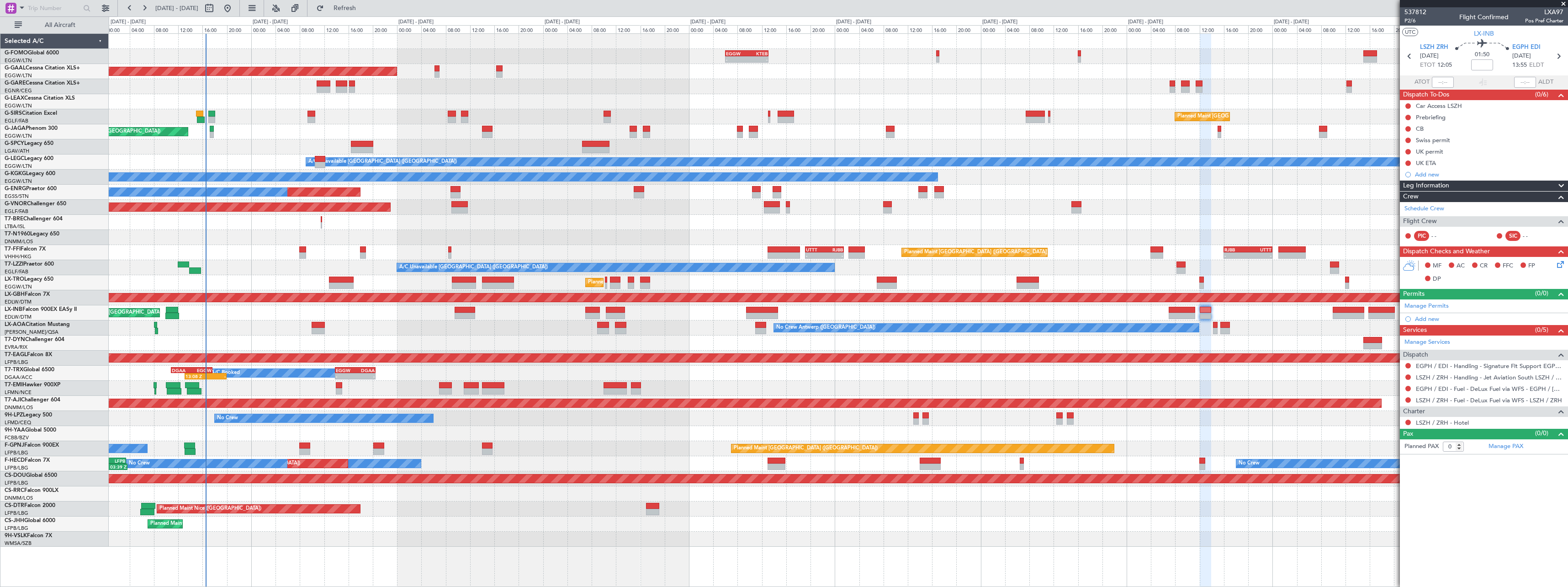
click at [700, 326] on div "No Crew Antwerp ([GEOGRAPHIC_DATA])" at bounding box center [838, 328] width 1459 height 15
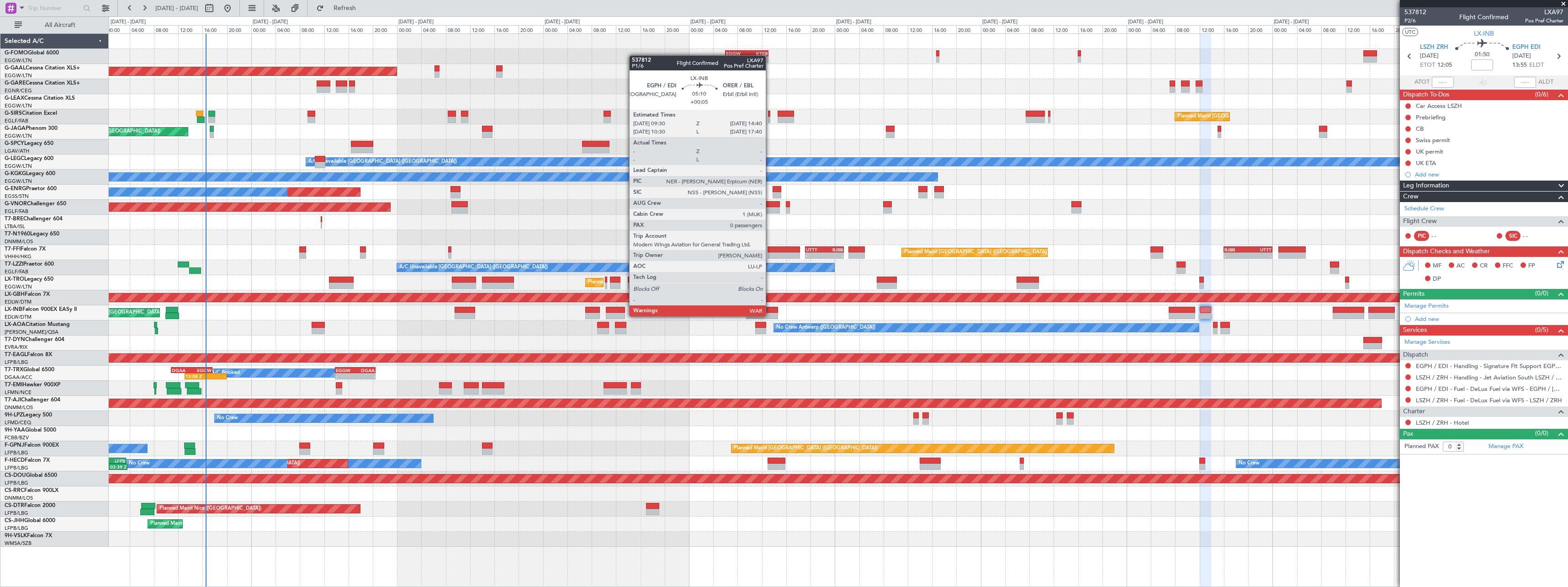
click at [770, 315] on div at bounding box center [762, 315] width 32 height 6
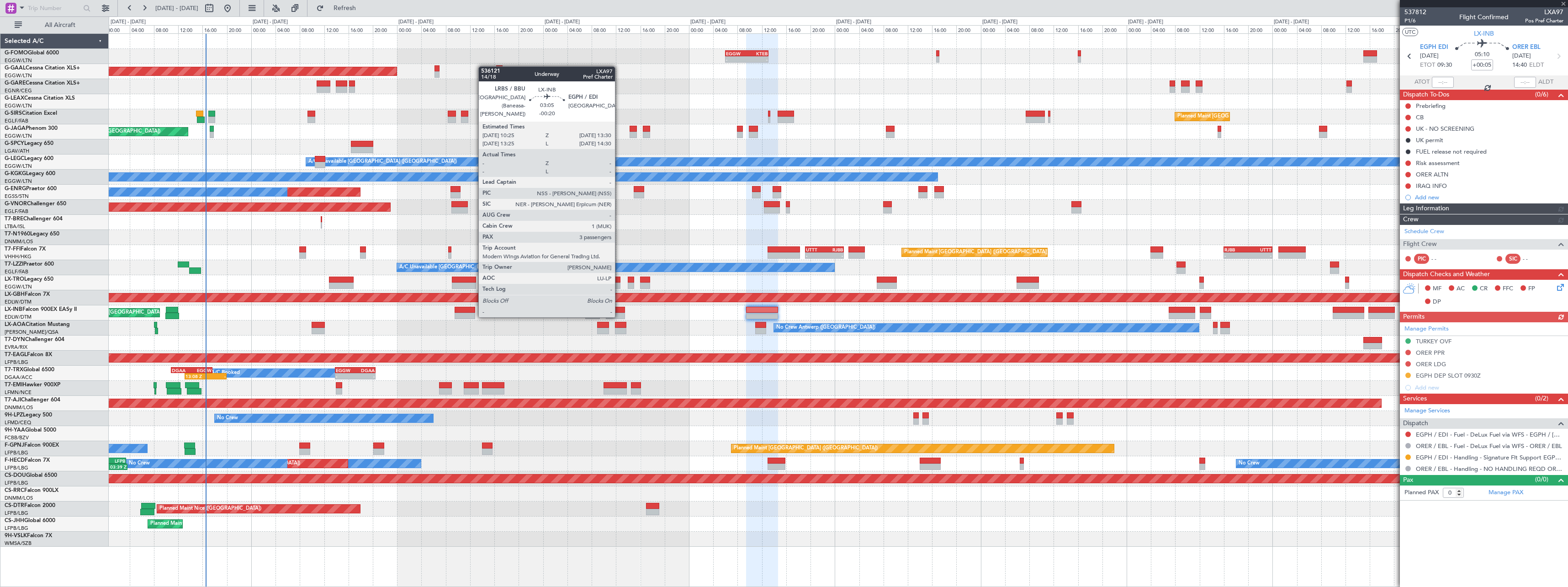
click at [619, 316] on div at bounding box center [615, 315] width 19 height 6
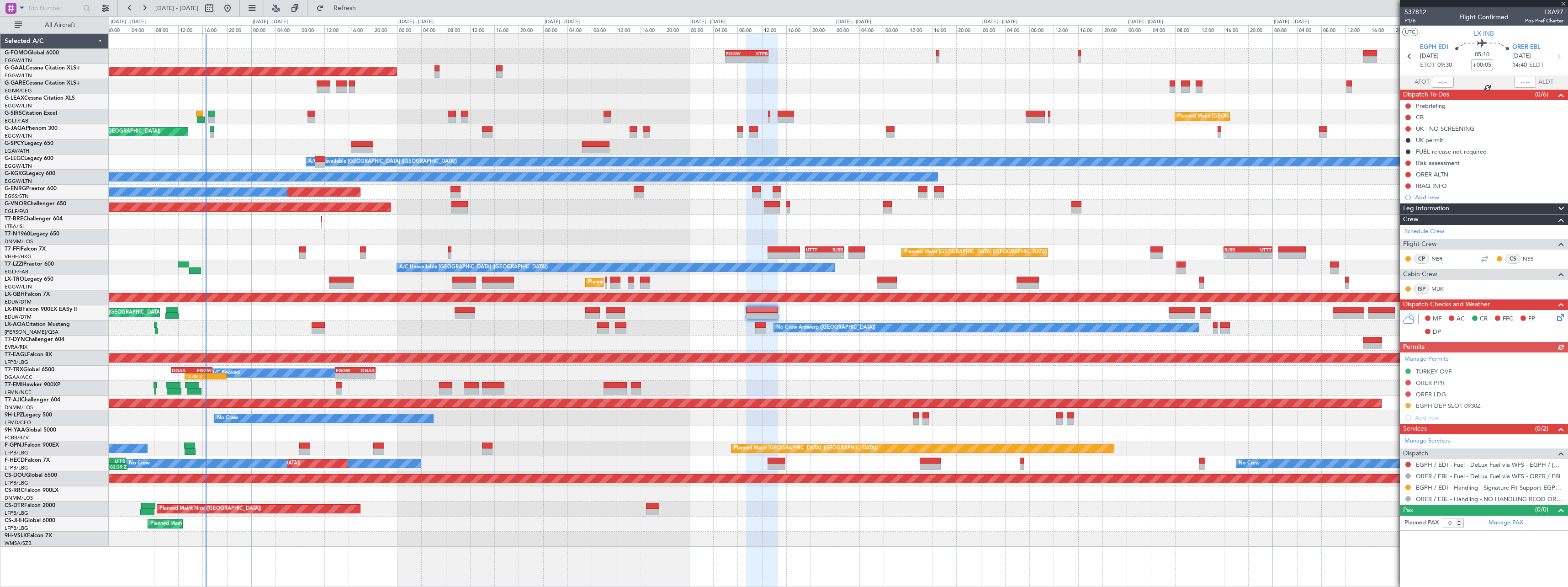
type input "-00:20"
type input "3"
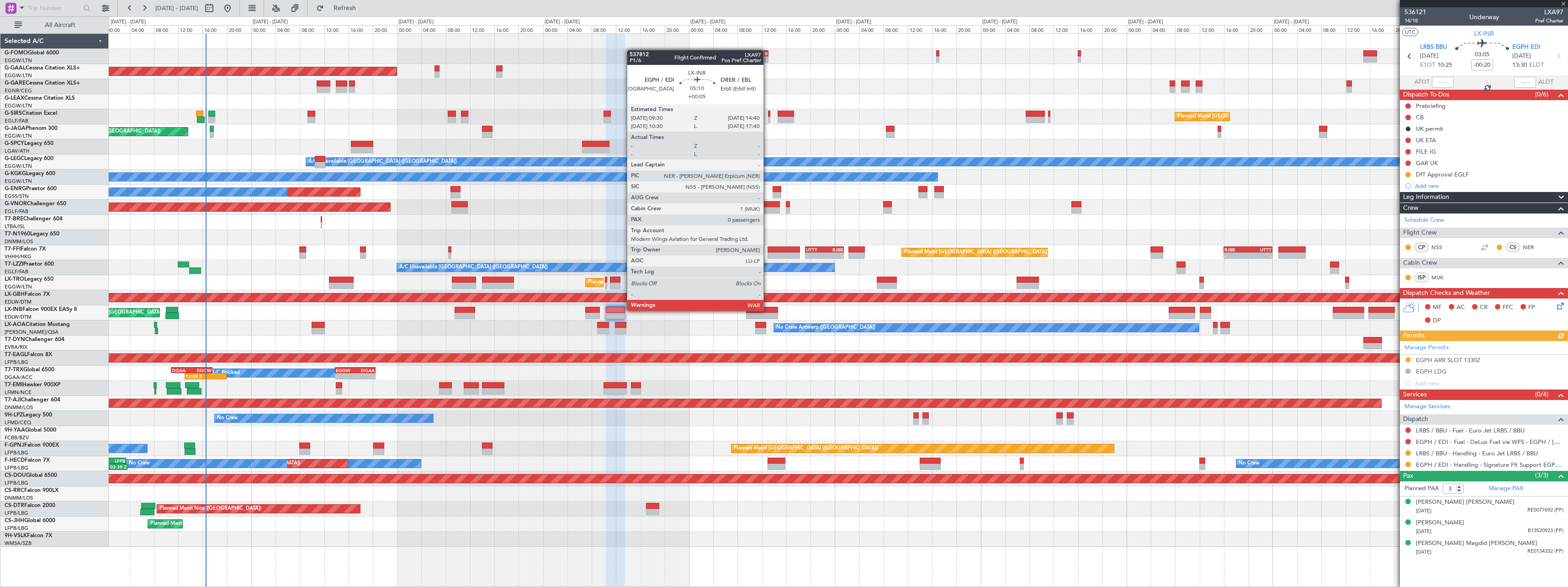
click at [768, 310] on div at bounding box center [762, 310] width 32 height 6
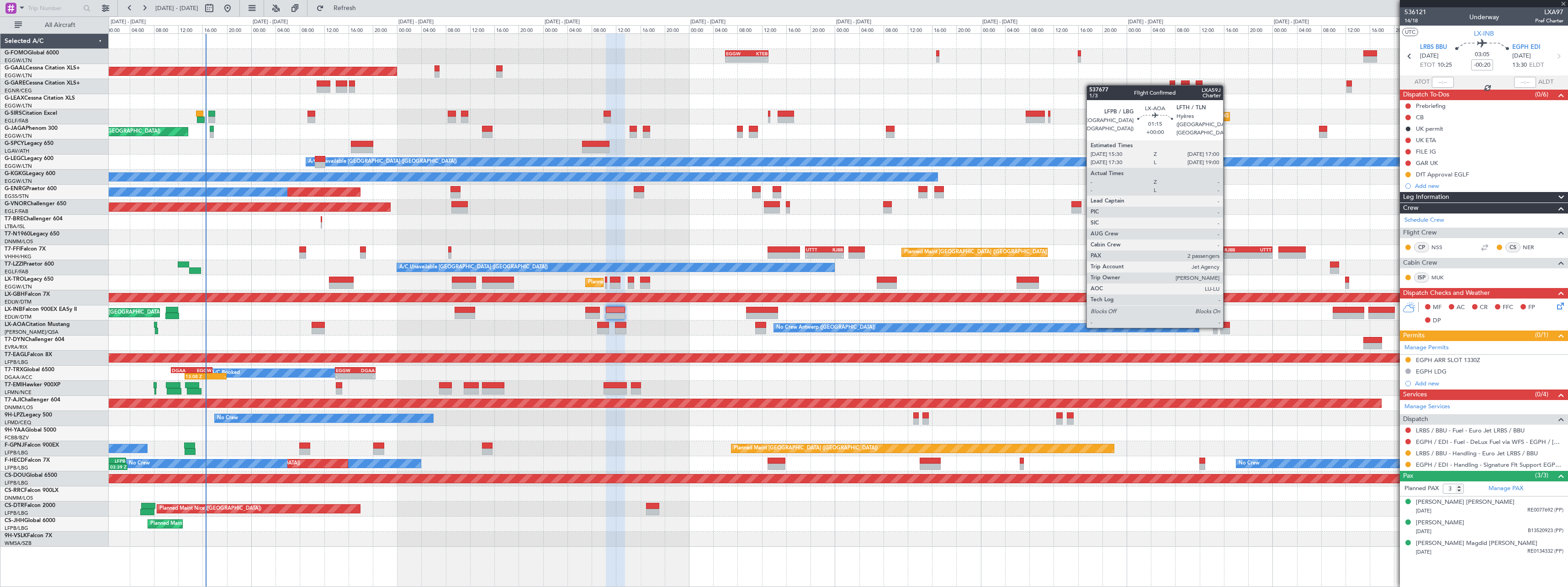
type input "+00:05"
type input "0"
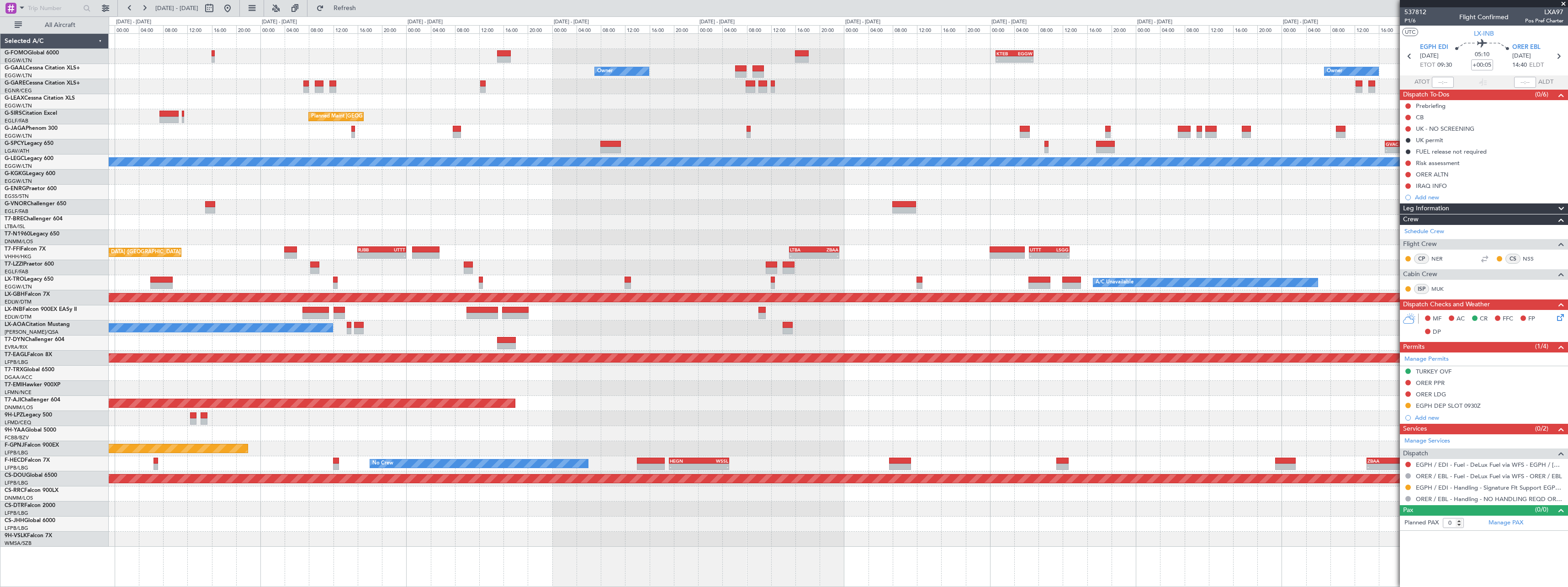
click at [477, 198] on div "- - EGSS 17:00 Z KBGR 00:00 Z" at bounding box center [838, 192] width 1459 height 15
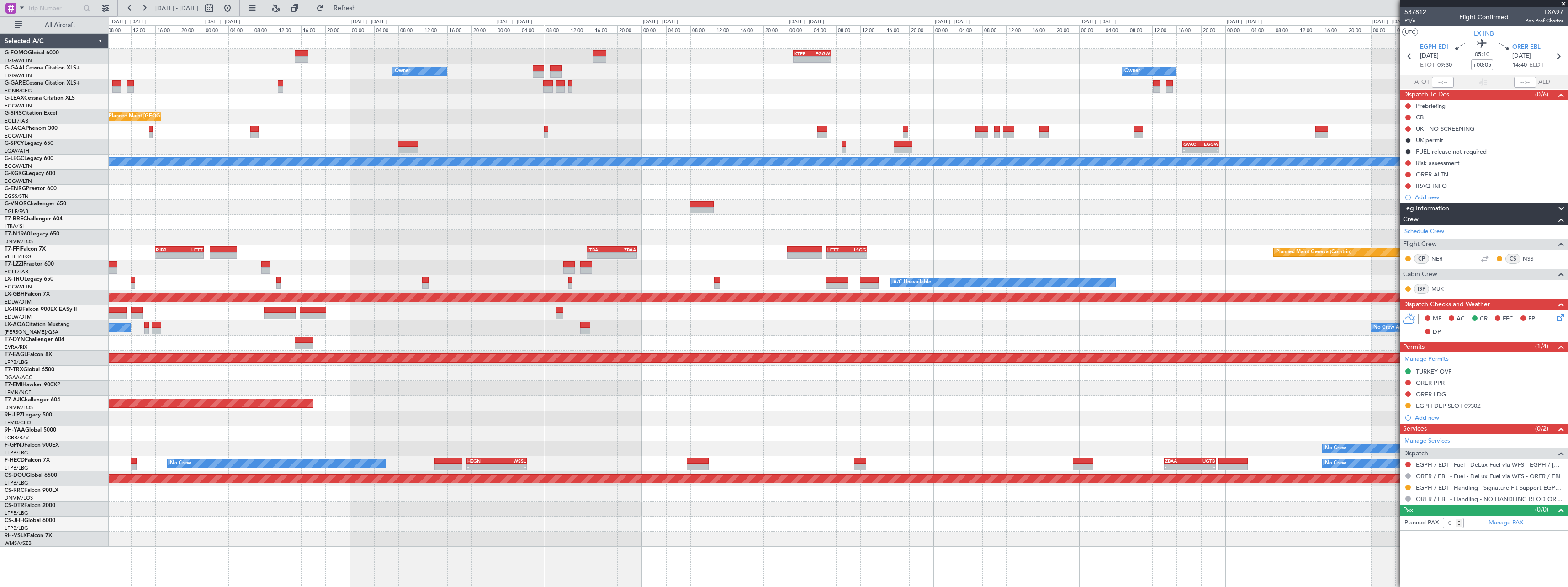
click at [916, 176] on div "- - KTEB 01:00 Z EGGW 07:10 Z Owner Owner Owner Owner Planned Maint London (Lut…" at bounding box center [838, 290] width 1459 height 513
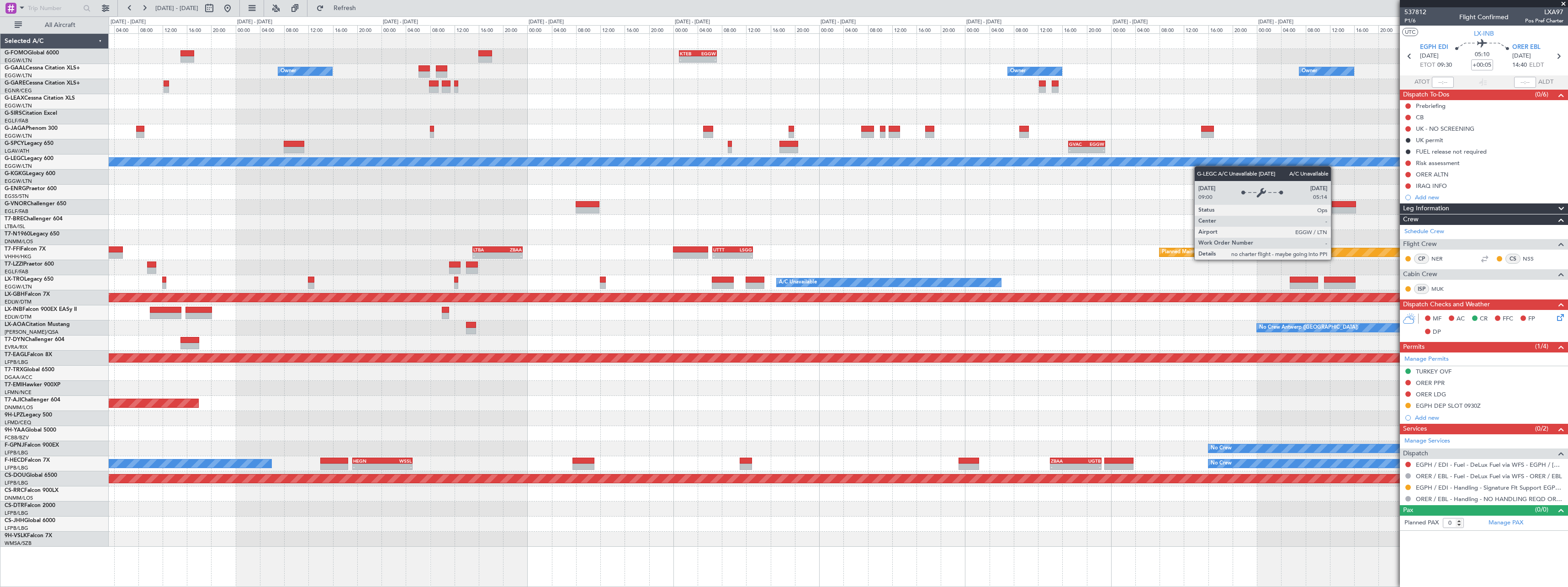
click at [542, 163] on div "A/C Unavailable [GEOGRAPHIC_DATA] ([GEOGRAPHIC_DATA])" at bounding box center [838, 161] width 1459 height 15
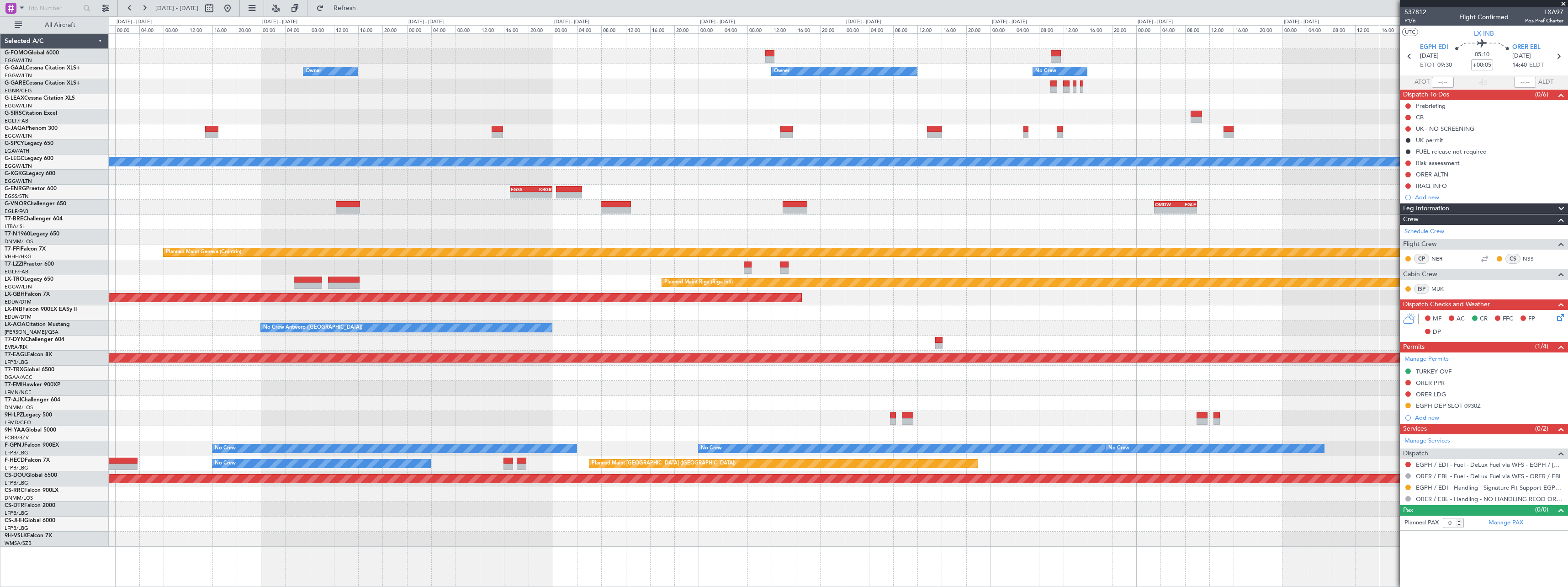
click at [591, 169] on div "Owner Owner Owner No Crew Owner Planned Maint Oxford (Kidlington) - - GVAC 17:0…" at bounding box center [838, 290] width 1459 height 513
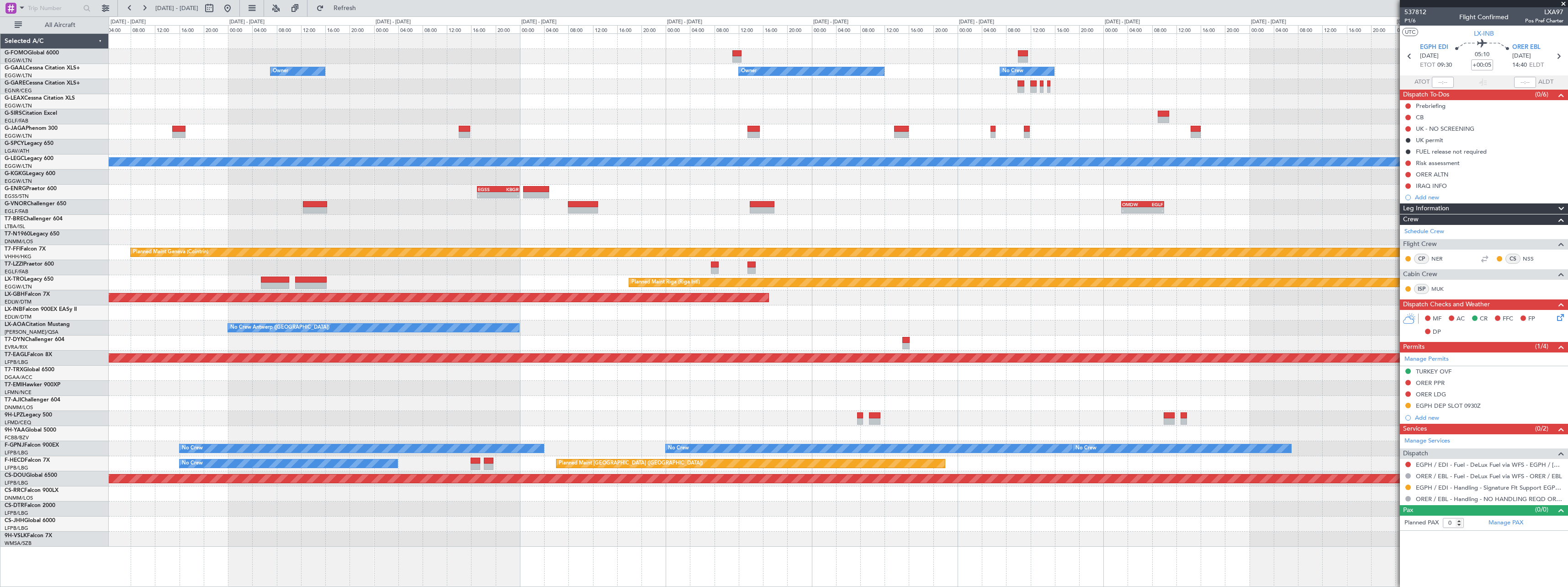
click at [403, 156] on div "Owner Owner Owner No Crew Owner Planned Maint Oxford (Kidlington) - - GVAC 17:0…" at bounding box center [838, 290] width 1459 height 513
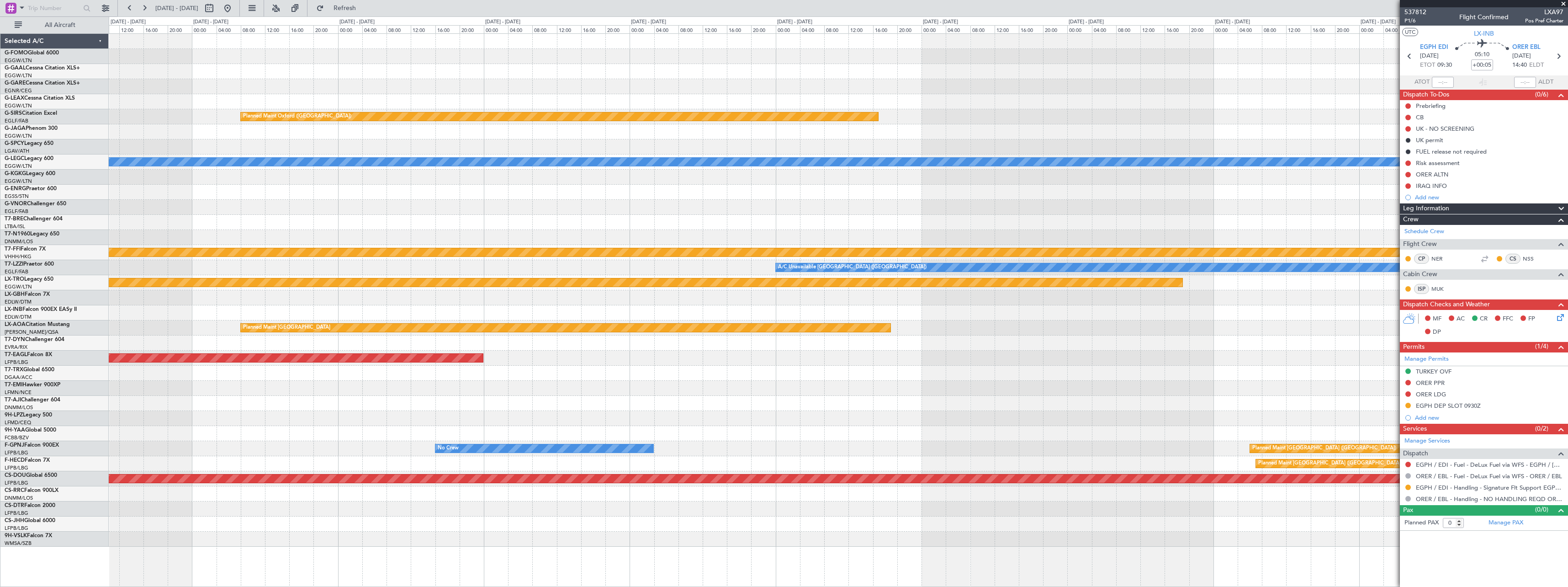
click at [537, 179] on div at bounding box center [838, 176] width 1459 height 15
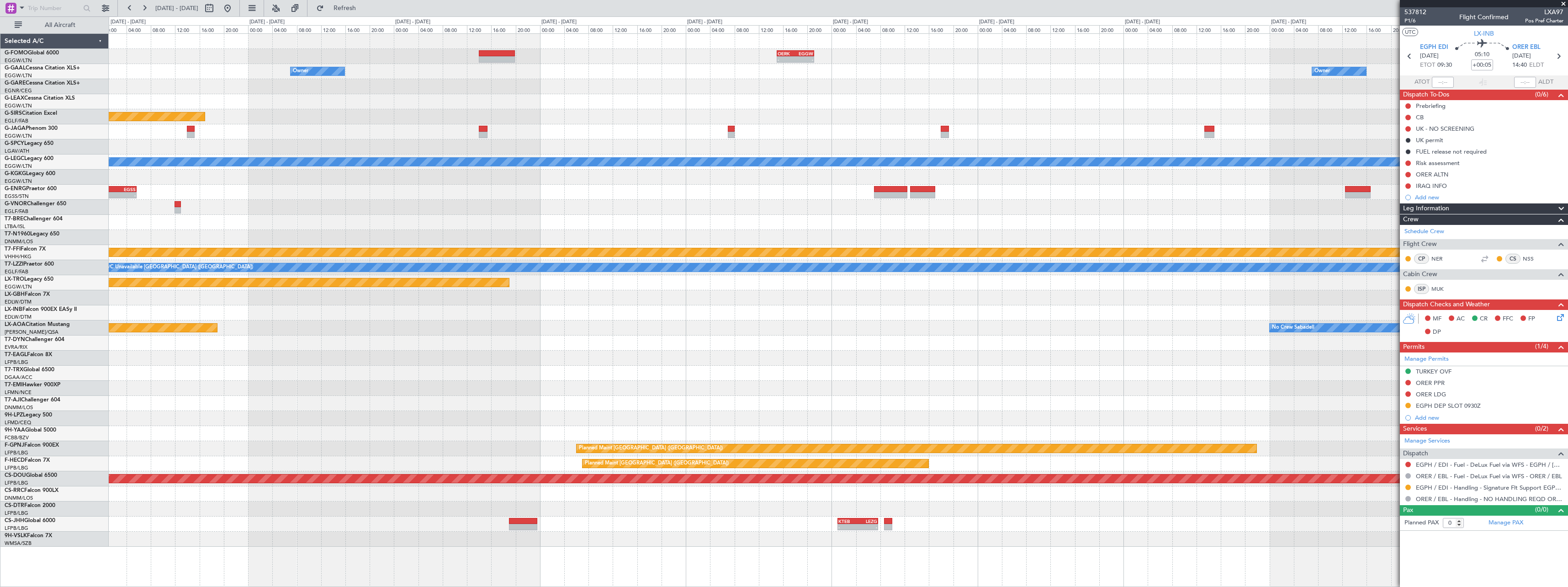
click at [738, 182] on div at bounding box center [838, 176] width 1459 height 15
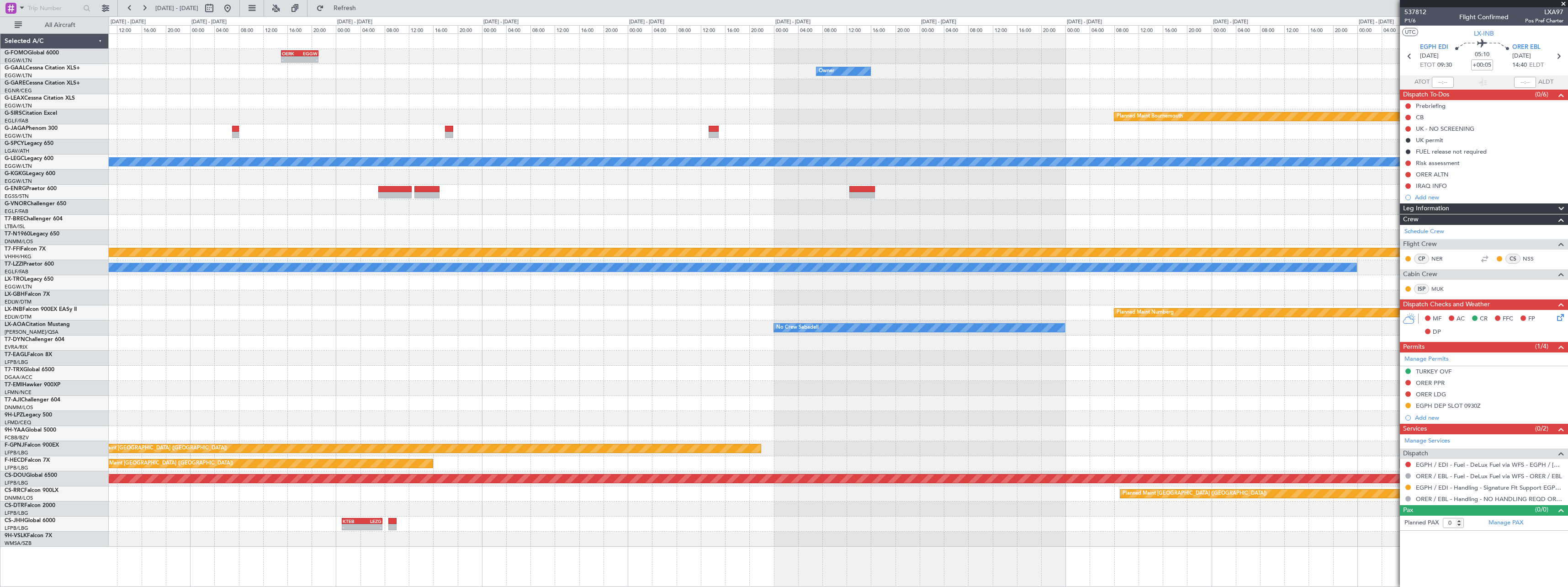
click at [719, 189] on div at bounding box center [838, 192] width 1459 height 15
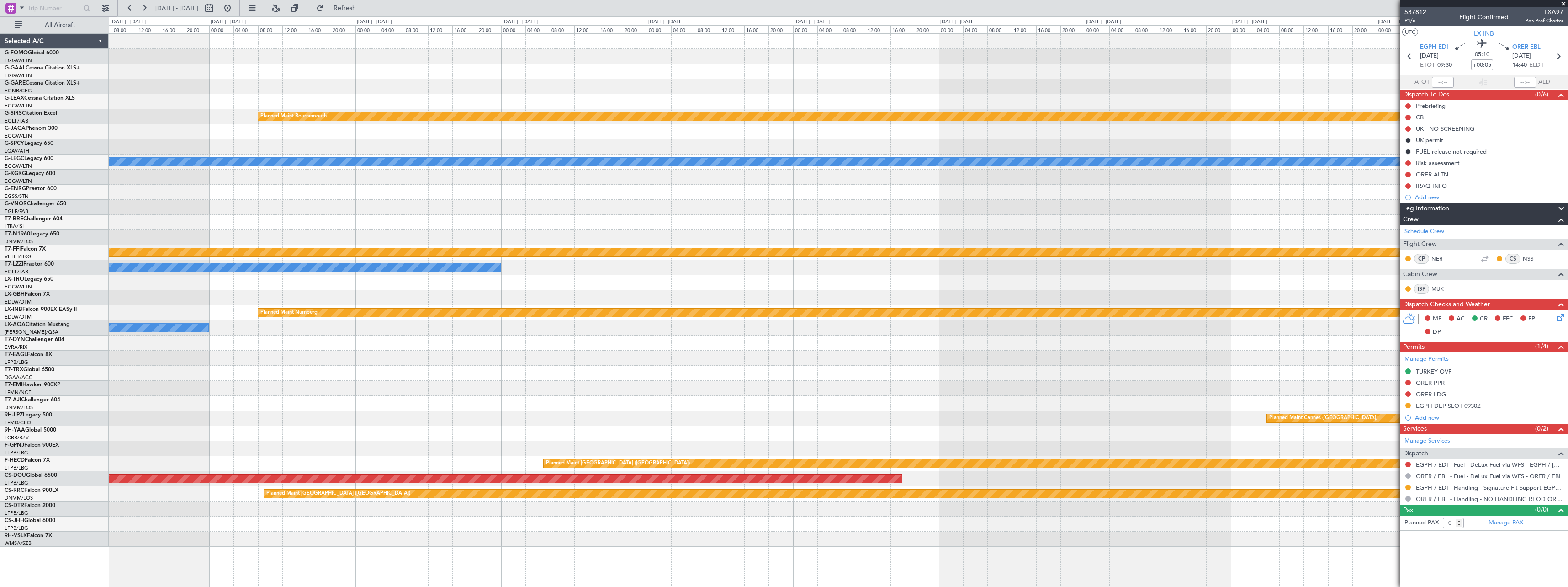
click at [234, 194] on div at bounding box center [838, 192] width 1459 height 15
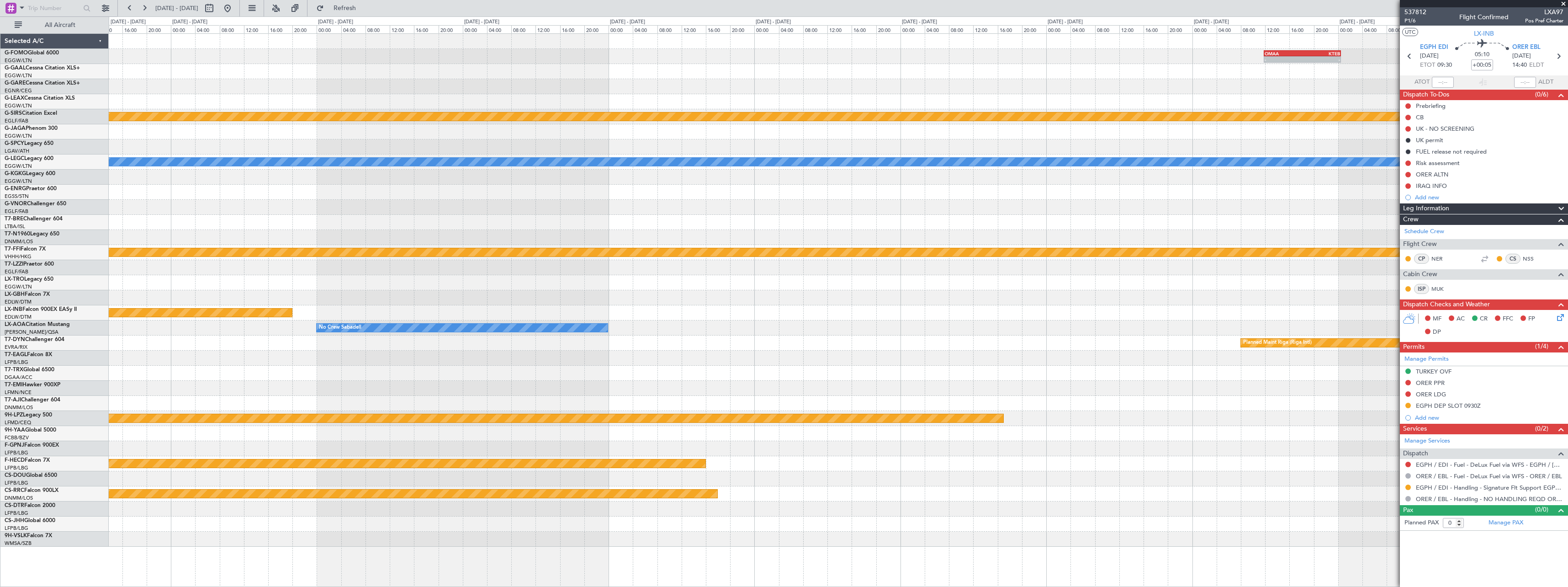
click at [253, 197] on div at bounding box center [838, 192] width 1459 height 15
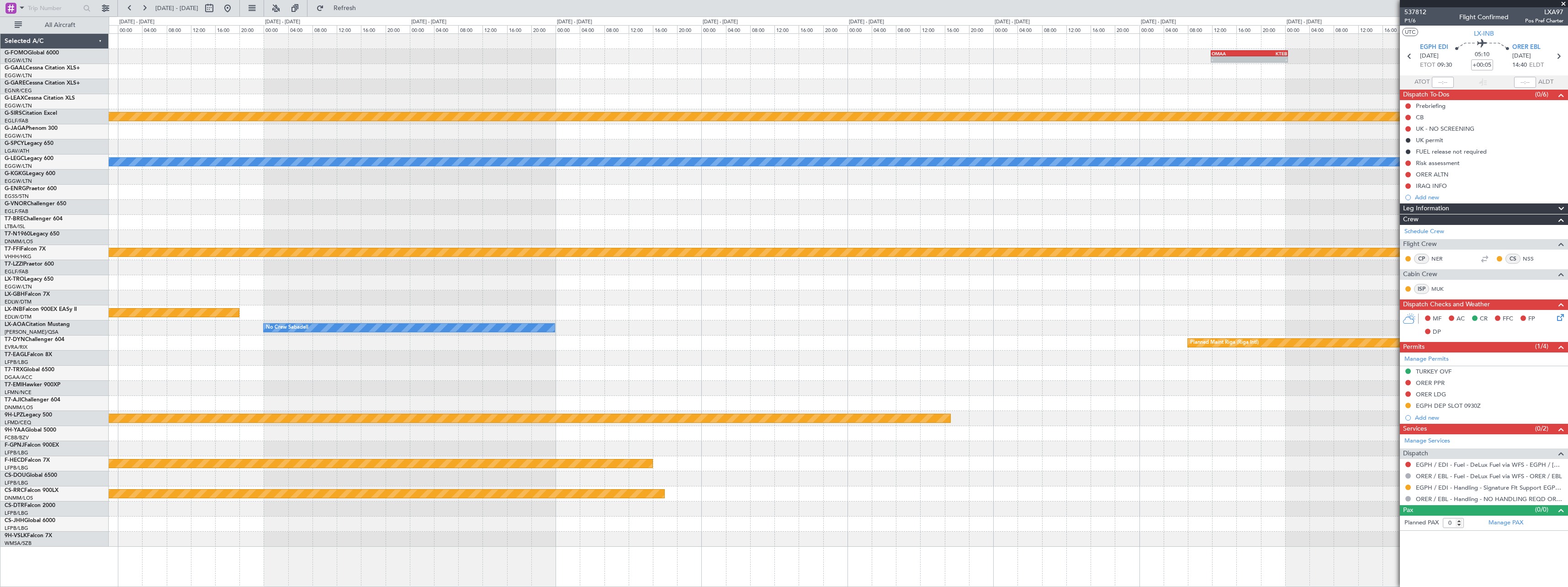
click at [222, 174] on div at bounding box center [838, 176] width 1459 height 15
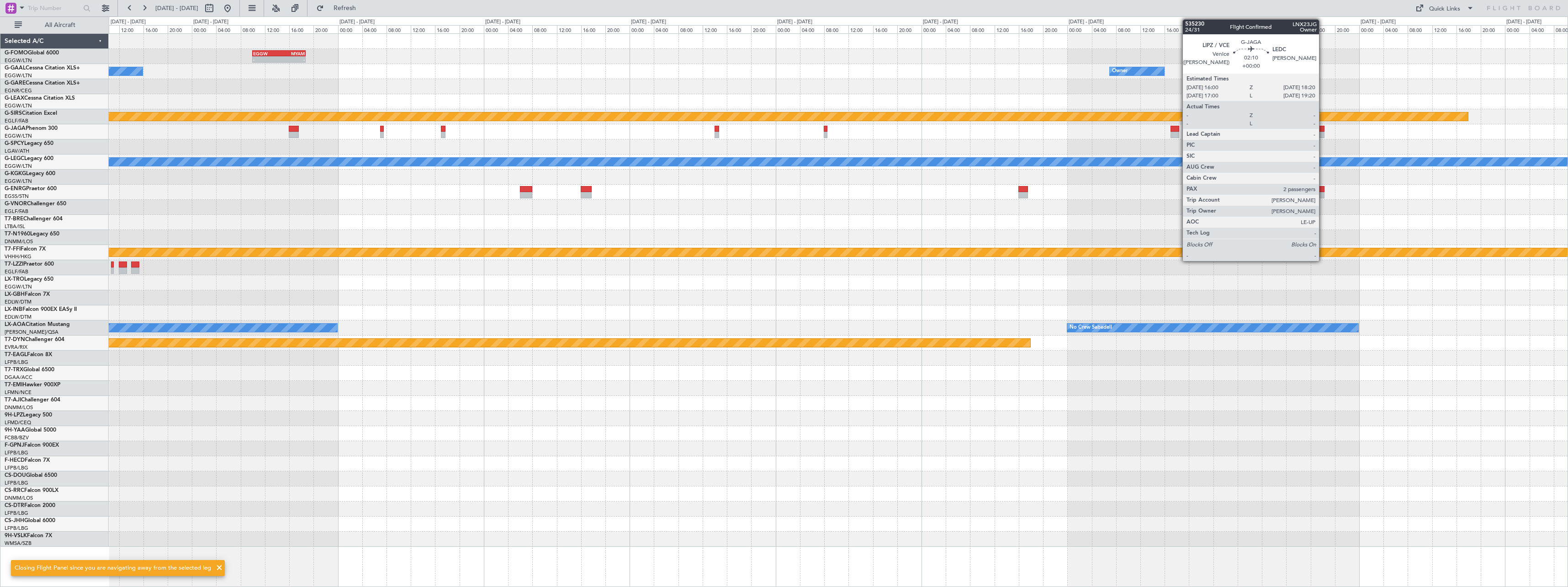
click at [1322, 130] on div at bounding box center [1317, 128] width 14 height 6
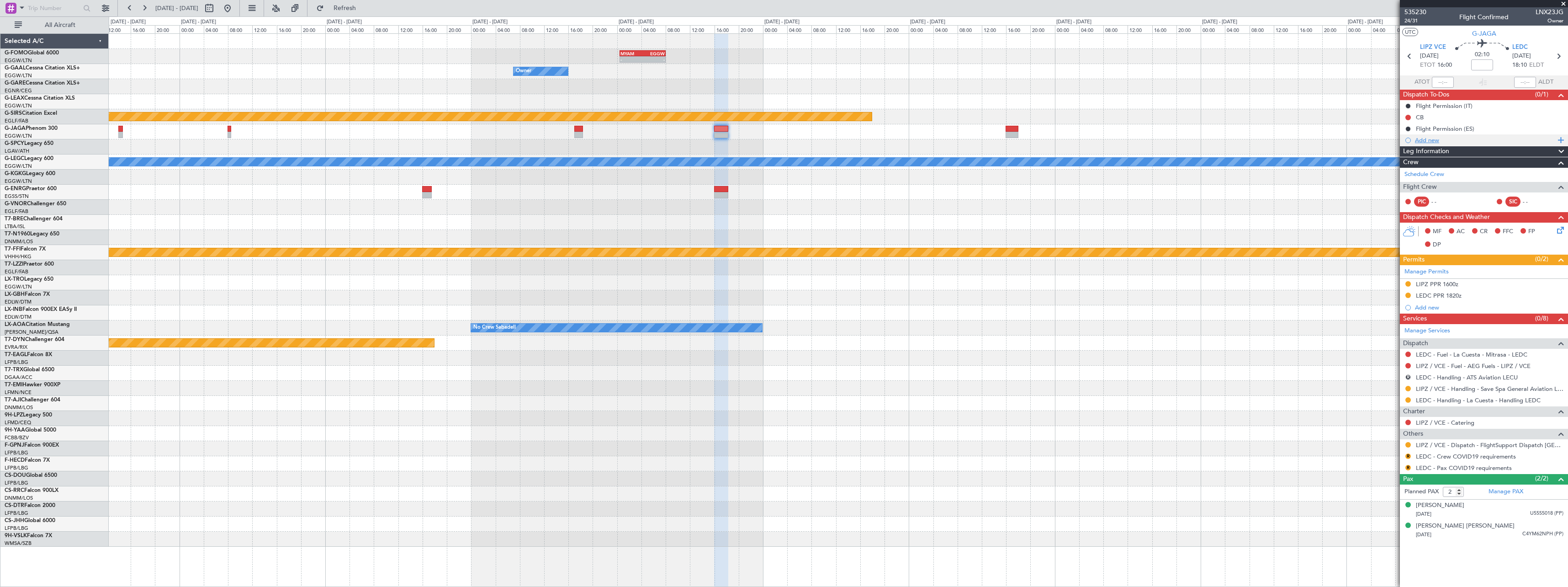
click at [1438, 144] on div "Add new" at bounding box center [1484, 140] width 168 height 12
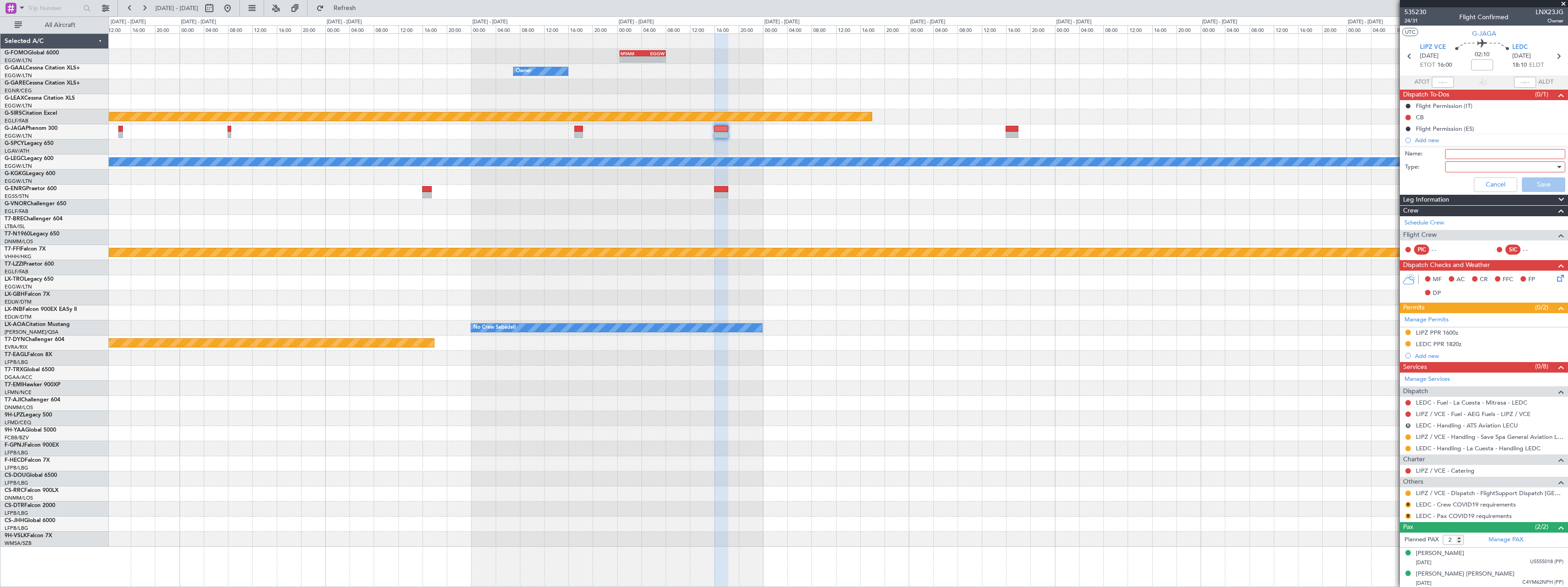
click at [1466, 153] on input "Name:" at bounding box center [1505, 154] width 120 height 10
type input "LEDC LATEST POSS ARR 1545z"
click at [1457, 172] on div at bounding box center [1502, 166] width 107 height 14
drag, startPoint x: 1459, startPoint y: 183, endPoint x: 1463, endPoint y: 171, distance: 12.6
click at [1461, 180] on span "Generic" at bounding box center [1500, 185] width 107 height 14
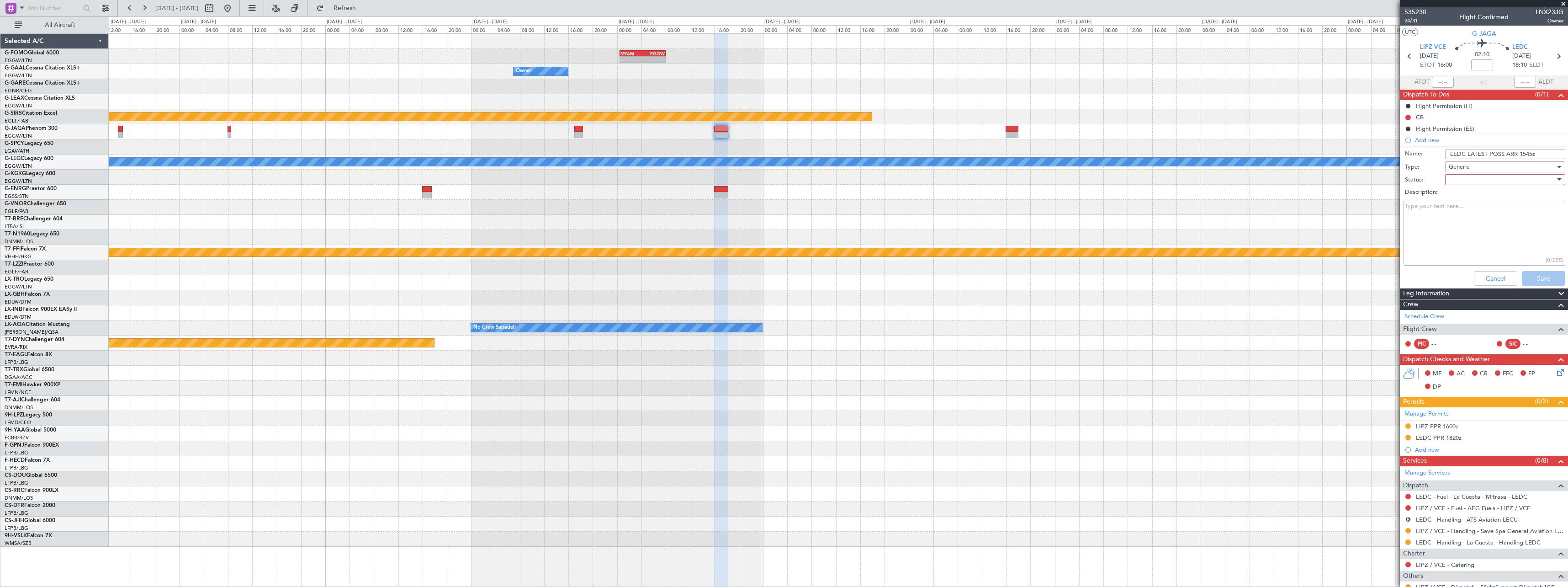
click at [1463, 170] on span "Generic" at bounding box center [1459, 166] width 21 height 8
click at [1486, 198] on span "Country" at bounding box center [1500, 199] width 107 height 14
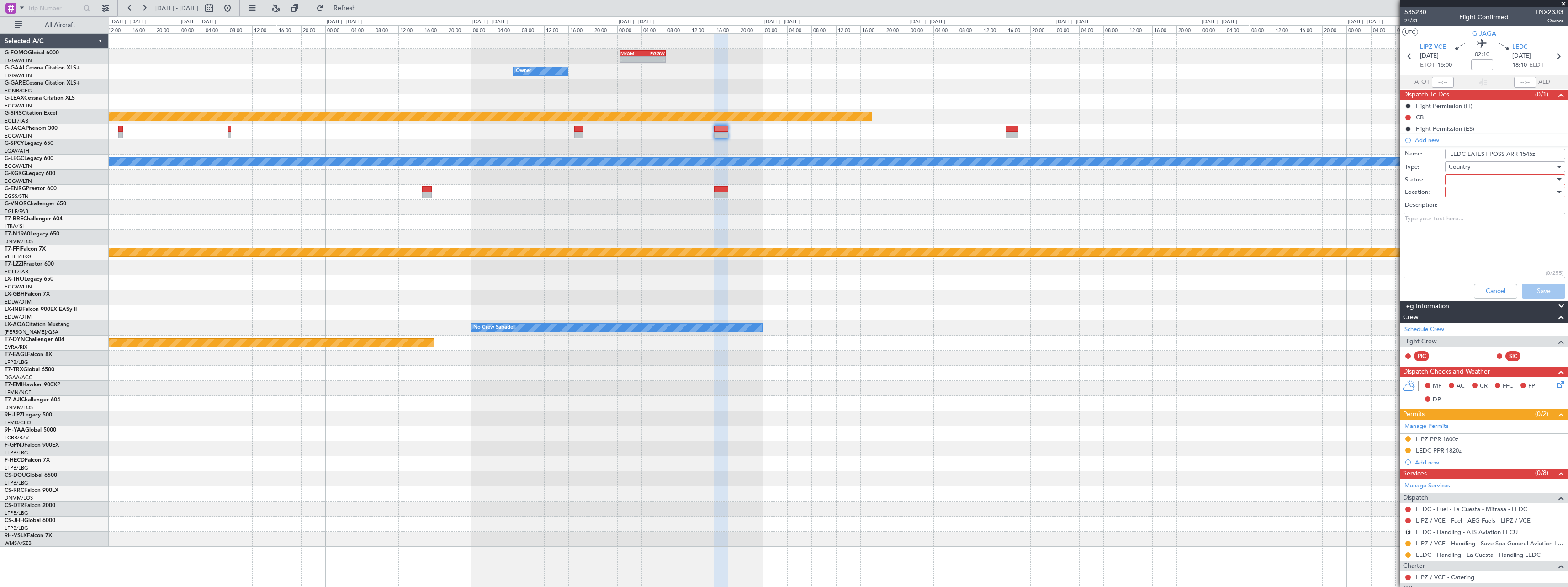
click at [1487, 169] on div "Country" at bounding box center [1502, 166] width 107 height 14
click at [1483, 179] on span "Generic" at bounding box center [1500, 185] width 107 height 14
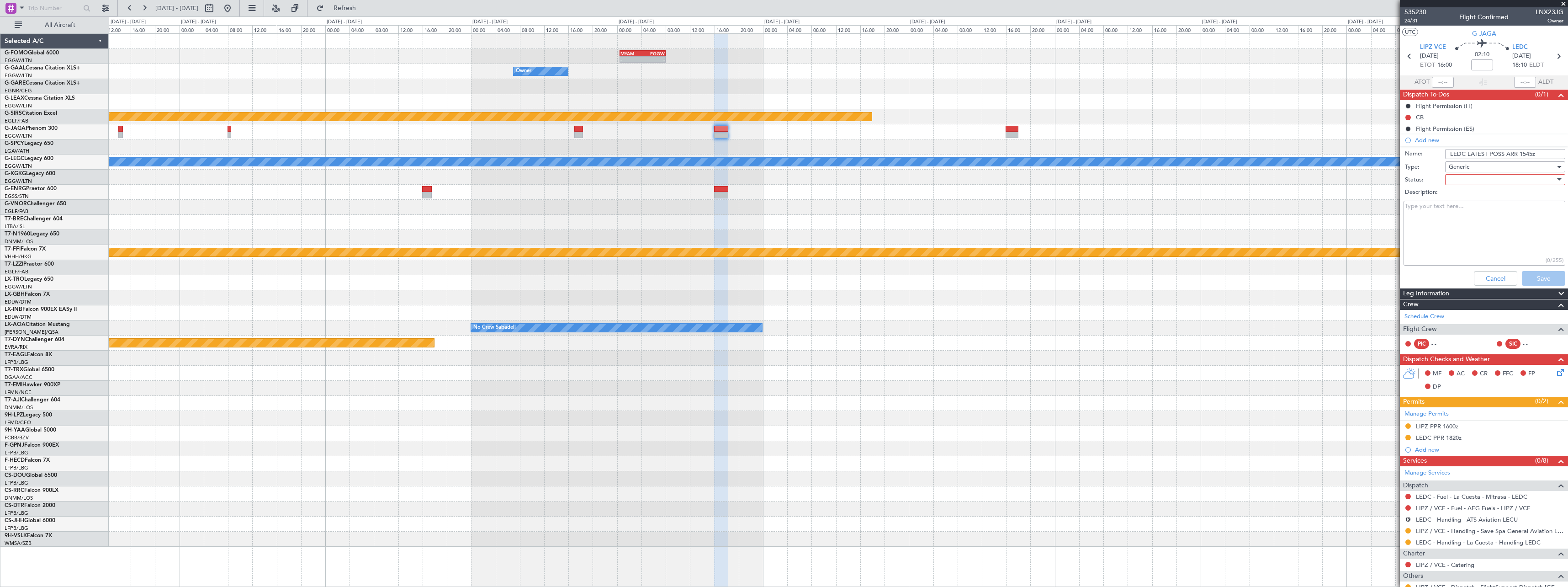
click at [1486, 180] on div at bounding box center [1502, 179] width 107 height 14
click at [1490, 226] on span "Completed" at bounding box center [1500, 225] width 107 height 14
click at [1537, 279] on button "Save" at bounding box center [1544, 278] width 43 height 14
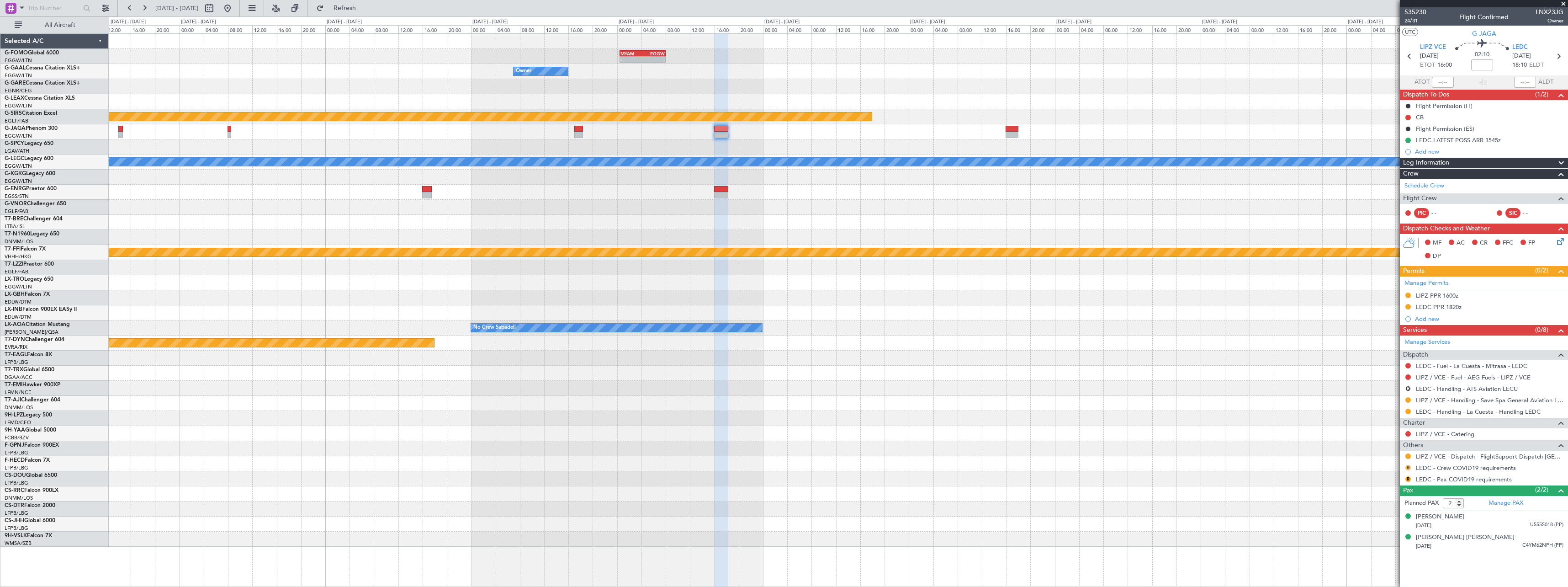
click at [1408, 467] on button "R" at bounding box center [1408, 467] width 6 height 6
click at [1394, 478] on span "Not Required" at bounding box center [1386, 480] width 37 height 9
click at [1407, 480] on button "R" at bounding box center [1408, 479] width 6 height 6
click at [1399, 367] on span "Not Required" at bounding box center [1386, 369] width 37 height 9
click at [1407, 456] on button at bounding box center [1408, 456] width 6 height 6
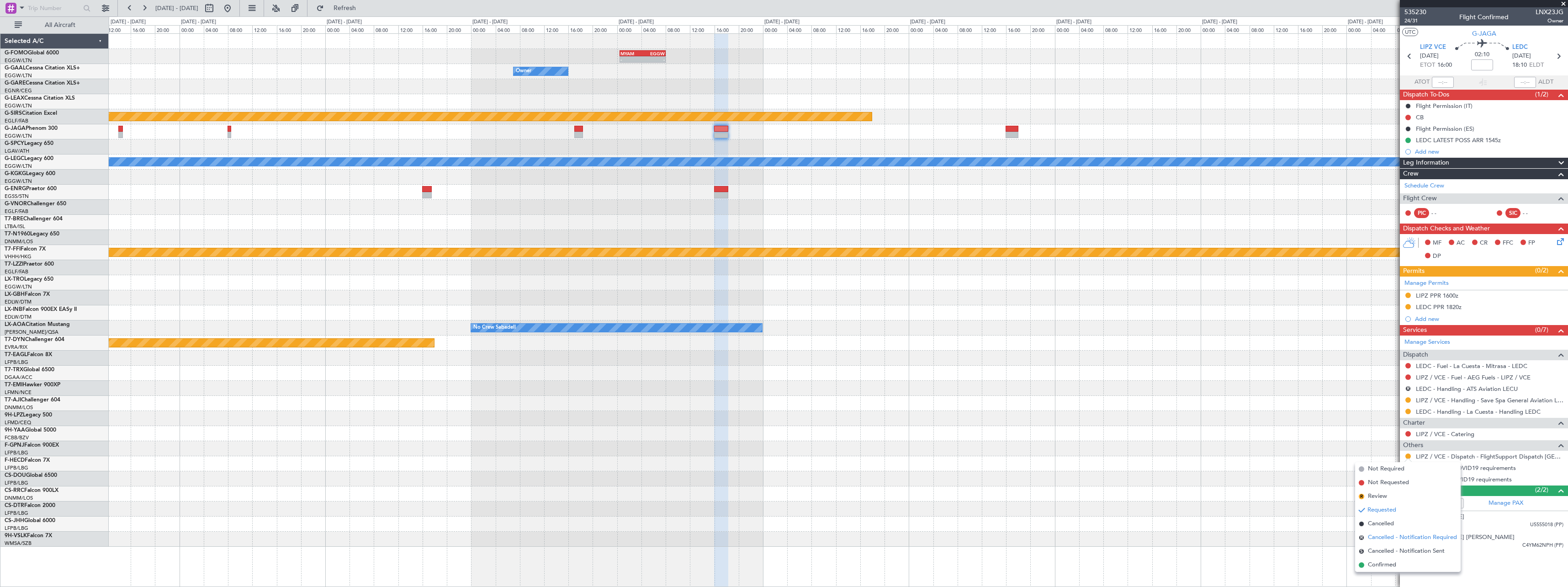
click at [1398, 540] on span "Cancelled - Notification Required" at bounding box center [1412, 537] width 89 height 9
click at [1407, 458] on mat-tooltip-component "Cancelled - Notification Required" at bounding box center [1409, 470] width 94 height 24
click at [1407, 457] on button "R" at bounding box center [1408, 456] width 6 height 6
click at [1392, 565] on span "Confirmed" at bounding box center [1382, 565] width 28 height 9
drag, startPoint x: 262, startPoint y: 11, endPoint x: 283, endPoint y: 15, distance: 21.4
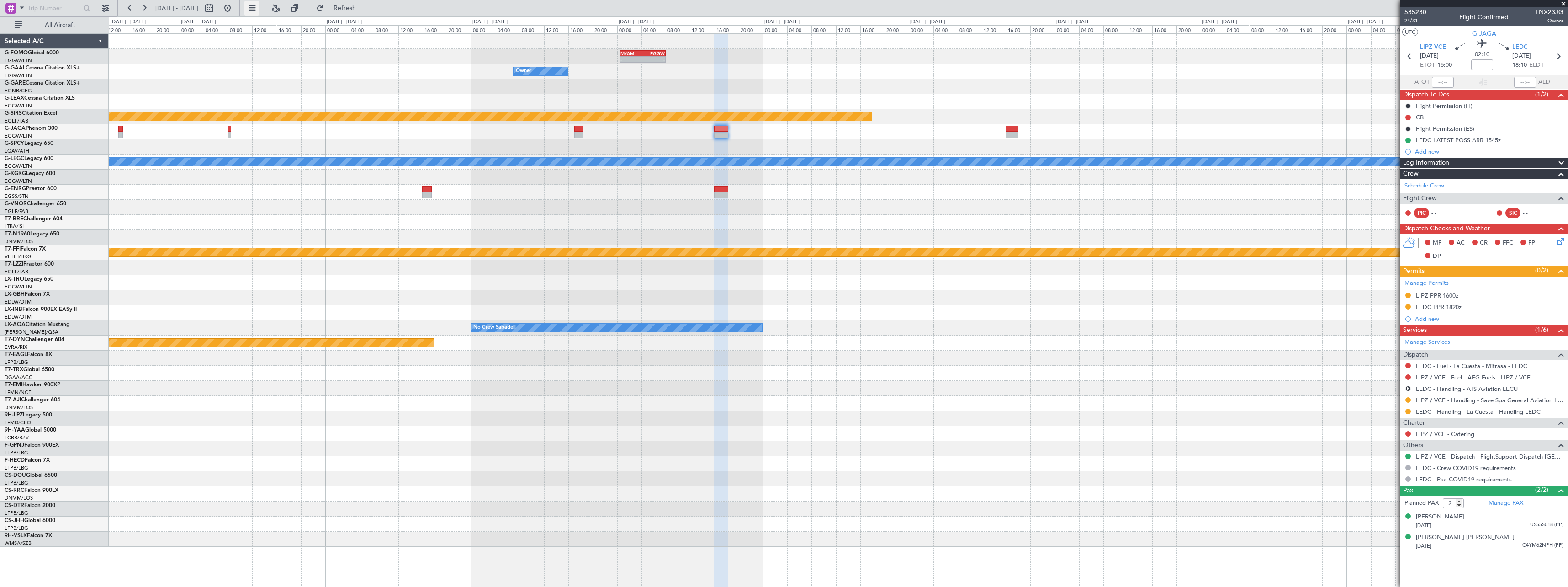
click at [235, 11] on button at bounding box center [227, 8] width 14 height 14
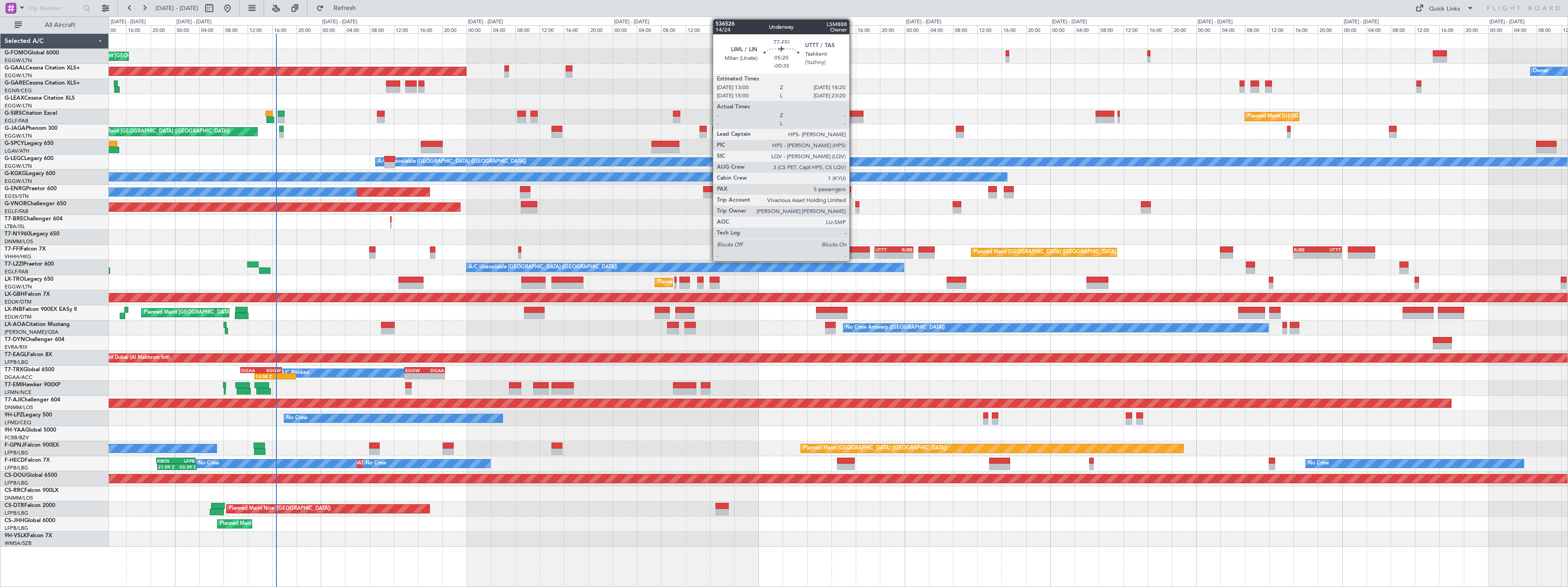
click at [853, 254] on div at bounding box center [852, 255] width 32 height 6
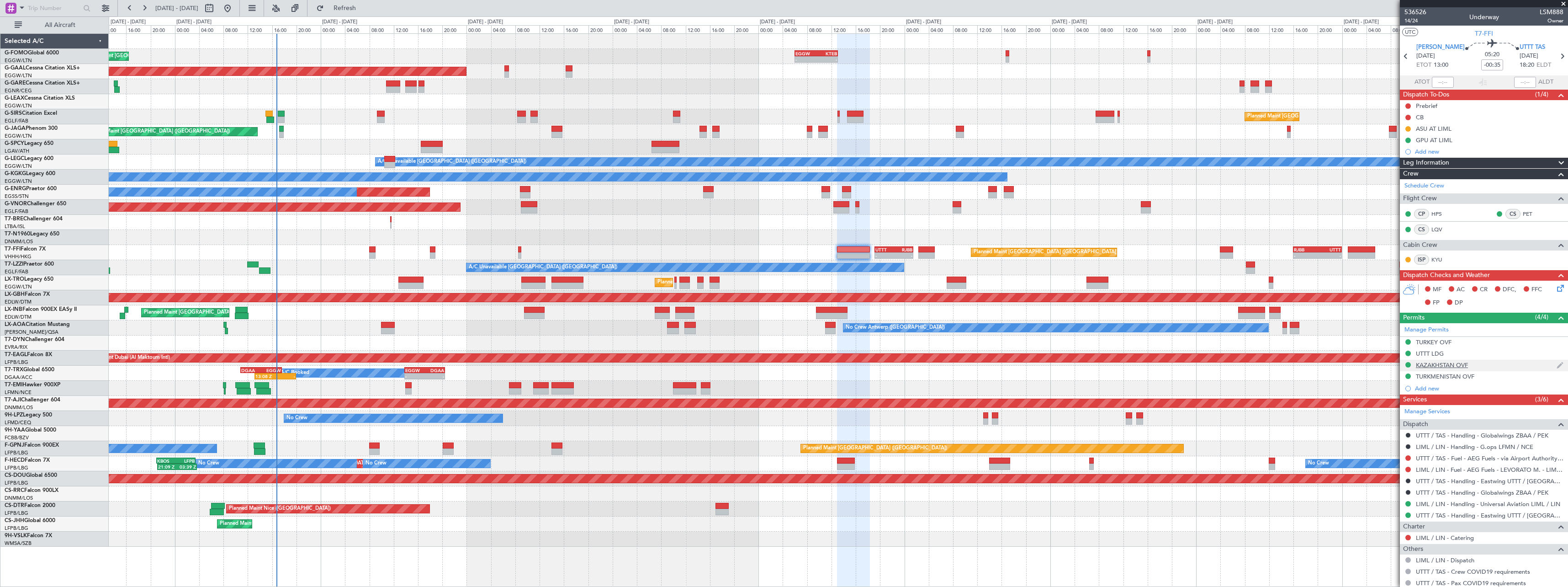
click at [1410, 368] on nimbus-traffic-light at bounding box center [1408, 365] width 7 height 9
click at [1405, 377] on button at bounding box center [1408, 376] width 6 height 6
click at [1389, 413] on span "Requested" at bounding box center [1382, 416] width 29 height 9
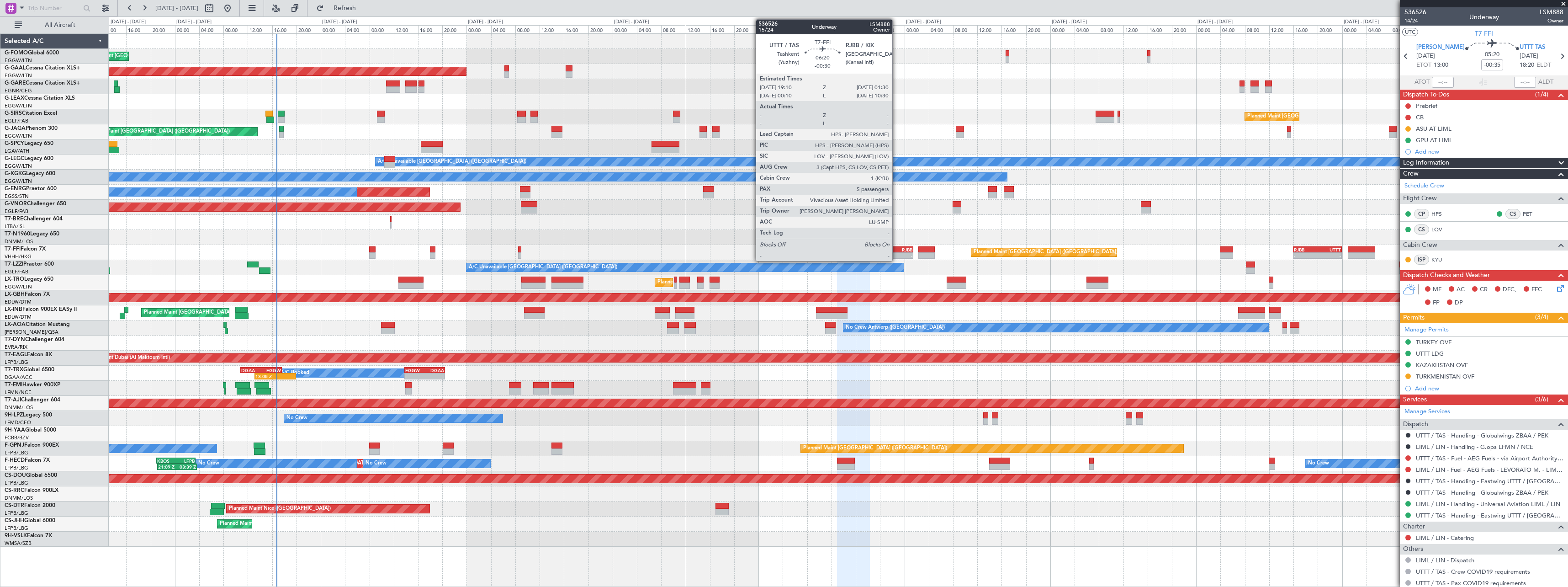
click at [896, 253] on div "-" at bounding box center [903, 256] width 18 height 6
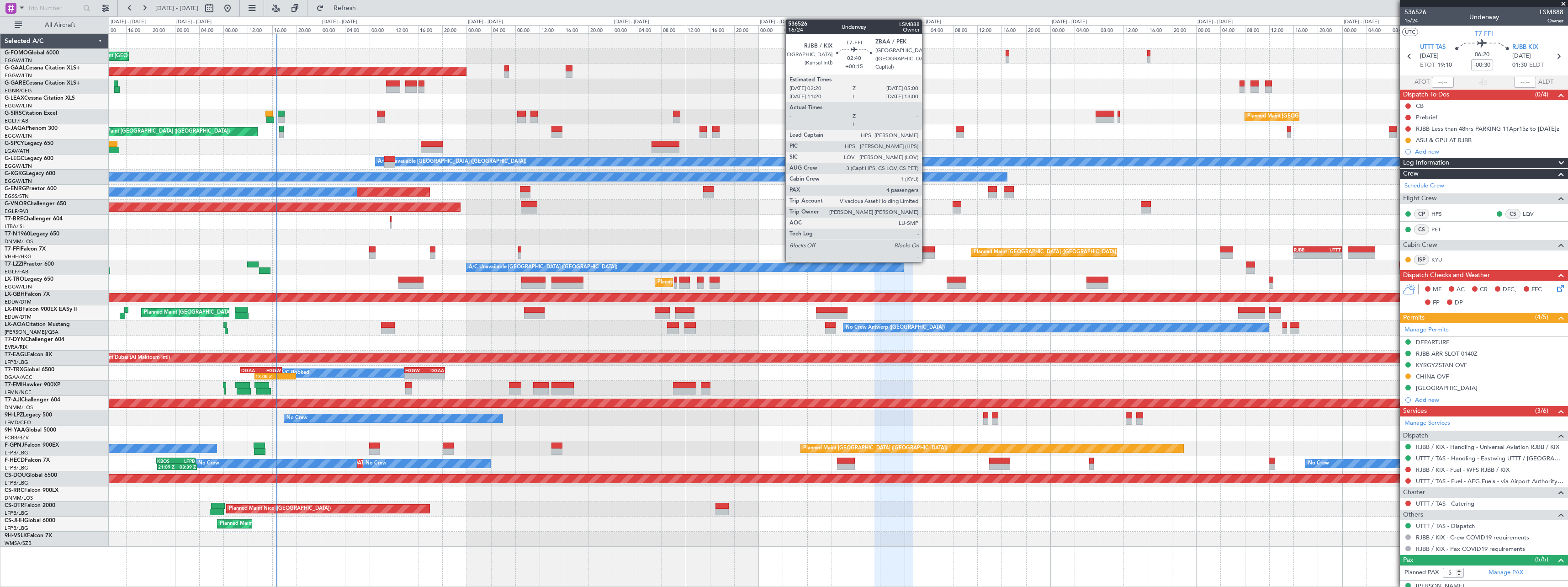
click at [927, 250] on div at bounding box center [926, 249] width 17 height 6
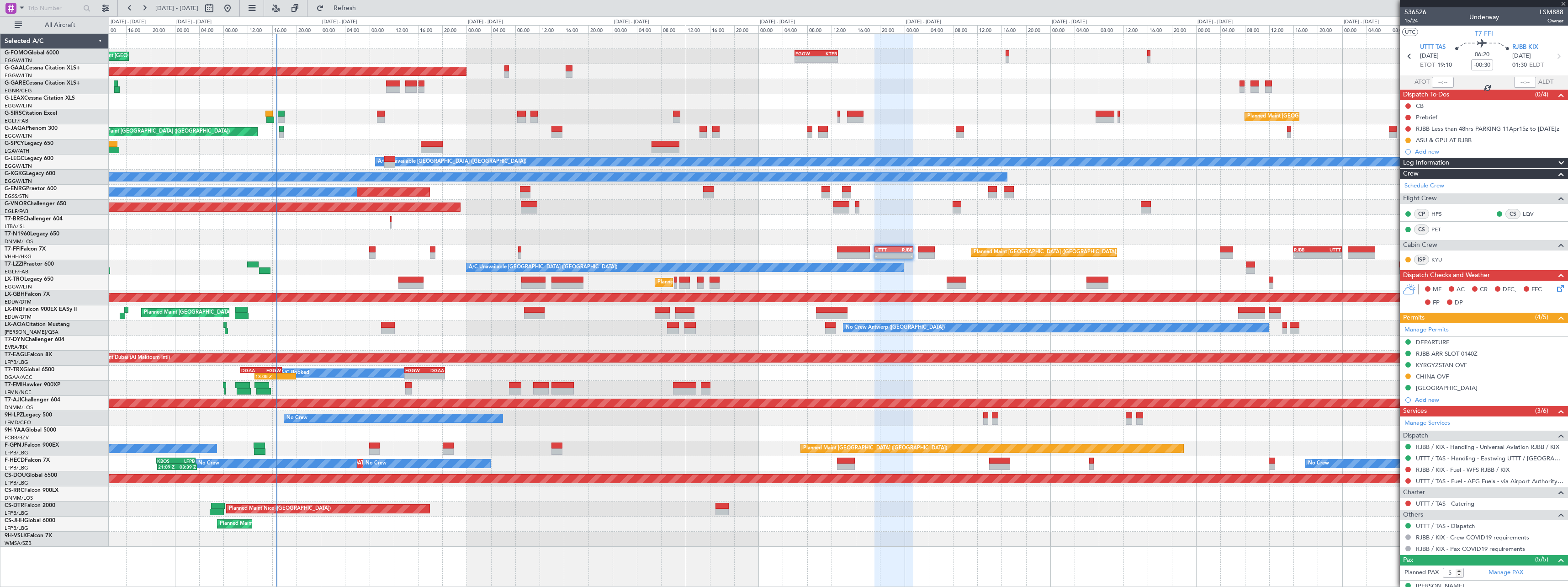
type input "+00:15"
type input "4"
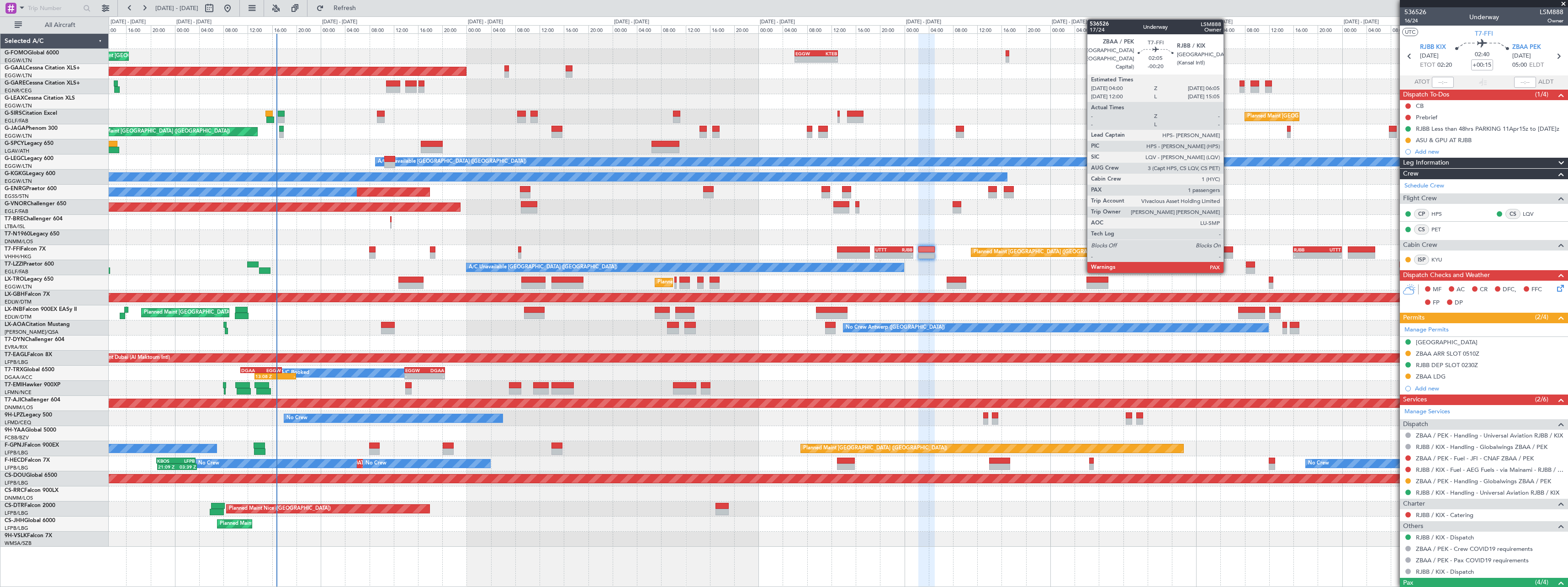
click at [1228, 256] on div at bounding box center [1226, 255] width 13 height 6
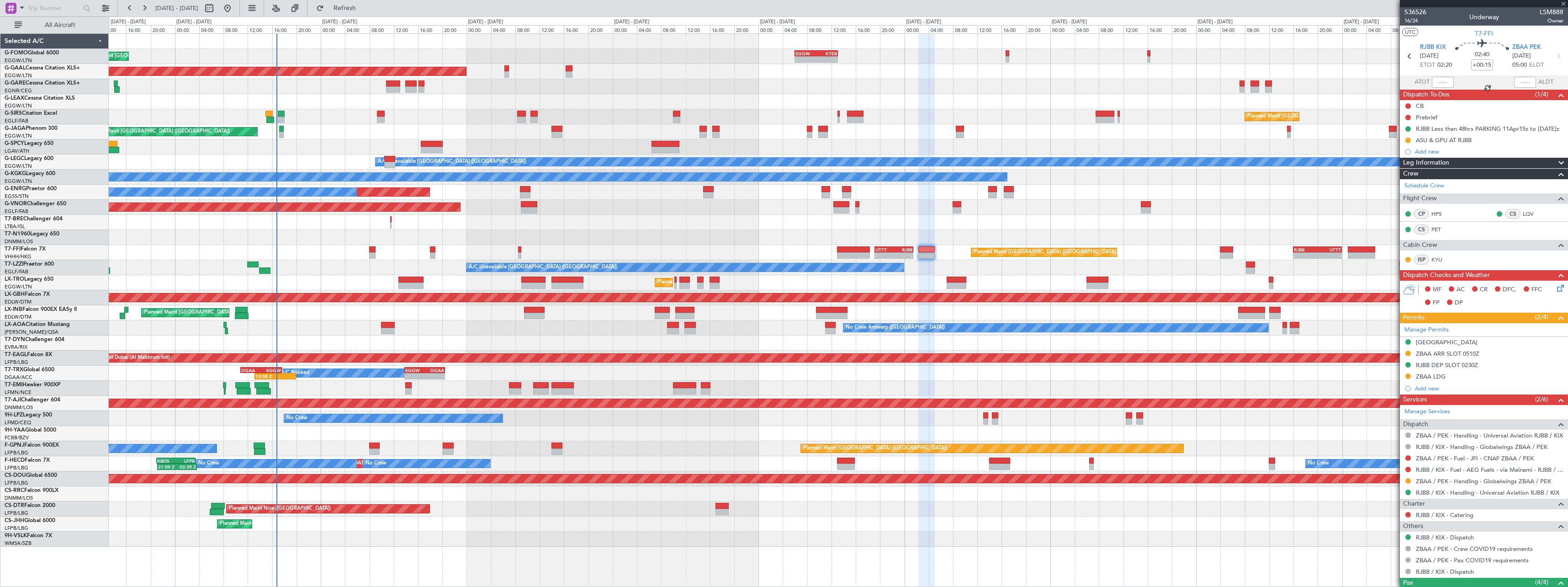
type input "-00:20"
type input "1"
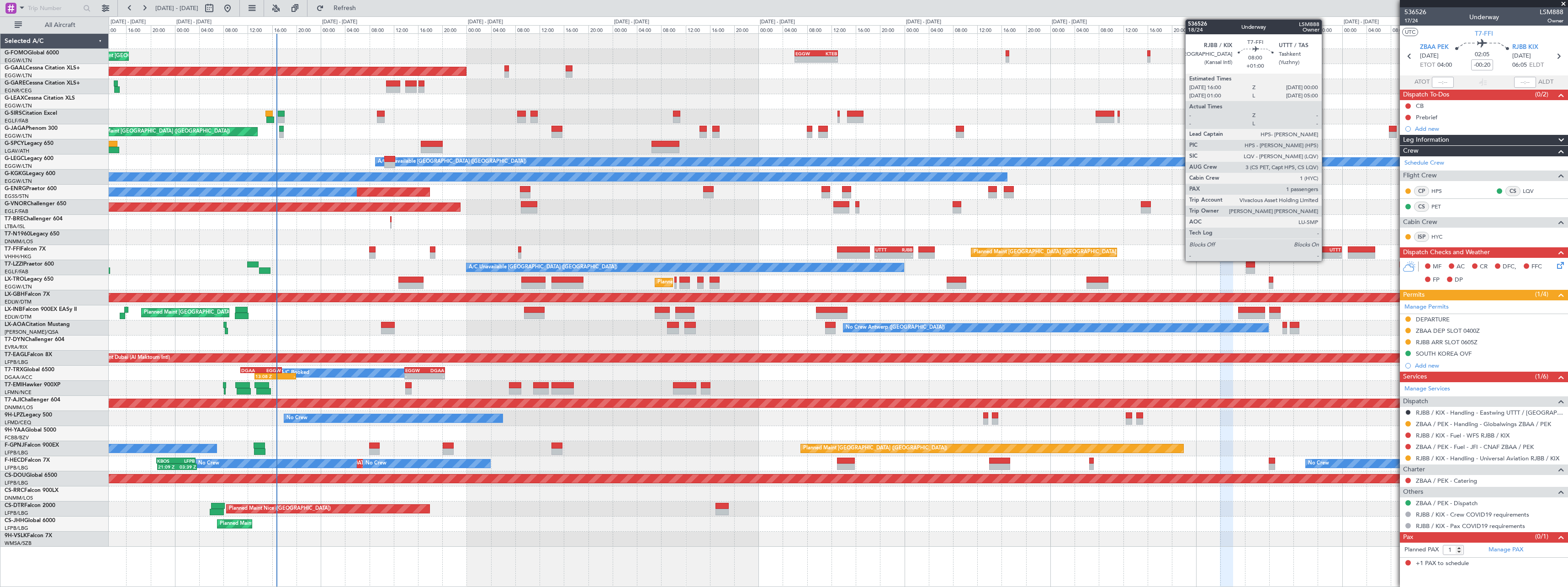
click at [1325, 247] on div "UTTT" at bounding box center [1329, 250] width 23 height 6
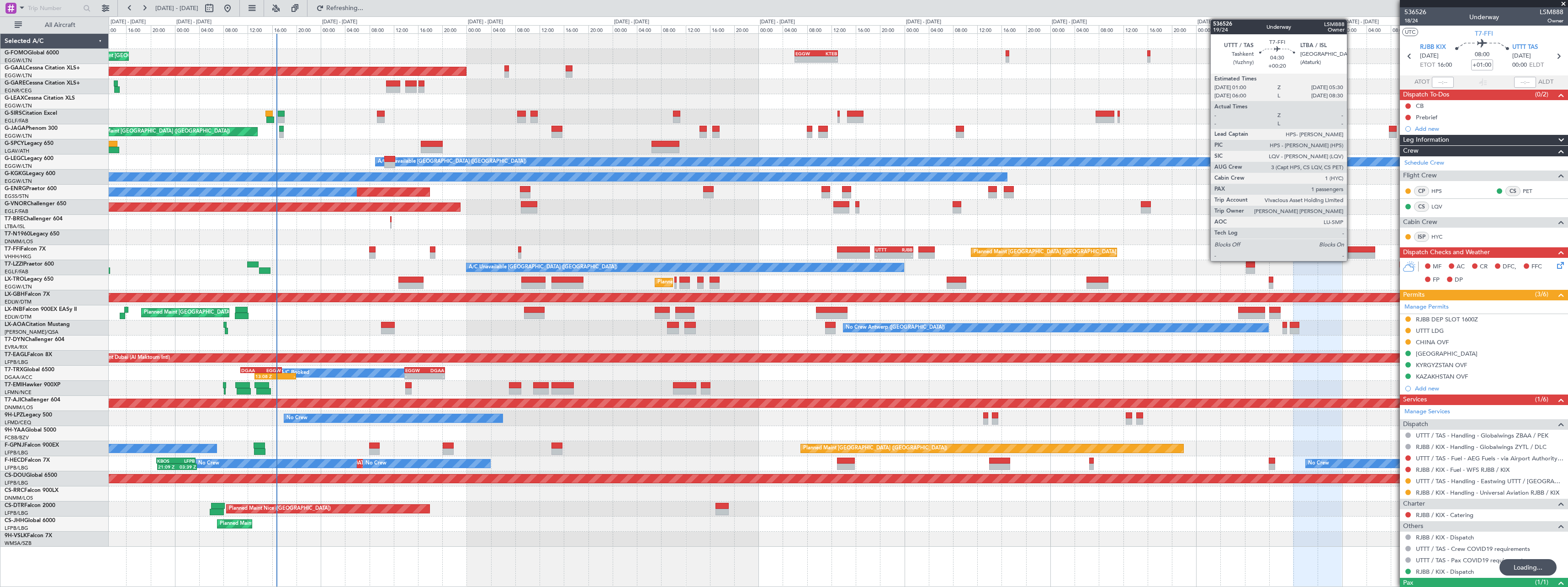
click at [1353, 257] on div at bounding box center [1361, 255] width 27 height 6
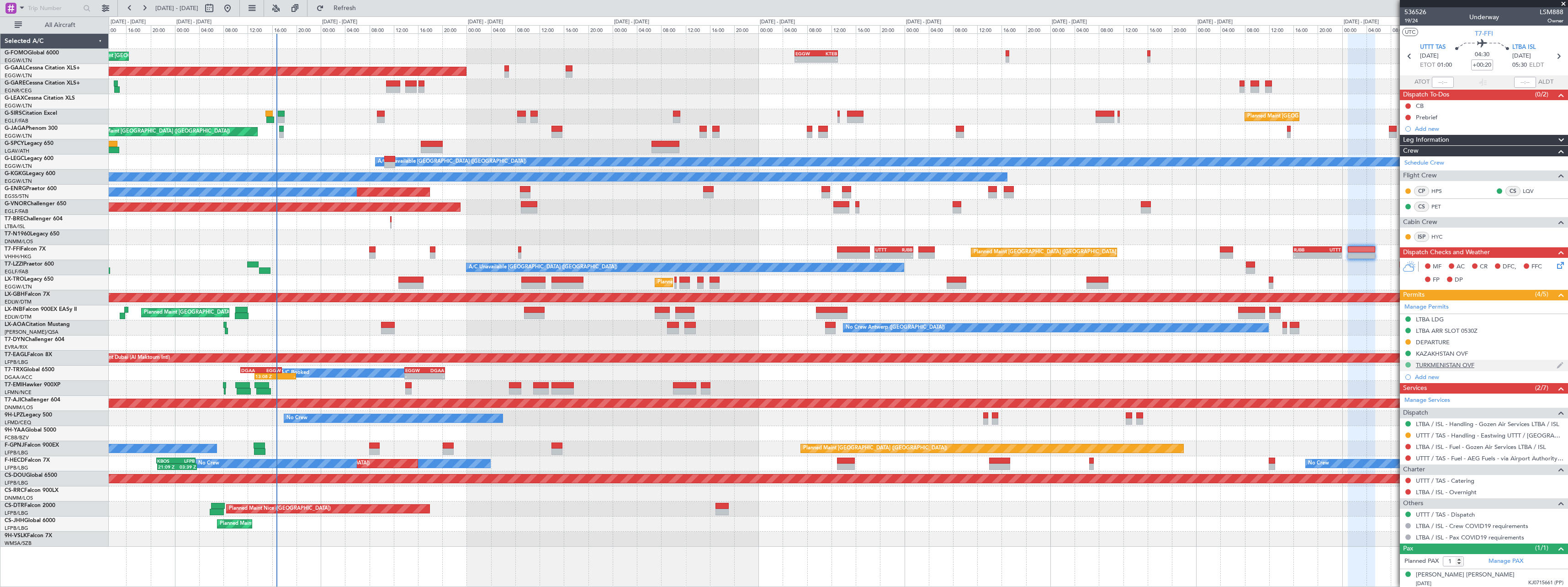
click at [1407, 364] on button at bounding box center [1408, 365] width 6 height 6
click at [1394, 401] on span "Requested" at bounding box center [1382, 405] width 29 height 9
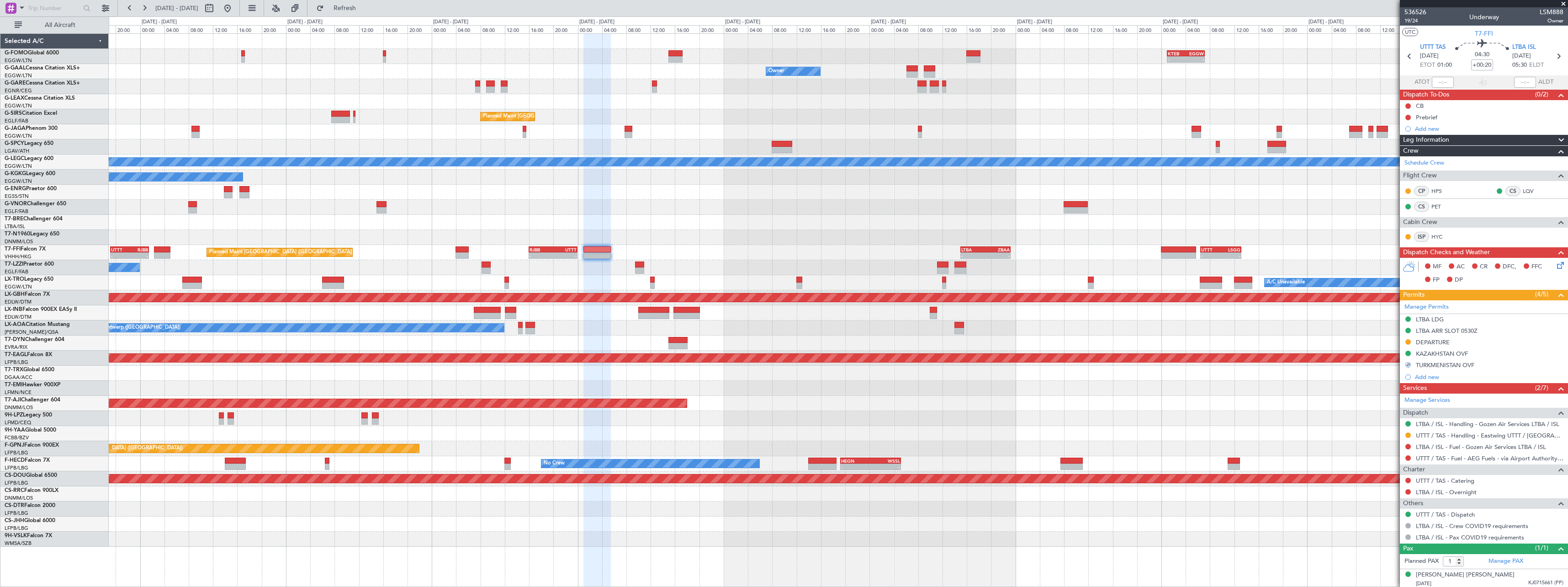
click at [599, 288] on div "A/C Unavailable Planned Maint London (Luton)" at bounding box center [838, 282] width 1459 height 15
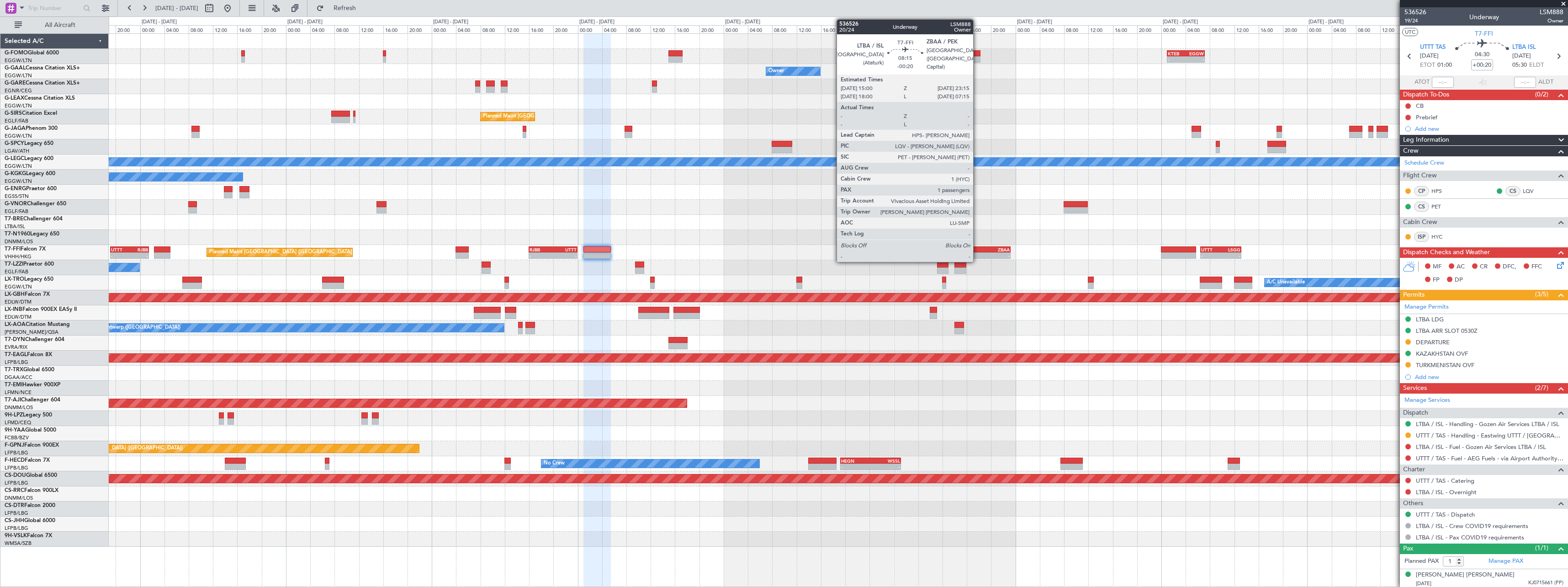
click at [977, 251] on div "LTBA" at bounding box center [973, 250] width 24 height 6
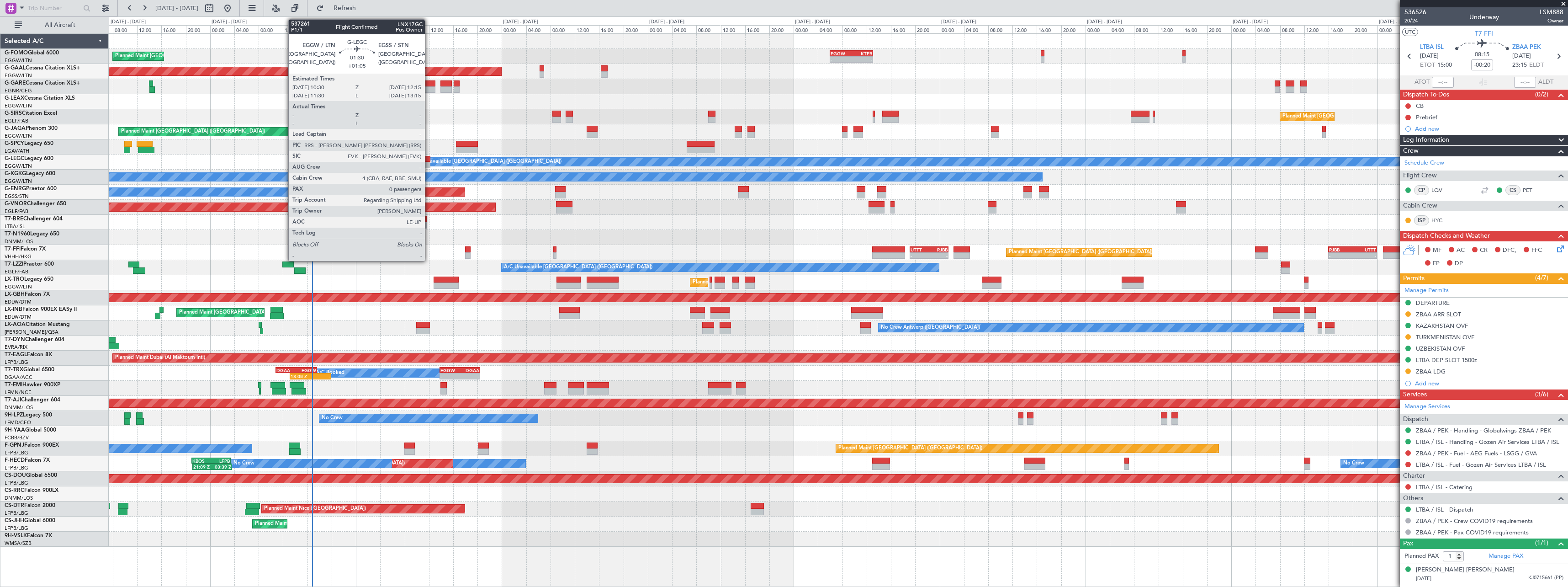
click at [429, 162] on div at bounding box center [425, 165] width 11 height 6
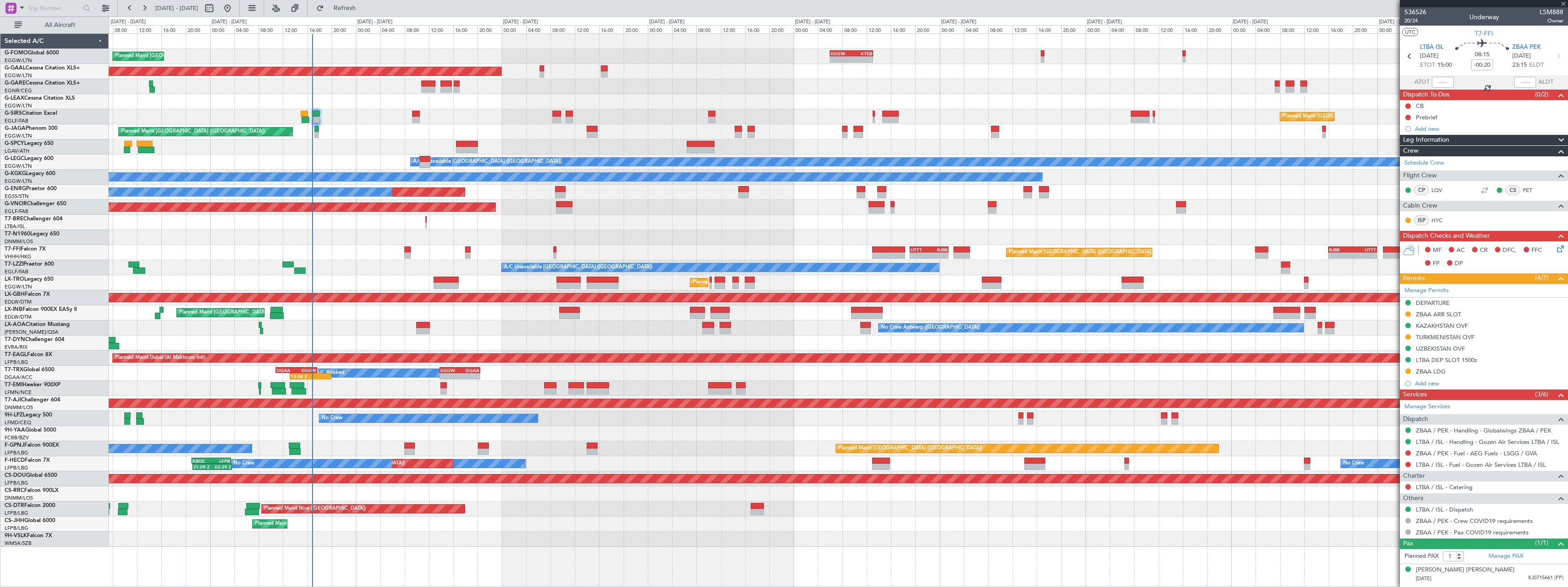
type input "+01:05"
type input "0"
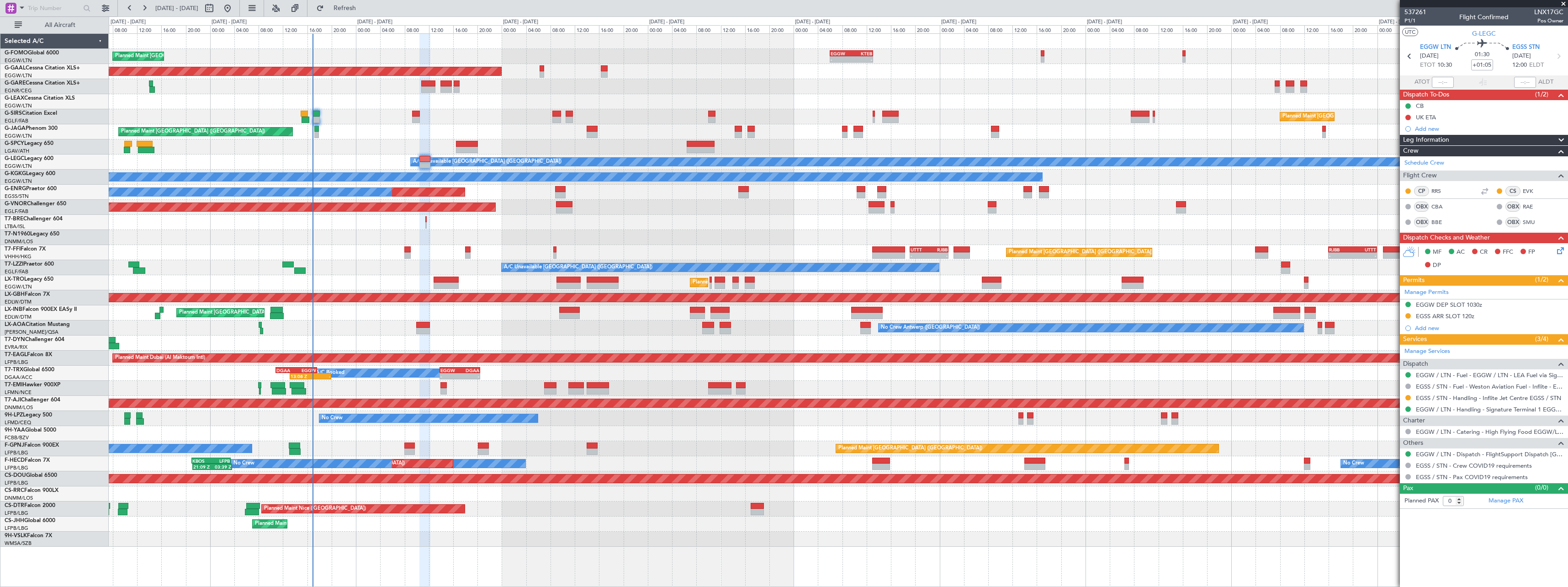
click at [1466, 317] on div "EGSS ARR SLOT 120z" at bounding box center [1444, 315] width 58 height 8
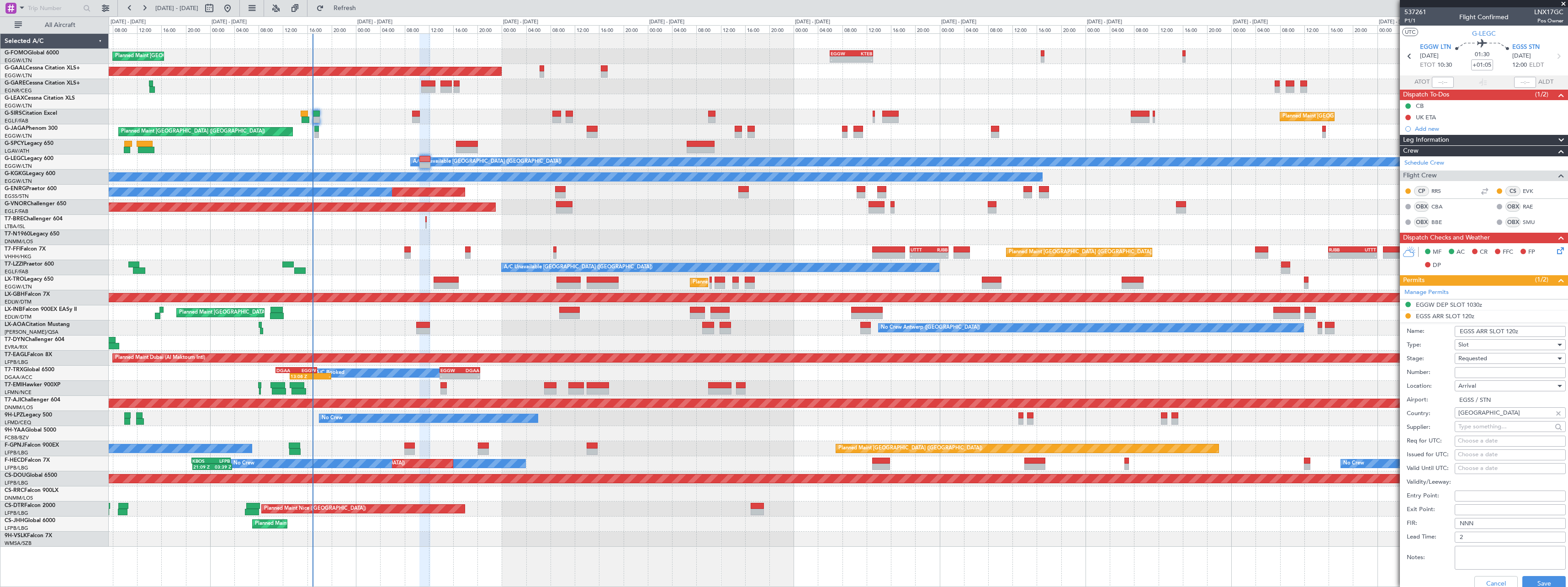
click at [1512, 333] on input "EGSS ARR SLOT 120z" at bounding box center [1510, 331] width 111 height 11
type input "EGSS ARR SLOT 1215z"
click at [1490, 363] on div "Requested" at bounding box center [1506, 358] width 97 height 14
click at [1490, 424] on span "Received OK" at bounding box center [1506, 427] width 96 height 14
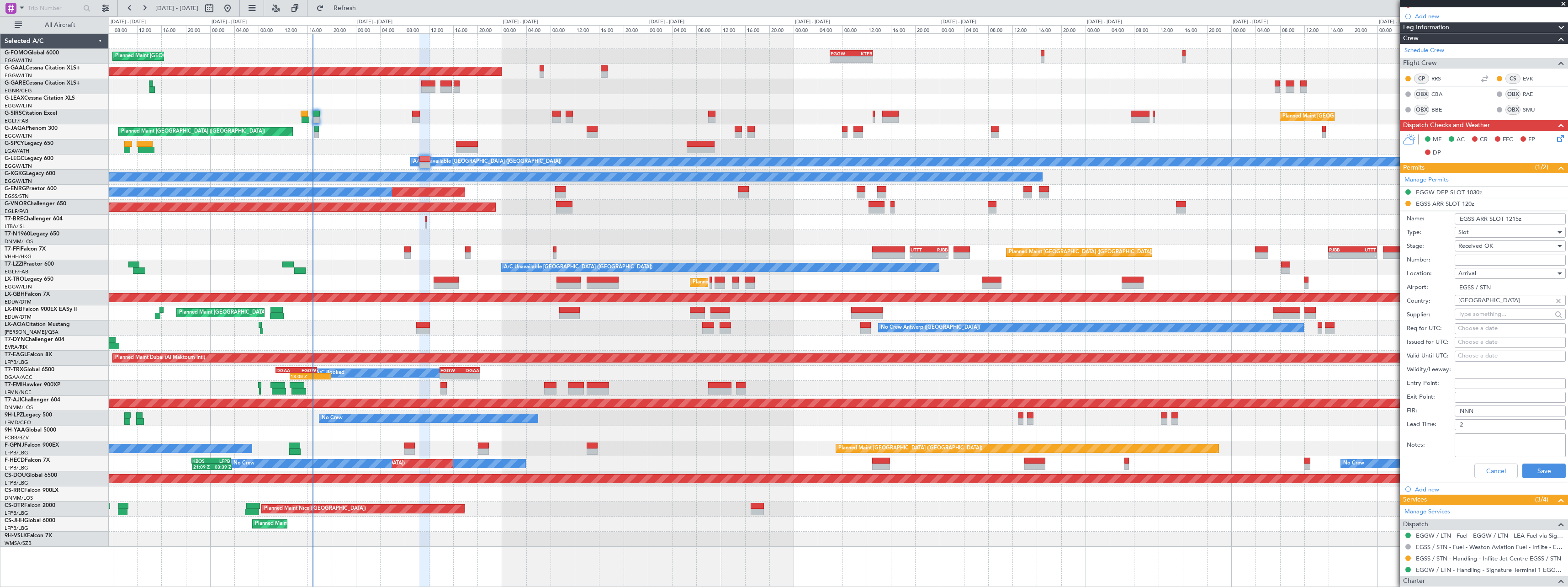
scroll to position [183, 0]
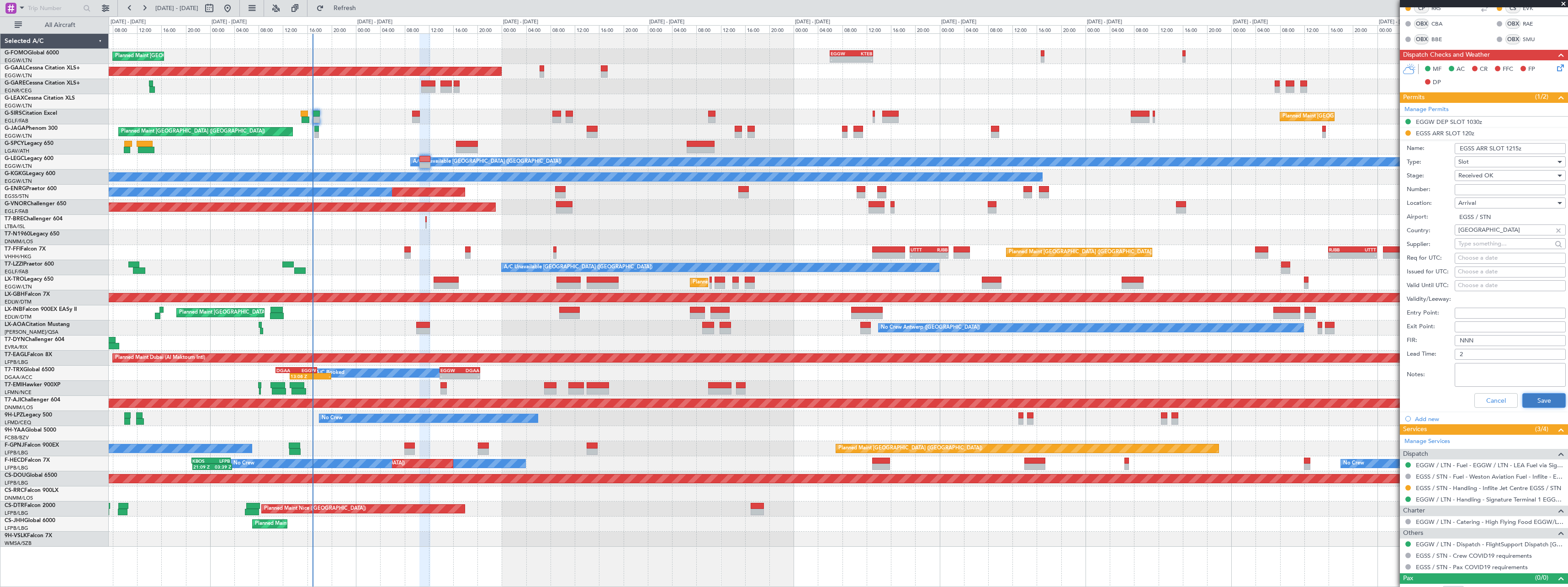
click at [1534, 404] on button "Save" at bounding box center [1544, 400] width 43 height 14
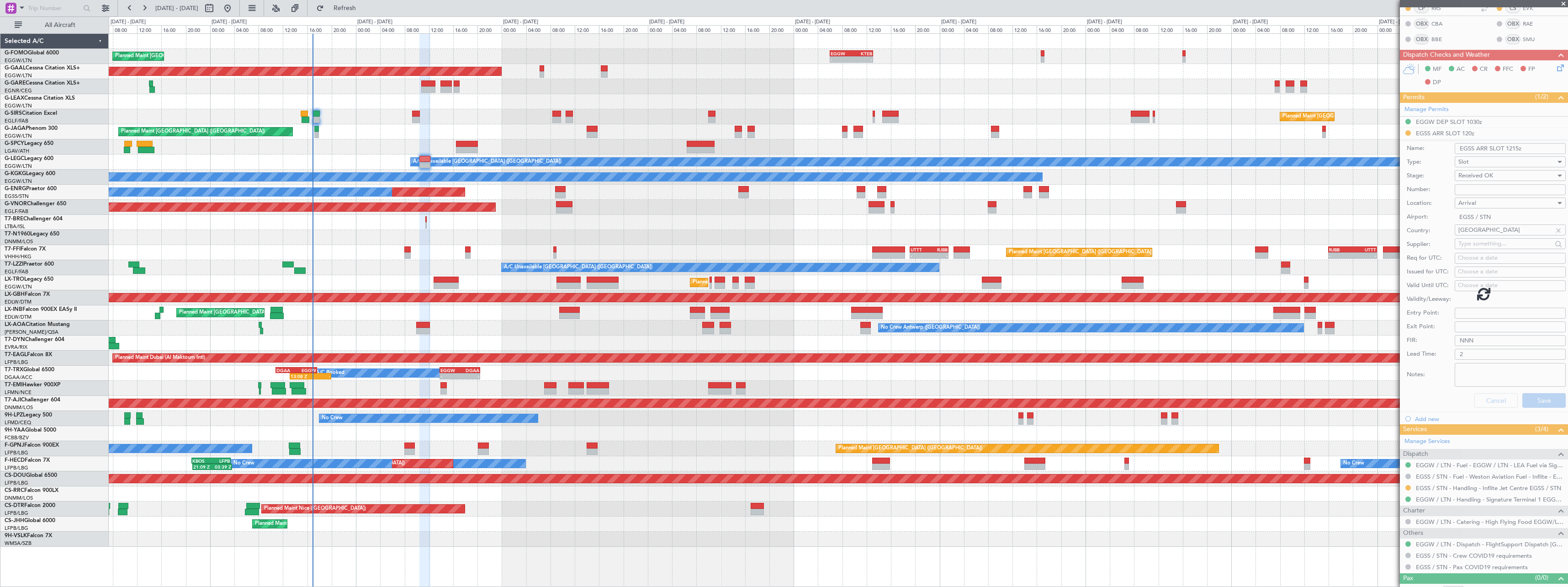
scroll to position [0, 0]
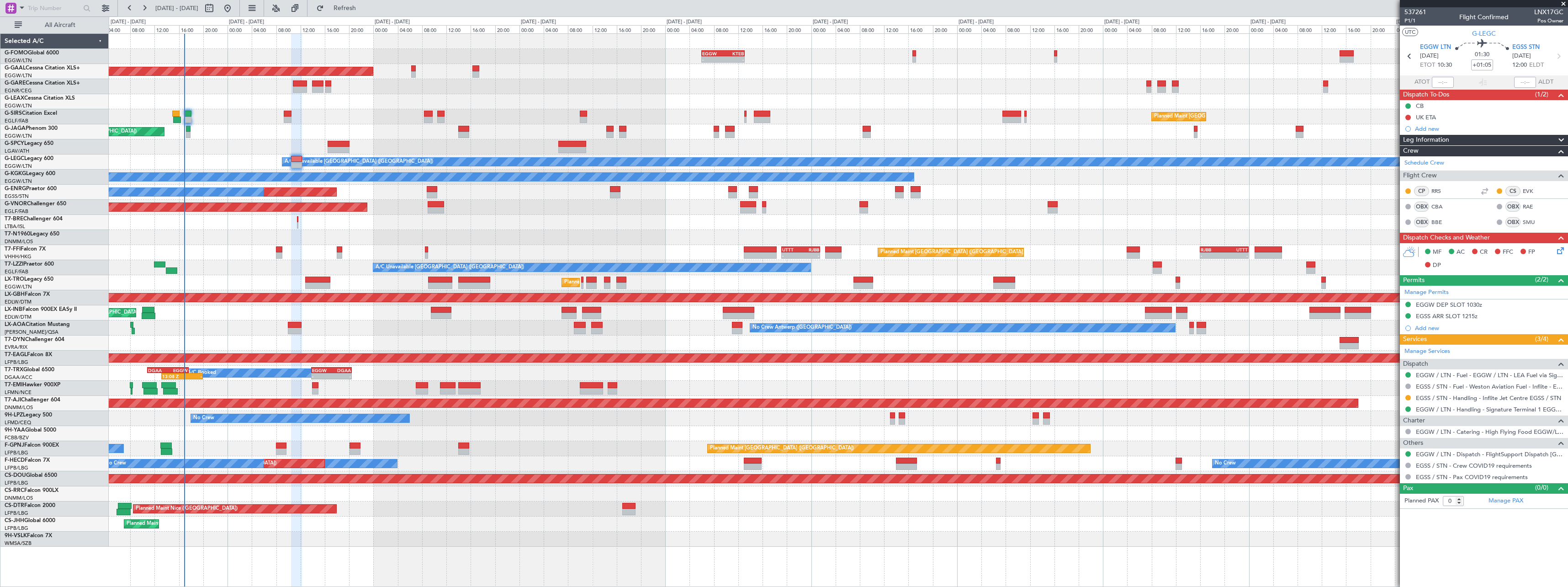
click at [422, 337] on div "- - EGGW 06:00 Z KTEB 13:05 Z 02:30 Z 08:55 Z KTEB 01:30 Z EGGW 08:00 Z Planned…" at bounding box center [838, 290] width 1459 height 513
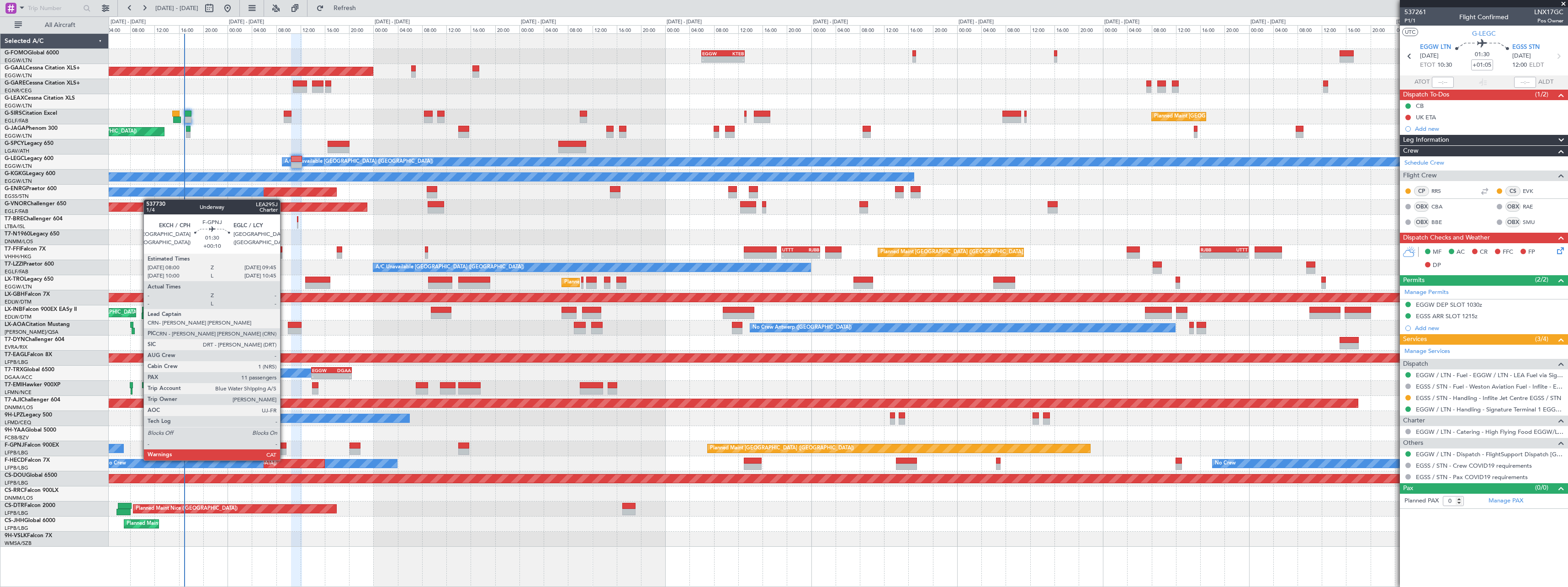
click at [284, 452] on div at bounding box center [281, 451] width 11 height 6
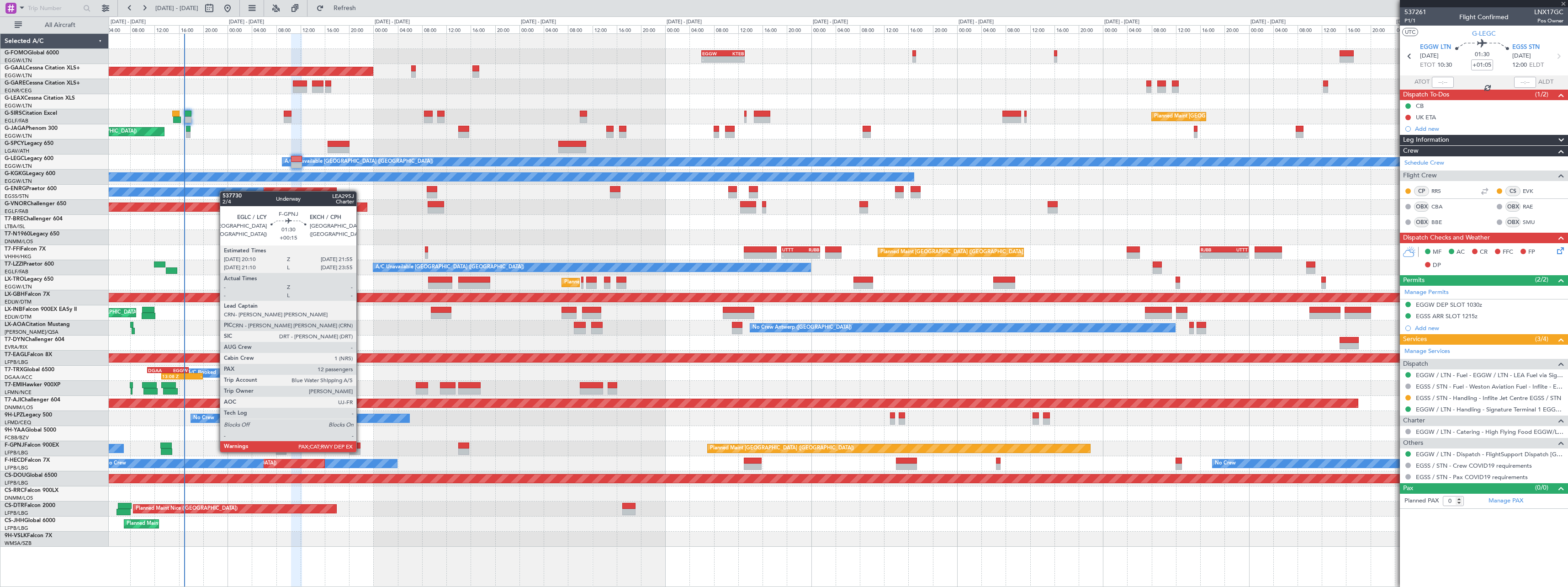
type input "+00:10"
type input "11"
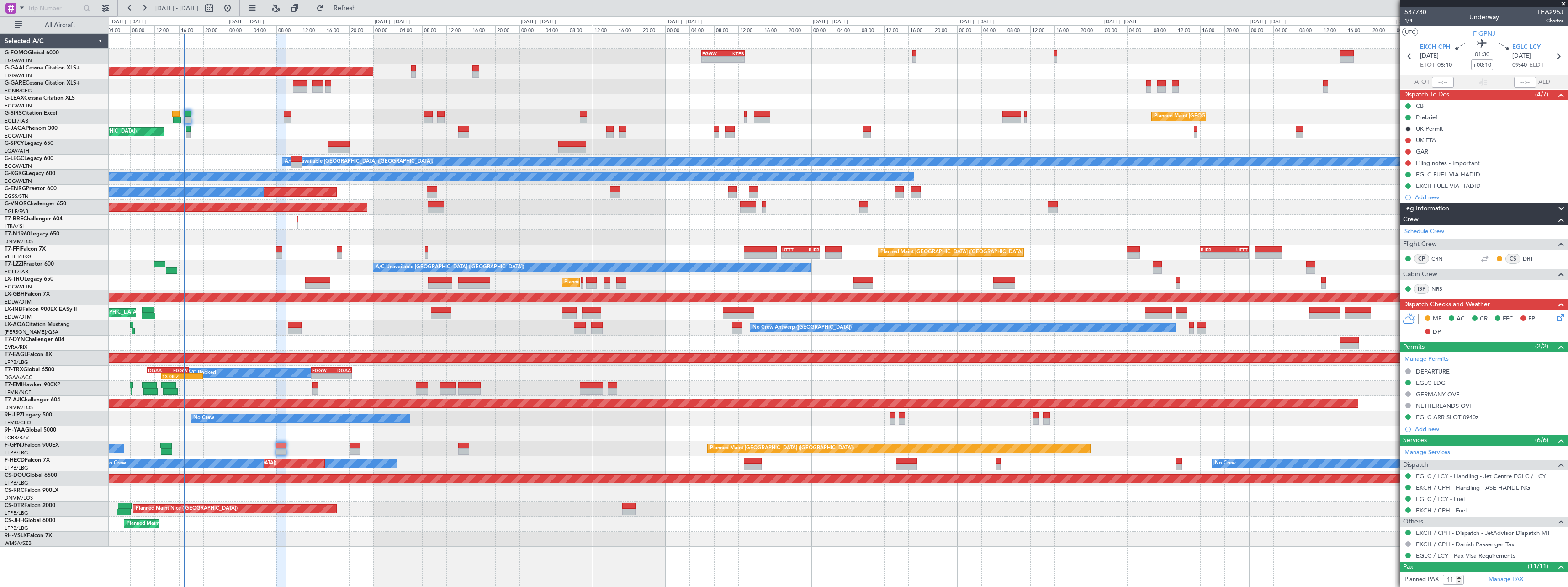
click at [1556, 209] on span at bounding box center [1561, 208] width 11 height 11
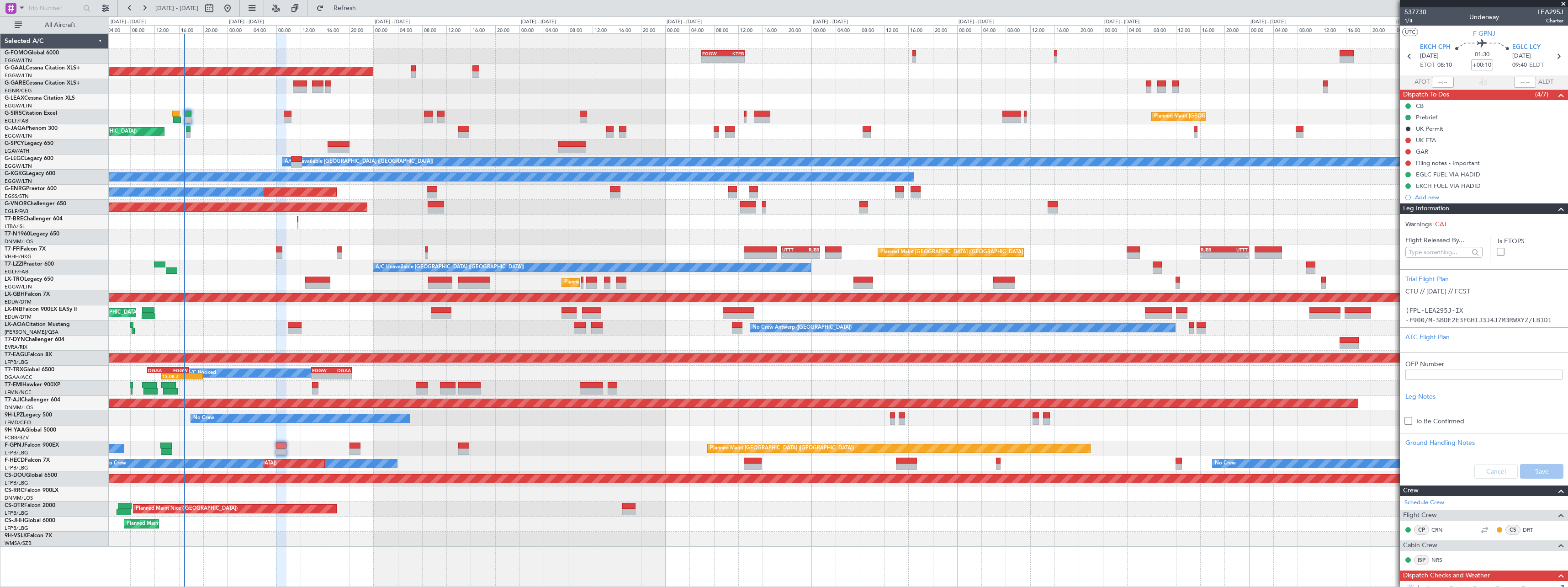
click at [1556, 210] on span at bounding box center [1561, 208] width 11 height 11
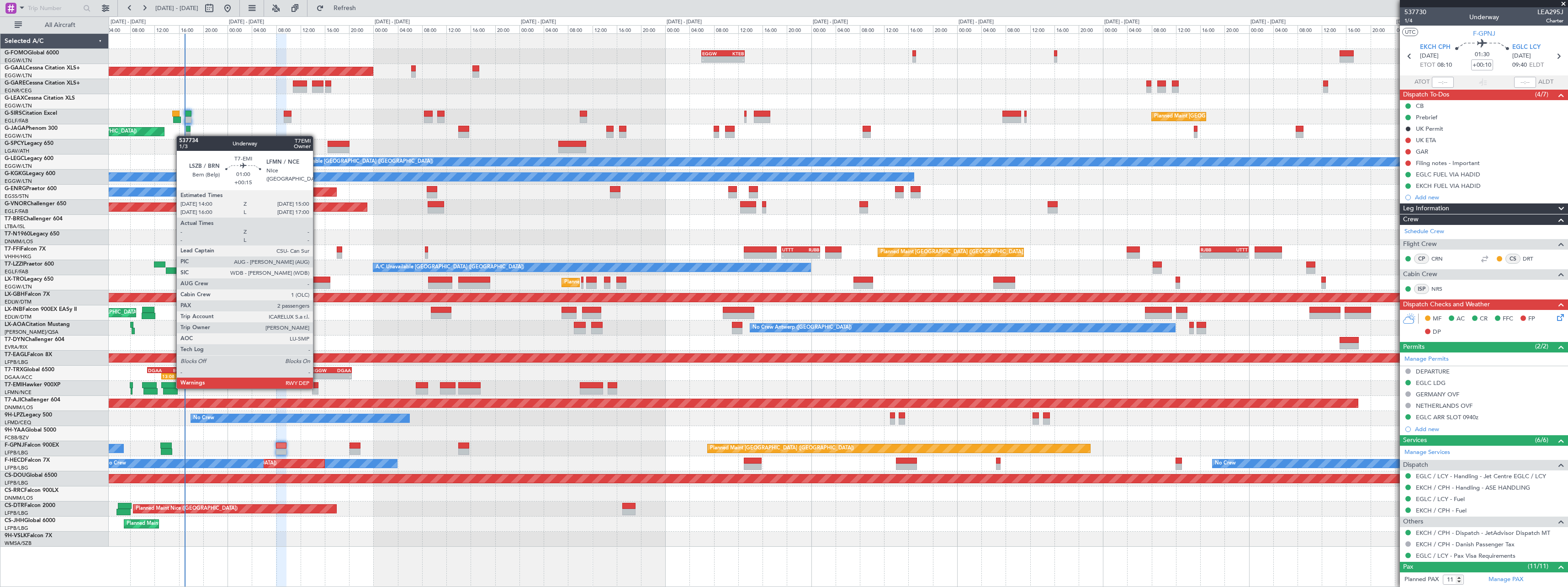
click at [317, 387] on div at bounding box center [315, 385] width 6 height 6
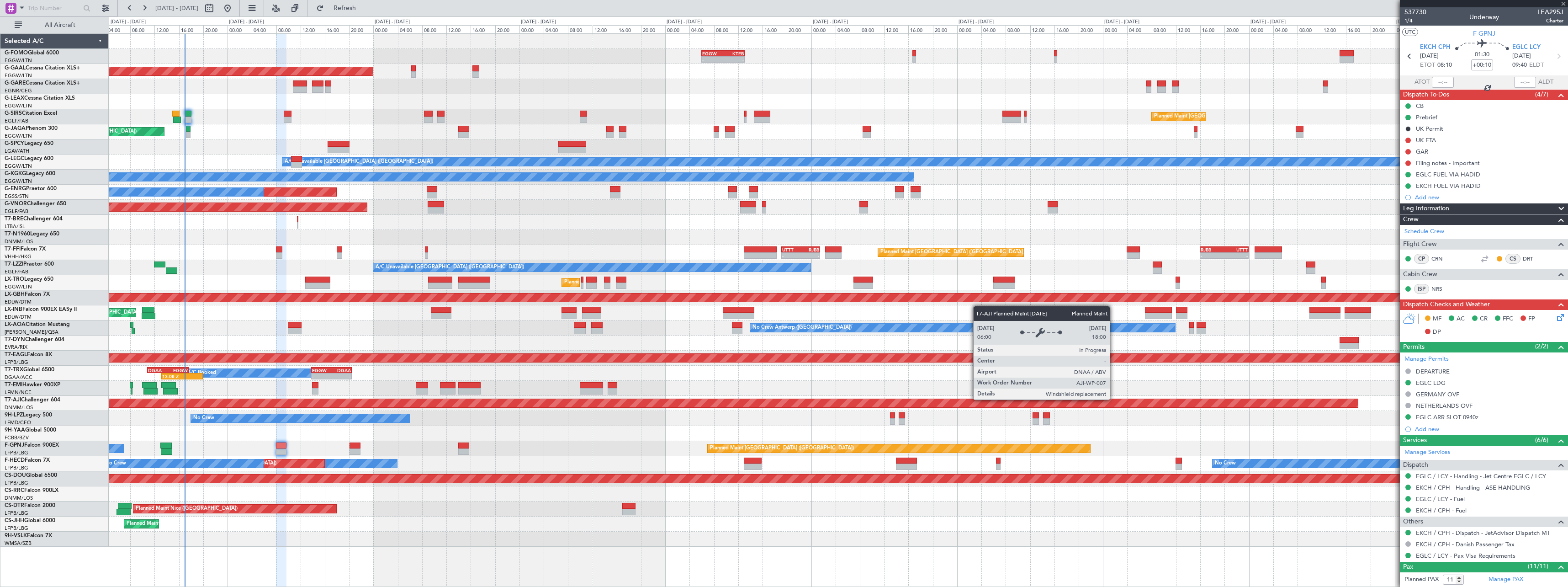
type input "+00:15"
type input "2"
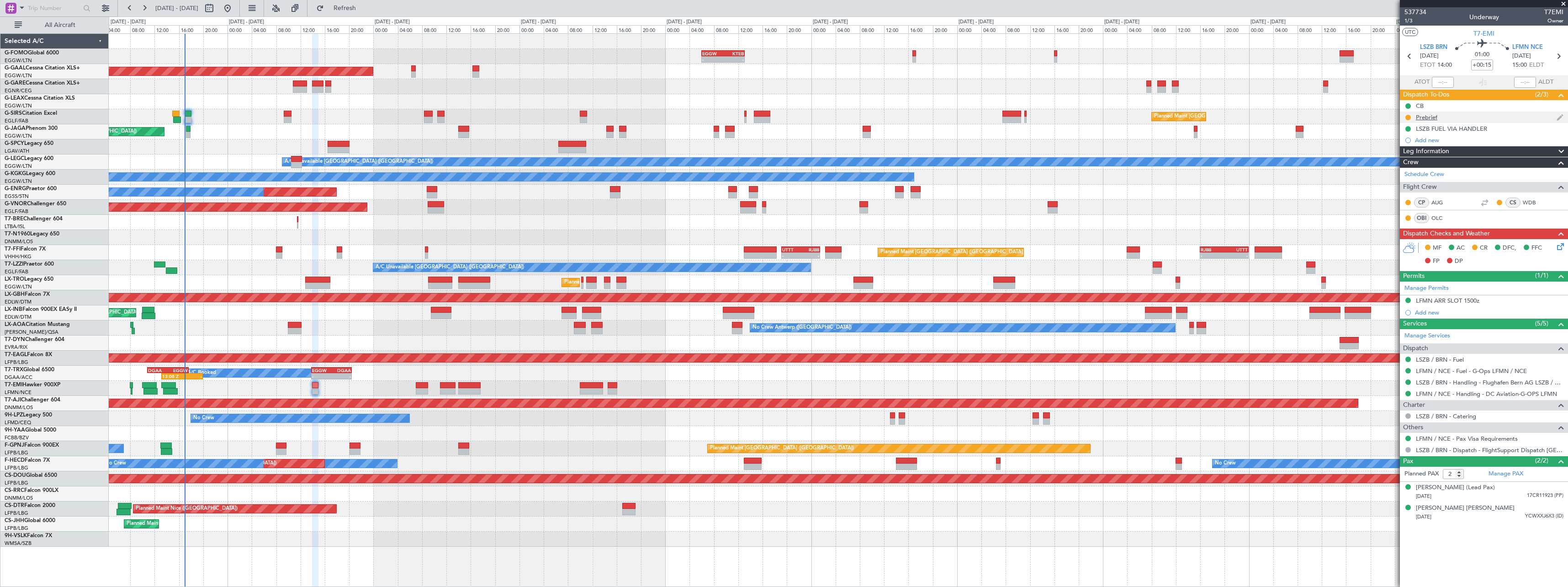
click at [1434, 119] on div "Prebrief" at bounding box center [1426, 117] width 22 height 8
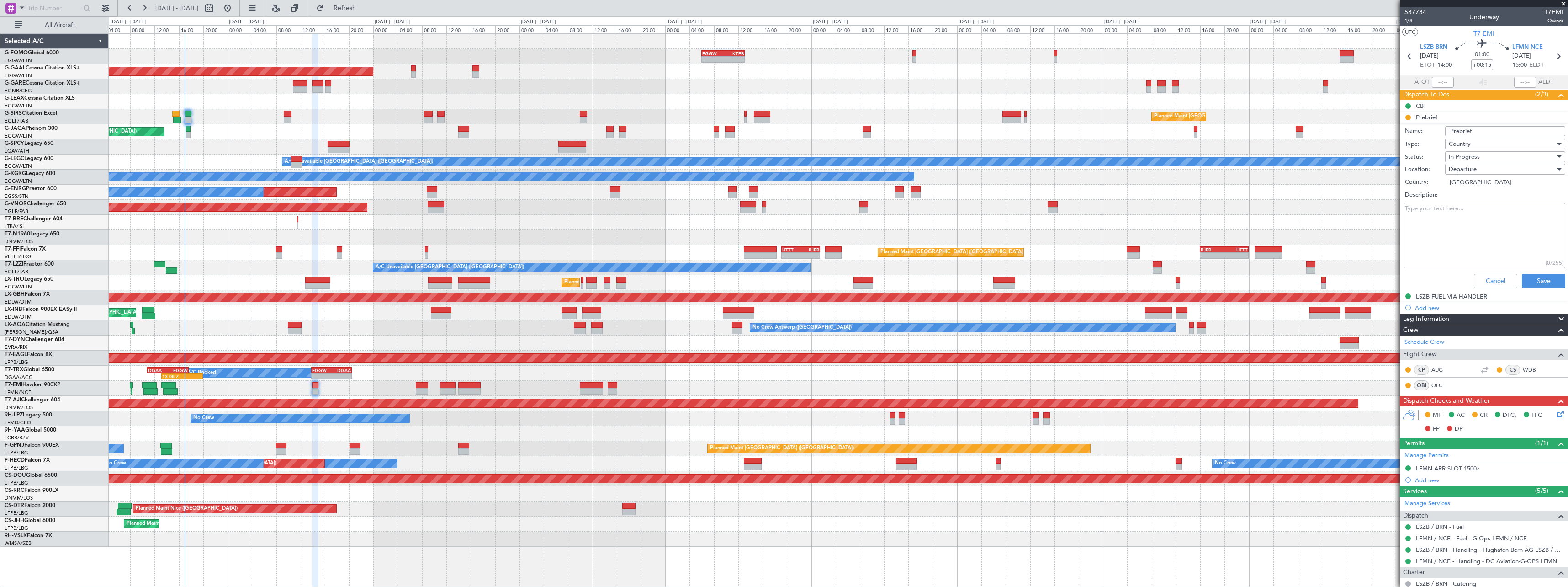
click at [1456, 216] on textarea "Description:" at bounding box center [1484, 236] width 162 height 66
paste textarea "Dom 16.937 Fuel 4700 Payload 428"
type textarea "Dom 16.937 Fuel 4700 Payload 428"
click at [1538, 276] on button "Save" at bounding box center [1544, 281] width 43 height 14
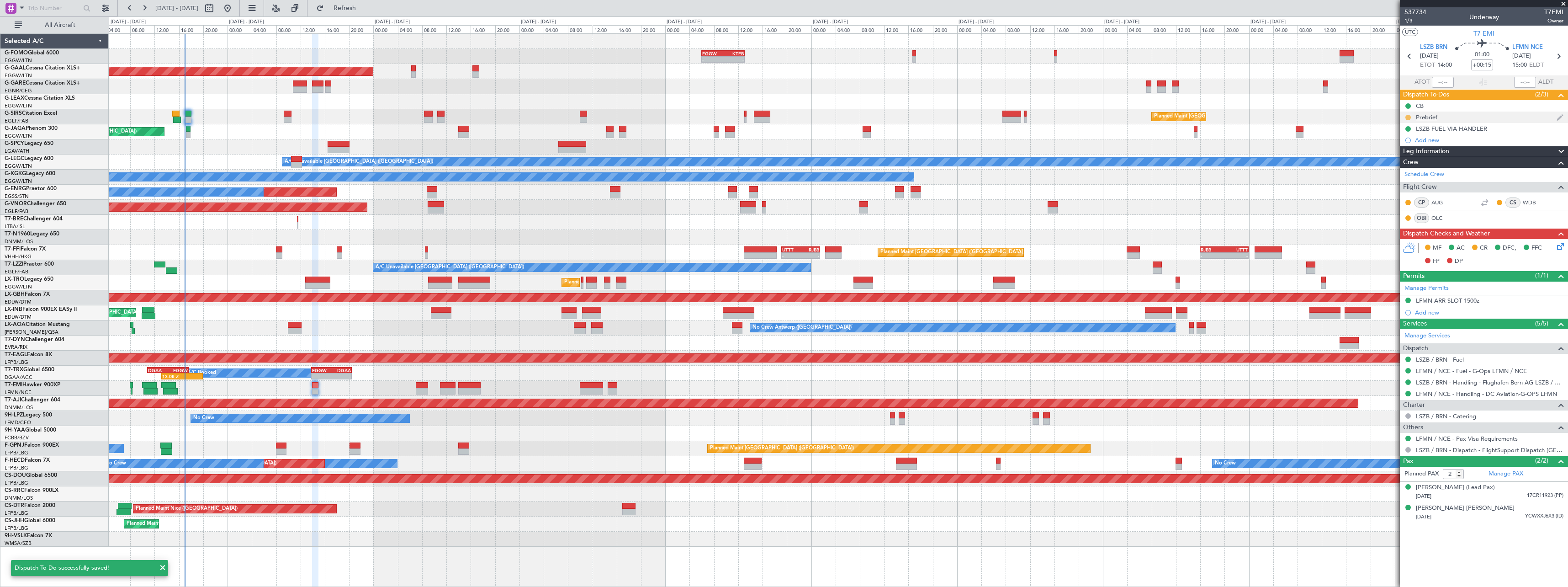
click at [1409, 115] on button at bounding box center [1408, 117] width 6 height 6
click at [1413, 158] on span "Completed" at bounding box center [1412, 158] width 30 height 9
click at [1431, 120] on div "Prebrief" at bounding box center [1426, 117] width 22 height 8
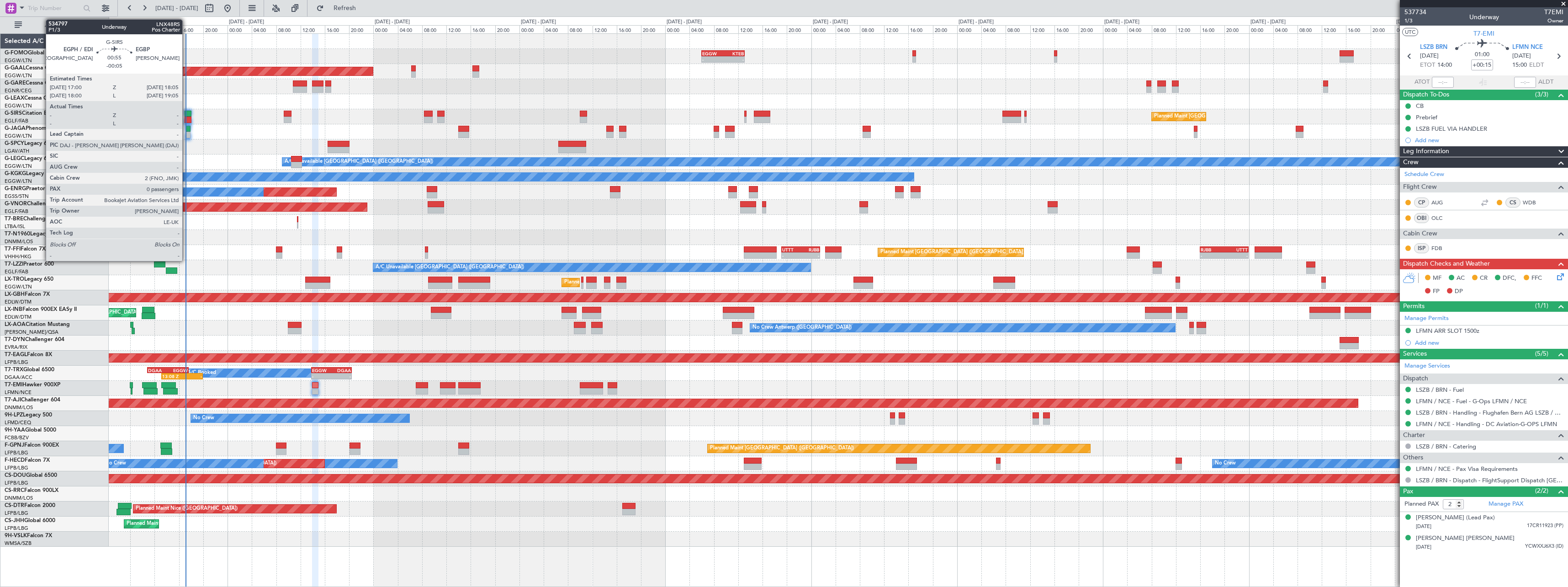
click at [186, 118] on div at bounding box center [188, 120] width 7 height 6
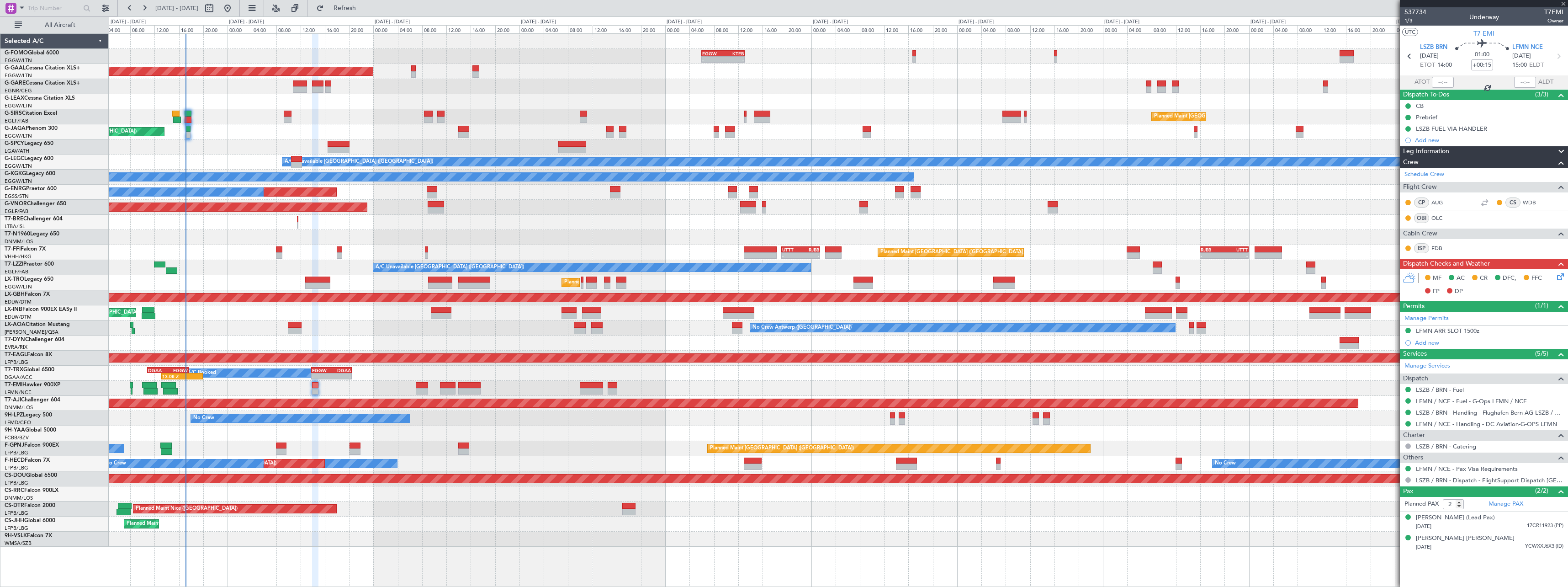
type input "-00:05"
type input "0"
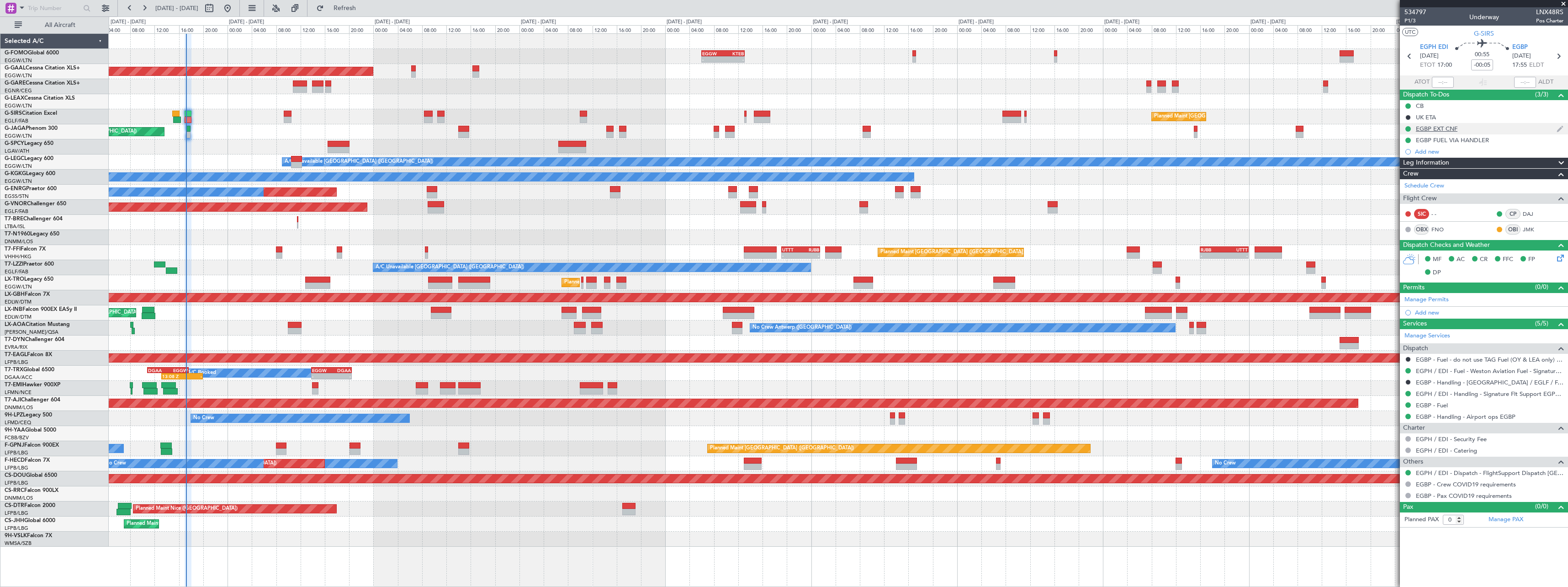
click at [1448, 132] on div "EGBP EXT CNF" at bounding box center [1484, 129] width 168 height 12
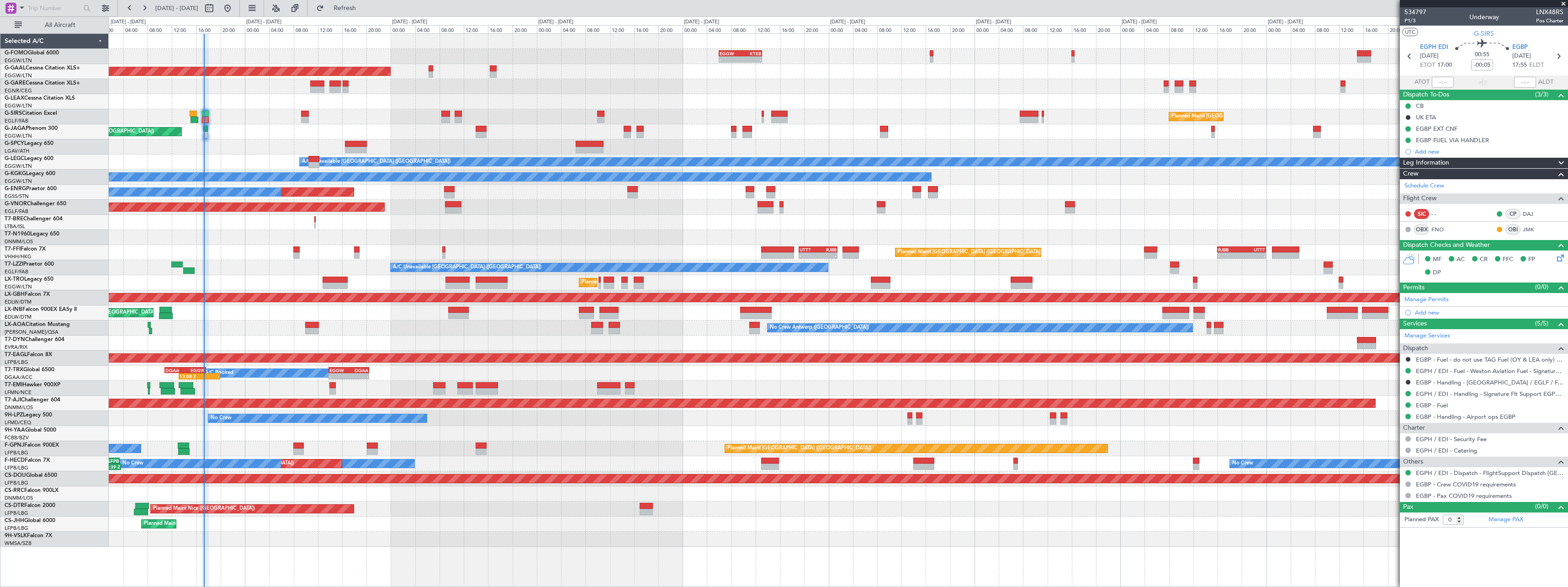
click at [269, 133] on div "Planned Maint [GEOGRAPHIC_DATA] ([GEOGRAPHIC_DATA])" at bounding box center [838, 132] width 1459 height 15
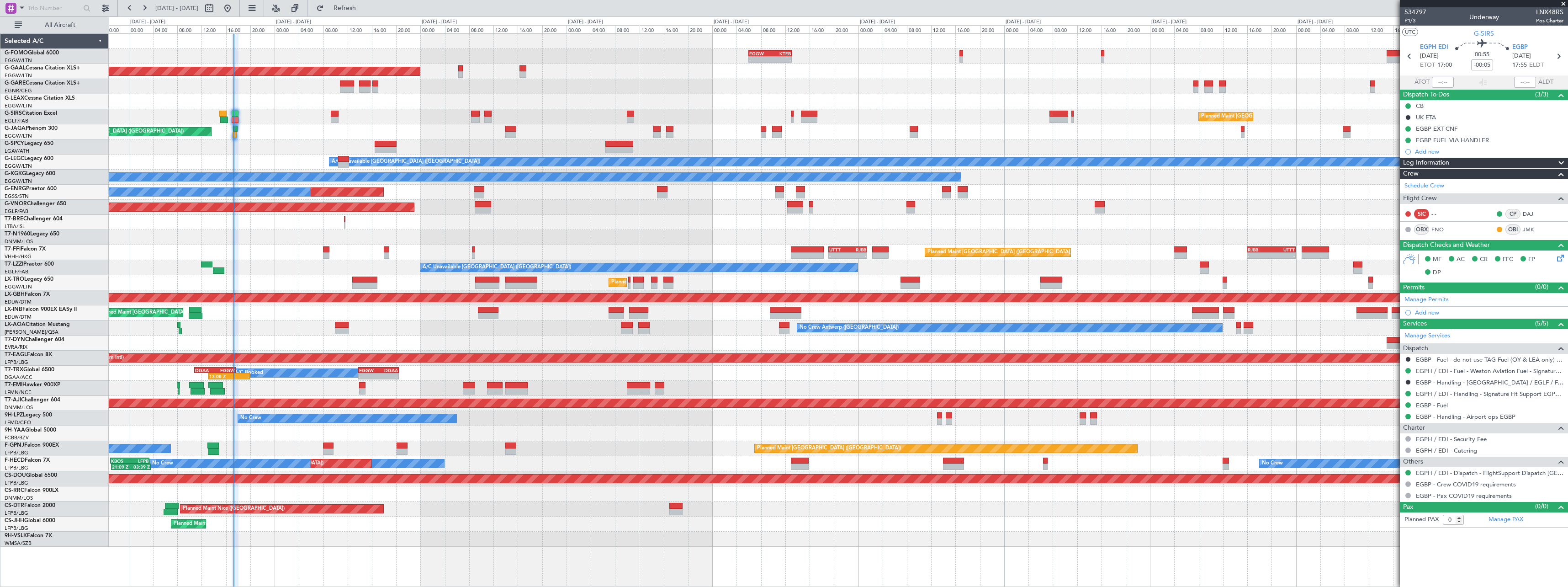
click at [389, 393] on div "Planned Maint [GEOGRAPHIC_DATA]" at bounding box center [838, 388] width 1459 height 15
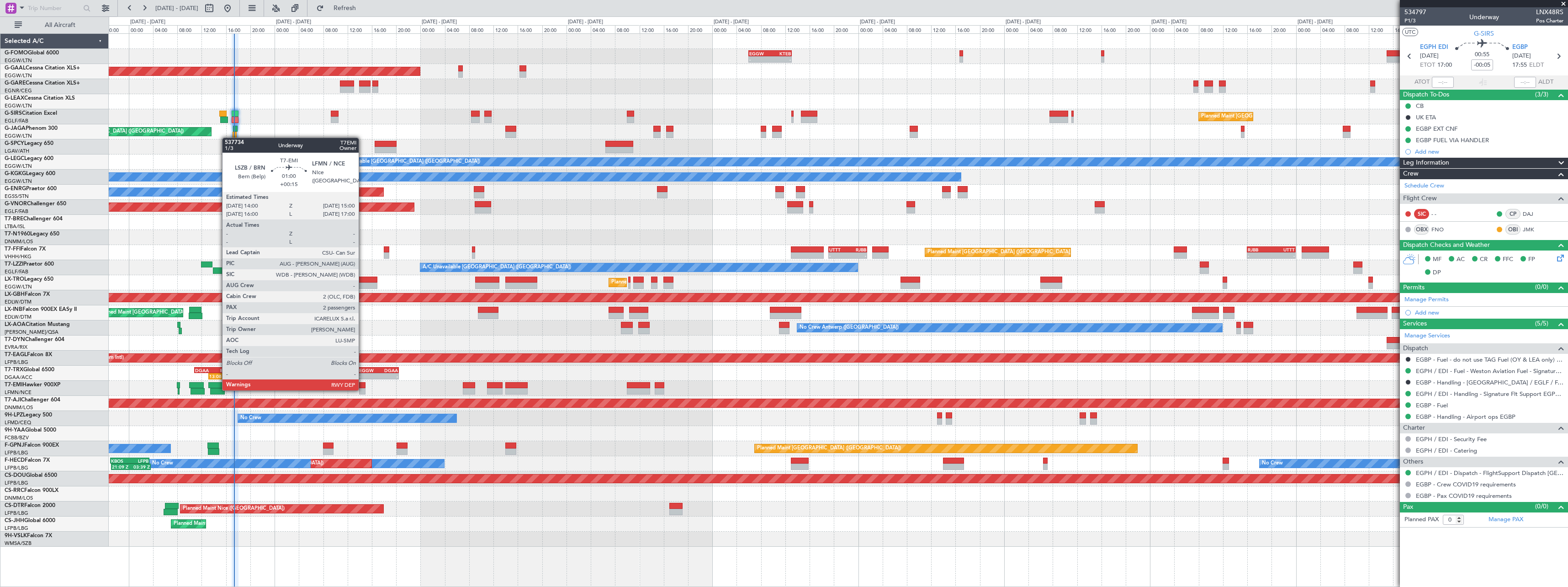
click at [363, 390] on div at bounding box center [362, 391] width 6 height 6
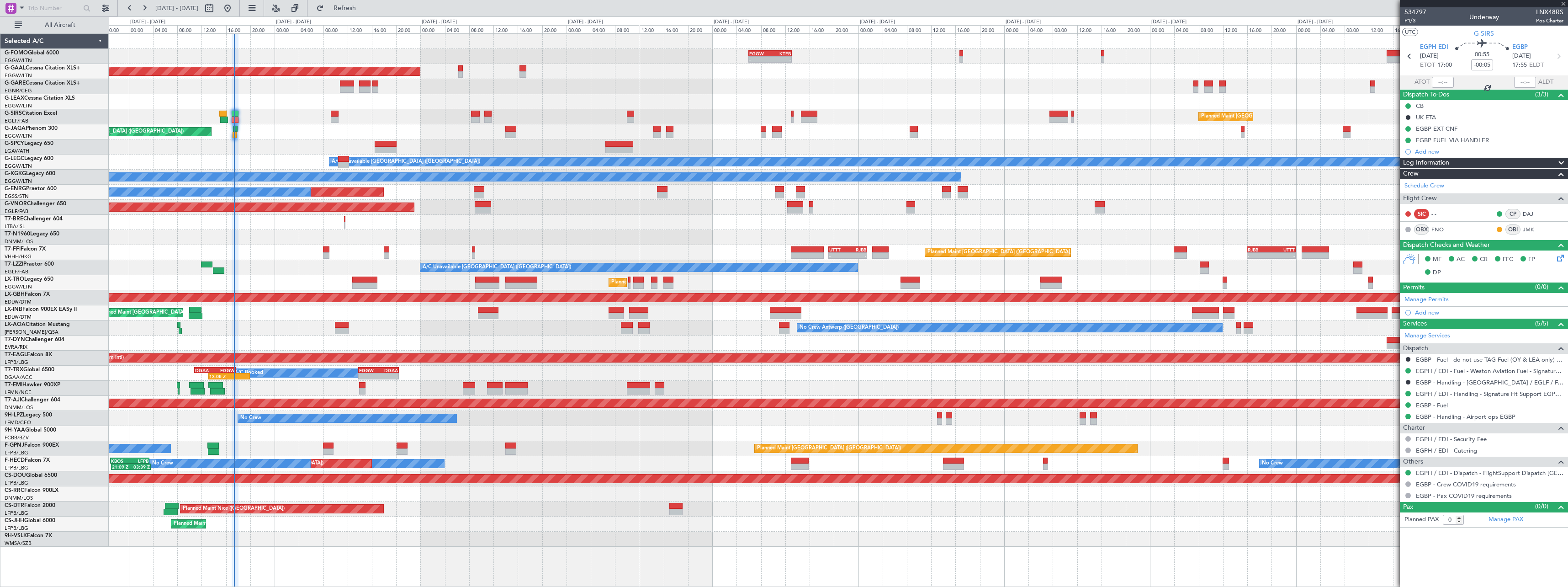
type input "+00:15"
type input "2"
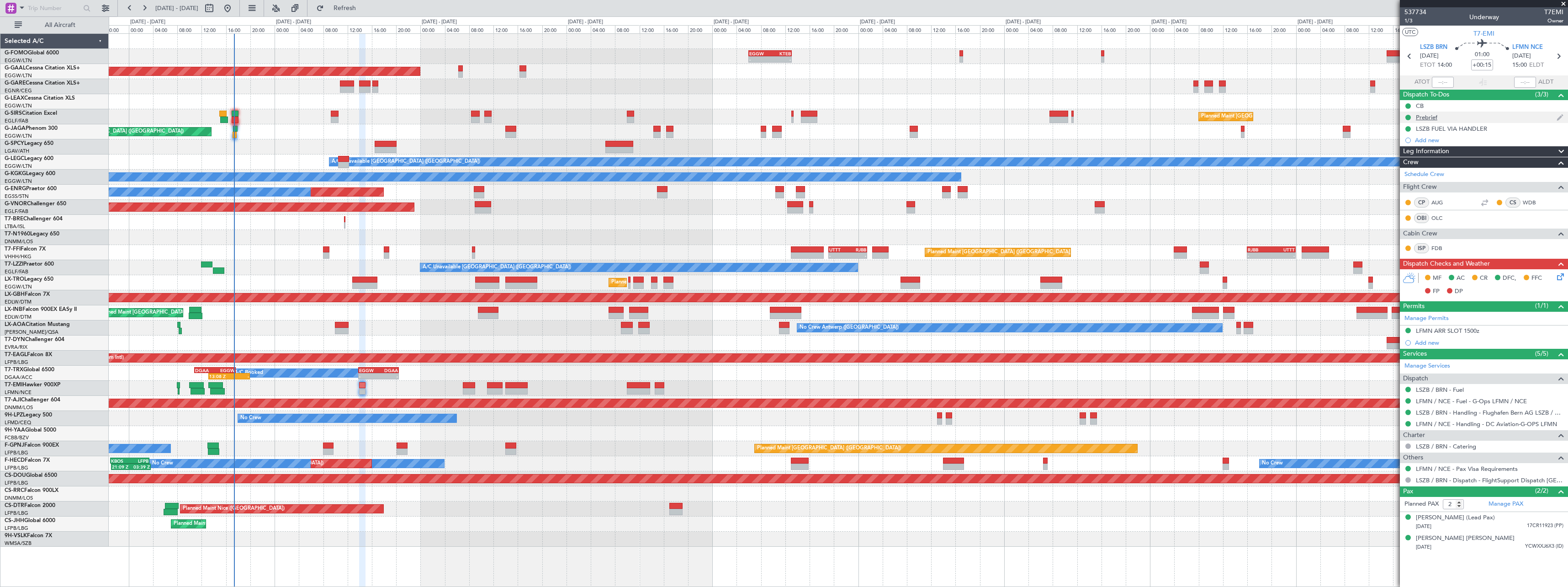
click at [1429, 117] on div "Prebrief" at bounding box center [1426, 117] width 22 height 8
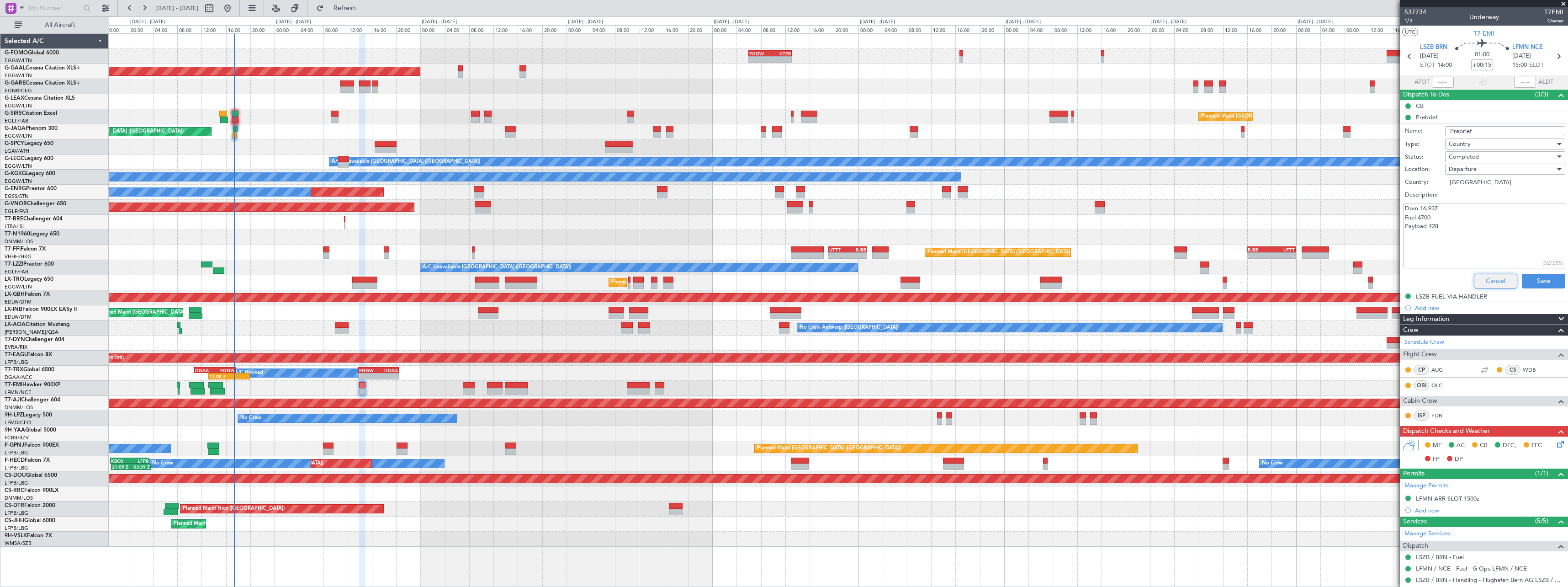
click at [1477, 285] on button "Cancel" at bounding box center [1495, 281] width 43 height 14
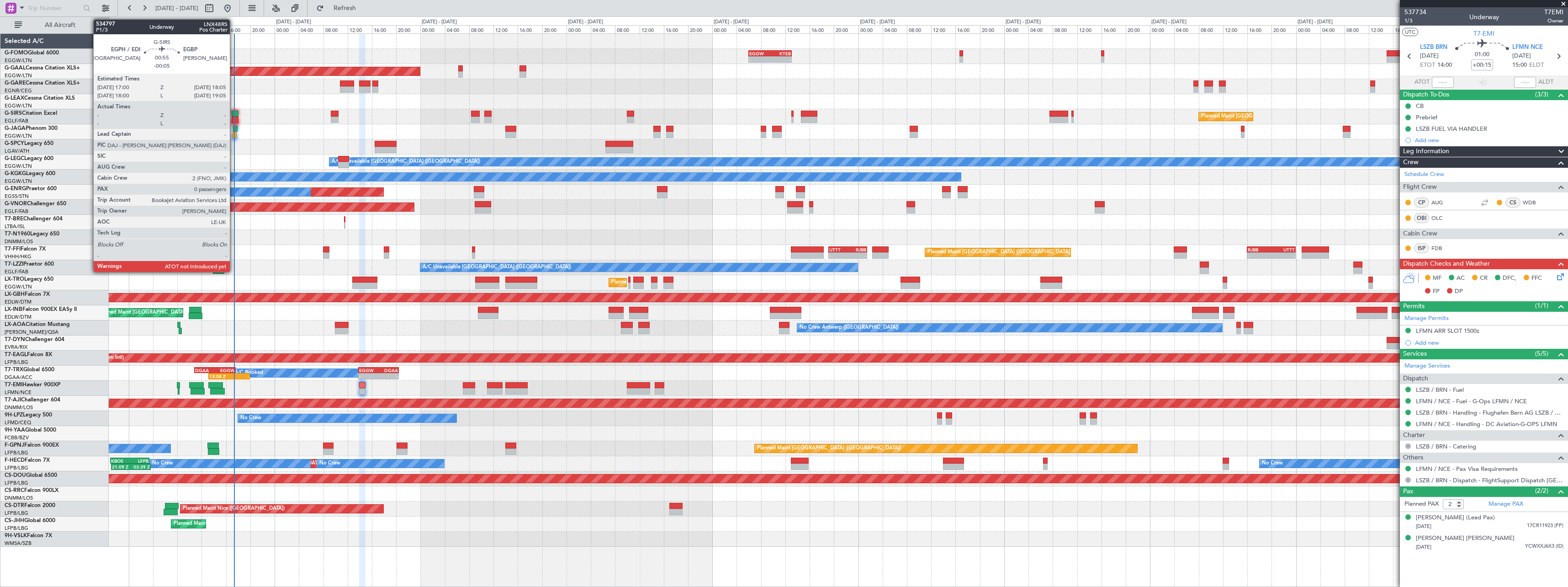
click at [234, 114] on div at bounding box center [235, 114] width 7 height 6
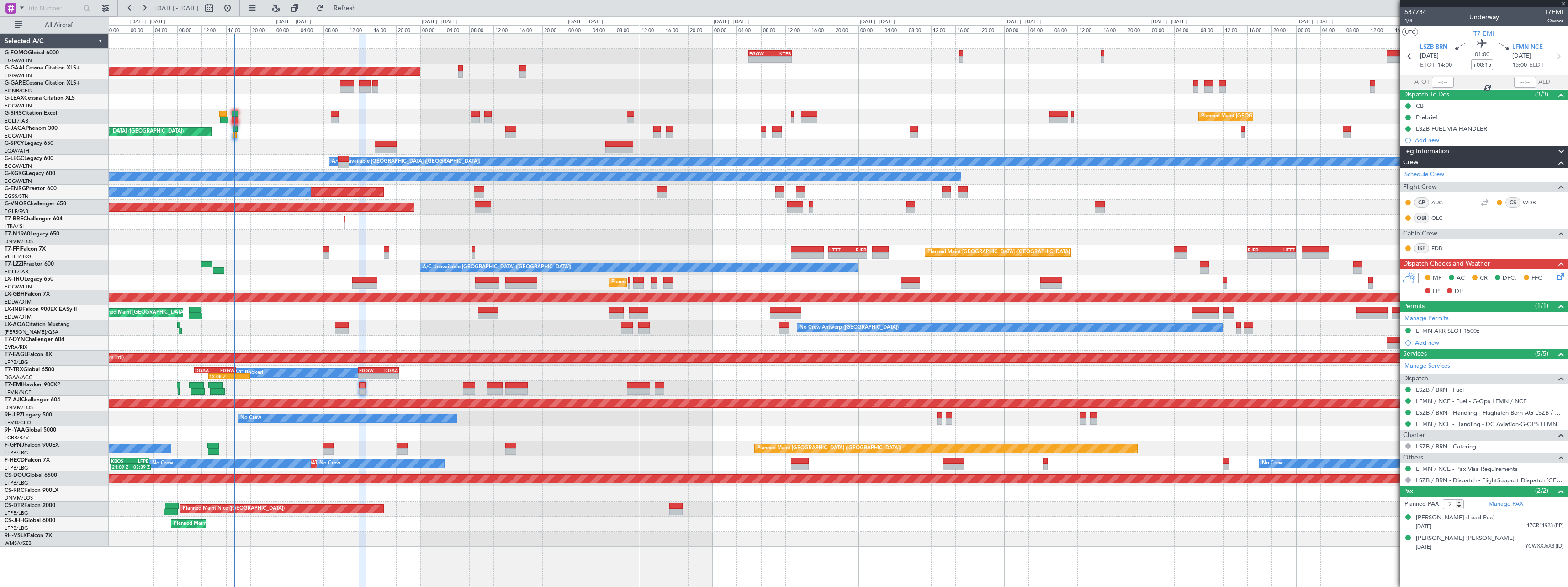
type input "-00:05"
type input "0"
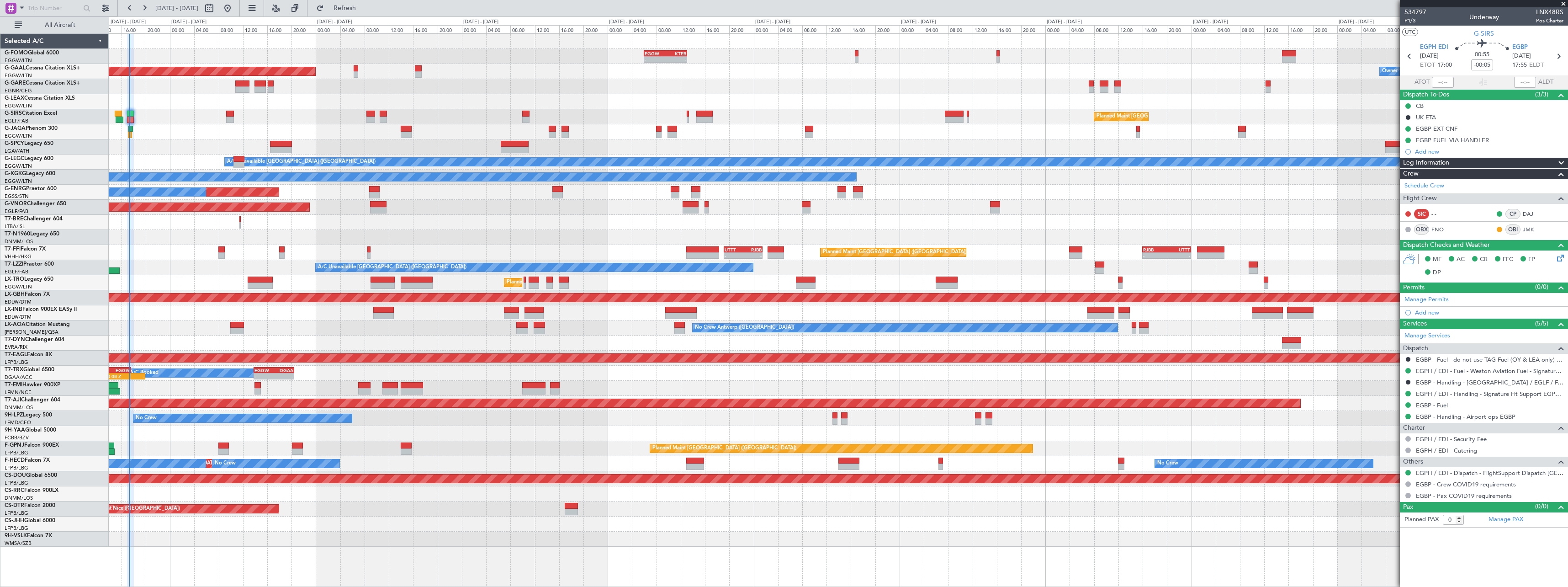
click at [454, 434] on div "- - EGGW 06:00 Z KTEB 13:05 Z 02:30 Z 08:55 Z Planned Maint [GEOGRAPHIC_DATA] (…" at bounding box center [838, 290] width 1459 height 513
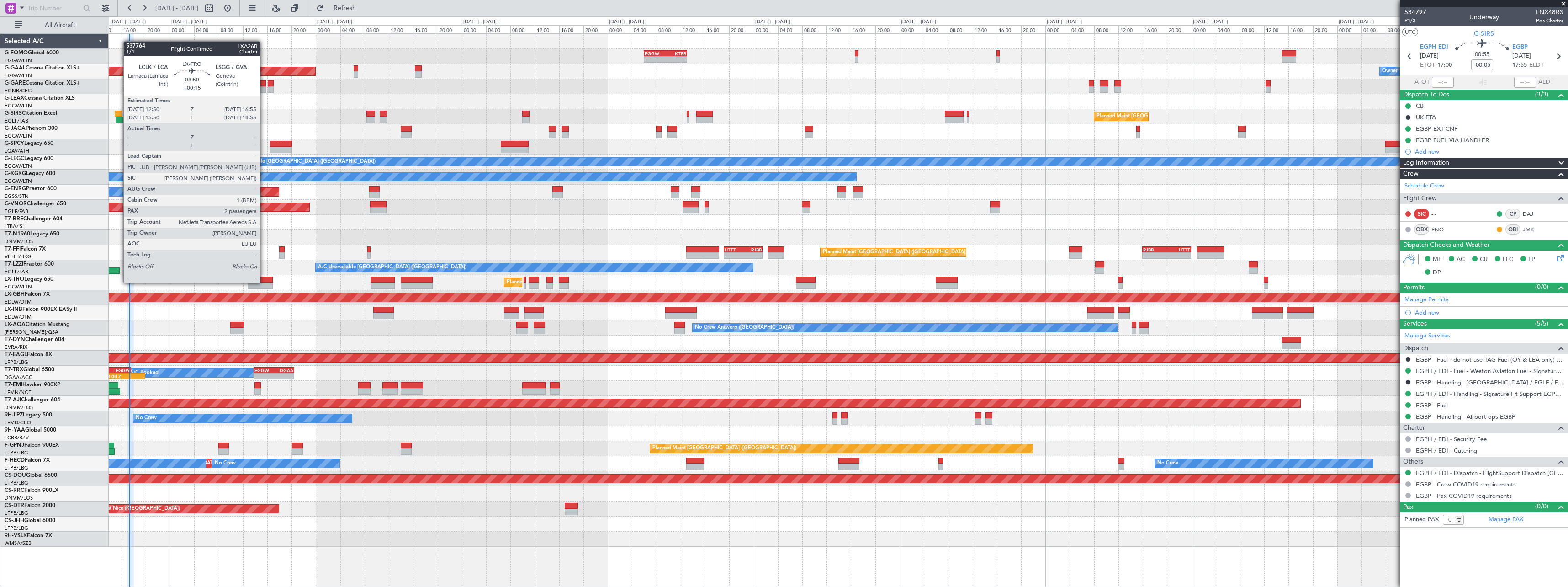
click at [264, 282] on div at bounding box center [260, 279] width 25 height 6
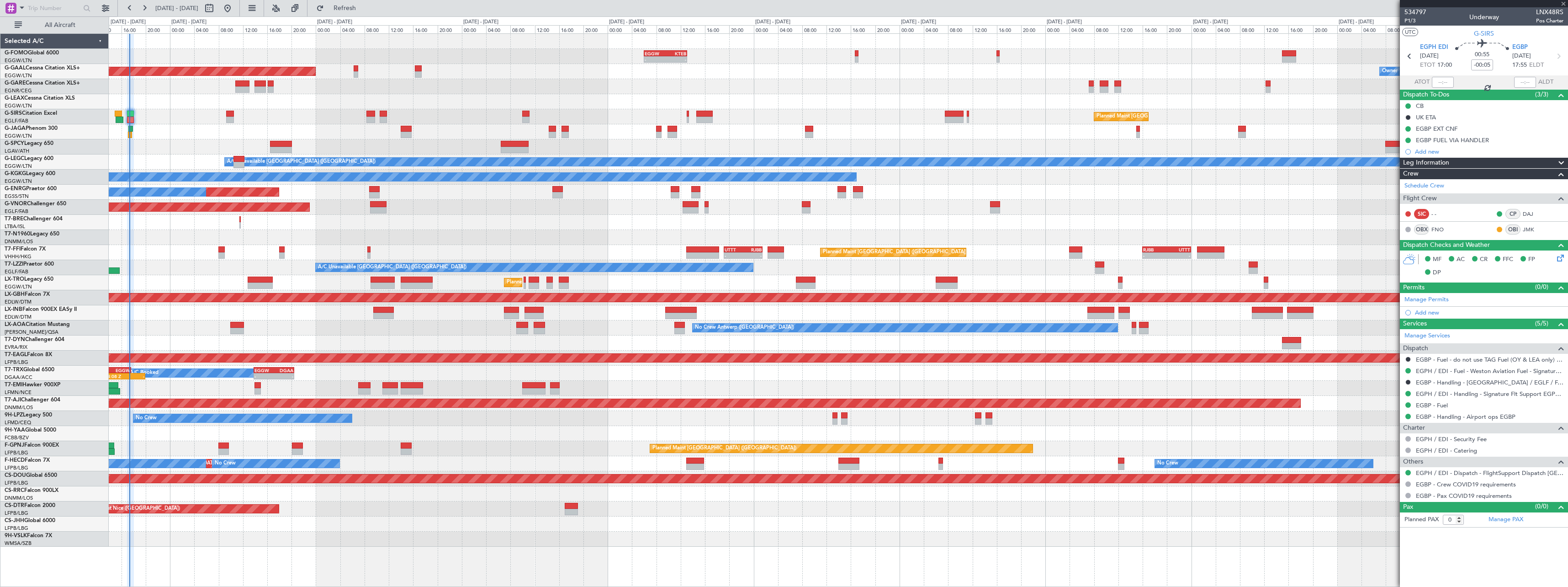
type input "+00:15"
type input "2"
